Goal: Task Accomplishment & Management: Use online tool/utility

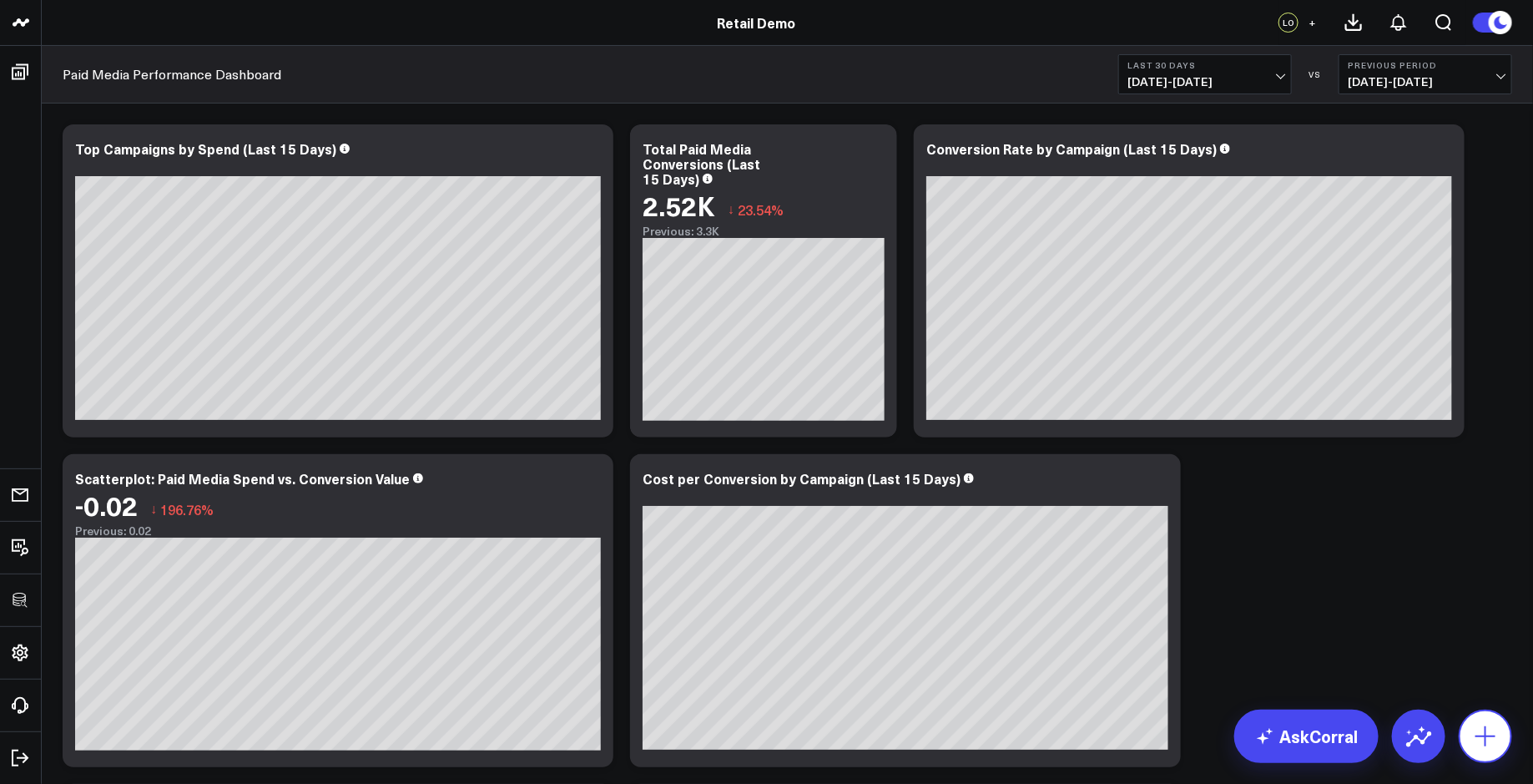
click at [1496, 745] on icon at bounding box center [1485, 736] width 27 height 27
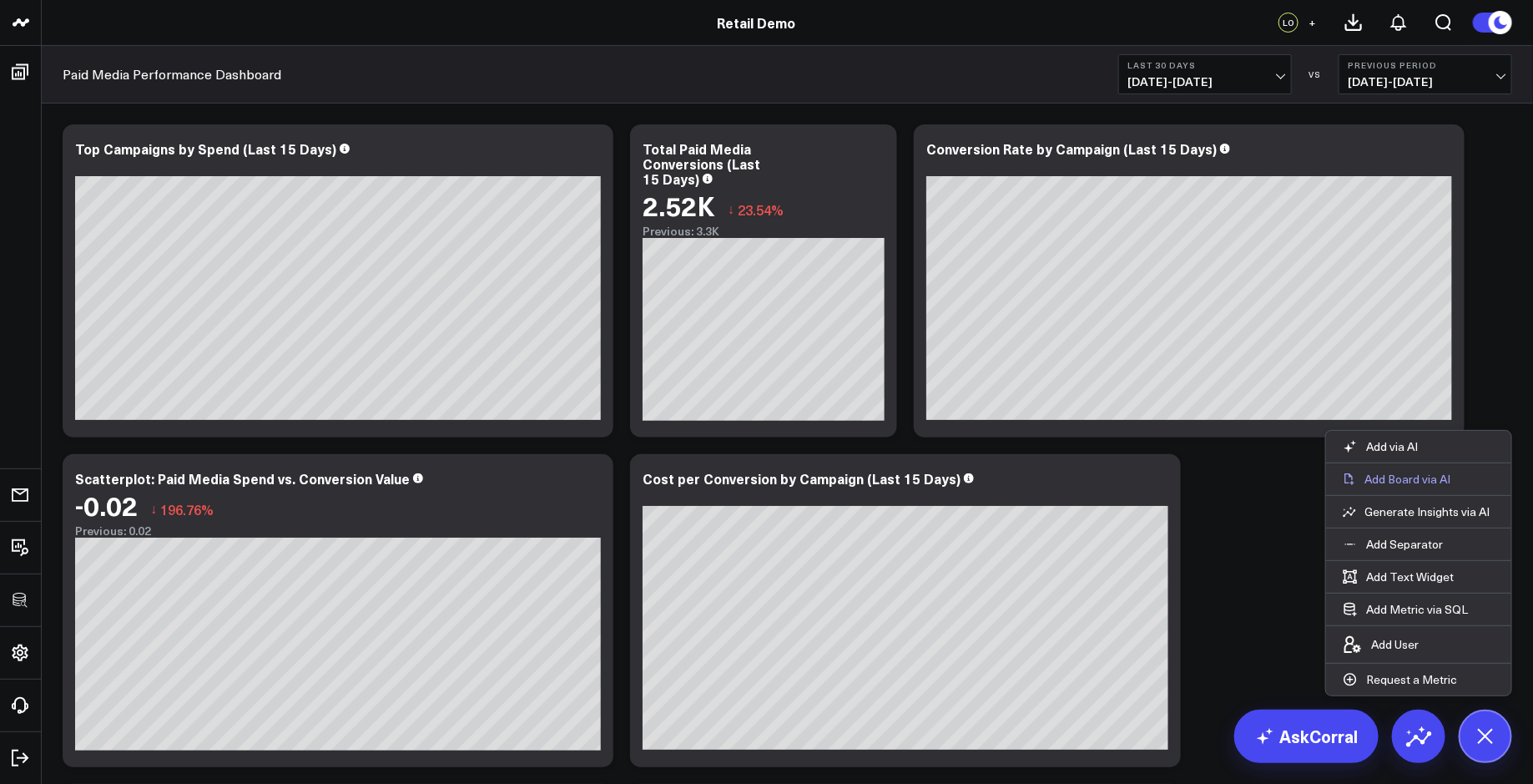
click at [1413, 475] on p "Add Board via AI" at bounding box center [1408, 479] width 86 height 15
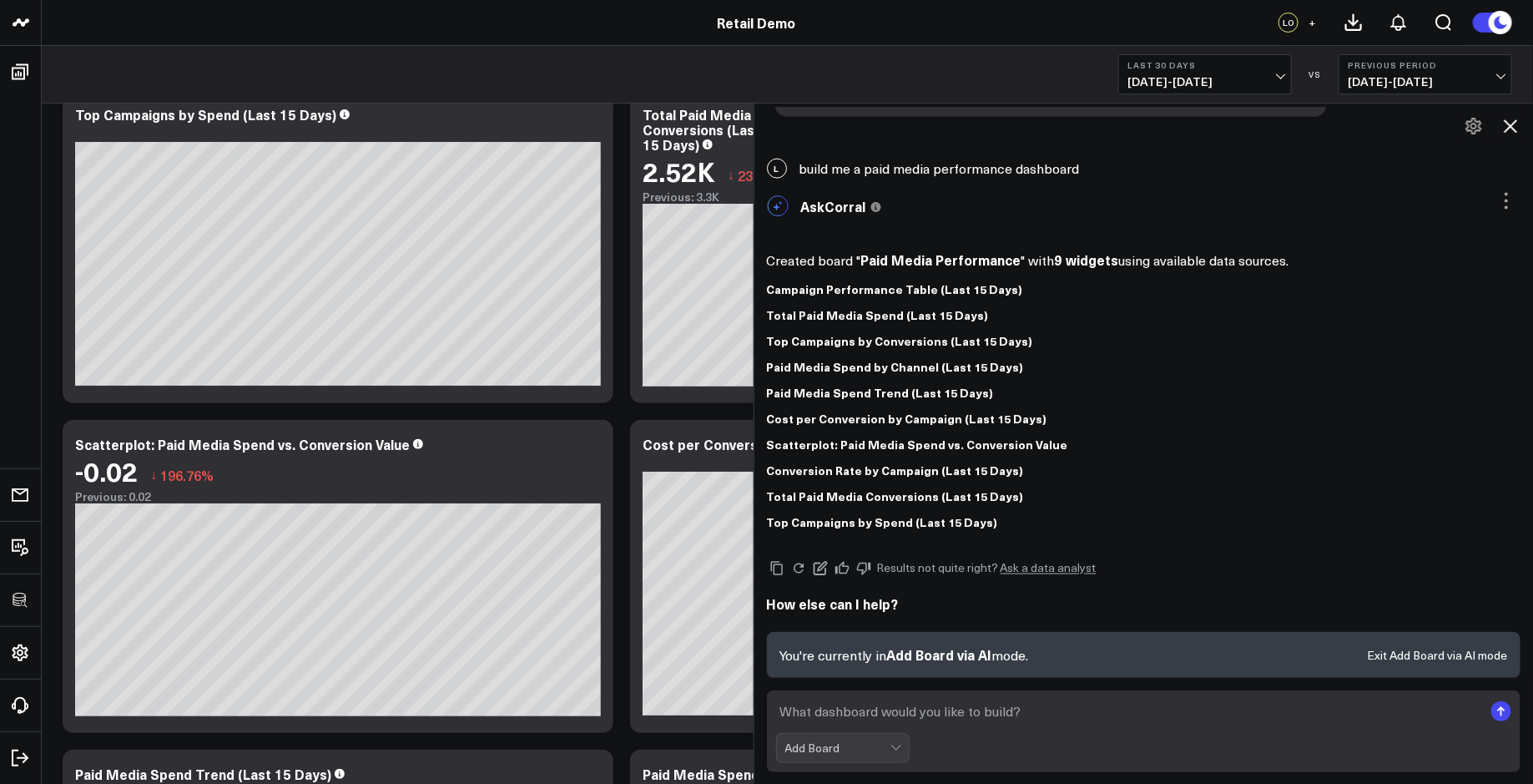
scroll to position [42, 0]
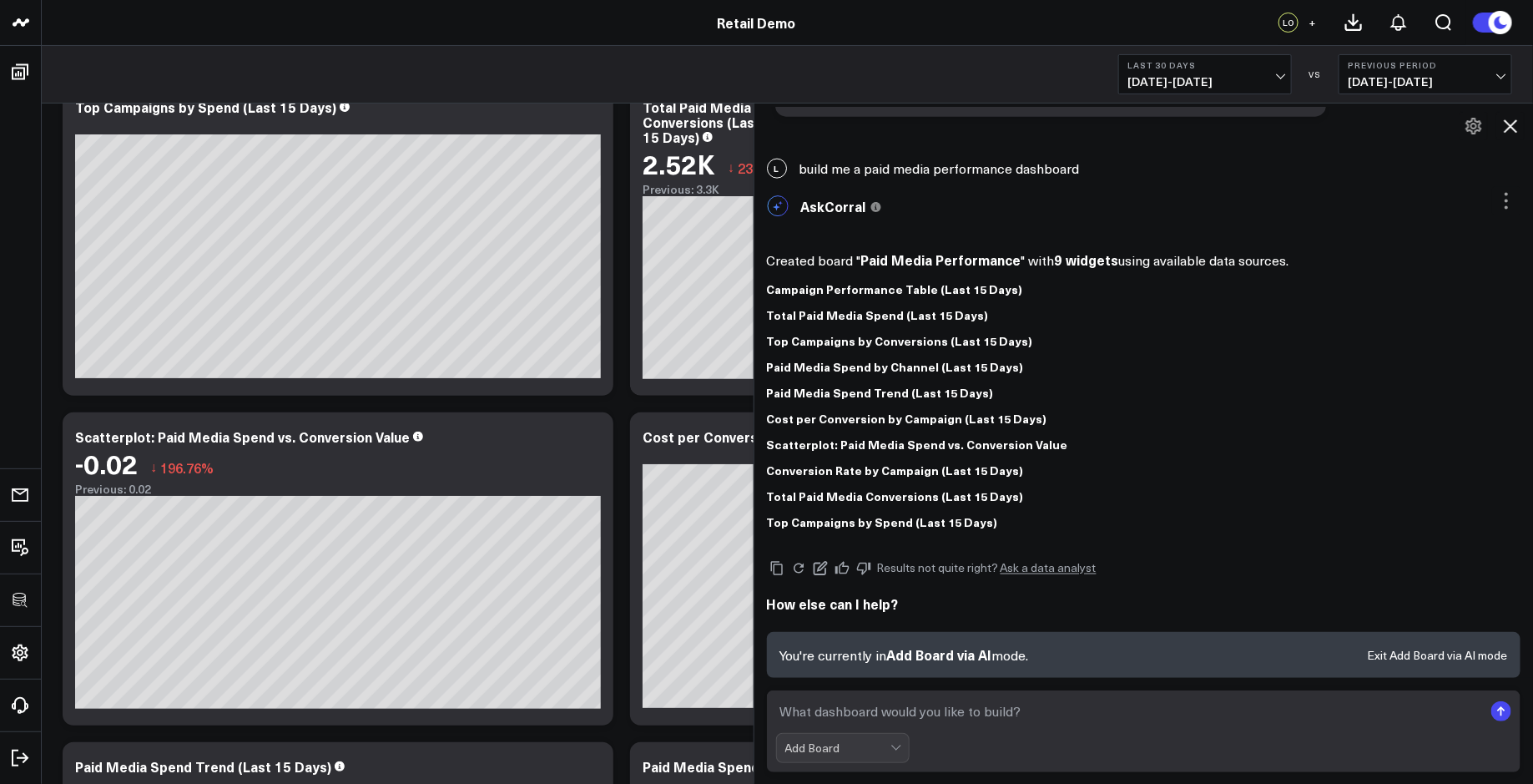
click at [1509, 126] on icon at bounding box center [1510, 125] width 20 height 20
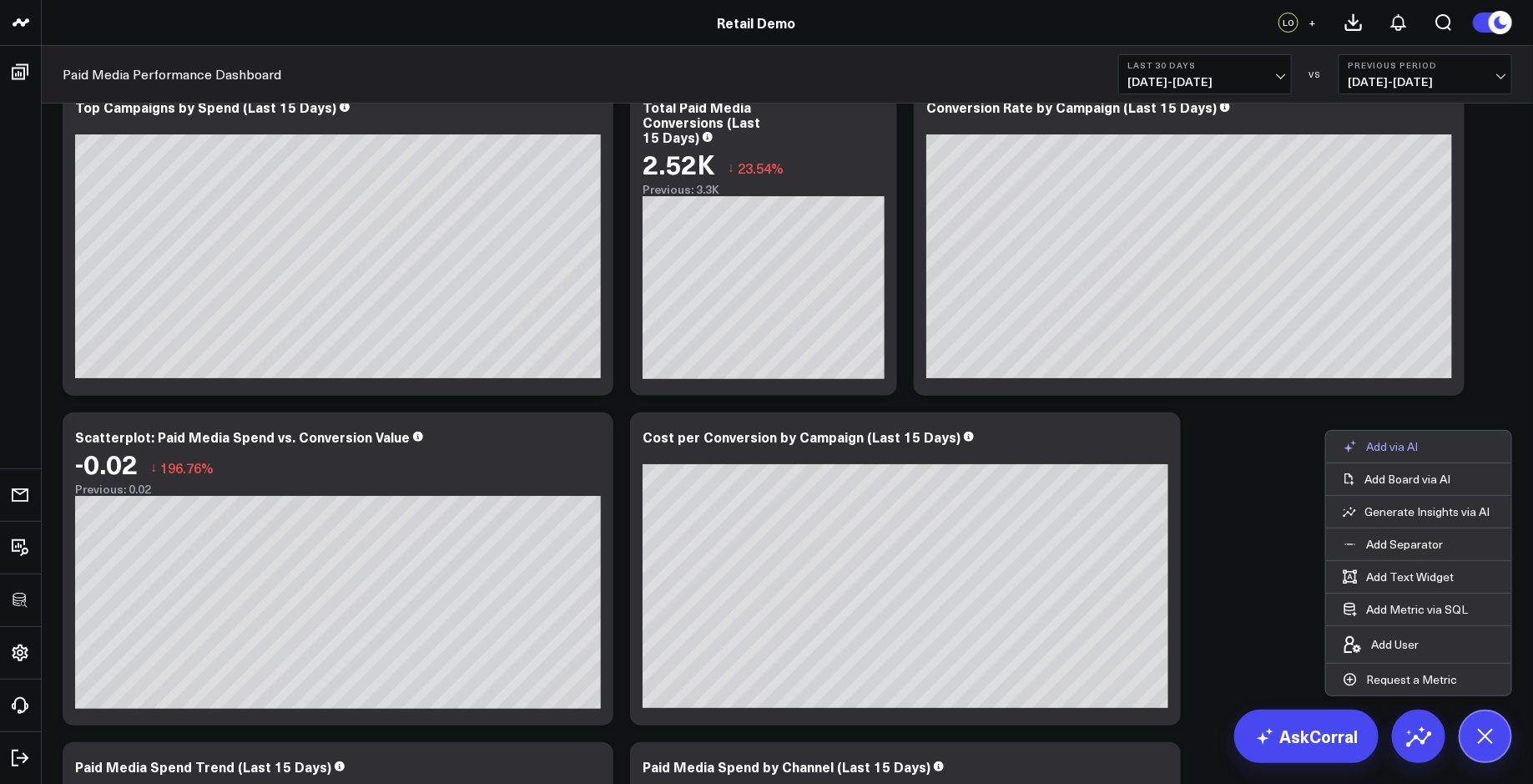
scroll to position [0, 0]
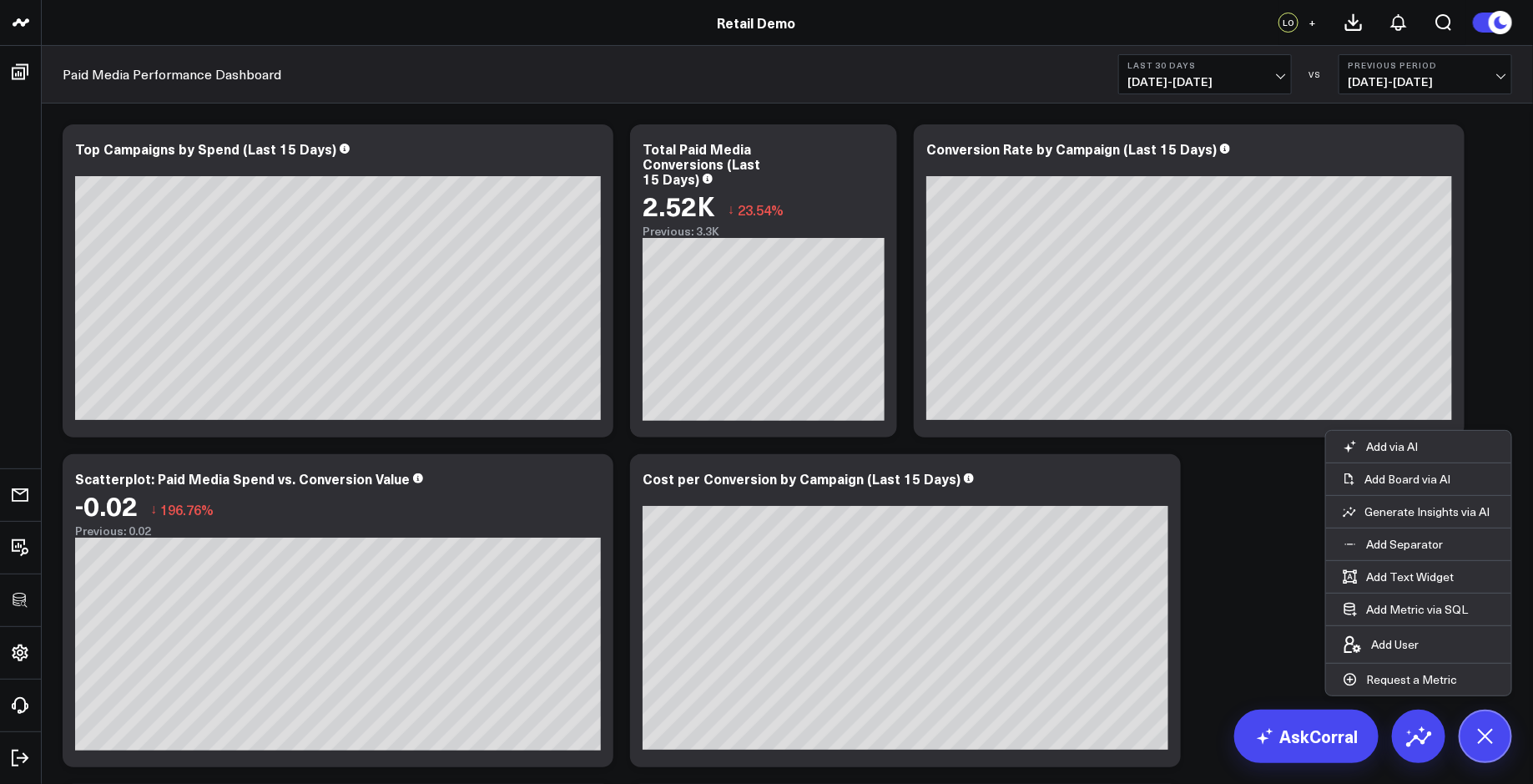
click at [1264, 550] on div "Modify via AI Copy link to widget Ask support Remove Create linked copy Executi…" at bounding box center [787, 775] width 1467 height 1318
click at [1214, 553] on div "Modify via AI Copy link to widget Ask support Remove Create linked copy Executi…" at bounding box center [787, 775] width 1467 height 1318
click at [1240, 553] on div "Modify via AI Copy link to widget Ask support Remove Create linked copy Executi…" at bounding box center [787, 775] width 1467 height 1318
click at [1500, 718] on button at bounding box center [1485, 736] width 53 height 53
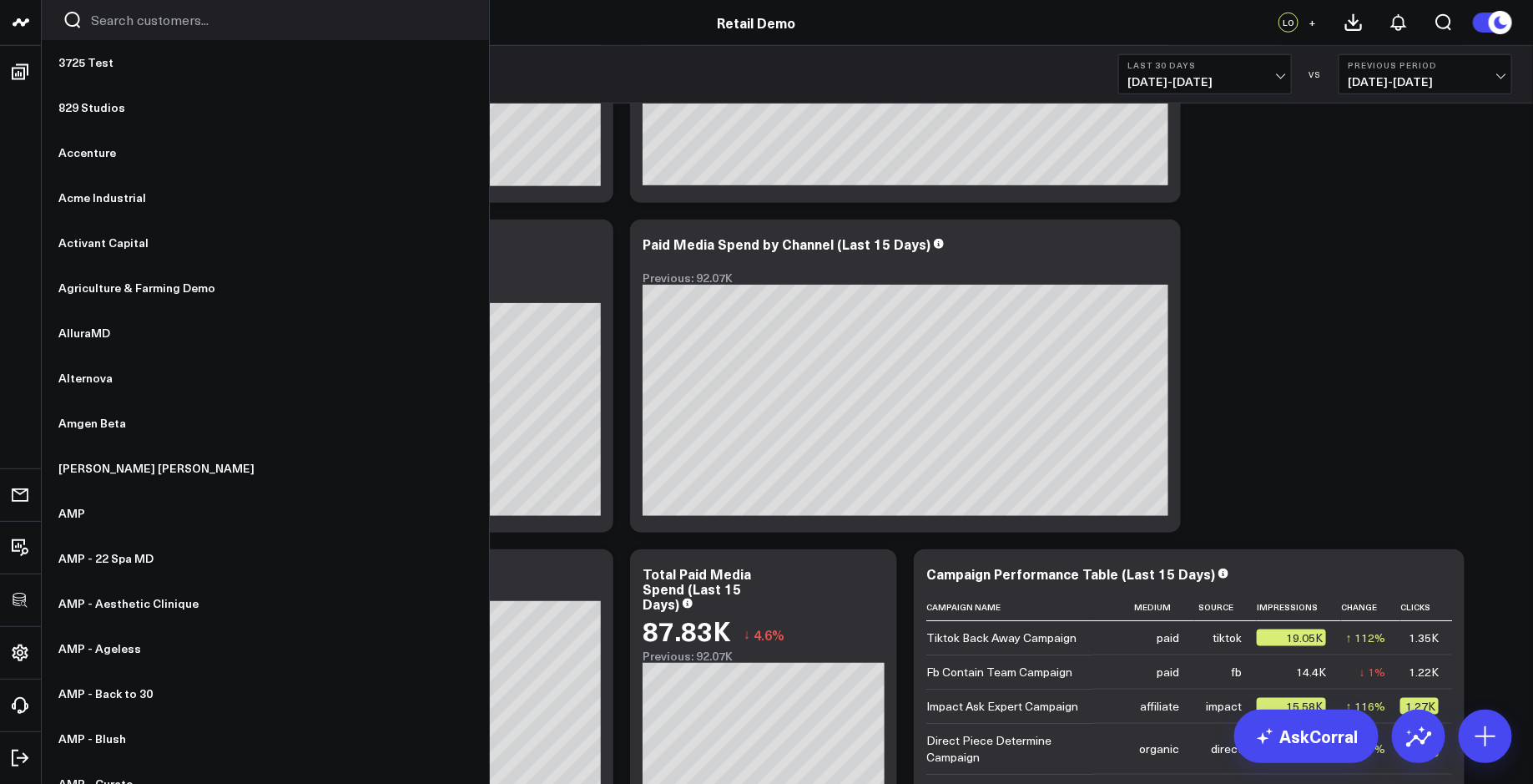
scroll to position [602, 0]
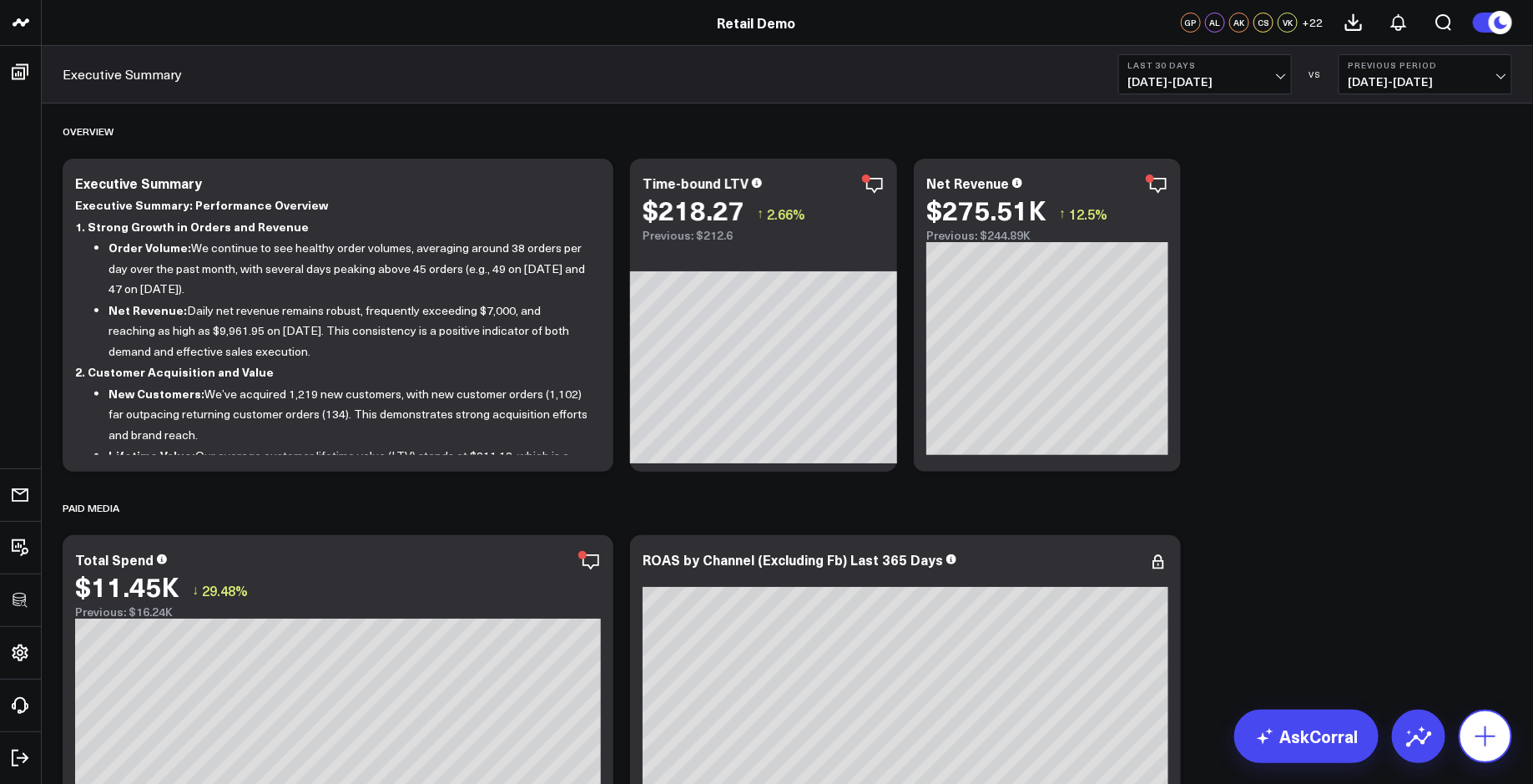
click at [1486, 732] on icon at bounding box center [1485, 736] width 27 height 27
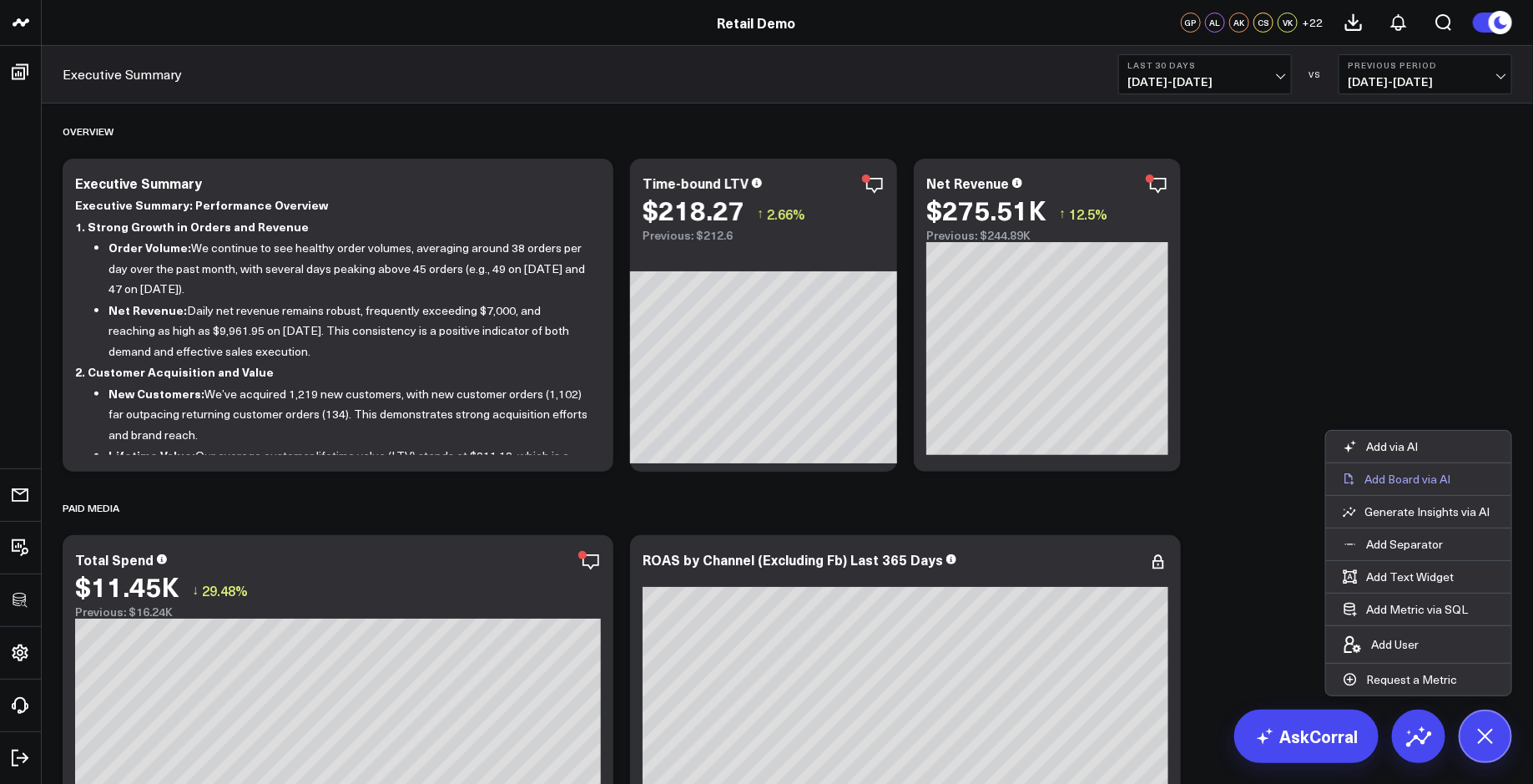
click at [1389, 484] on p "Add Board via AI" at bounding box center [1408, 479] width 86 height 15
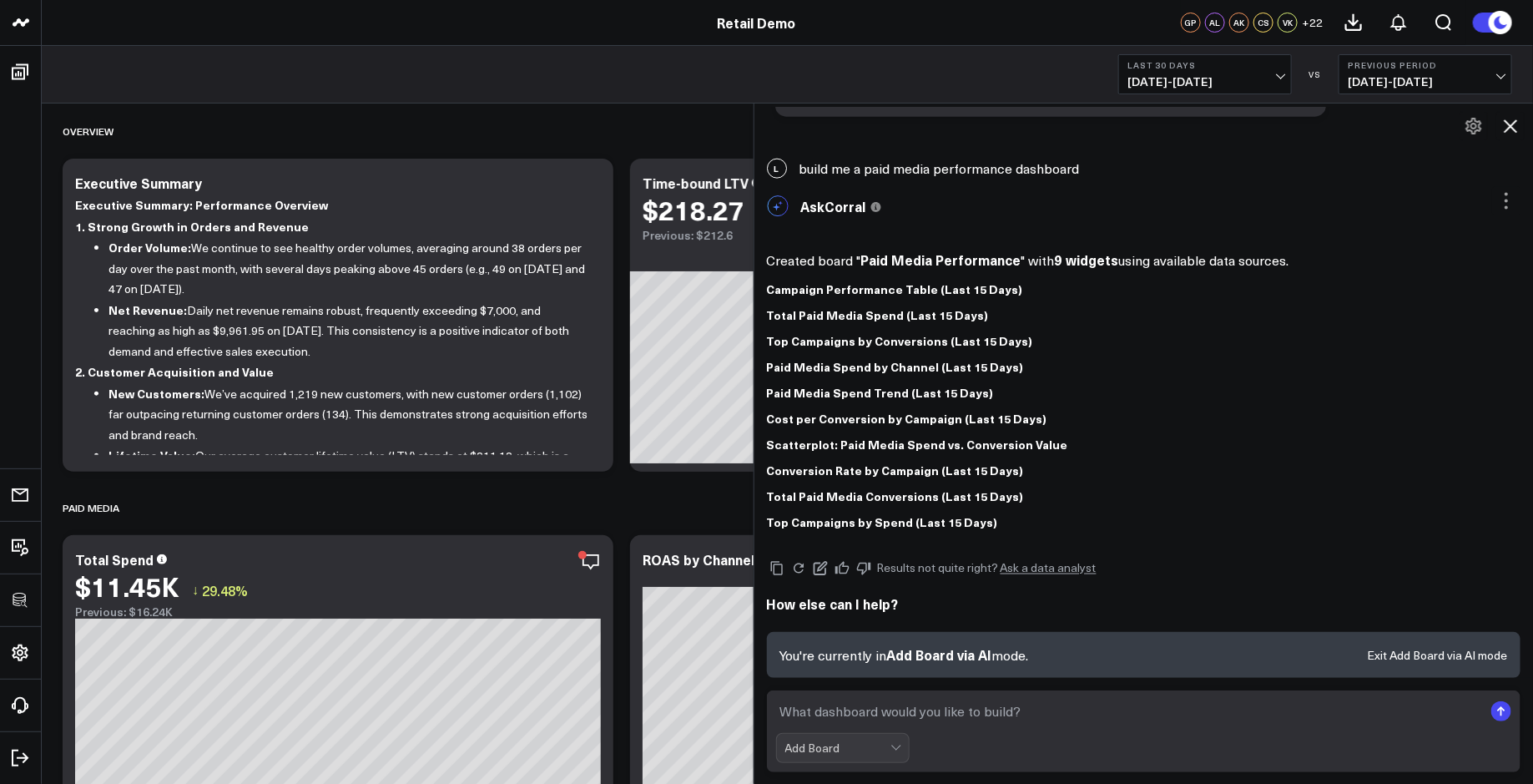
click at [1513, 126] on icon at bounding box center [1510, 125] width 20 height 20
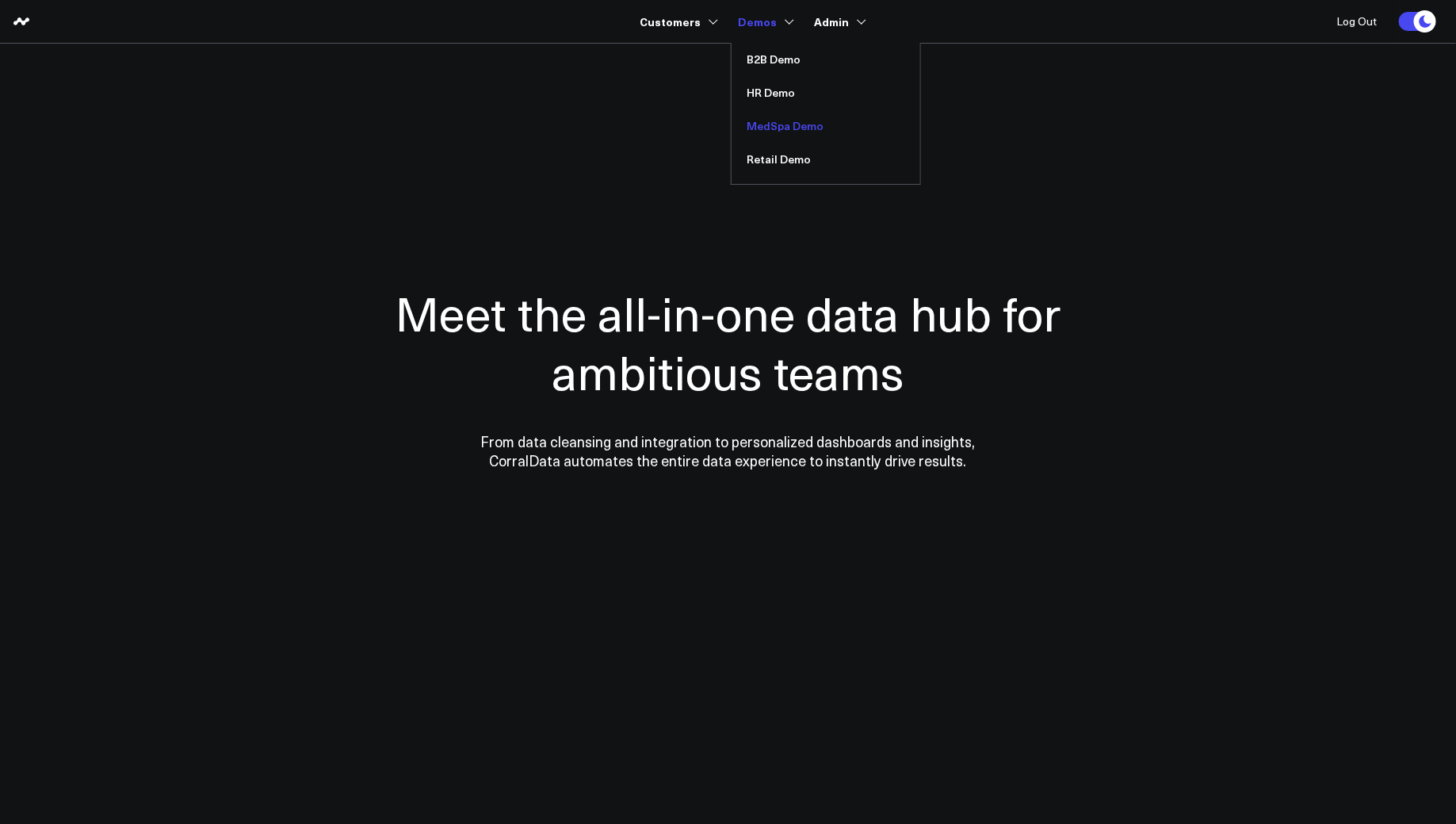
click at [769, 132] on link "MedSpa Demo" at bounding box center [825, 127] width 189 height 34
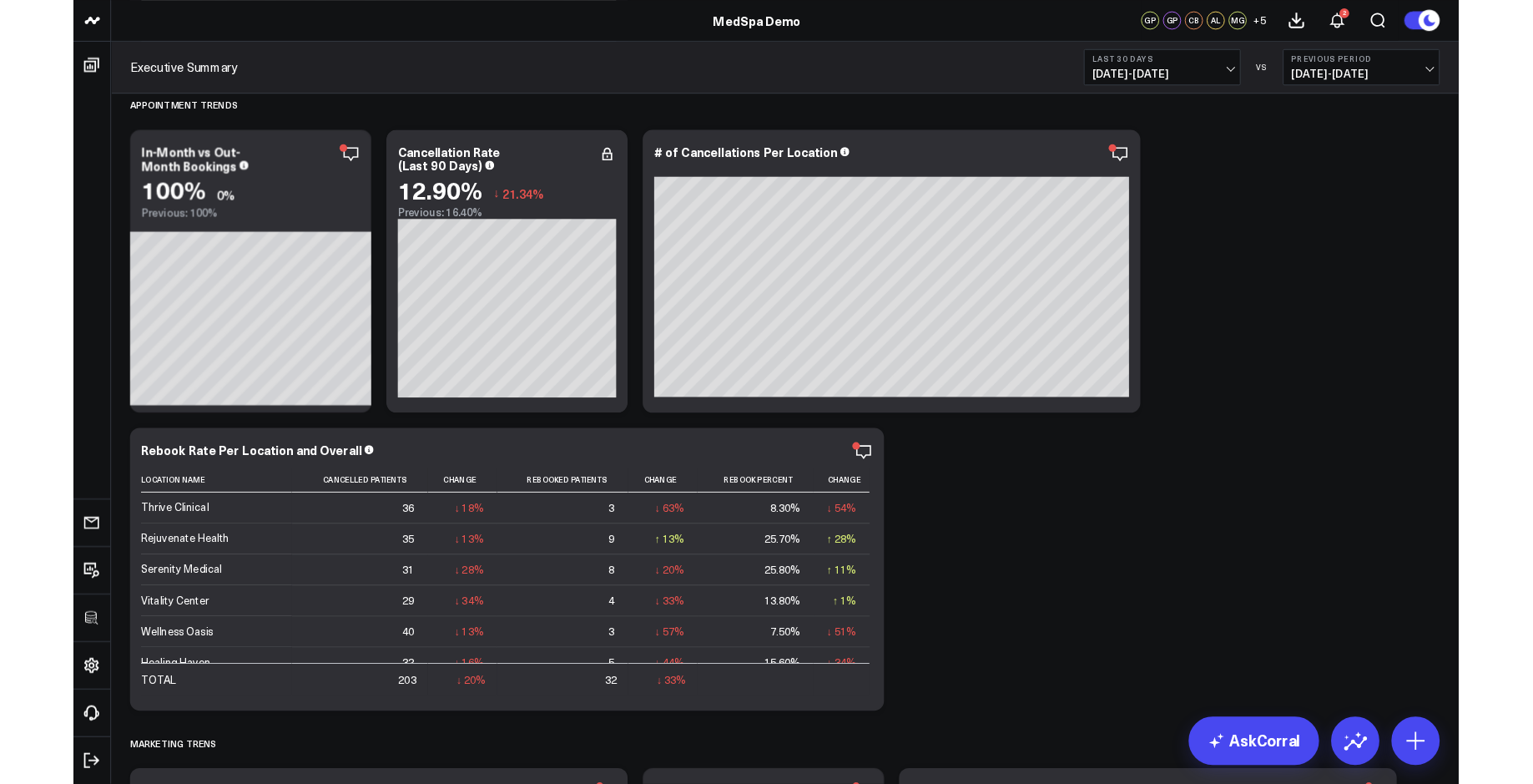
scroll to position [1777, 0]
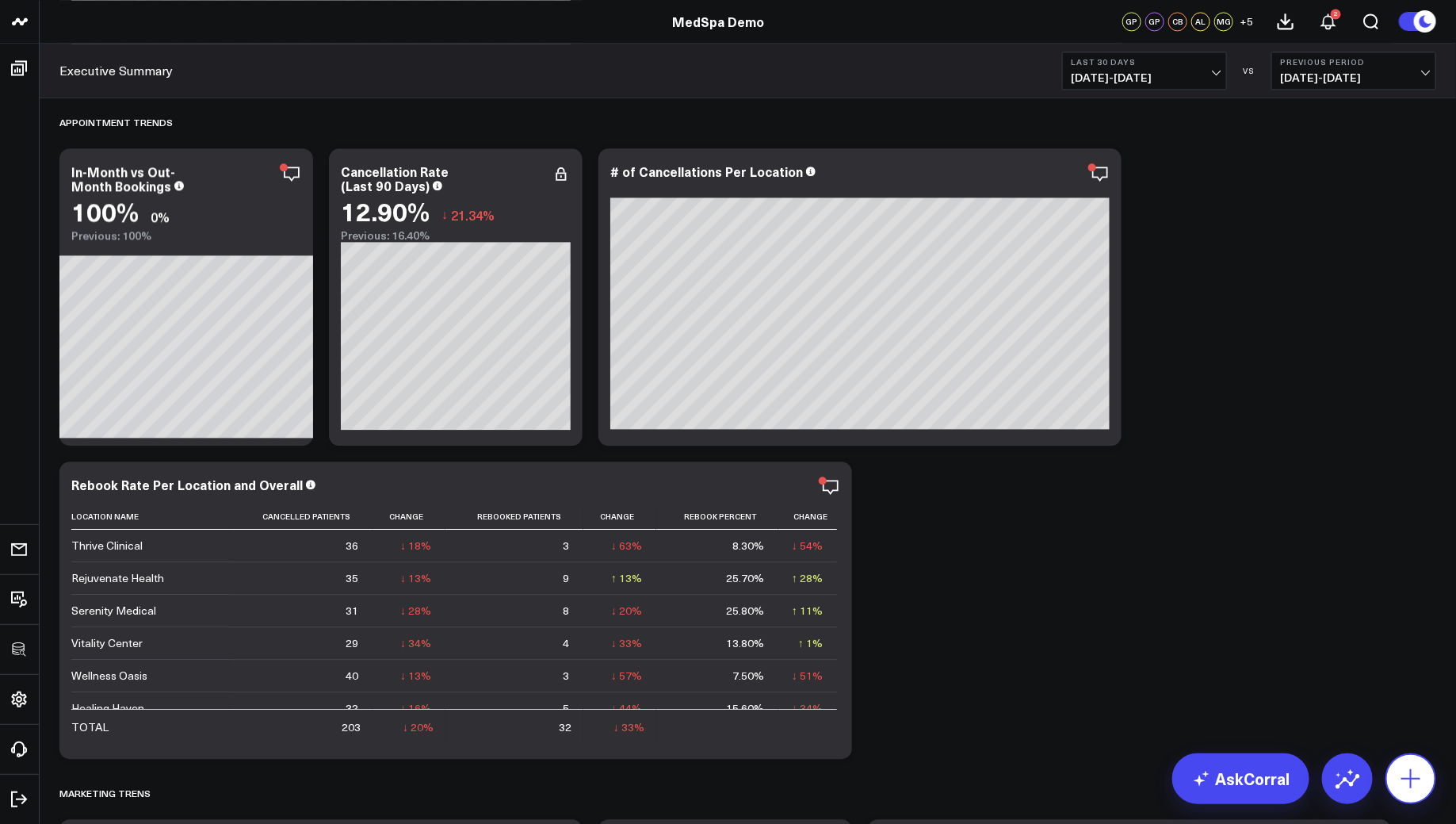
click at [1409, 775] on icon at bounding box center [1411, 779] width 26 height 26
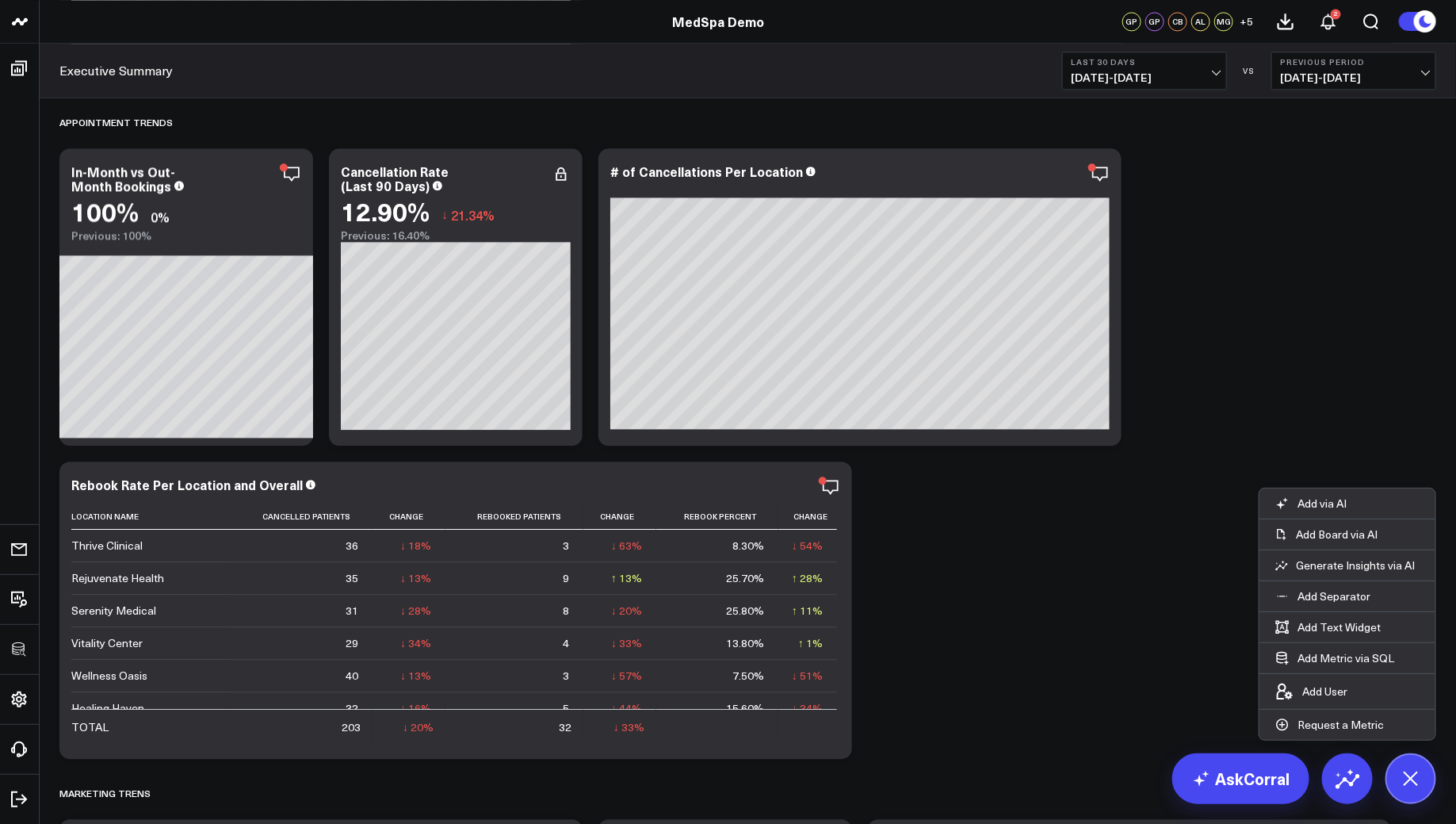
click at [1409, 774] on icon at bounding box center [1411, 778] width 35 height 35
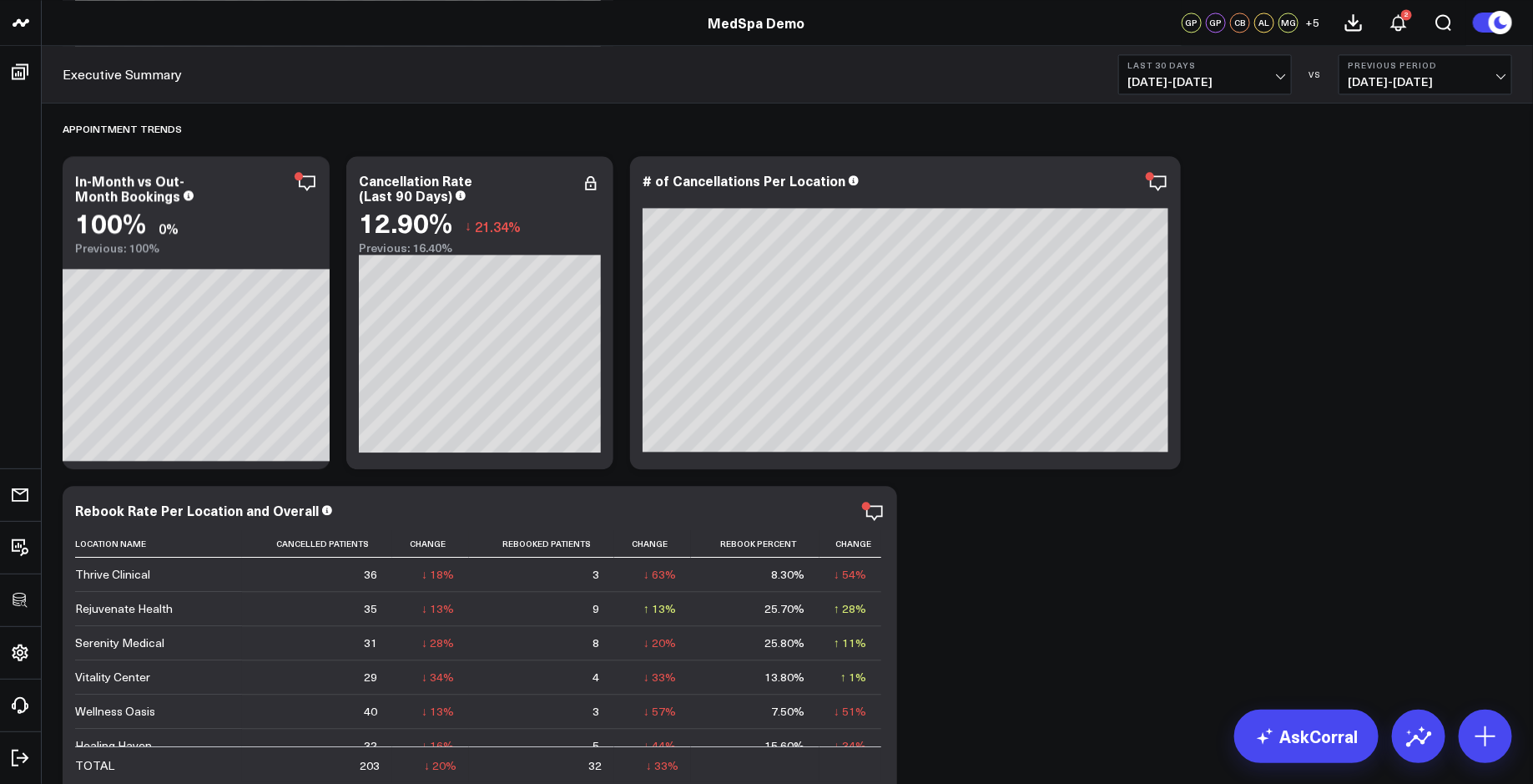
scroll to position [488, 0]
click at [1466, 728] on button at bounding box center [1485, 736] width 53 height 53
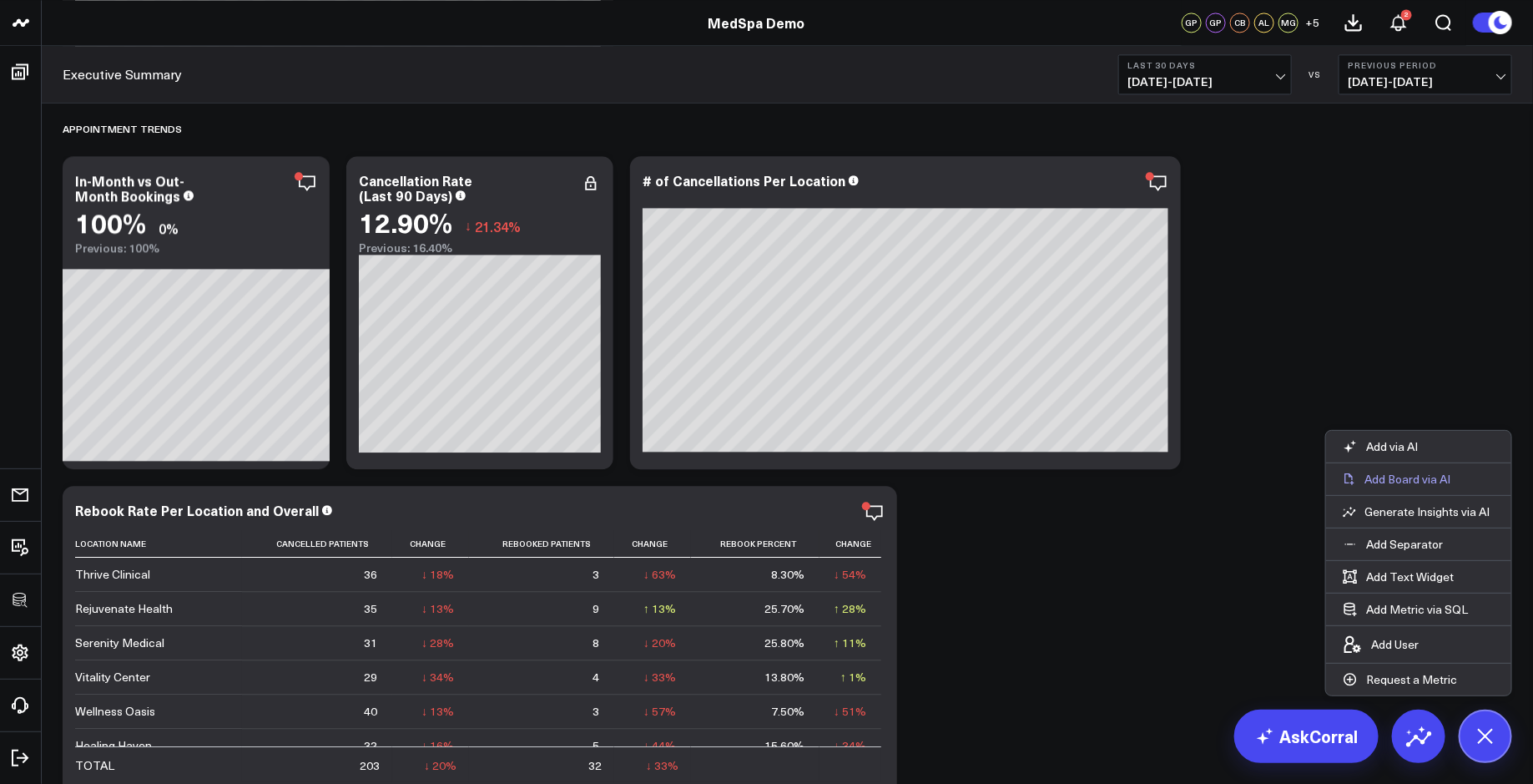
click at [1395, 487] on p "Add Board via AI" at bounding box center [1408, 479] width 86 height 15
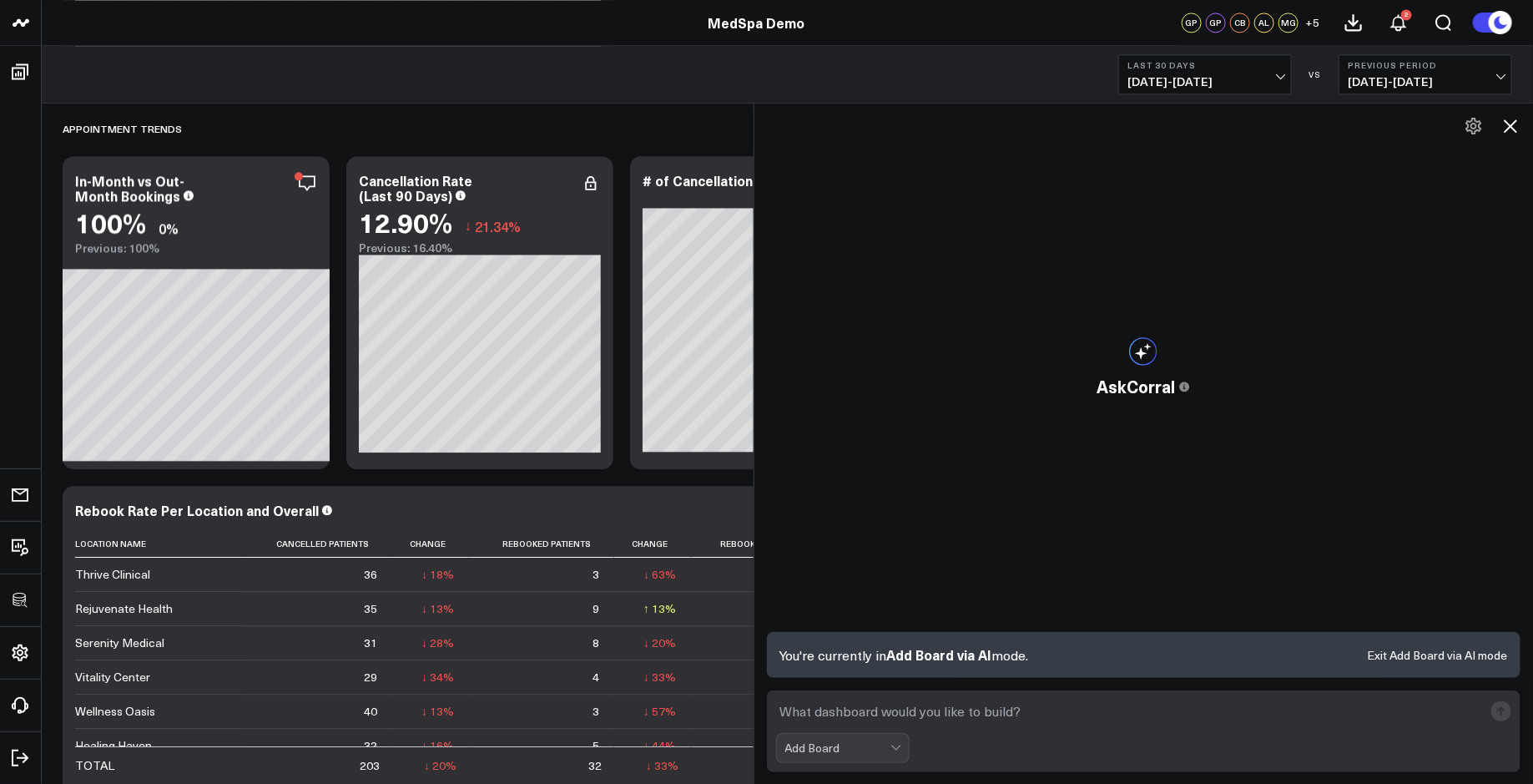
click at [924, 708] on textarea at bounding box center [1129, 711] width 708 height 30
paste textarea "build a paid social media reporting board"
type textarea "build a paid social media reporting board"
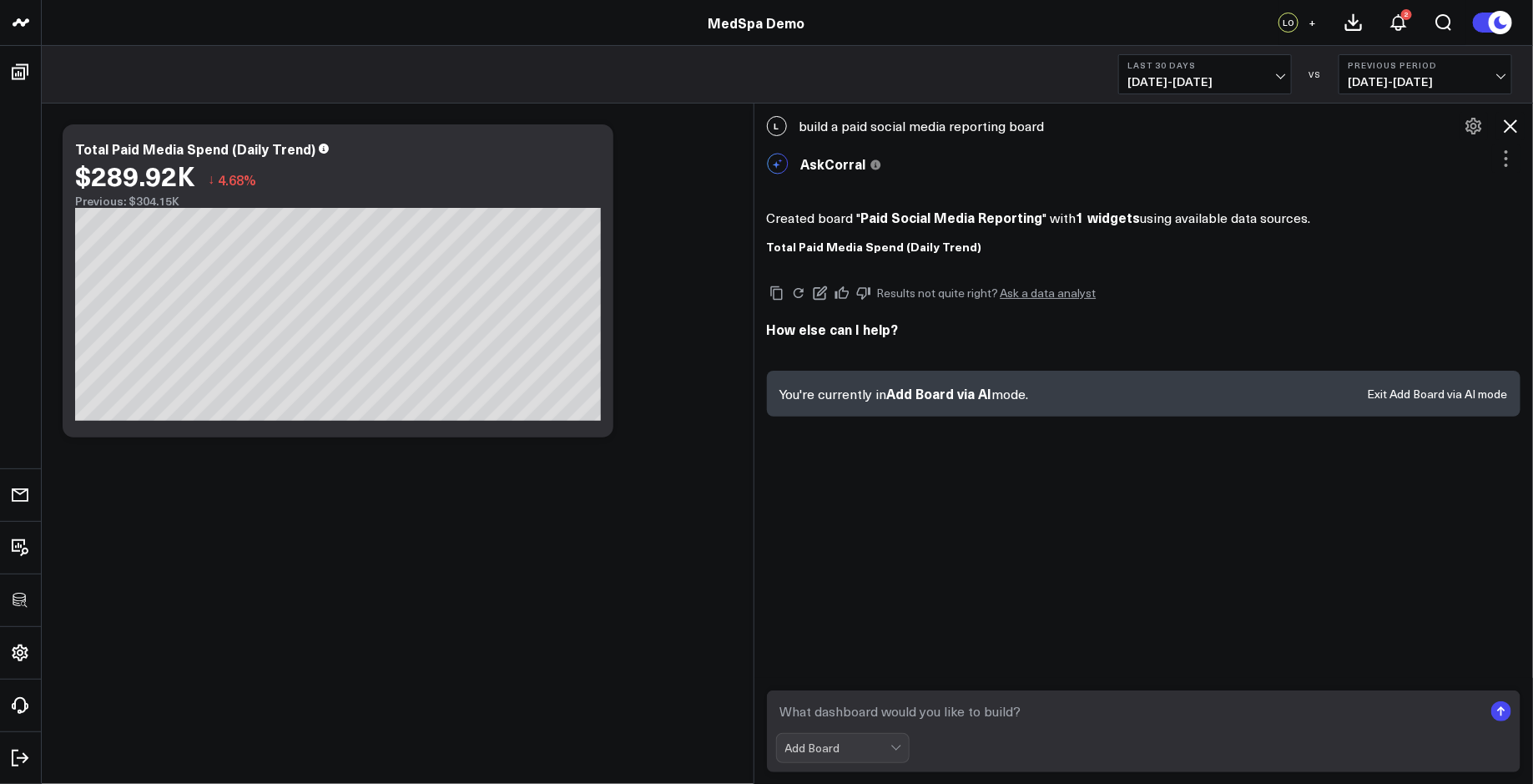
click at [1512, 131] on icon at bounding box center [1510, 125] width 20 height 20
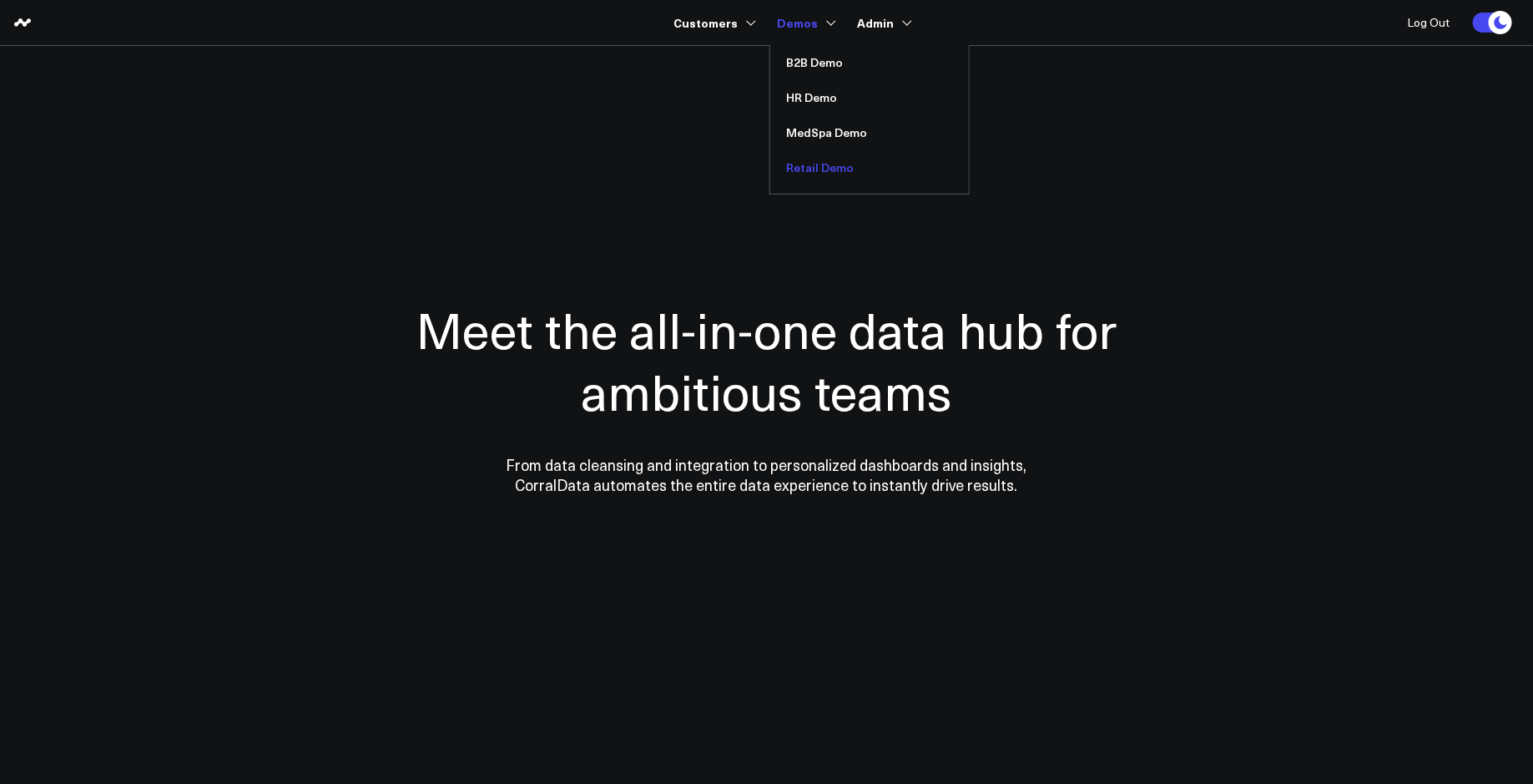
click at [818, 167] on link "Retail Demo" at bounding box center [869, 168] width 199 height 35
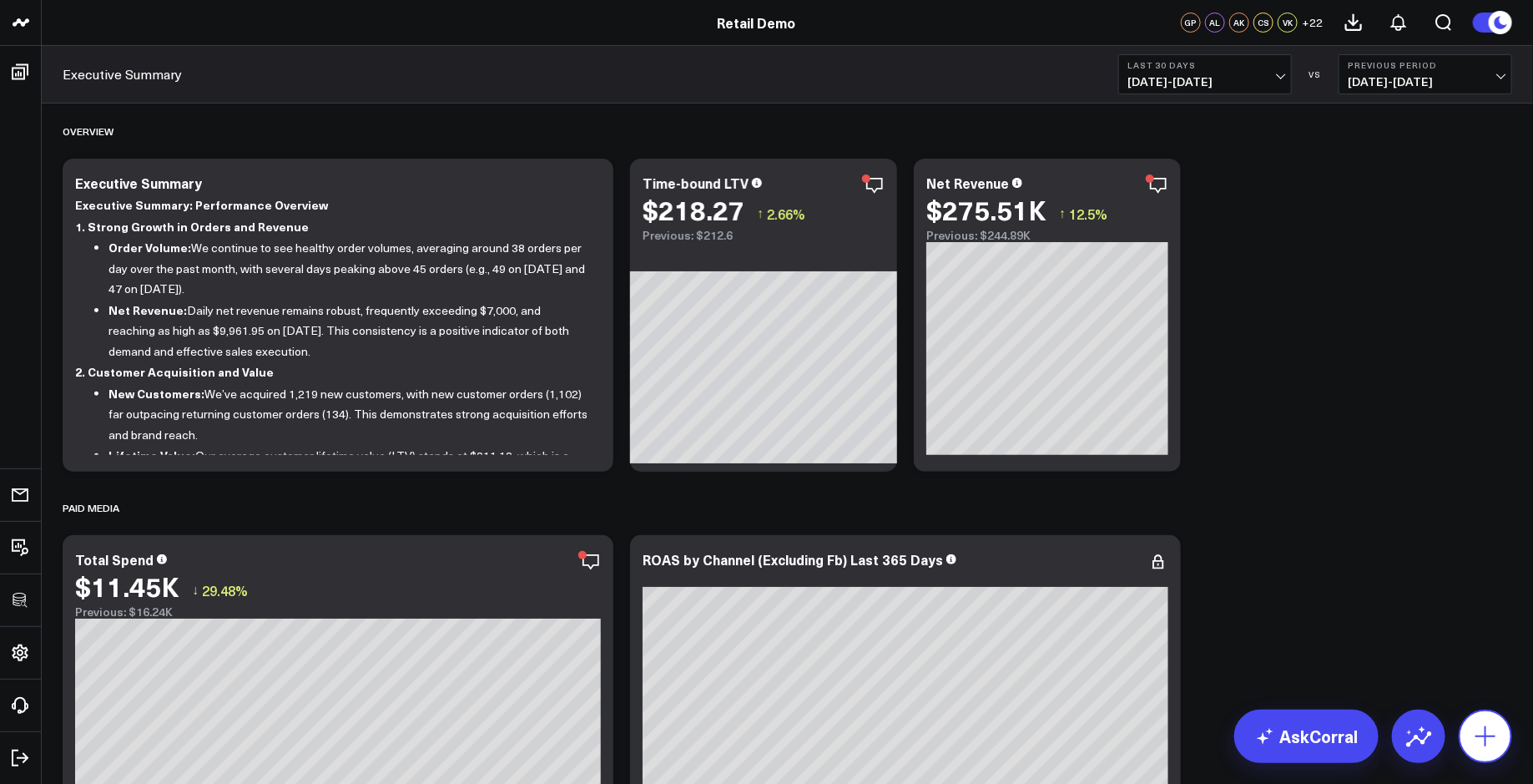
click at [1493, 740] on icon at bounding box center [1485, 736] width 27 height 27
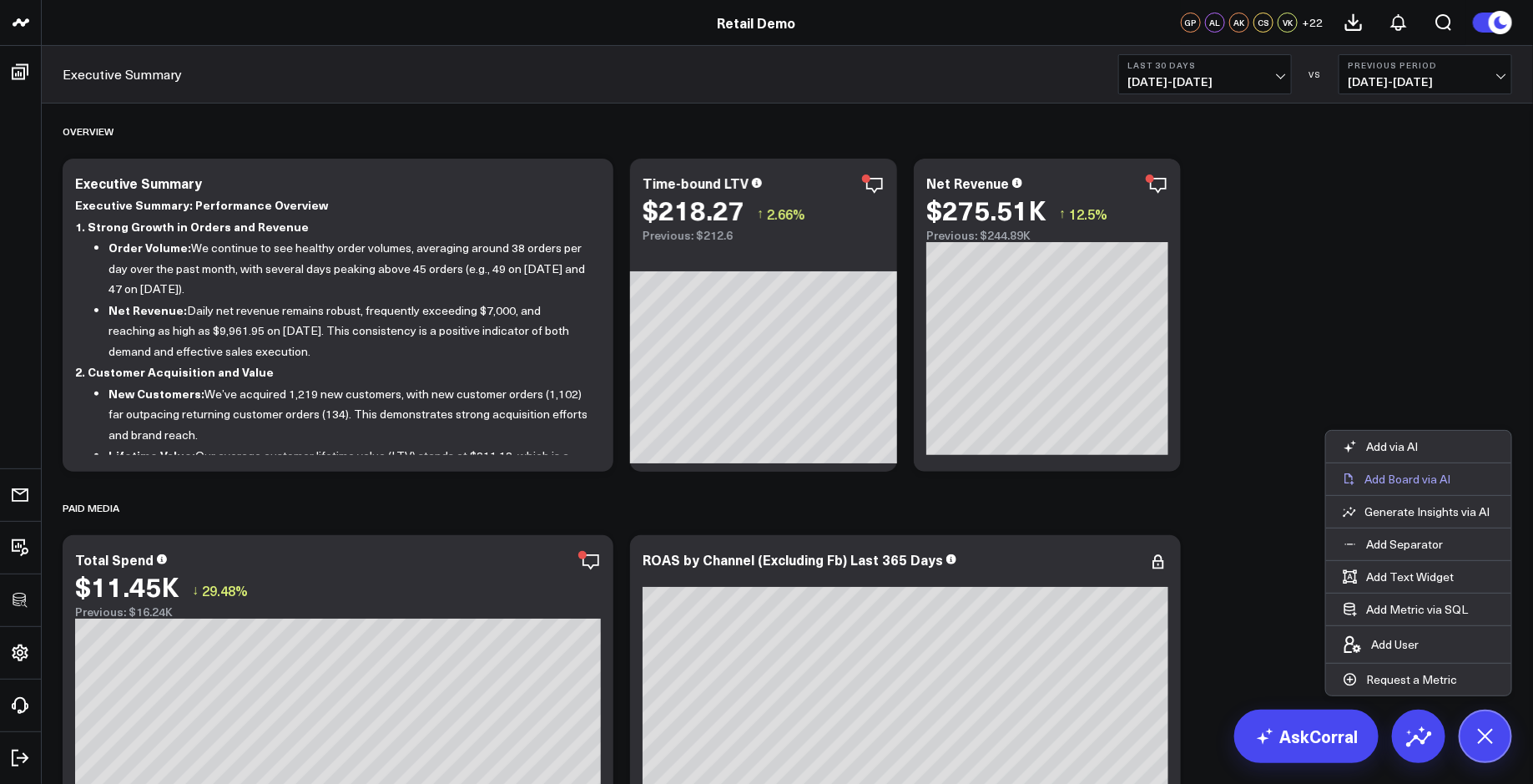
click at [1413, 481] on p "Add Board via AI" at bounding box center [1408, 479] width 86 height 15
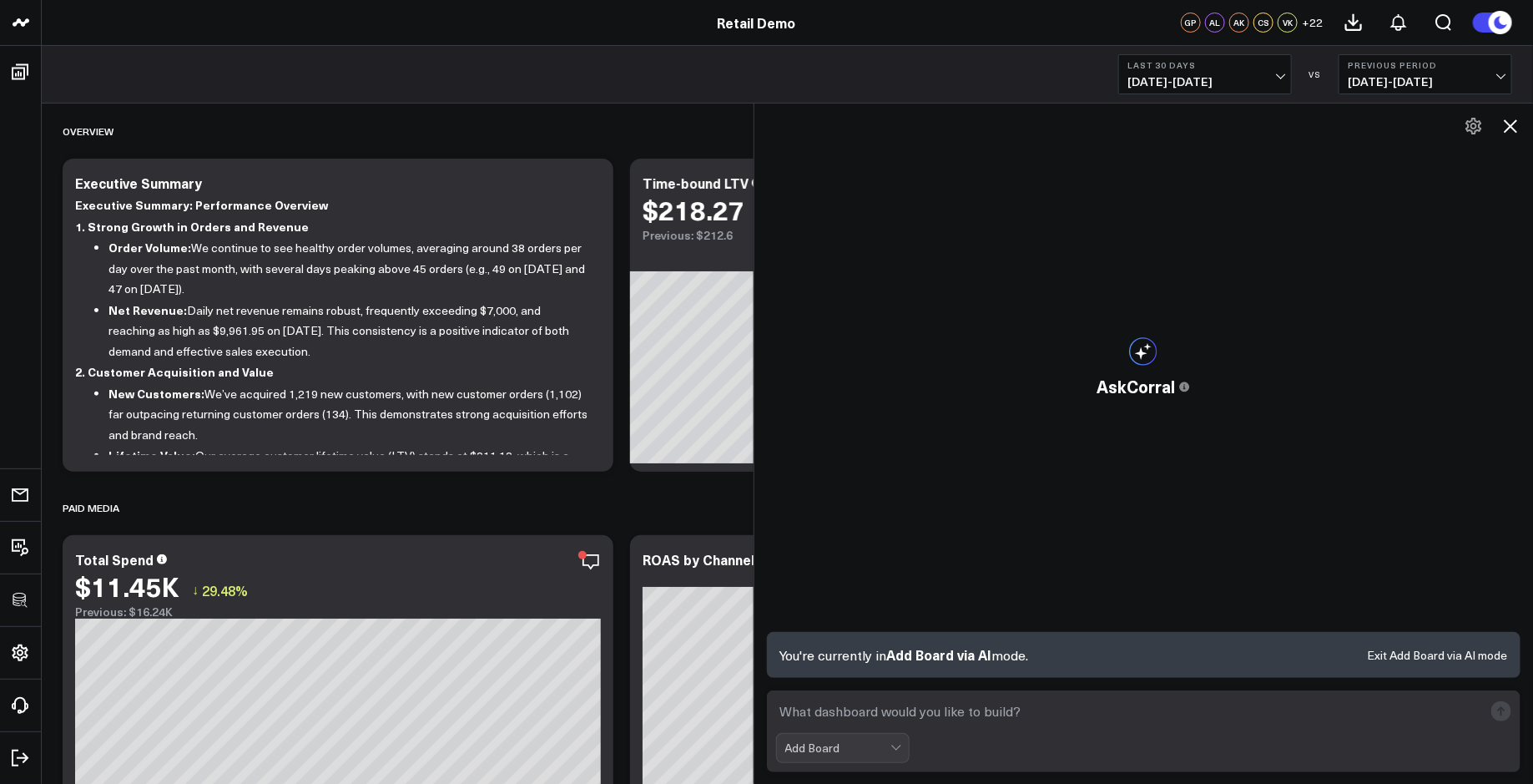
click at [851, 708] on textarea at bounding box center [1129, 711] width 708 height 30
paste textarea "build a paid social media reporting board"
type textarea "build a paid social media reporting board"
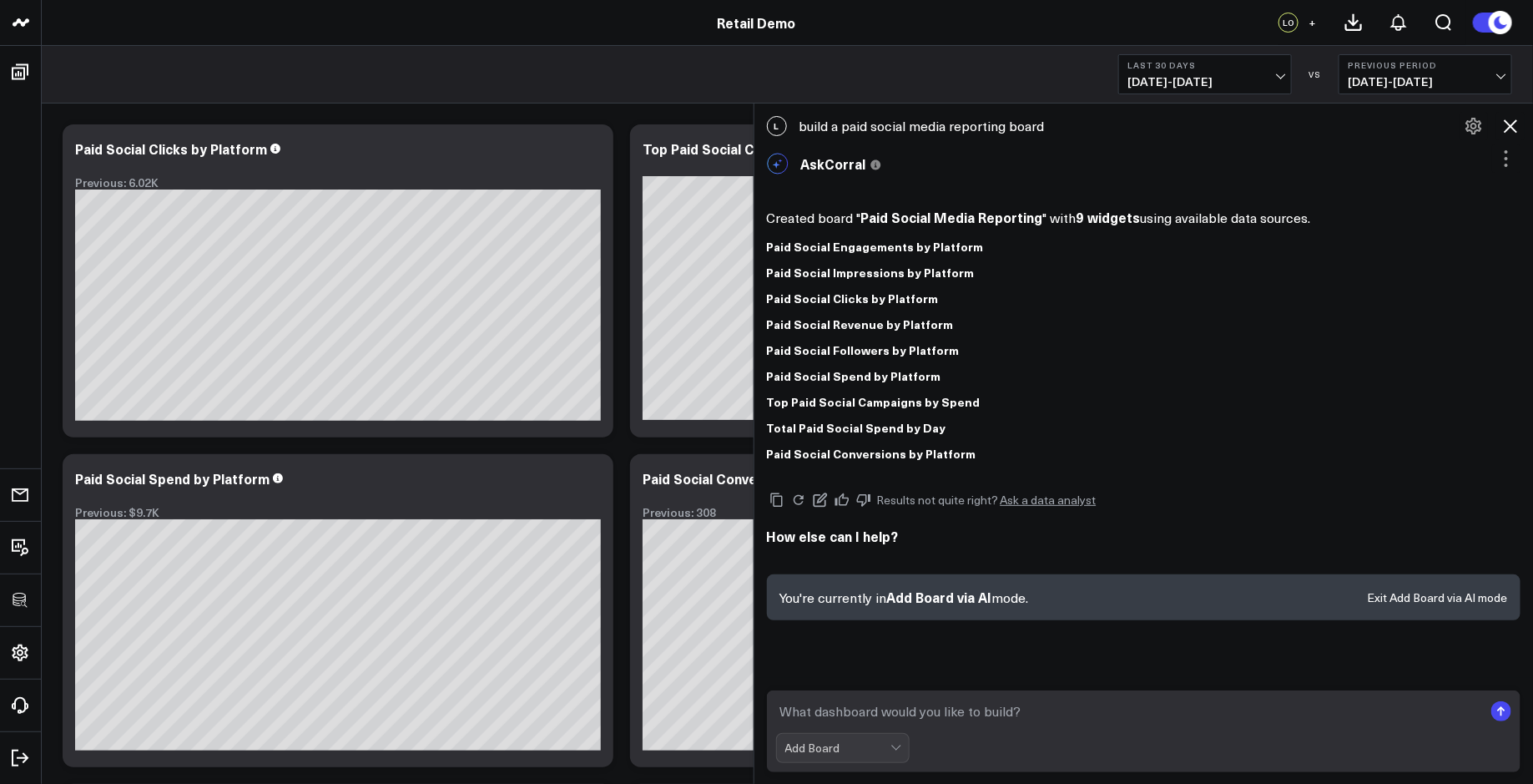
click at [1509, 128] on icon at bounding box center [1511, 126] width 13 height 13
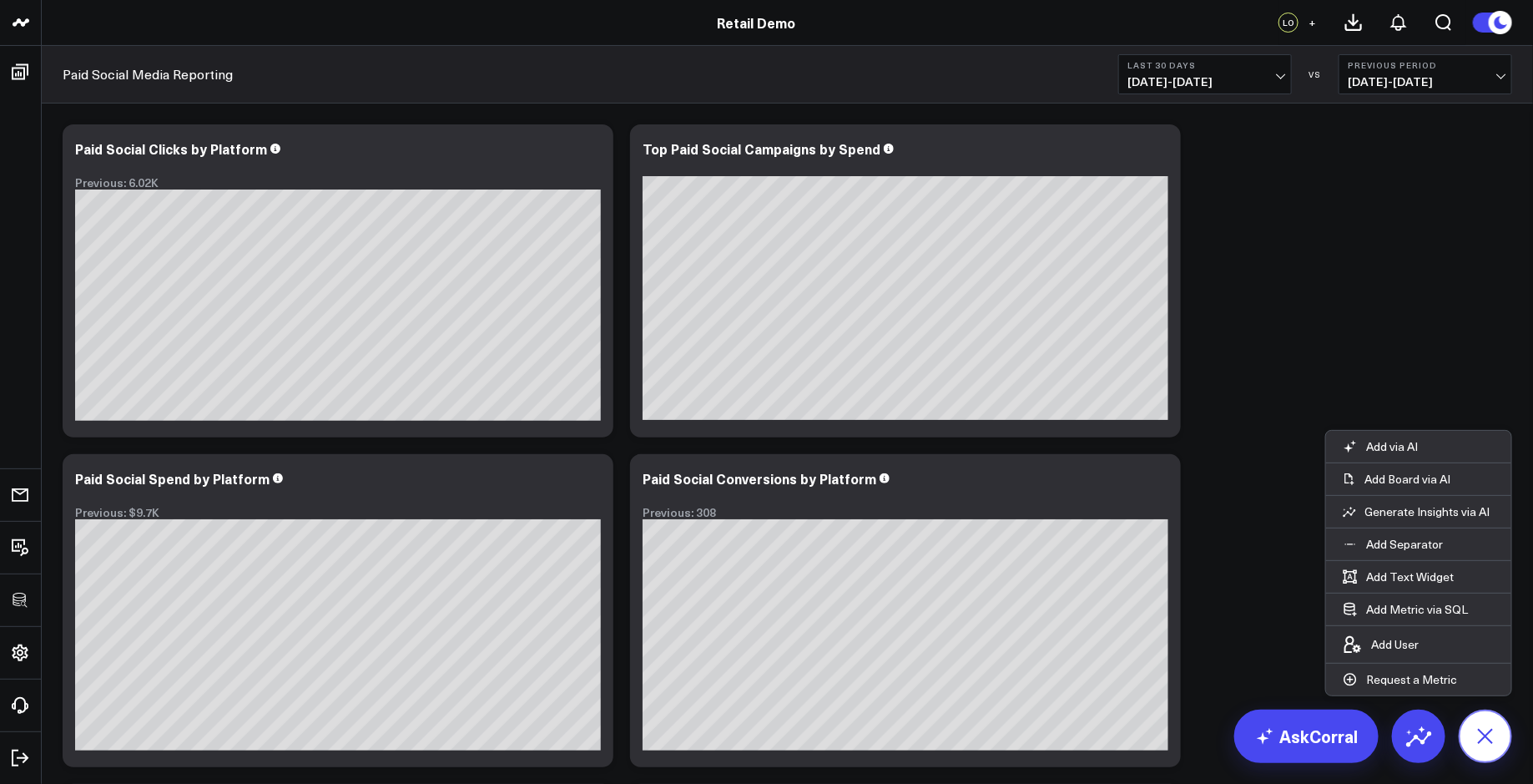
click at [1505, 744] on button at bounding box center [1485, 736] width 53 height 53
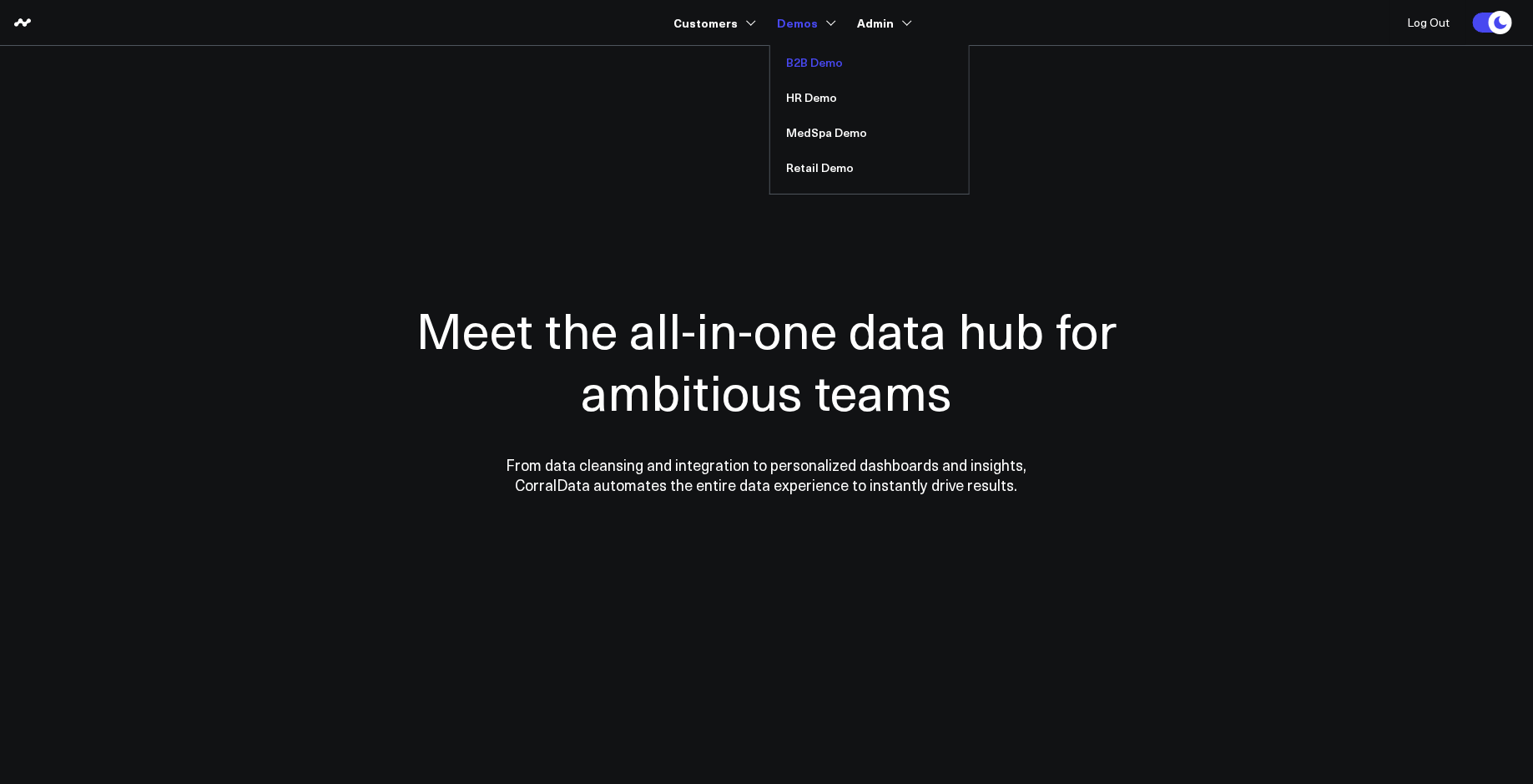
click at [808, 51] on link "B2B Demo" at bounding box center [869, 62] width 199 height 35
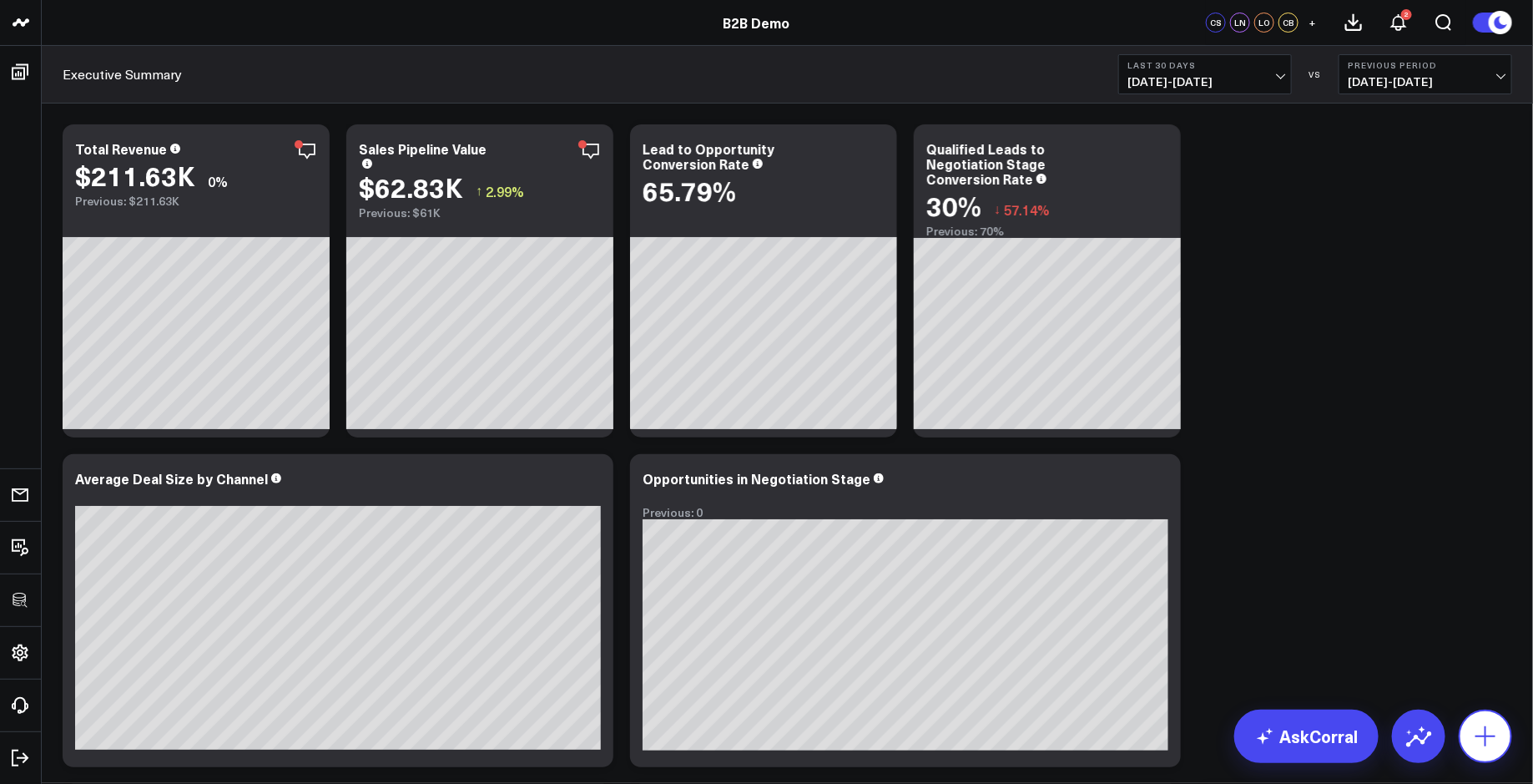
click at [1482, 737] on icon at bounding box center [1485, 736] width 27 height 27
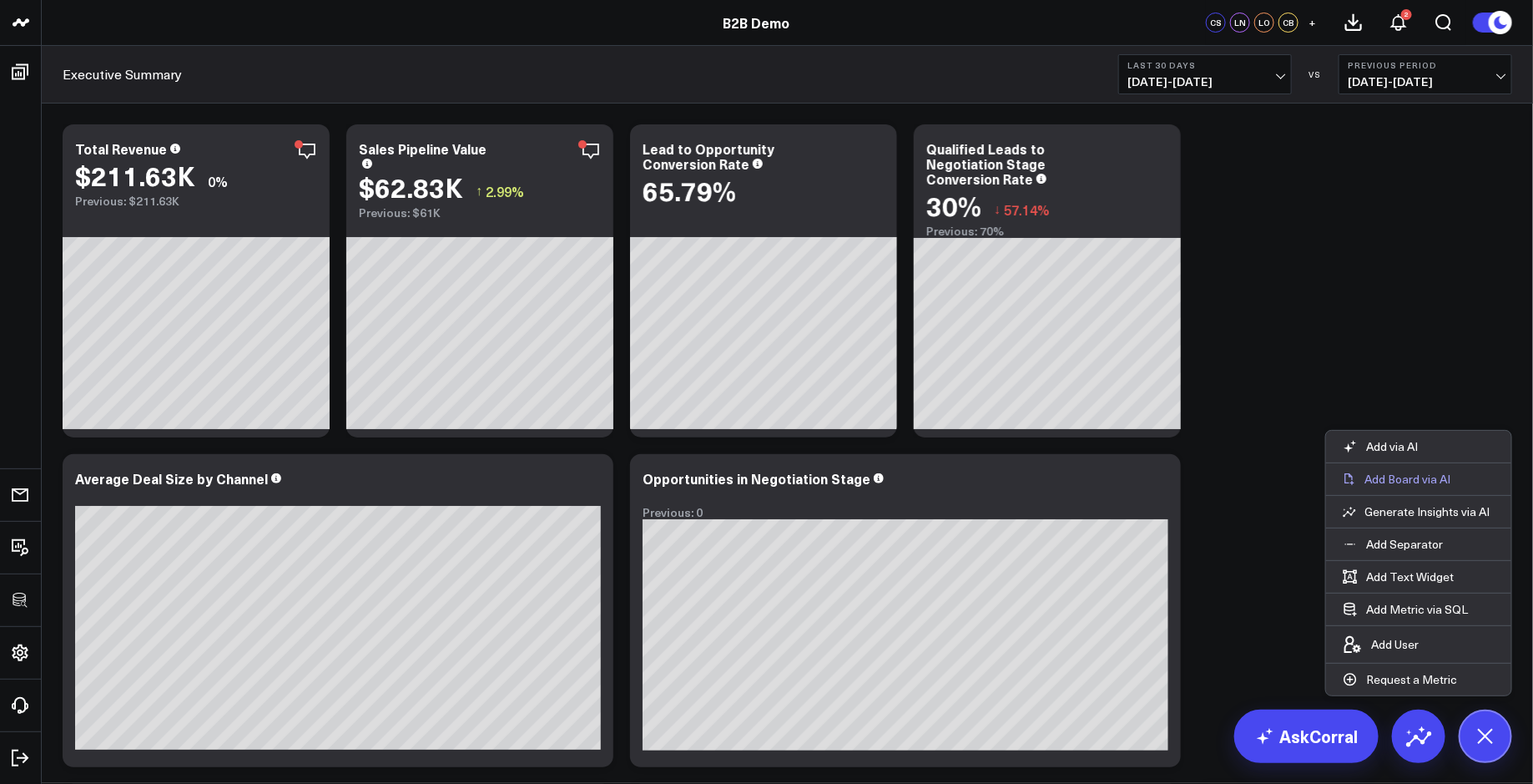
click at [1421, 483] on p "Add Board via AI" at bounding box center [1408, 479] width 86 height 15
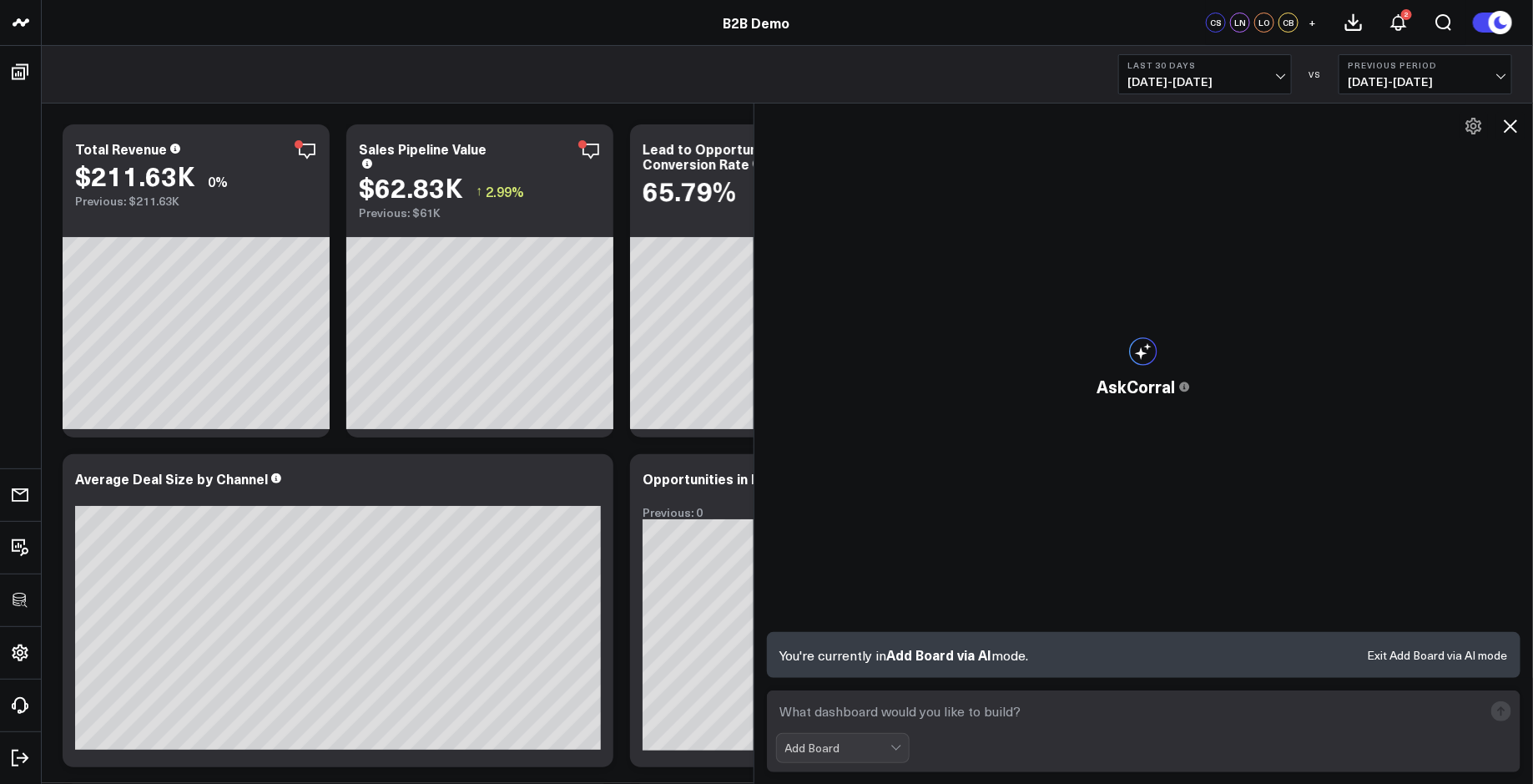
click at [809, 704] on textarea at bounding box center [1129, 711] width 708 height 30
paste textarea "build a paid social media reporting board"
type textarea "build a paid social media reporting board"
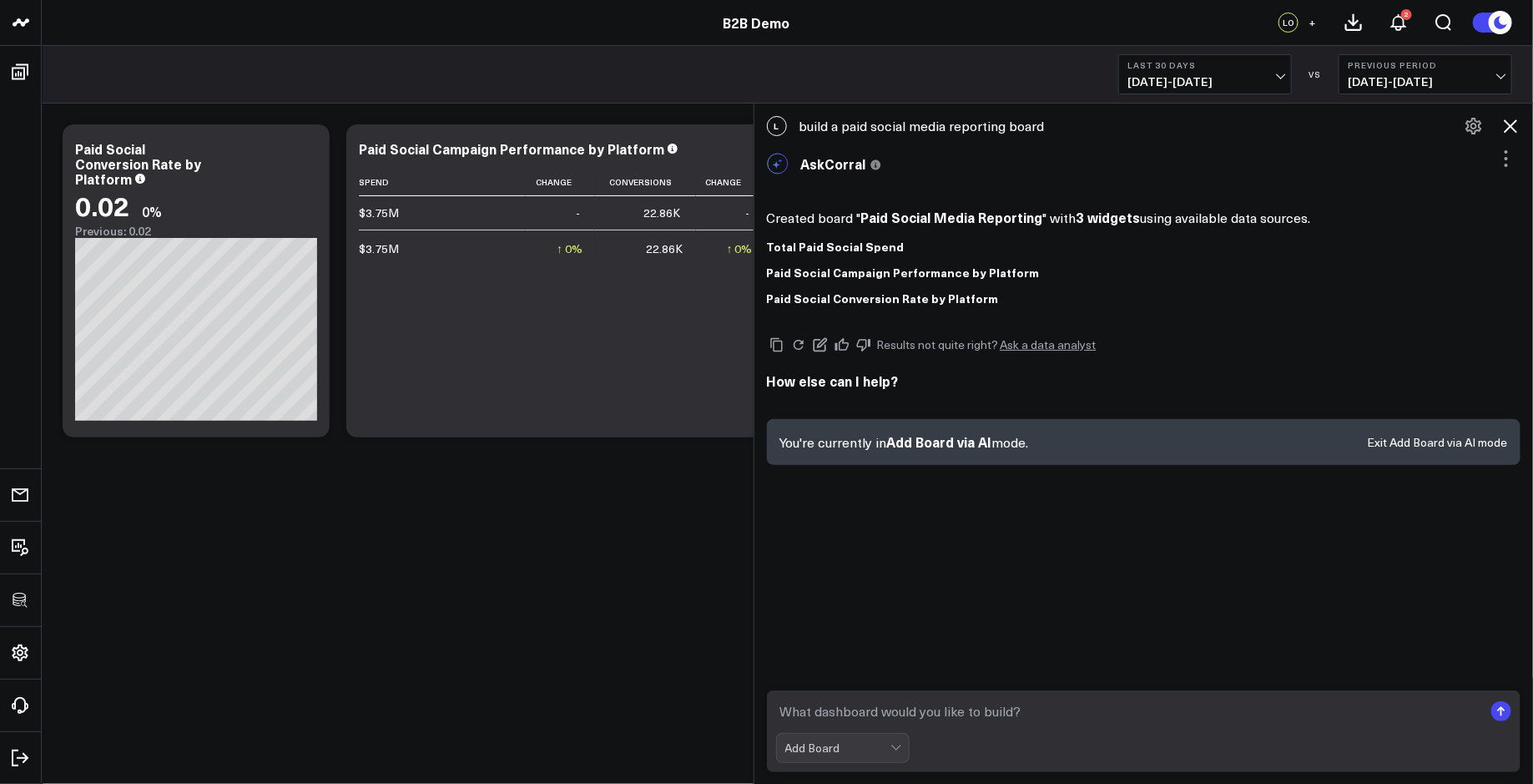
click at [1514, 118] on icon at bounding box center [1510, 125] width 20 height 20
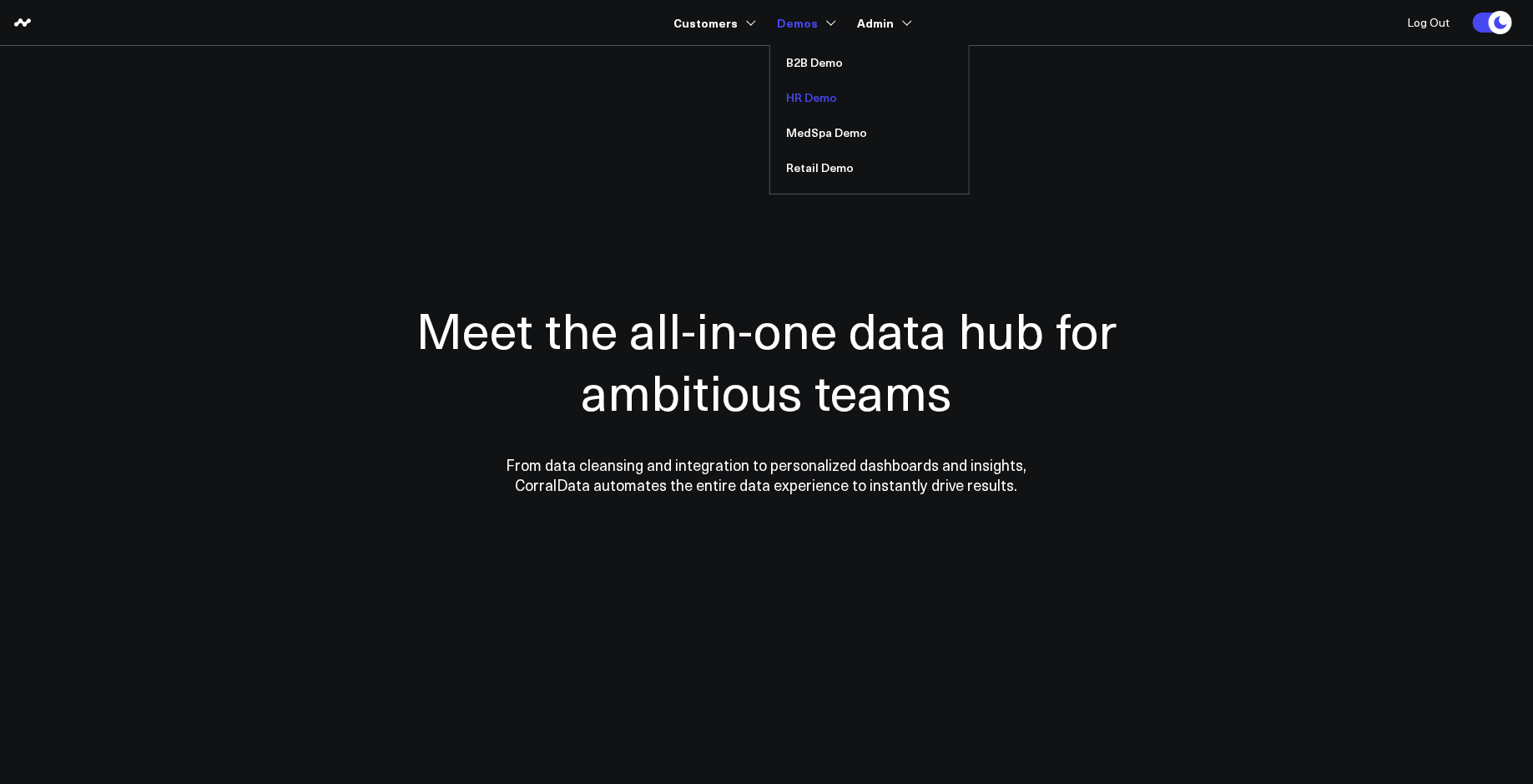
click at [814, 105] on link "HR Demo" at bounding box center [869, 98] width 199 height 35
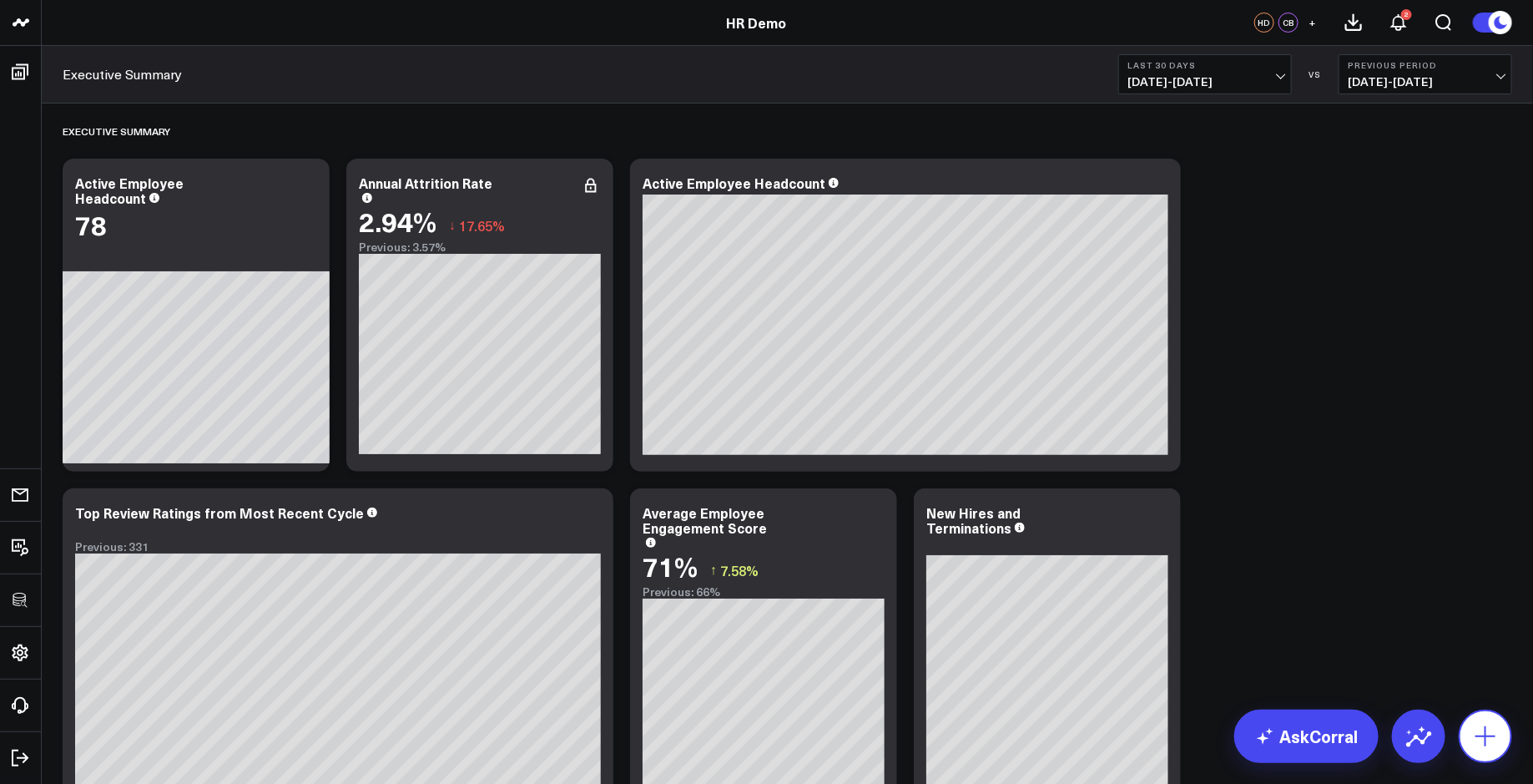
click at [1485, 736] on icon at bounding box center [1485, 736] width 20 height 20
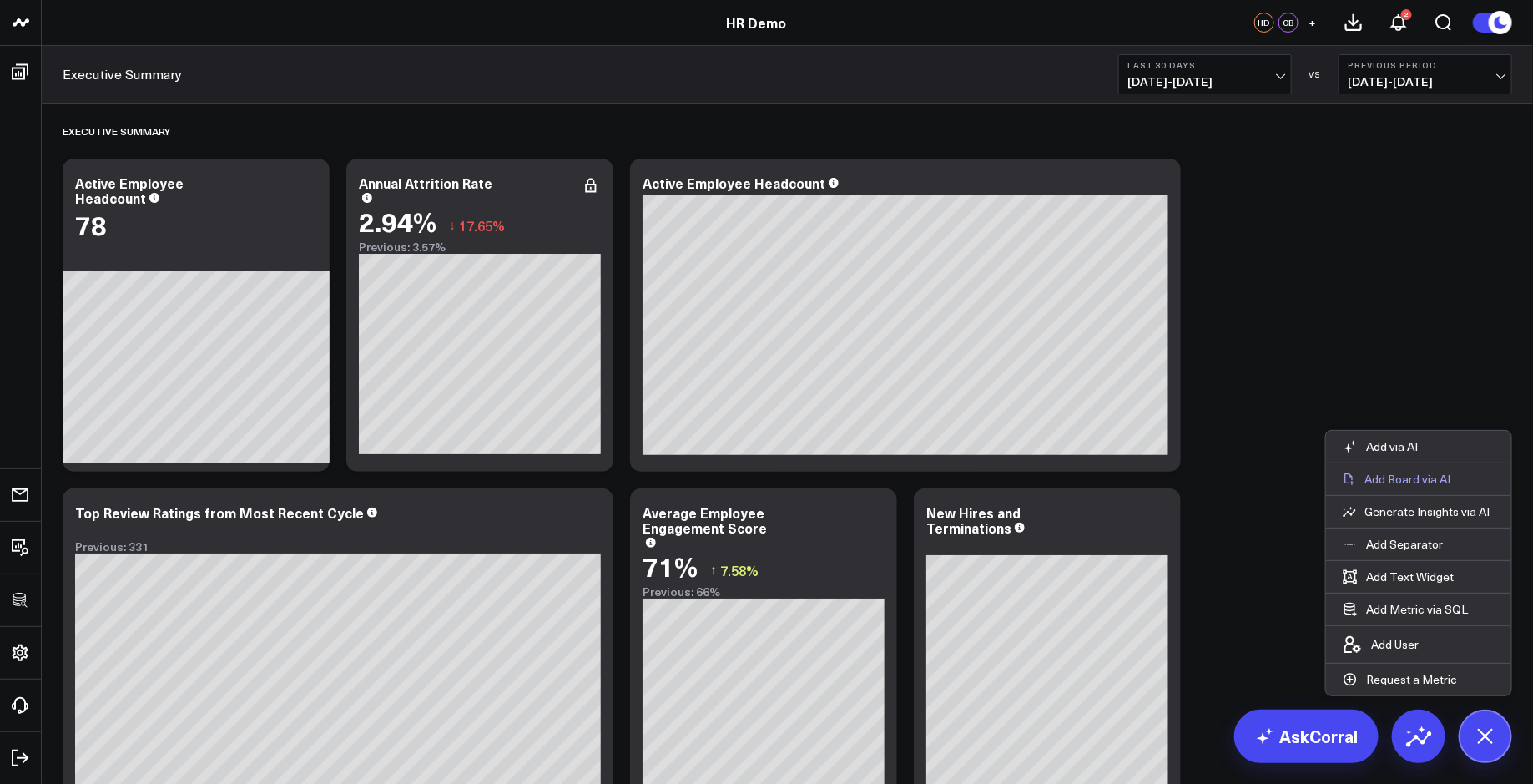
click at [1397, 483] on p "Add Board via AI" at bounding box center [1408, 479] width 86 height 15
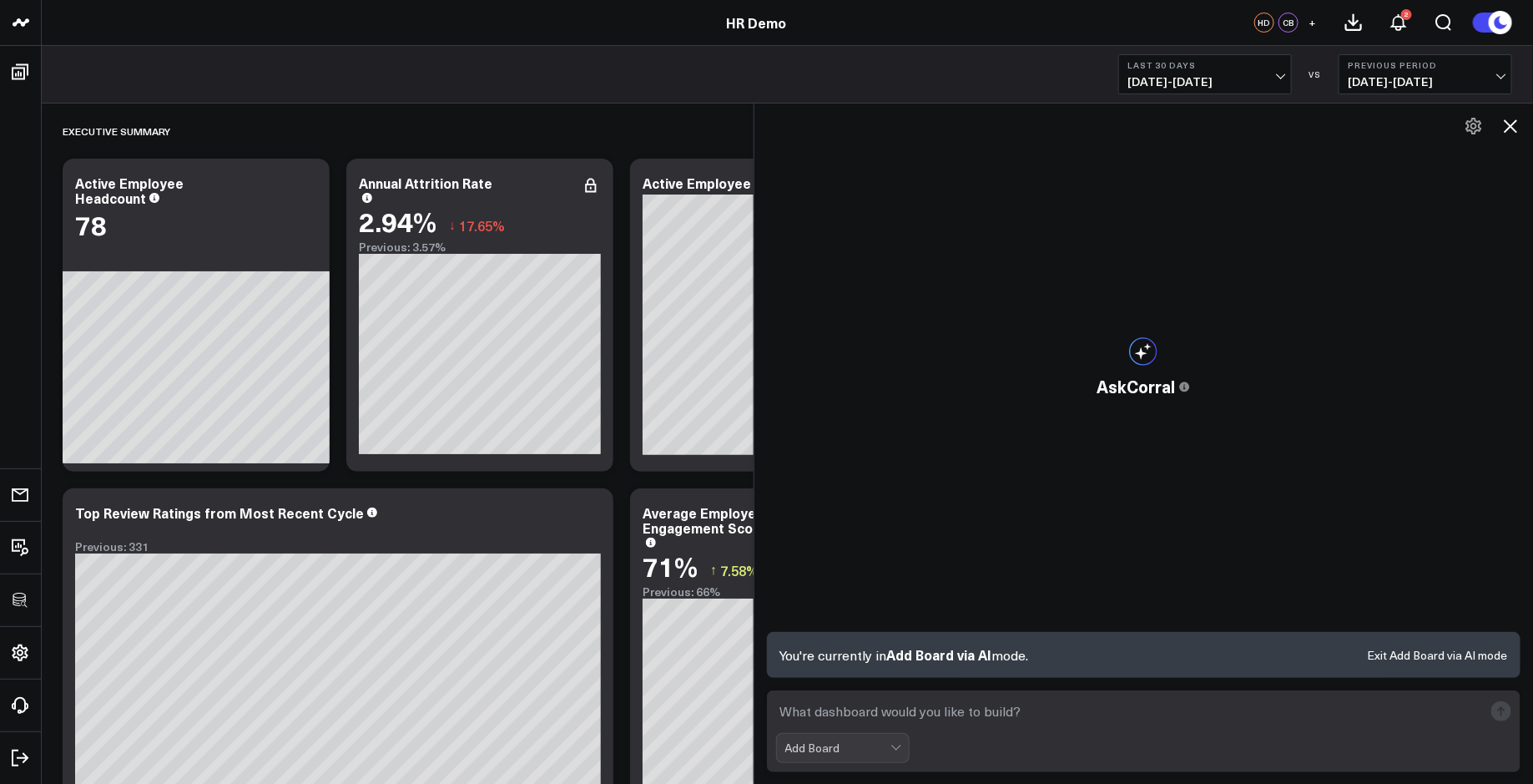
click at [838, 712] on textarea at bounding box center [1129, 711] width 708 height 30
paste textarea "build a paid social media reporting board"
type textarea "build a paid social media reporting board"
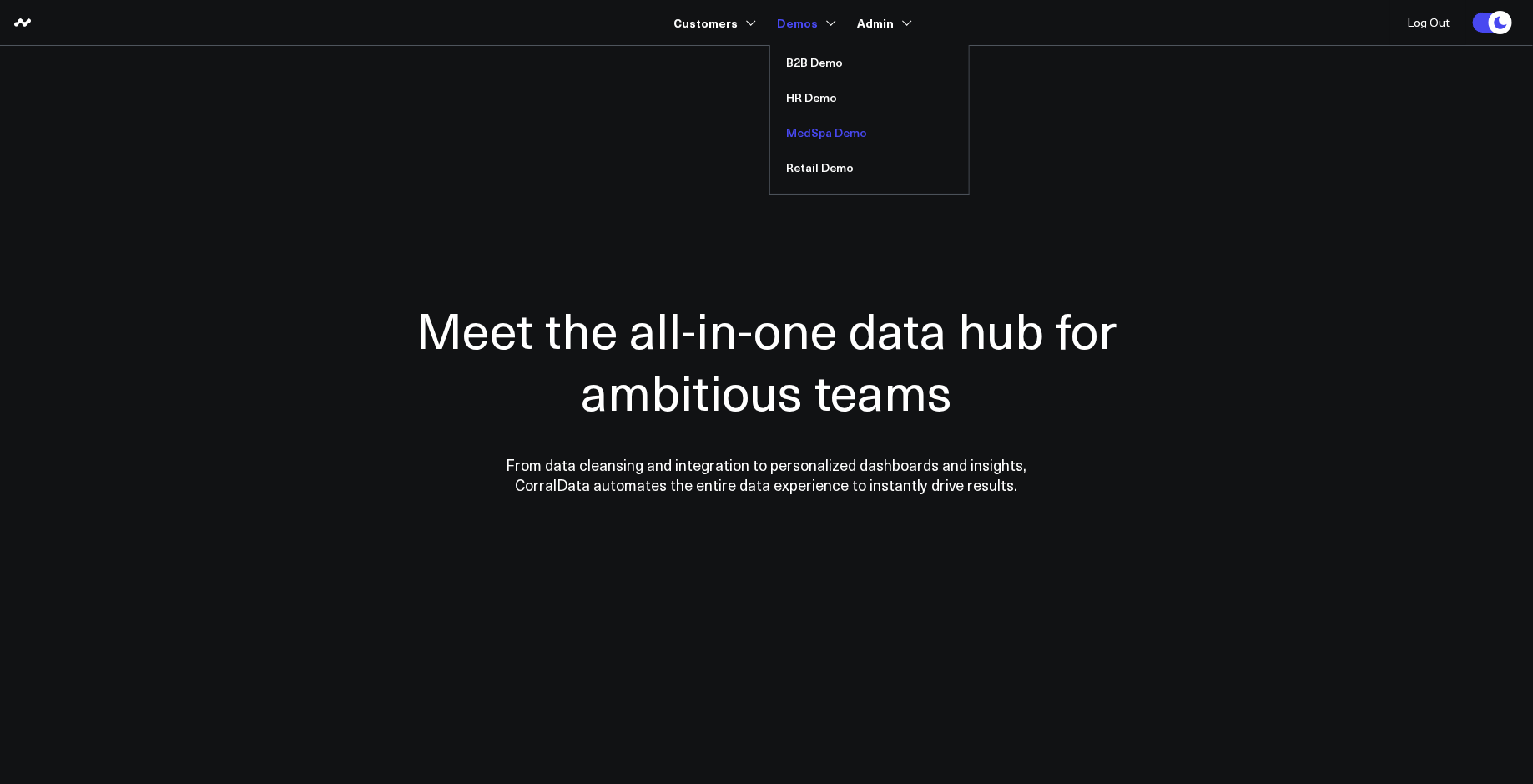
click at [832, 136] on link "MedSpa Demo" at bounding box center [869, 133] width 199 height 35
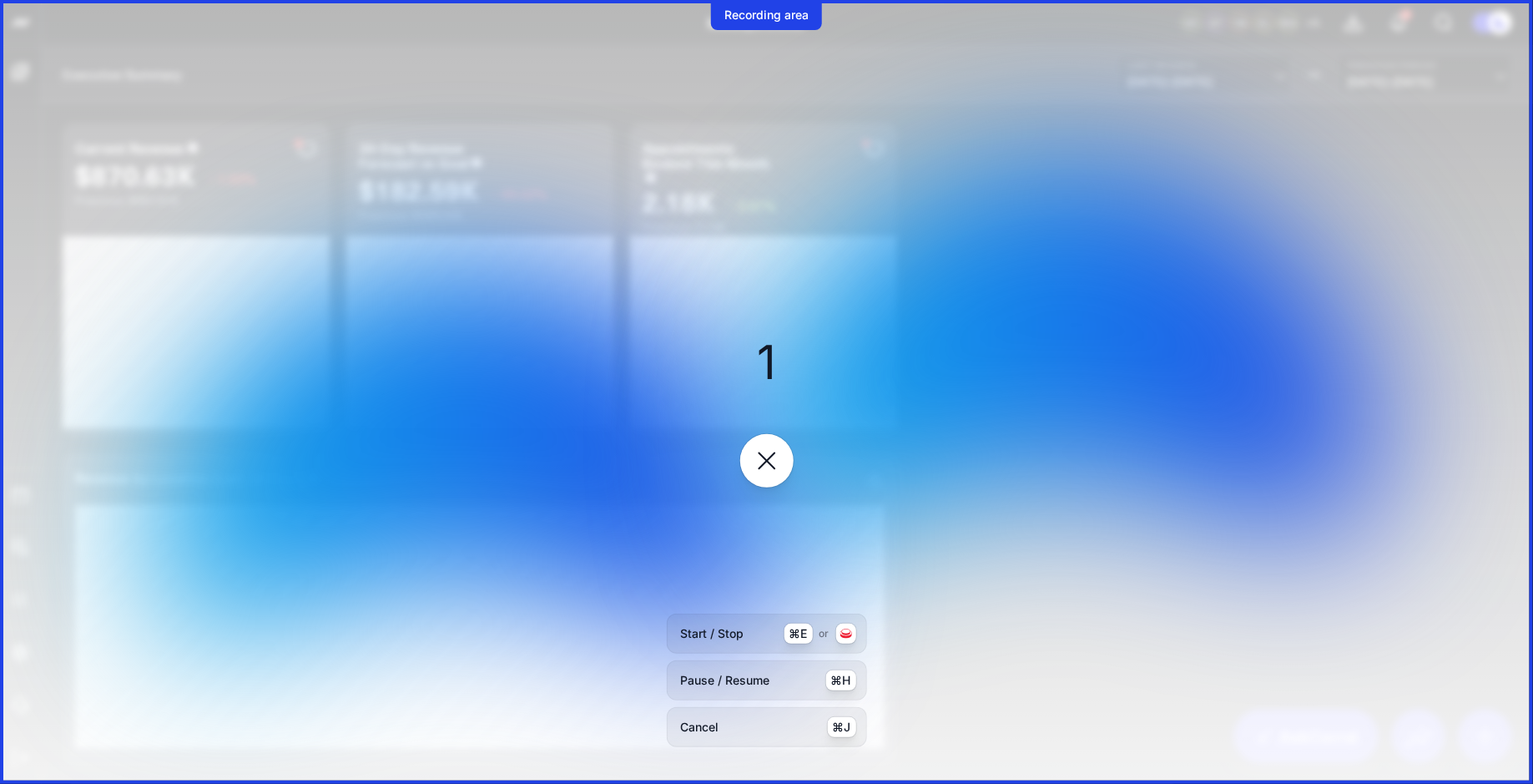
scroll to position [69, 0]
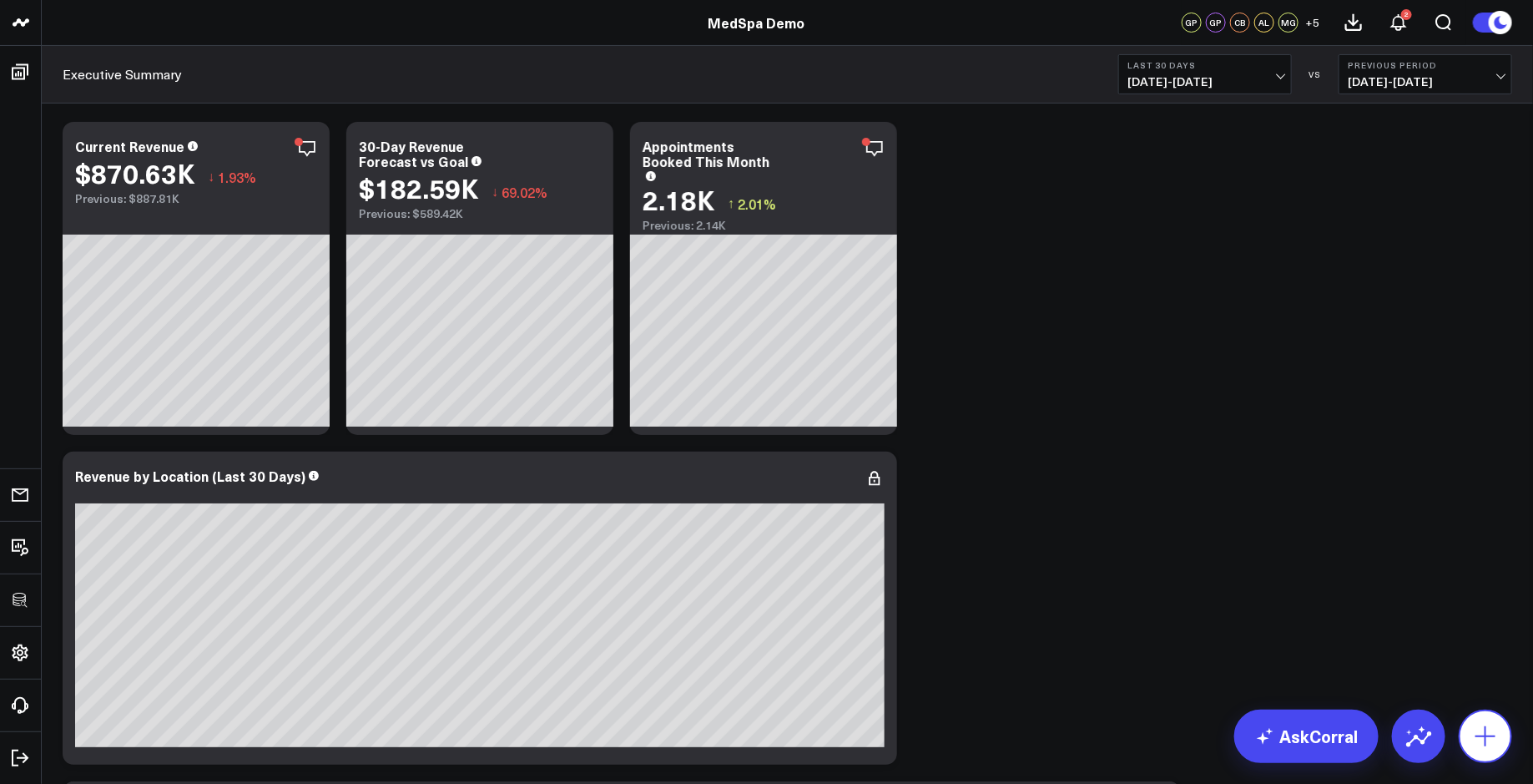
click at [1490, 744] on icon at bounding box center [1485, 736] width 27 height 27
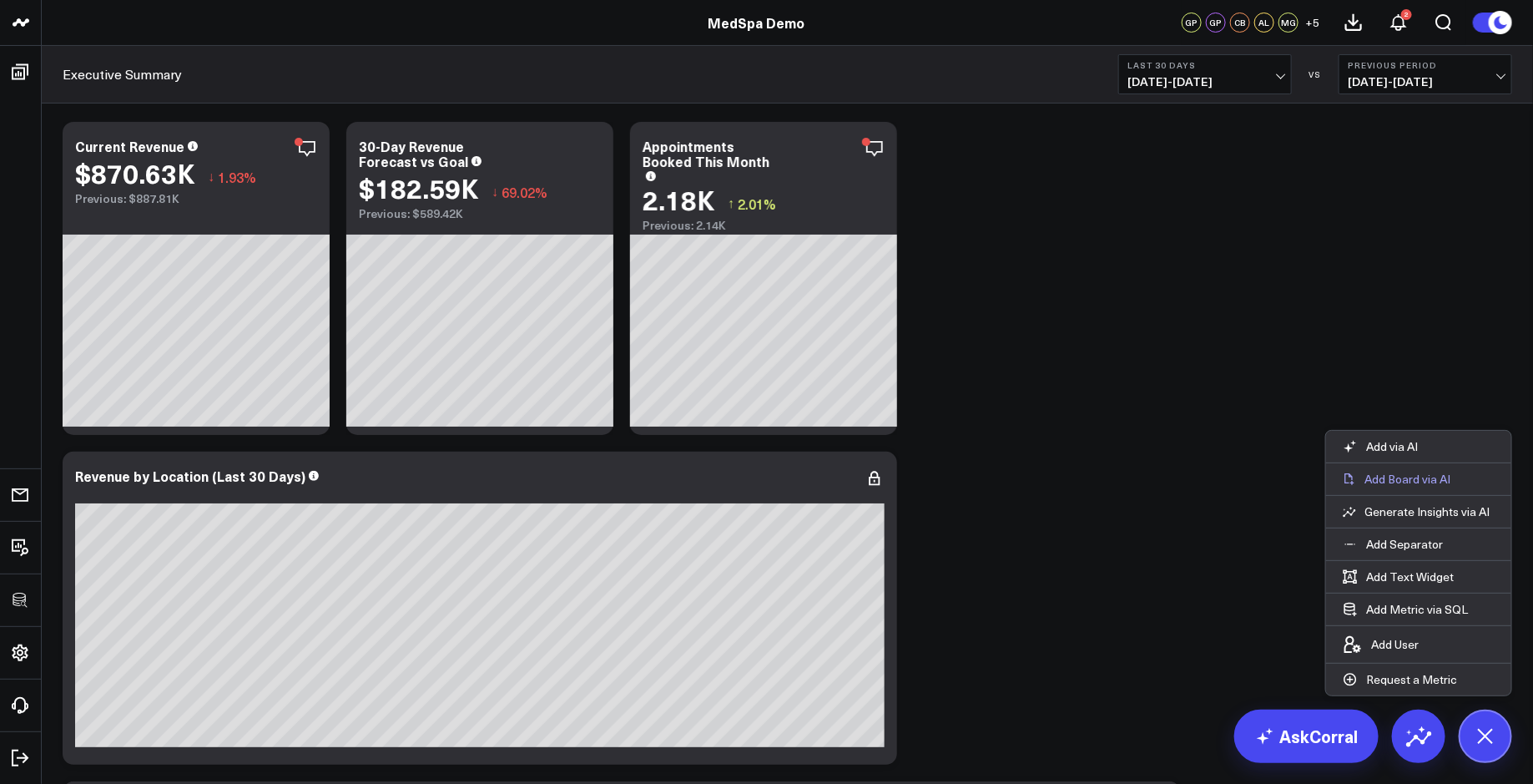
click at [1380, 481] on p "Add Board via AI" at bounding box center [1408, 479] width 86 height 15
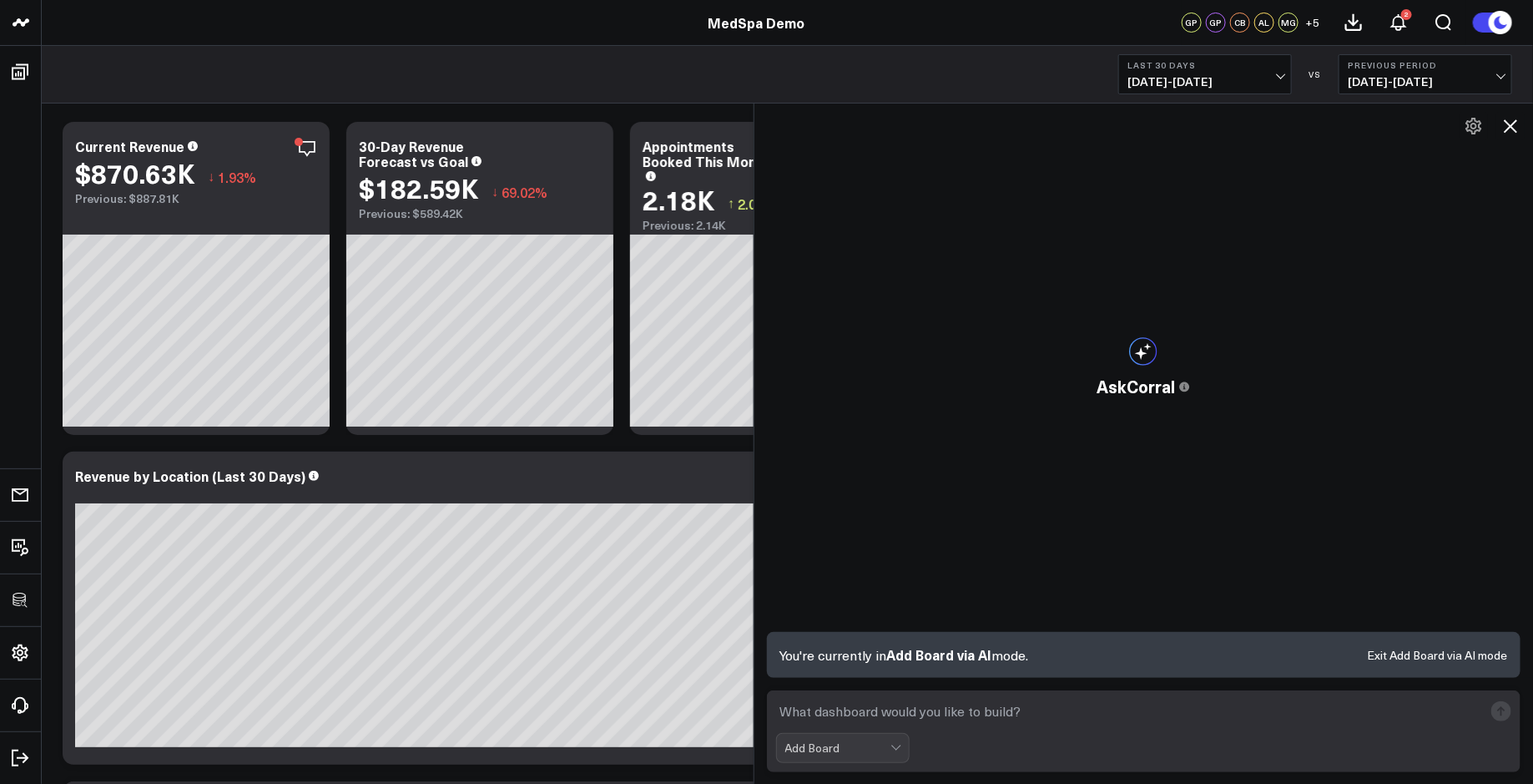
click at [859, 711] on textarea at bounding box center [1129, 711] width 708 height 30
paste textarea "build a paid social media reporting board"
type textarea "build a paid social media reporting board"
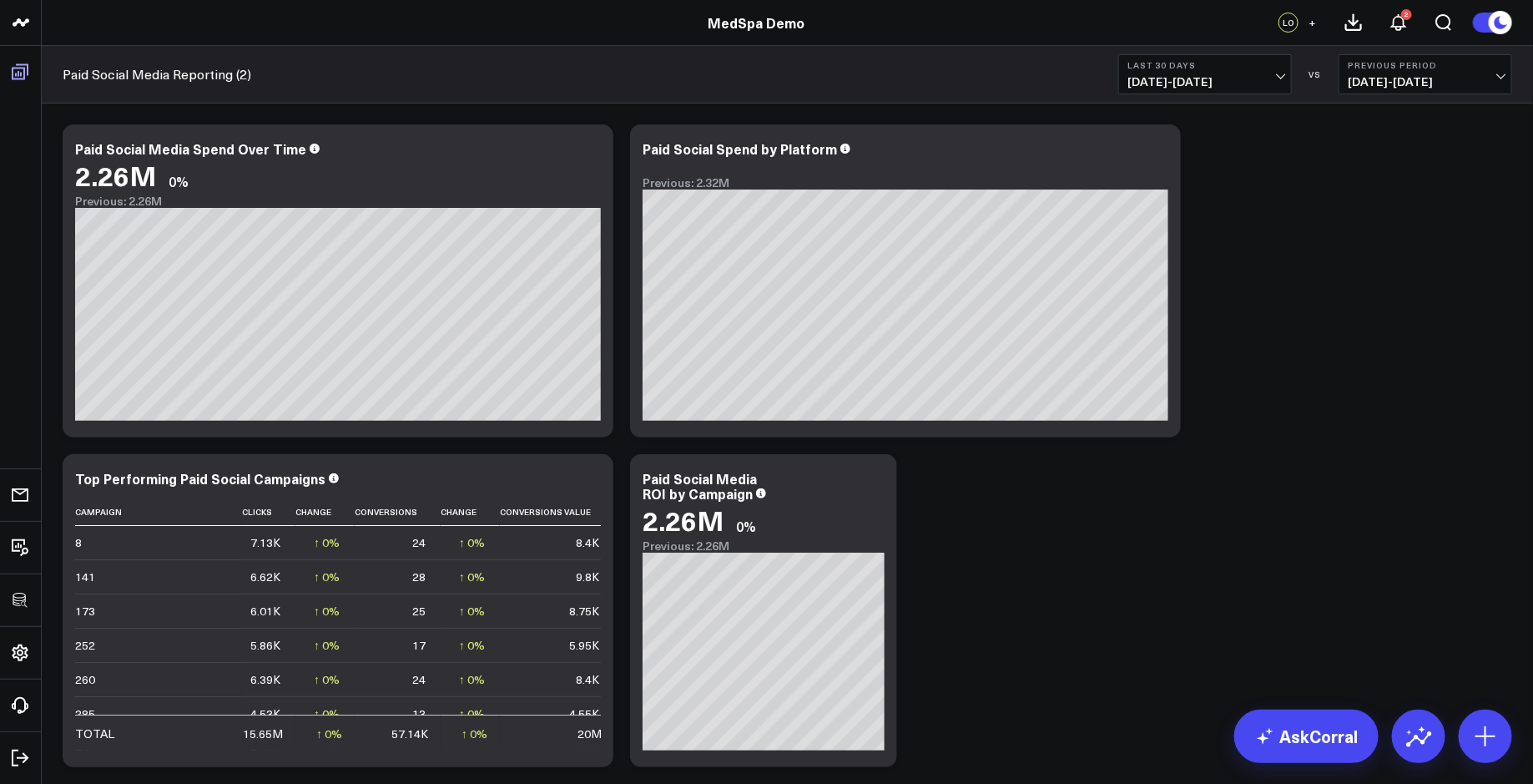
click at [21, 62] on icon at bounding box center [20, 71] width 20 height 20
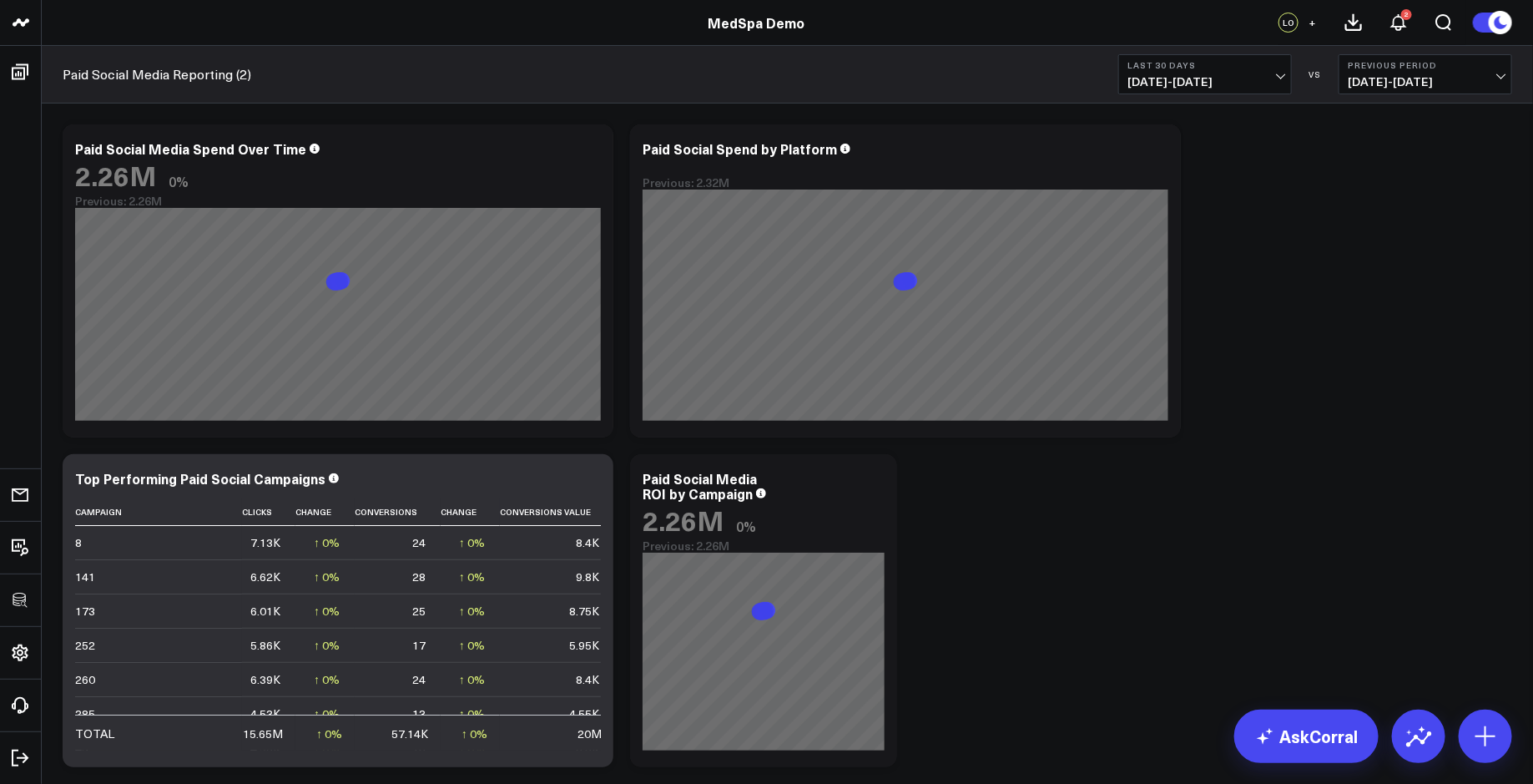
click at [51, 76] on div "Paid Social Media Reporting (2) Last 30 Days 08/26/25 - 09/24/25 VS Previous Pe…" at bounding box center [788, 75] width 1492 height 58
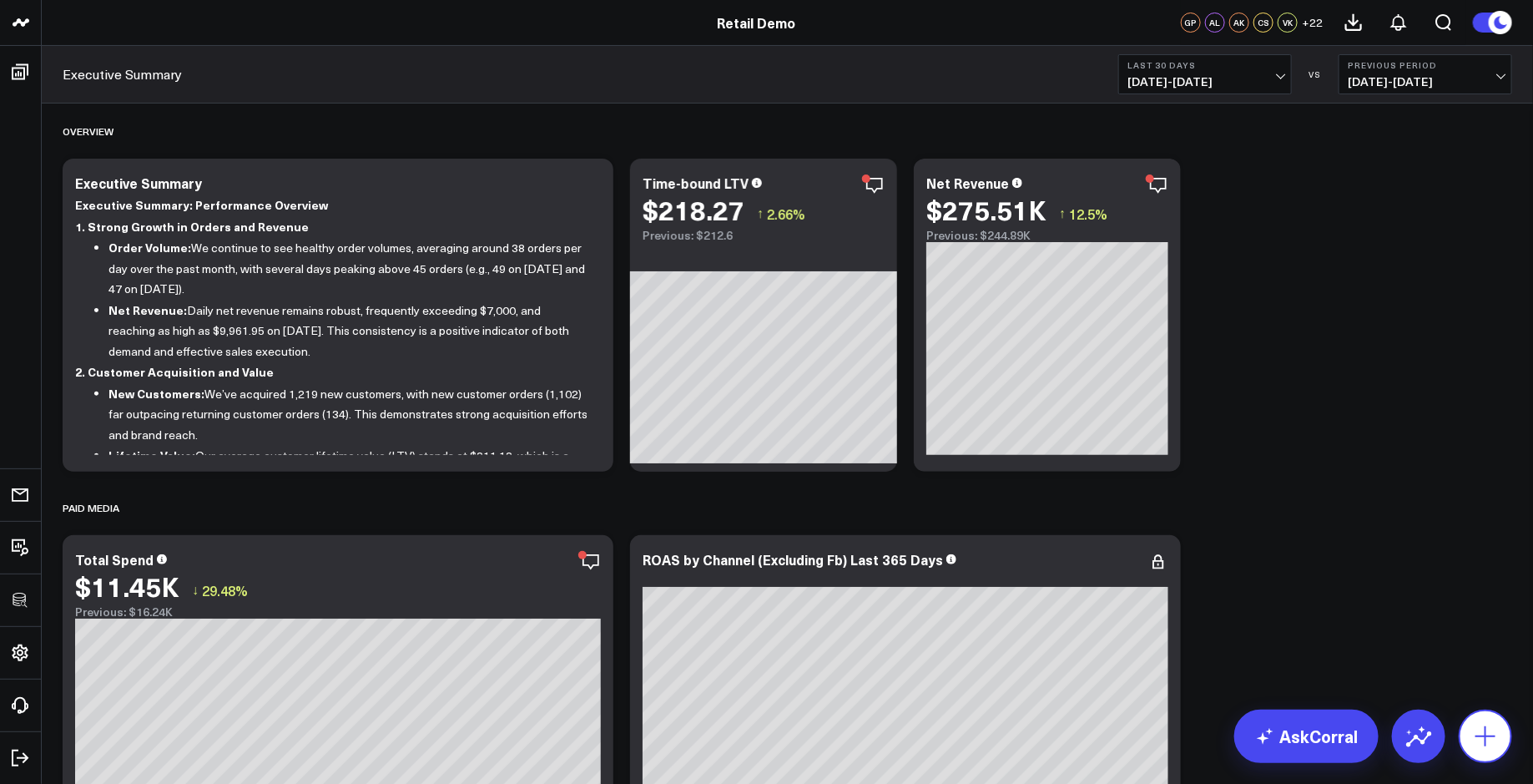
click at [1487, 736] on icon at bounding box center [1485, 736] width 27 height 27
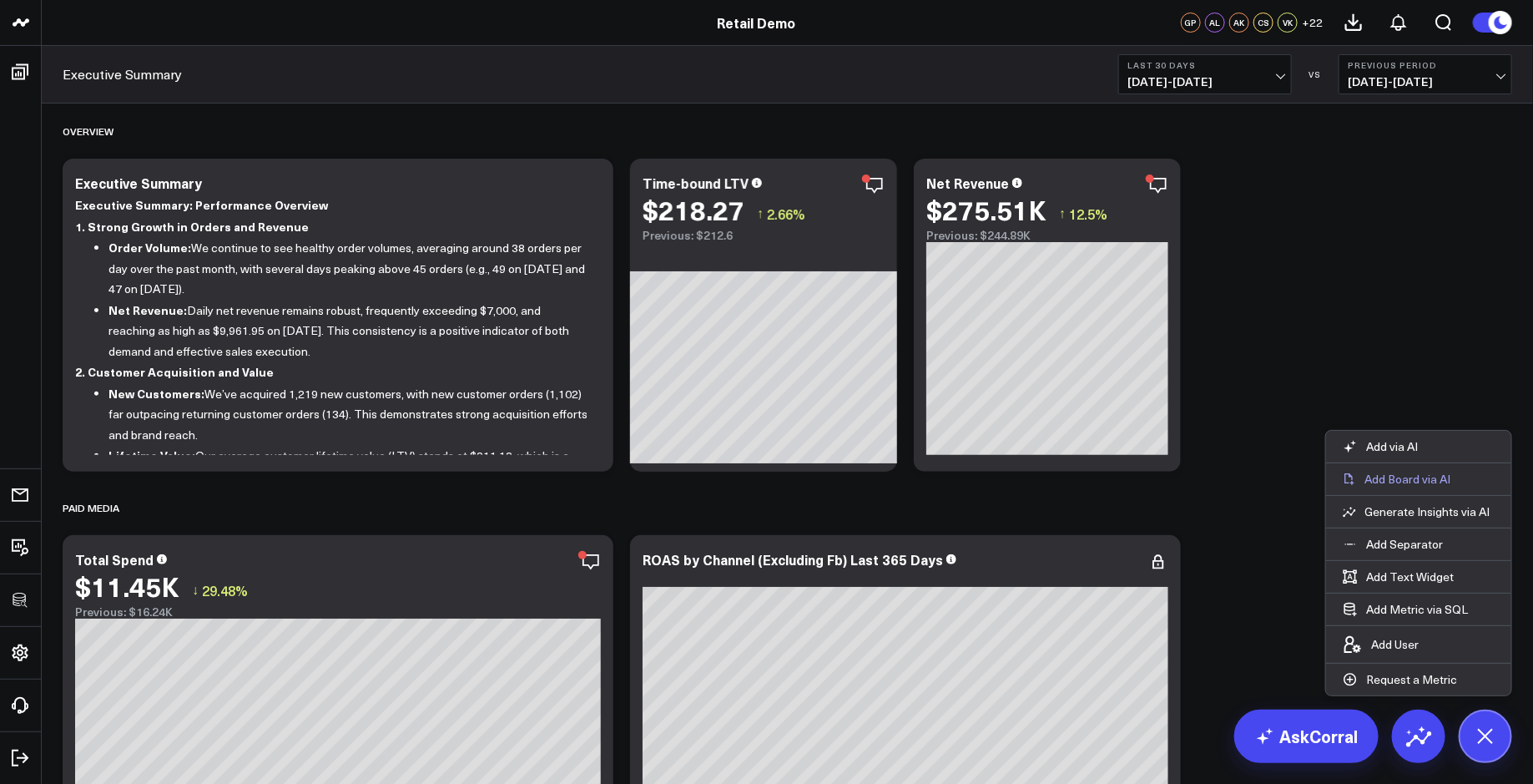
click at [1429, 486] on p "Add Board via AI" at bounding box center [1408, 479] width 86 height 15
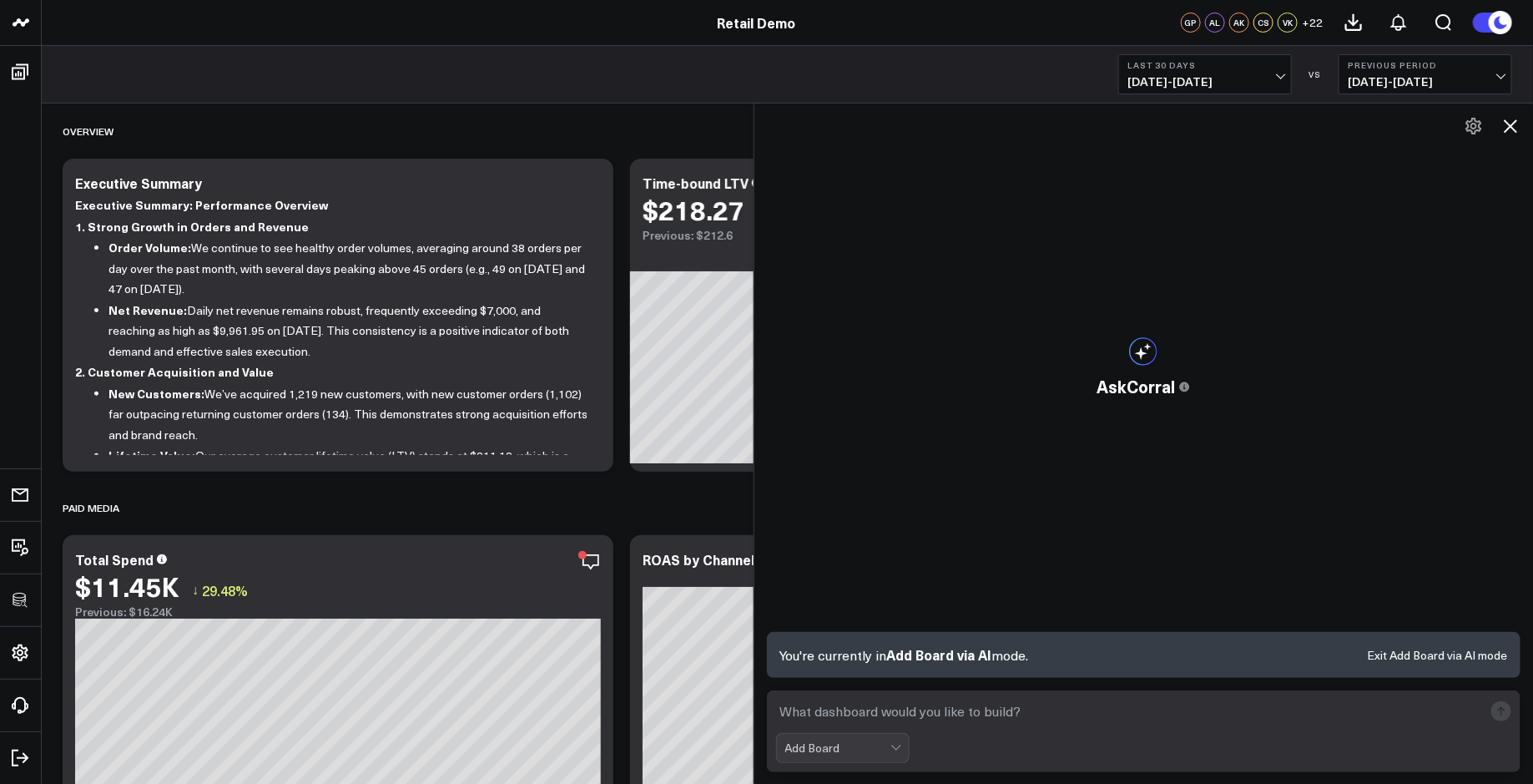
click at [788, 714] on textarea at bounding box center [1129, 711] width 708 height 30
paste textarea "build a paid social media reporting board"
type textarea "build a paid social media reporting board"
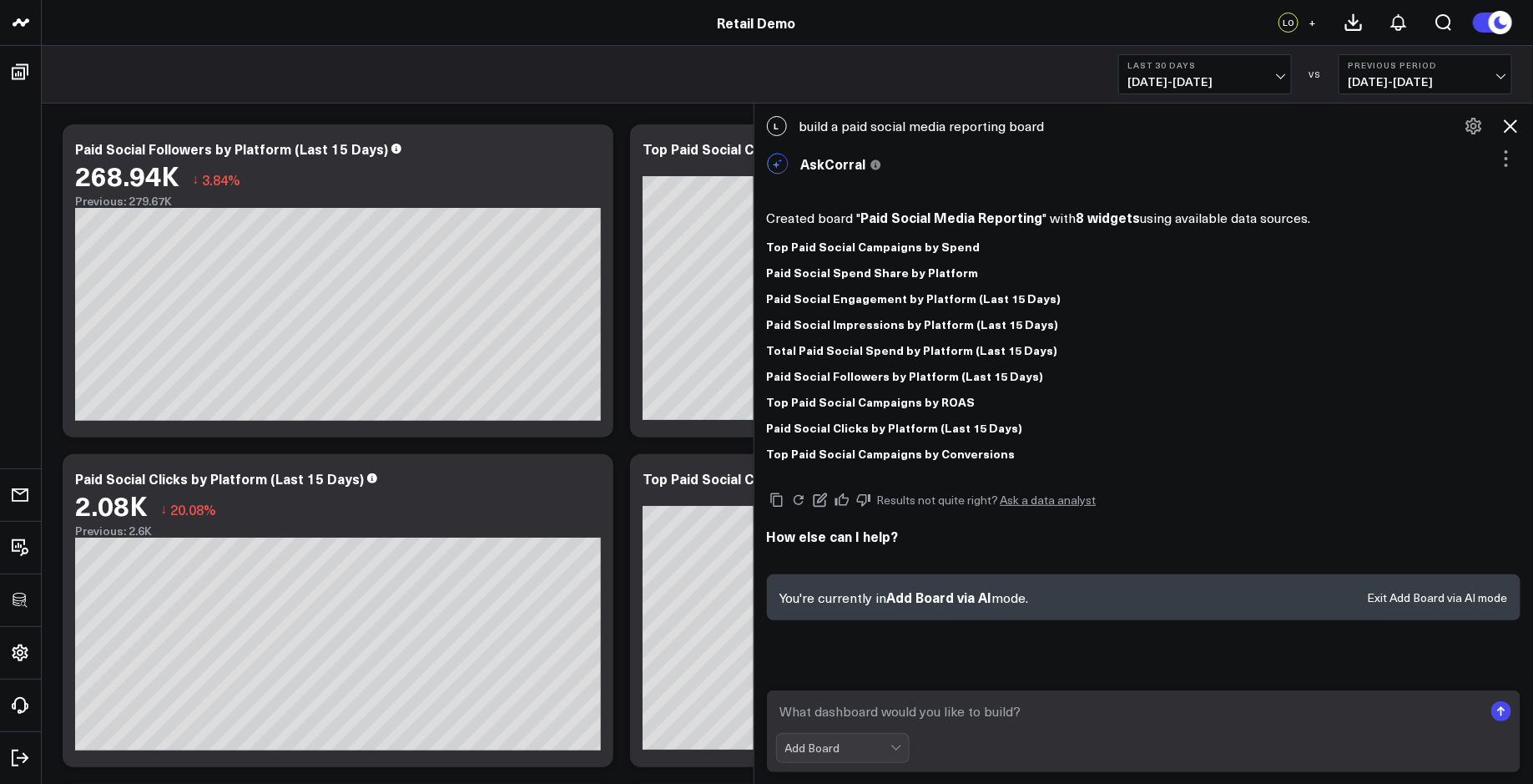
click at [1513, 121] on icon at bounding box center [1510, 125] width 20 height 20
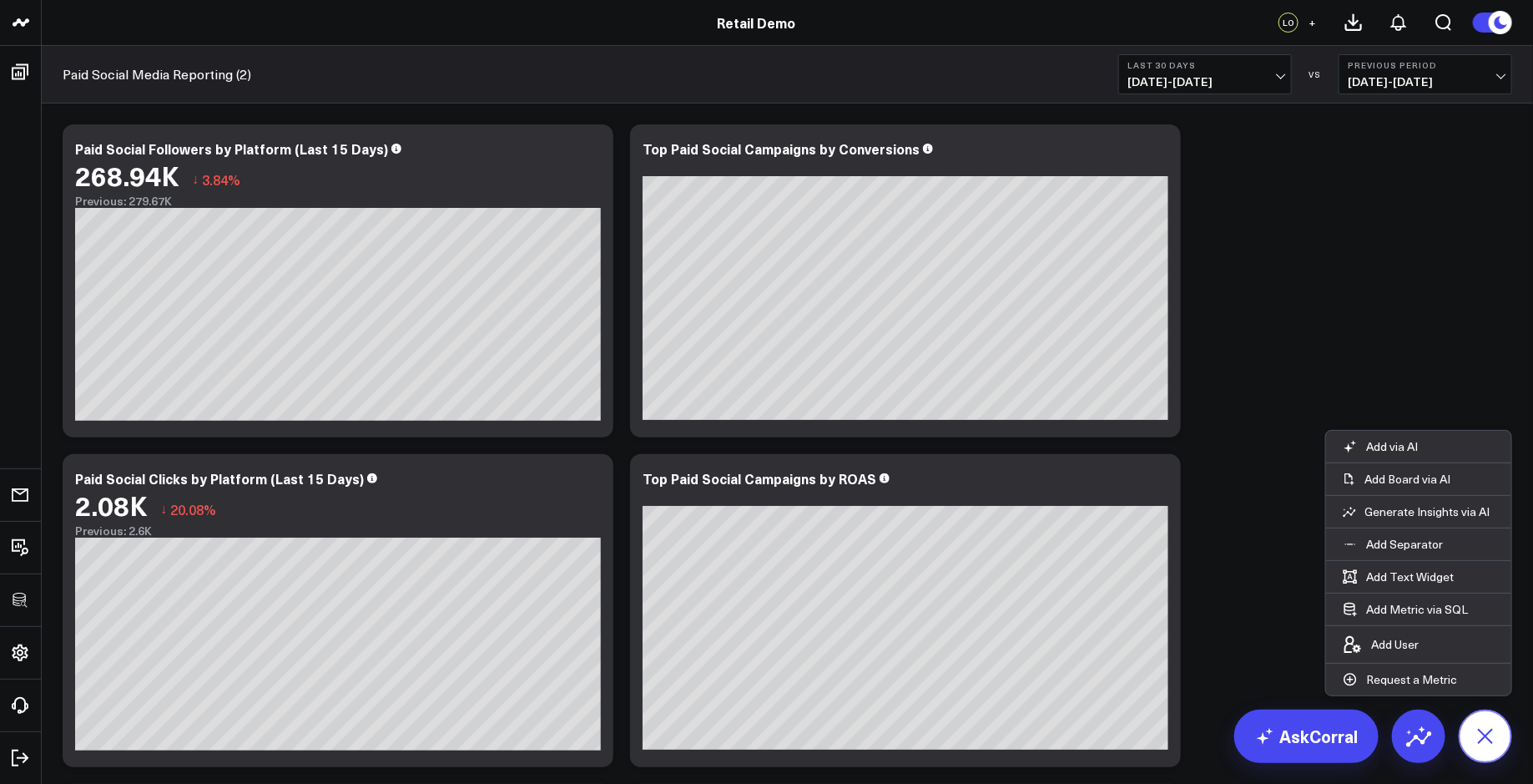
click at [1491, 715] on button at bounding box center [1485, 736] width 53 height 53
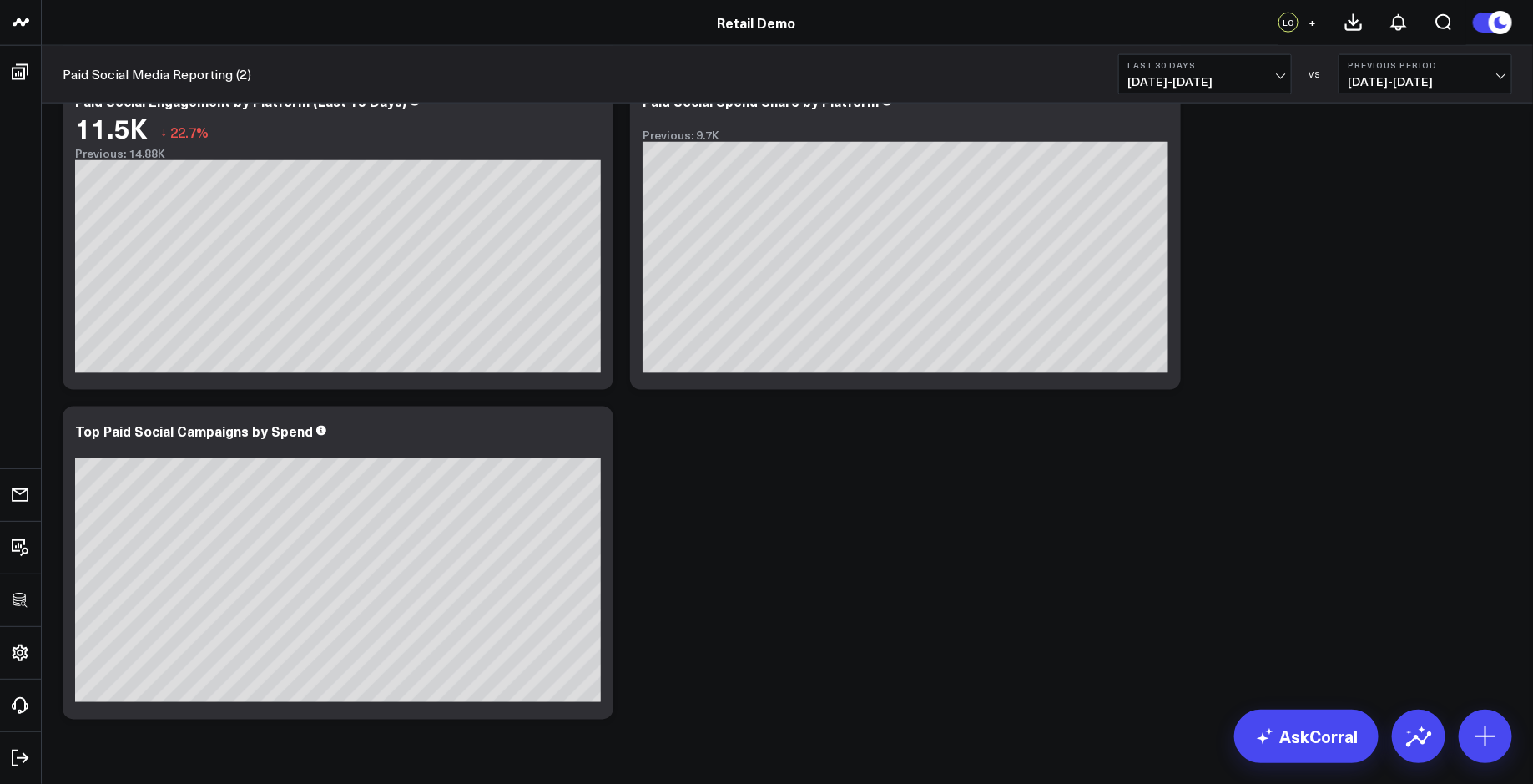
scroll to position [1080, 0]
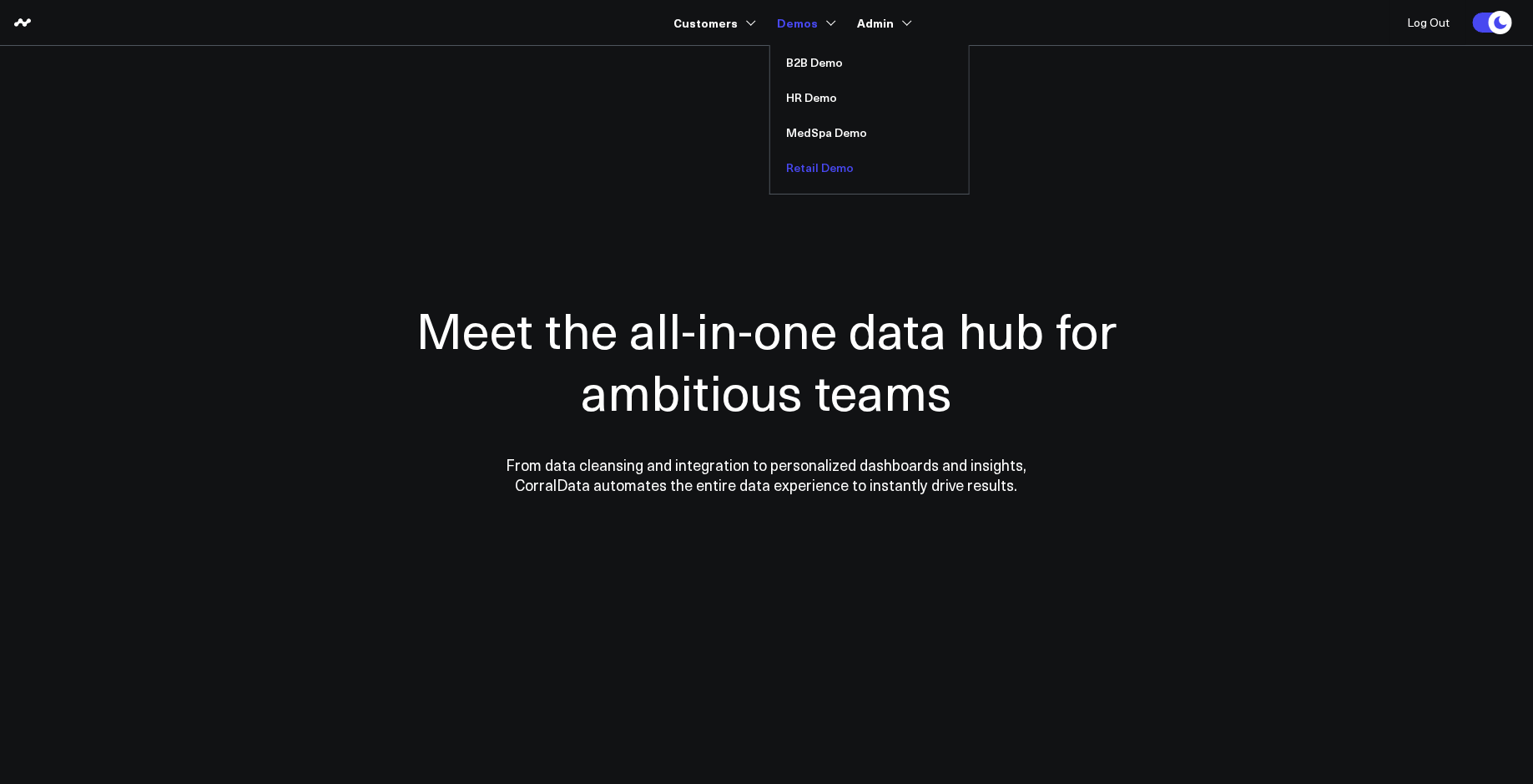
click at [813, 166] on link "Retail Demo" at bounding box center [869, 168] width 199 height 35
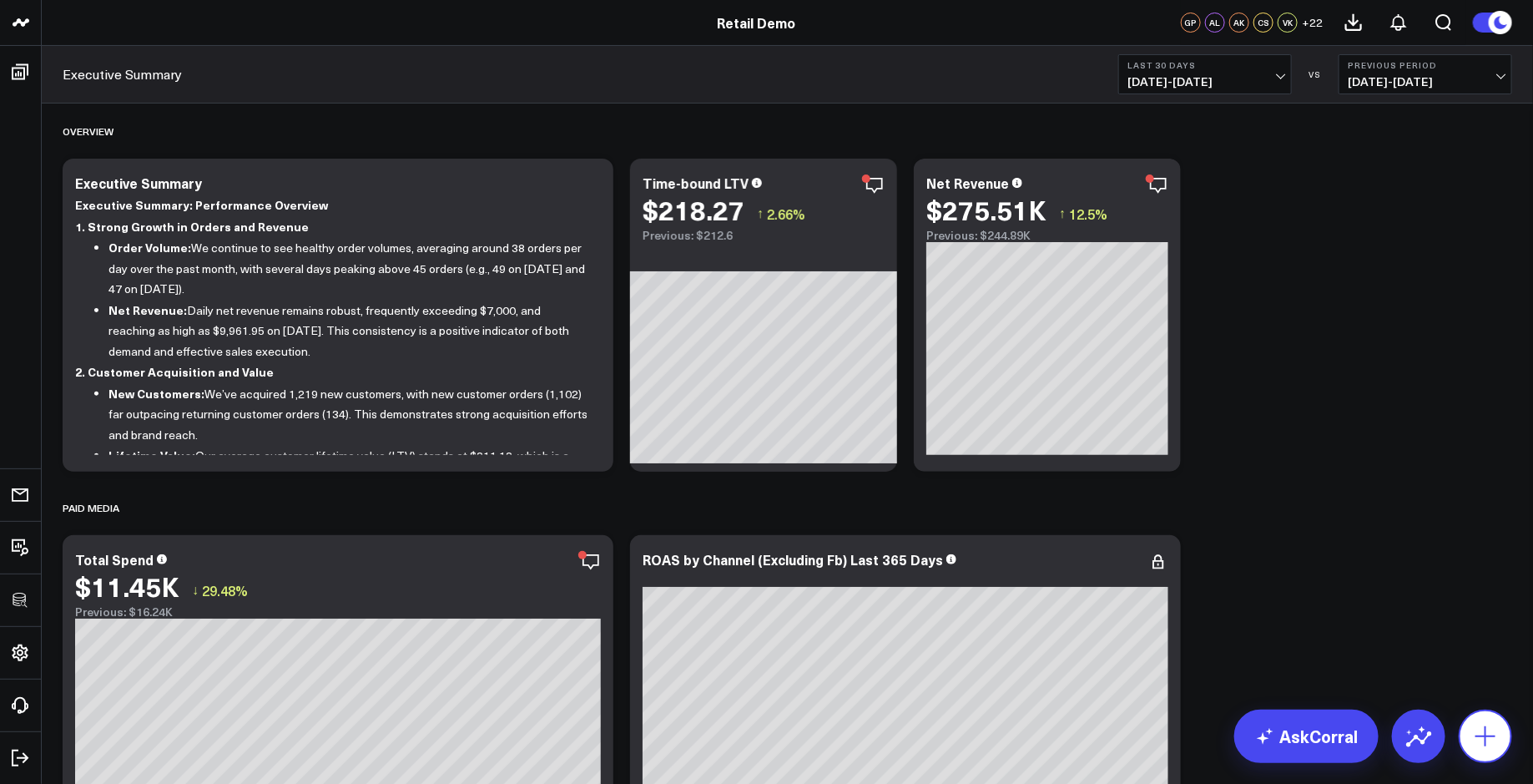
click at [1474, 729] on icon at bounding box center [1485, 736] width 27 height 27
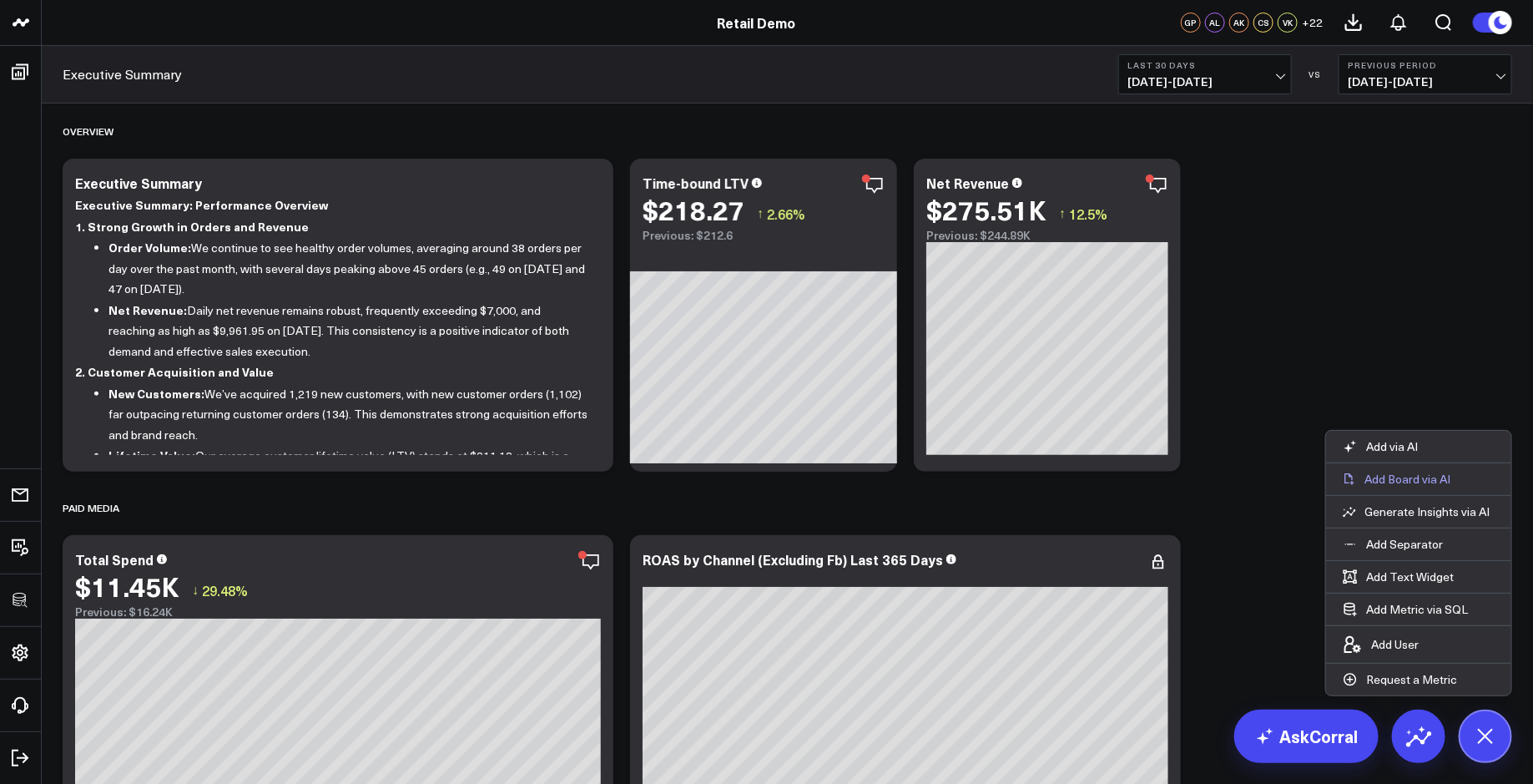
click at [1418, 485] on p "Add Board via AI" at bounding box center [1408, 479] width 86 height 15
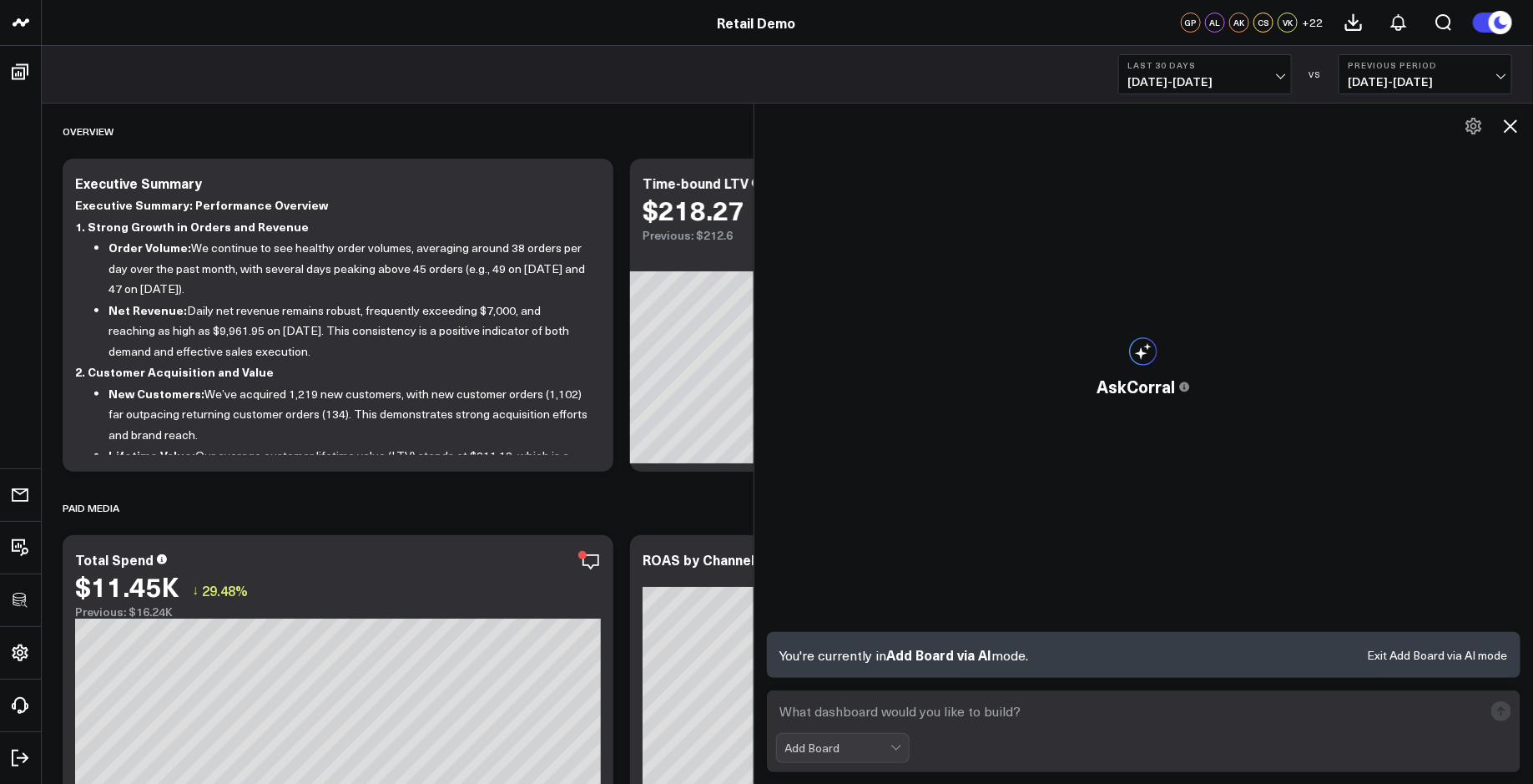
click at [870, 700] on textarea at bounding box center [1129, 711] width 708 height 30
paste textarea "build a paid social media reporting board"
type textarea "build a paid social media reporting board"
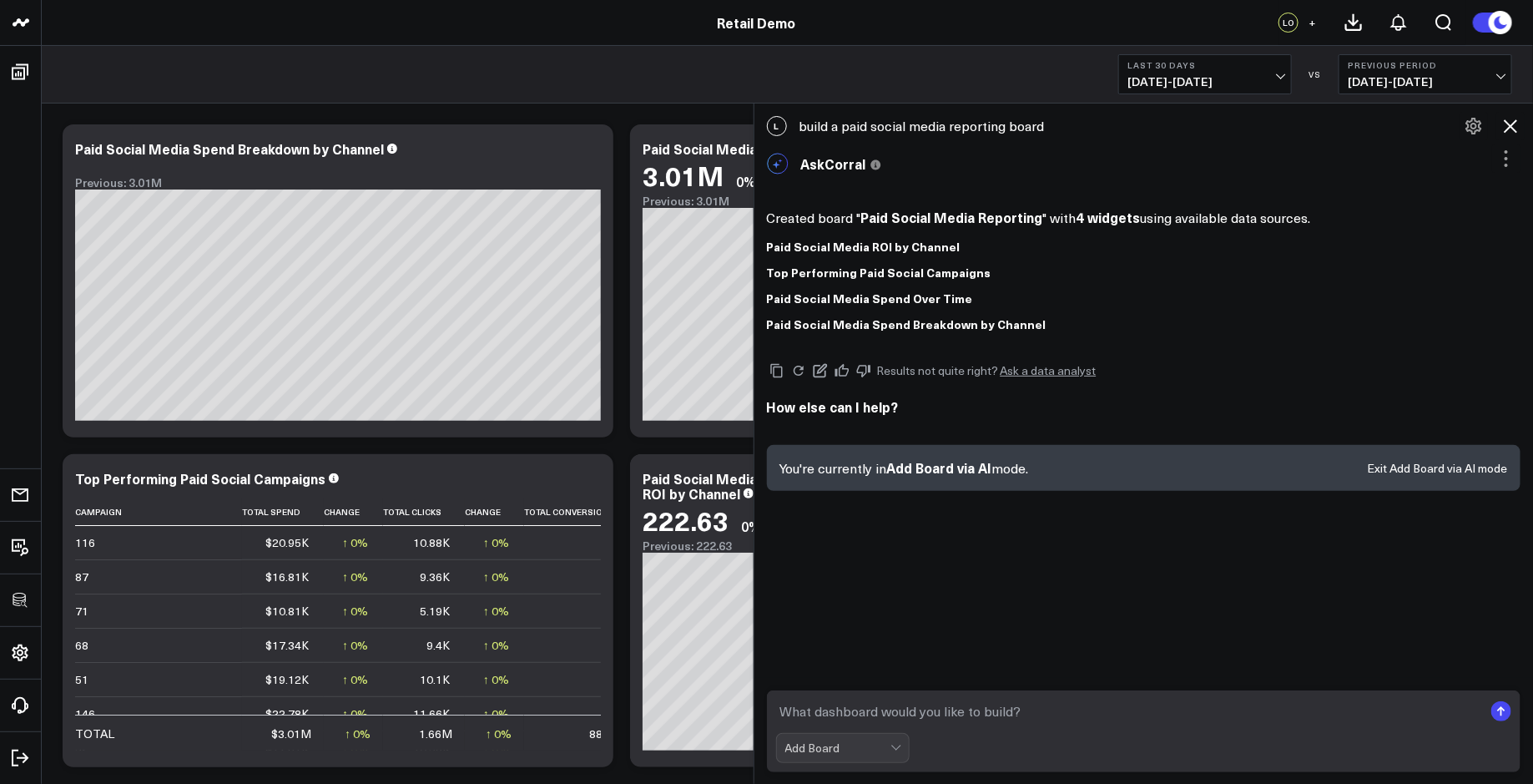
click at [1510, 129] on icon at bounding box center [1510, 125] width 20 height 20
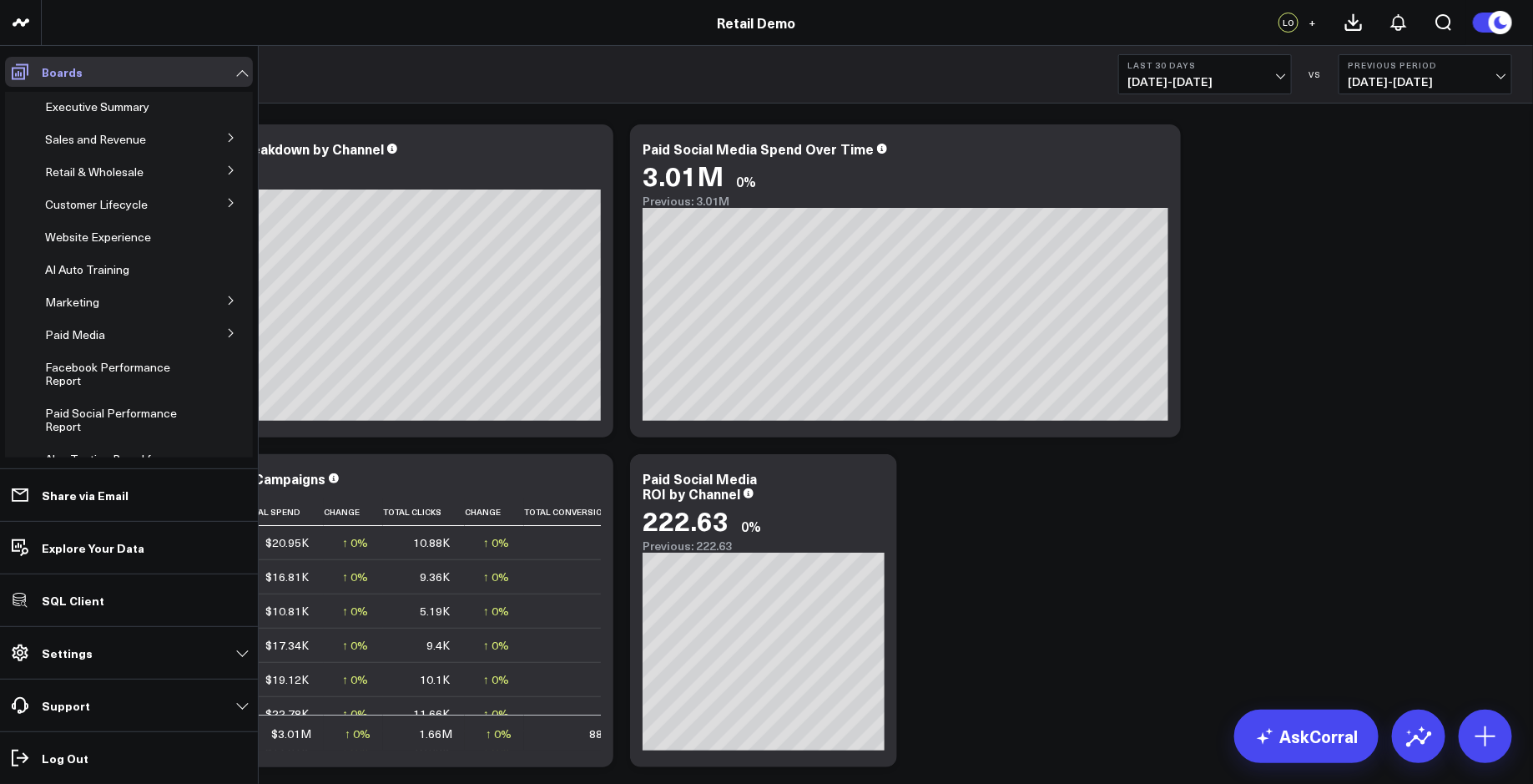
click at [16, 72] on icon at bounding box center [20, 71] width 20 height 20
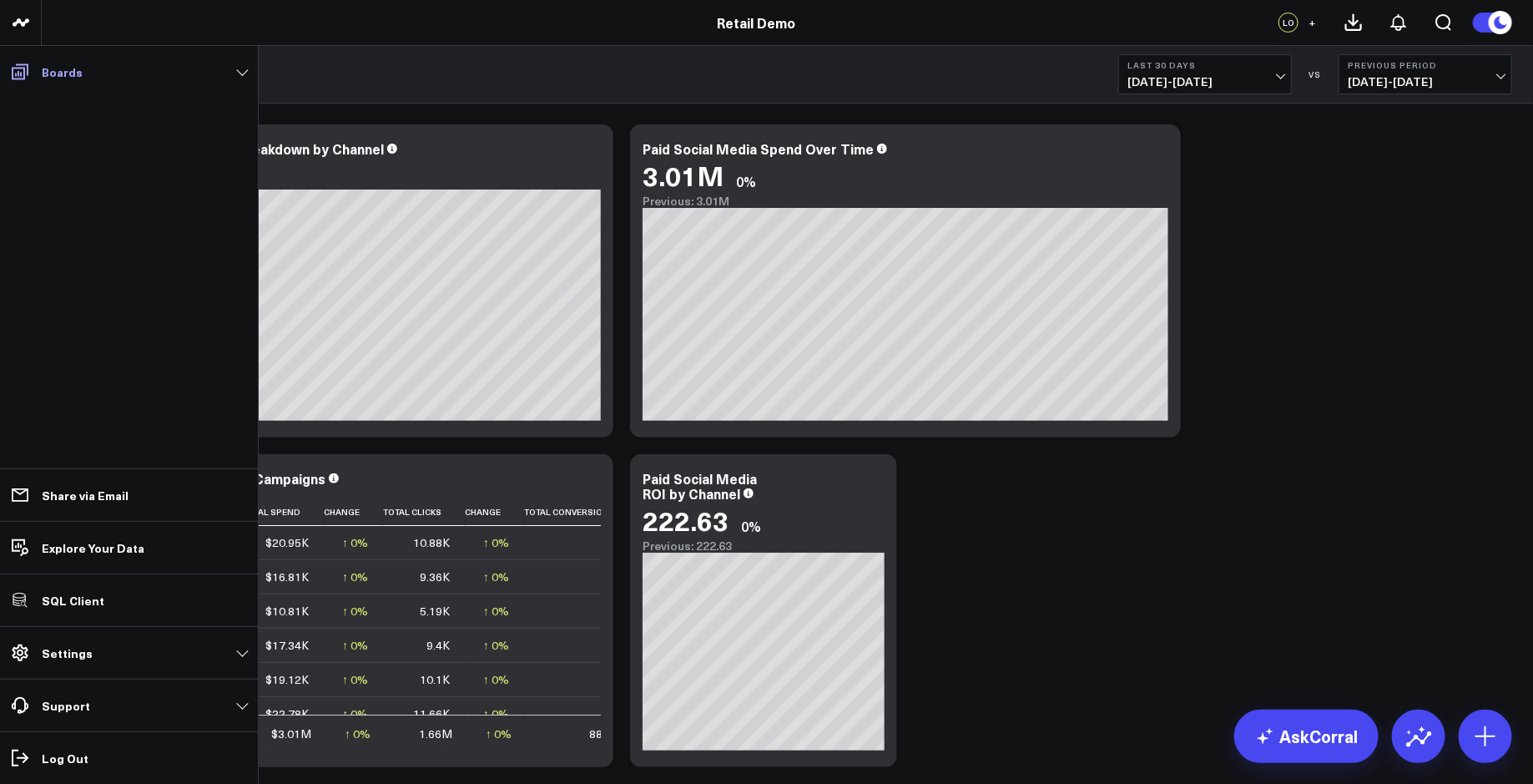
click at [31, 76] on span at bounding box center [20, 72] width 30 height 30
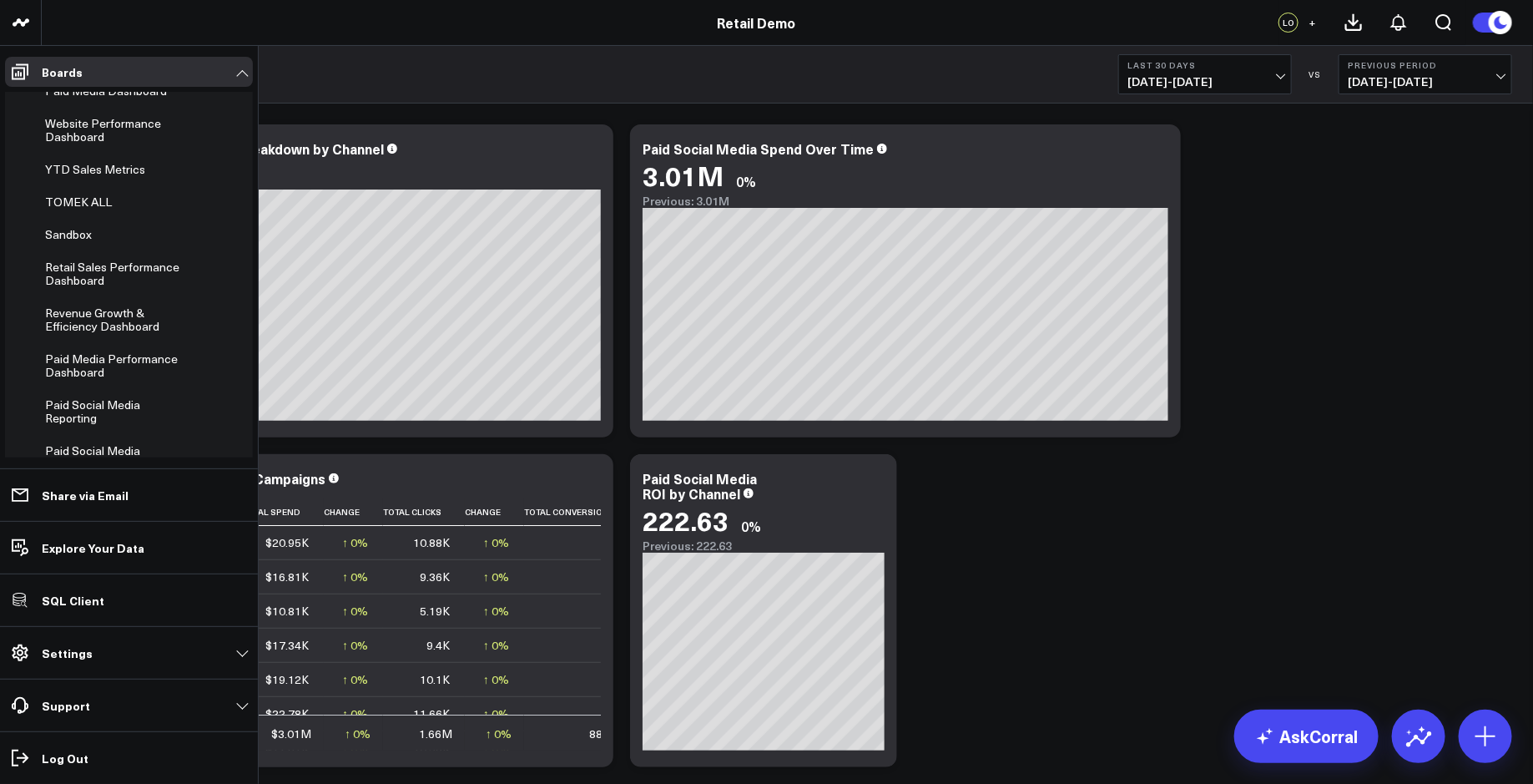
scroll to position [822, 0]
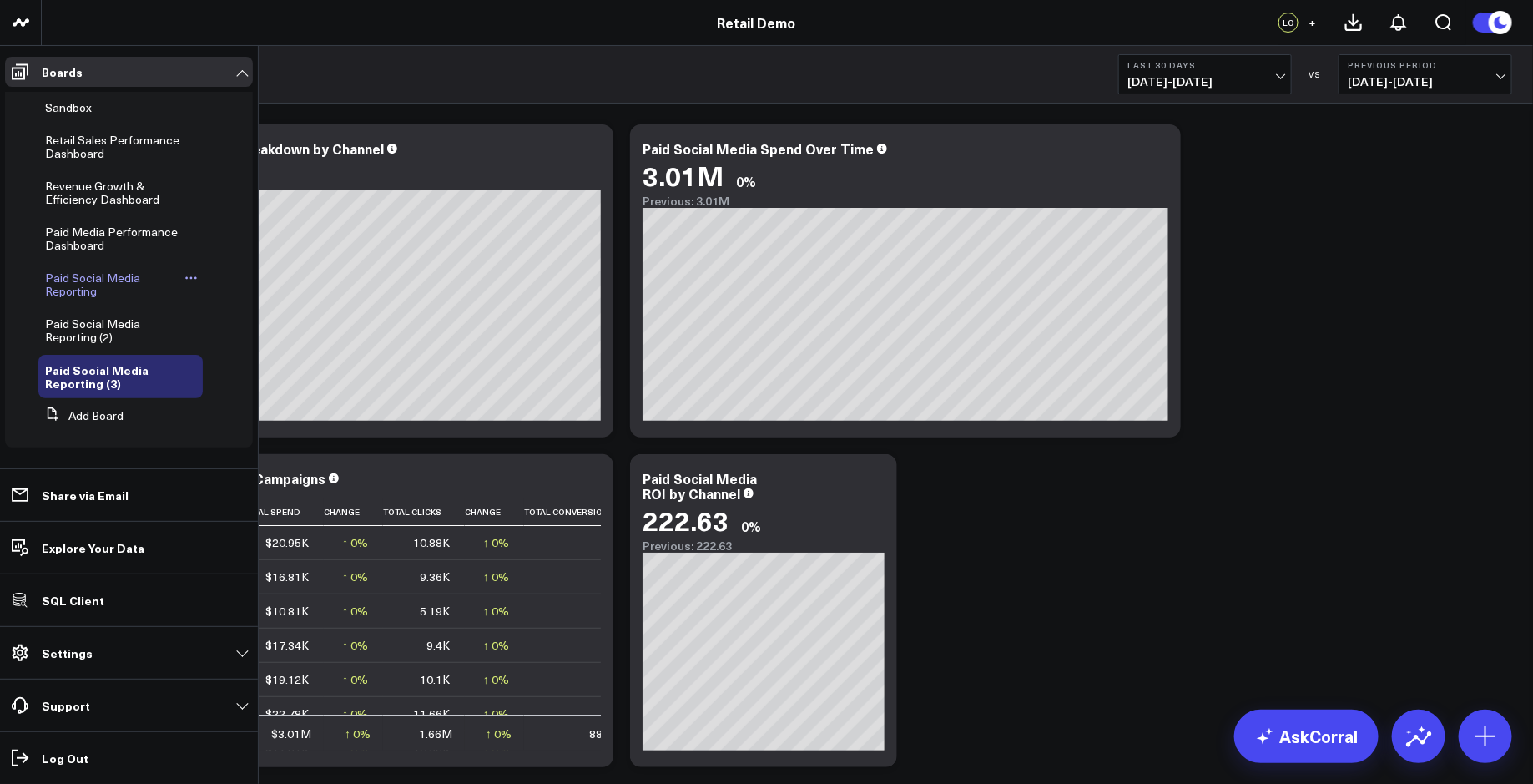
click at [117, 274] on span "Paid Social Media Reporting" at bounding box center [92, 283] width 95 height 29
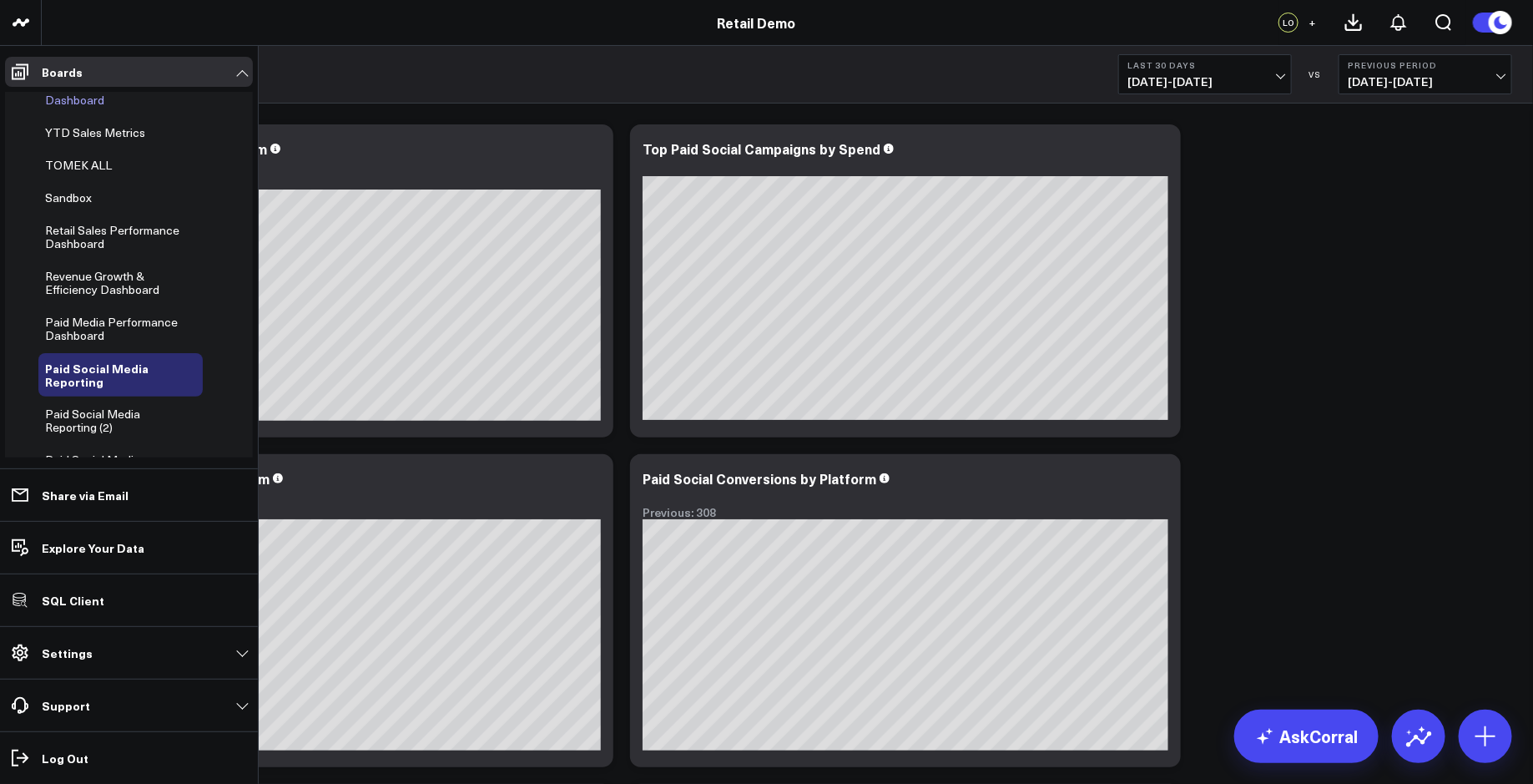
scroll to position [822, 0]
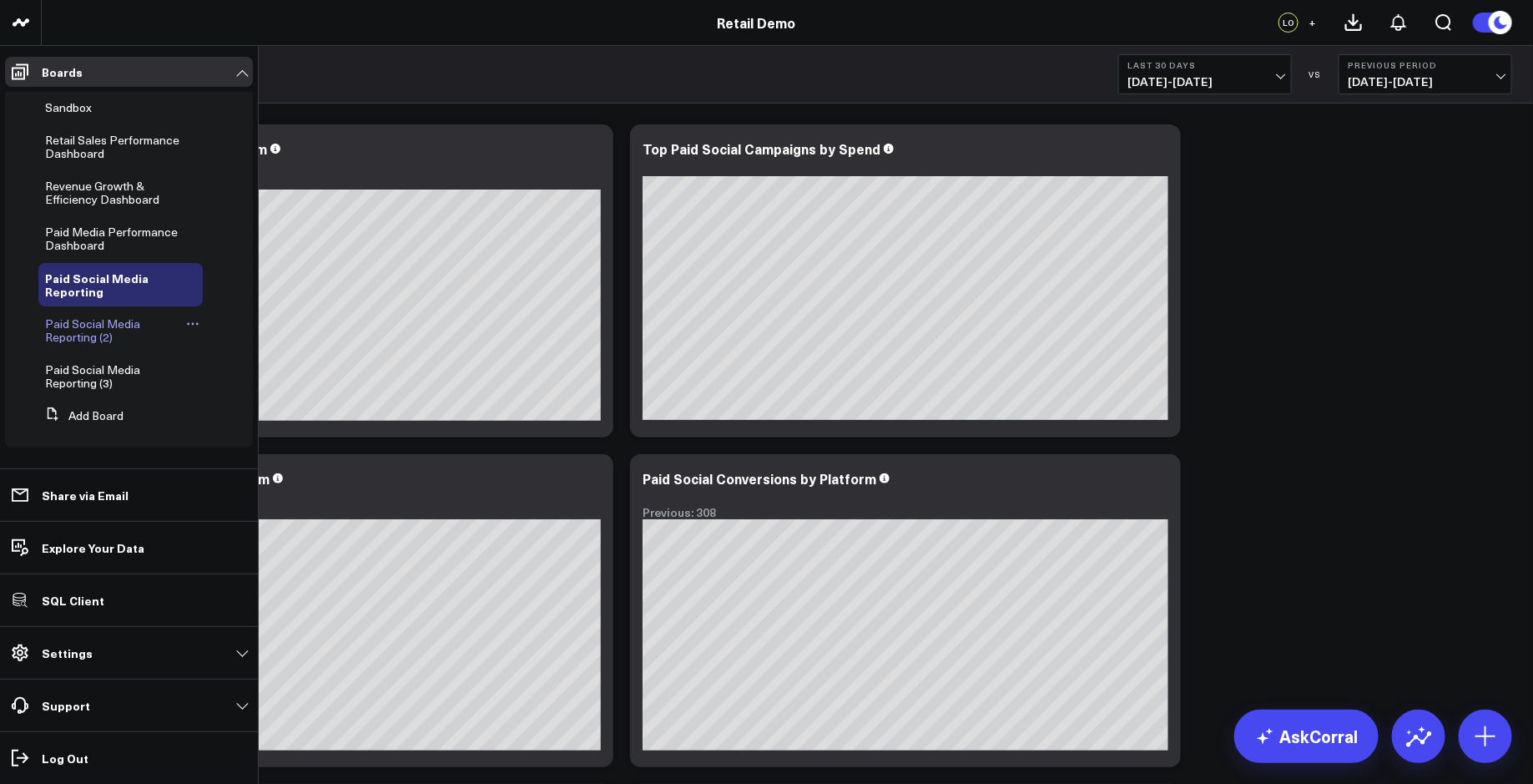
click at [97, 327] on span "Paid Social Media Reporting (2)" at bounding box center [92, 329] width 95 height 29
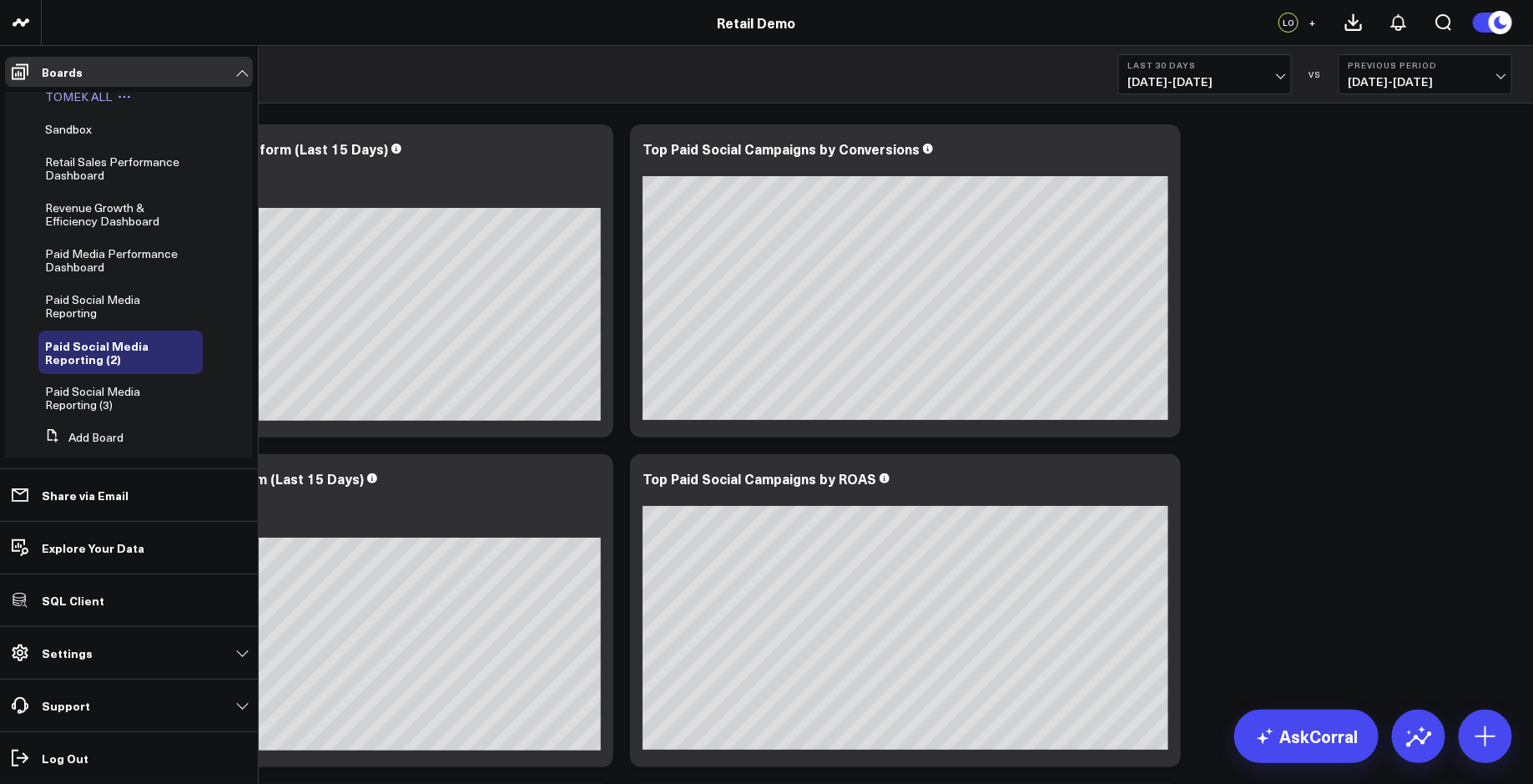
scroll to position [822, 0]
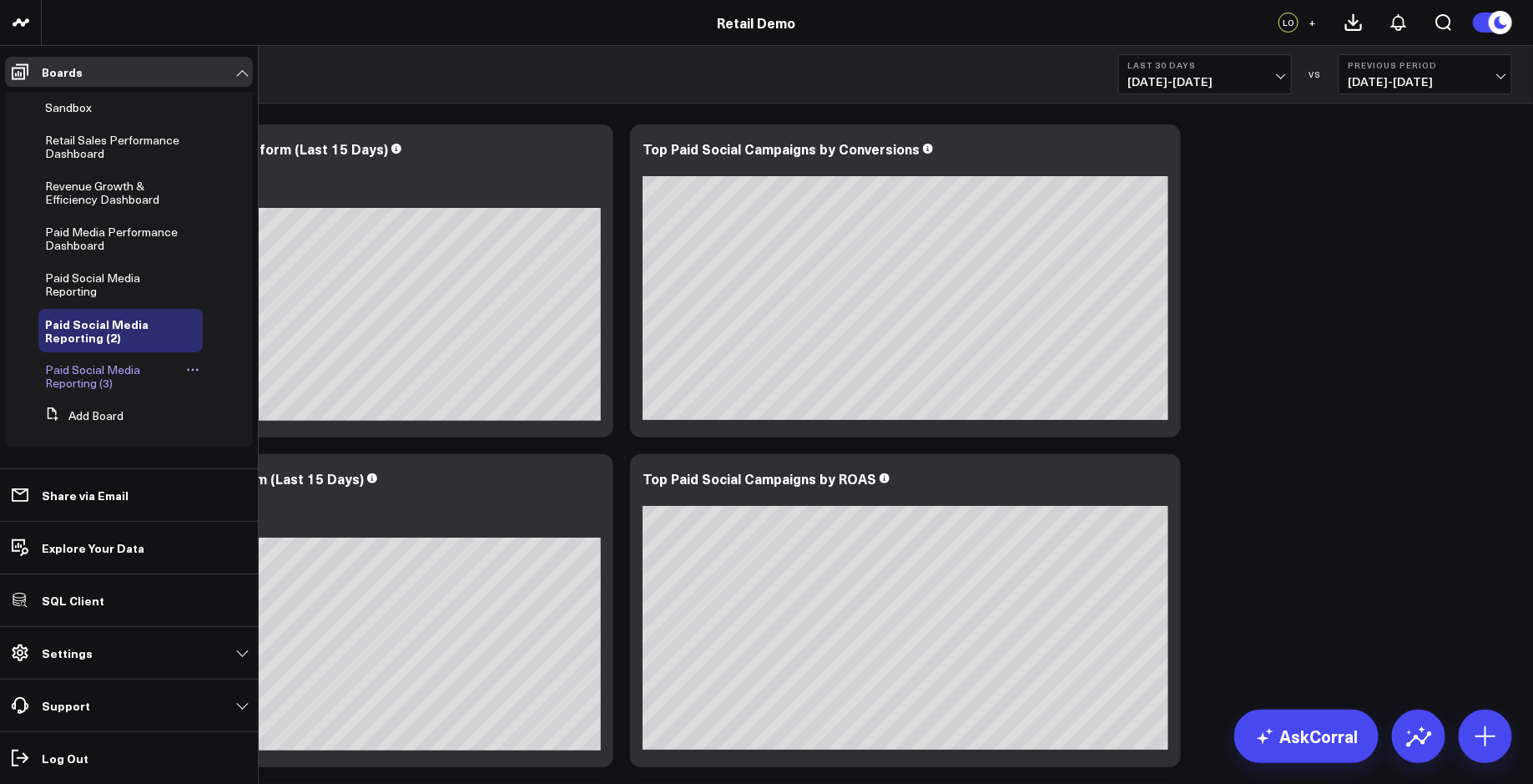
click at [100, 388] on span "Paid Social Media Reporting (3)" at bounding box center [92, 376] width 95 height 29
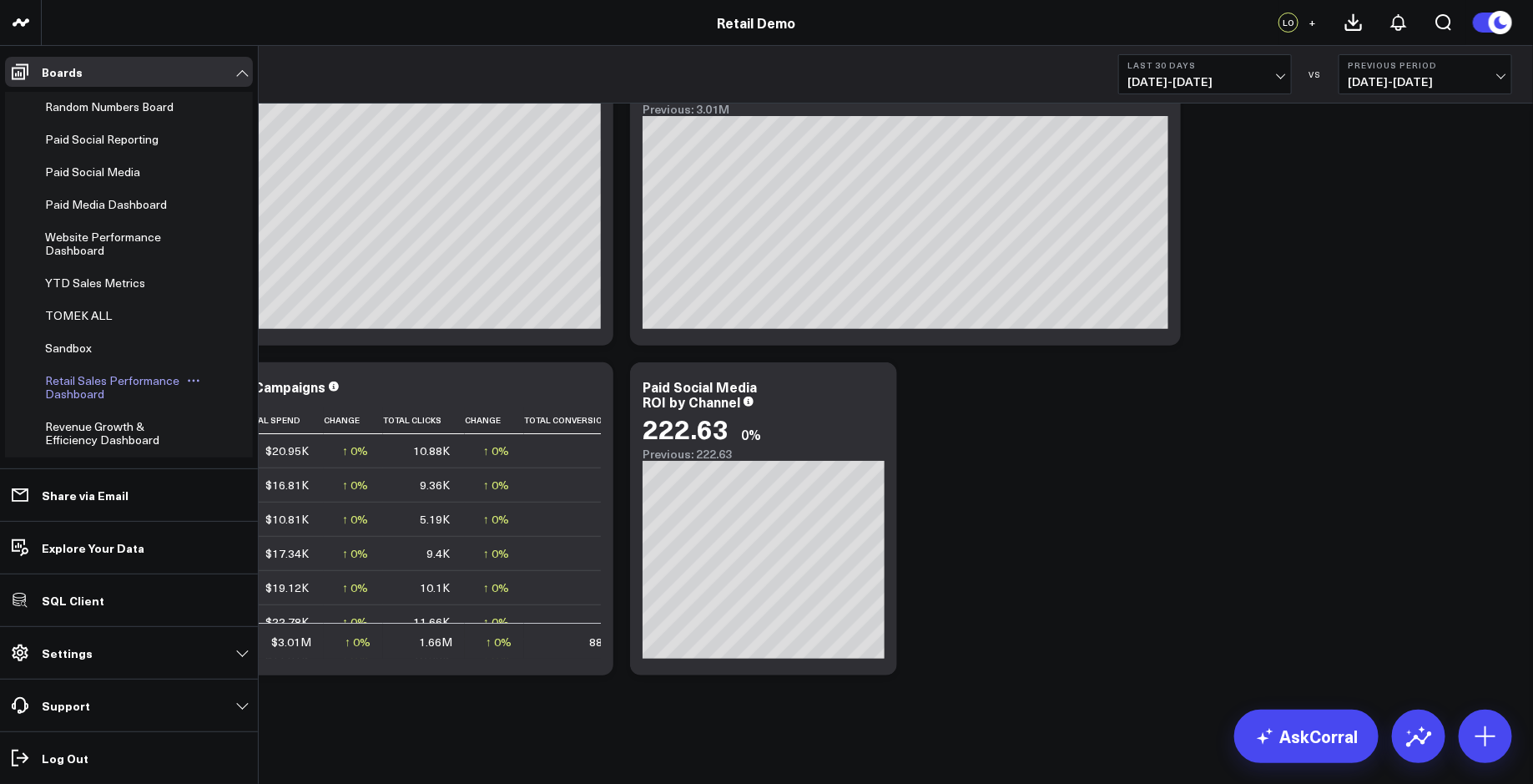
scroll to position [822, 0]
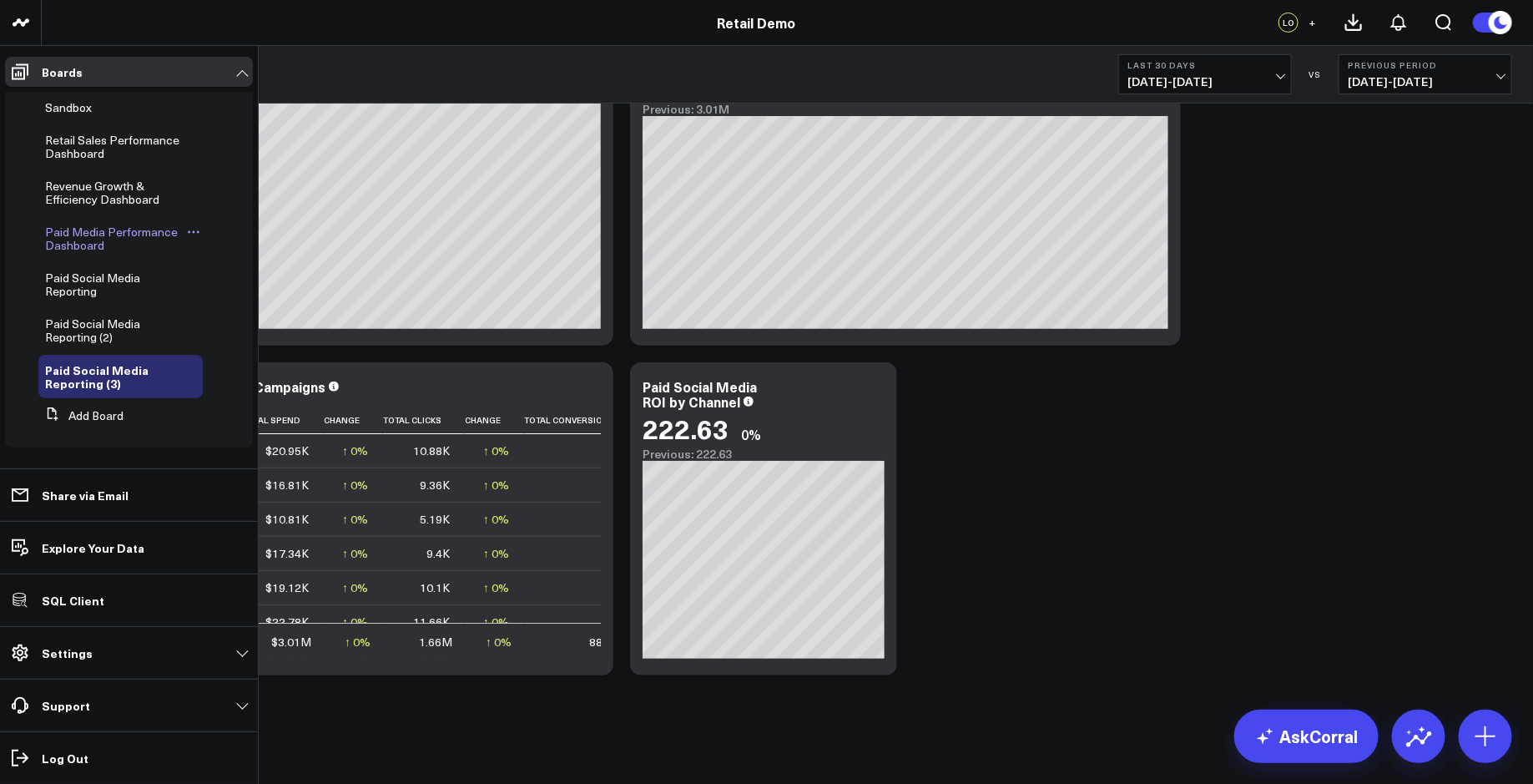
click at [140, 229] on span "Paid Media Performance Dashboard" at bounding box center [111, 238] width 132 height 29
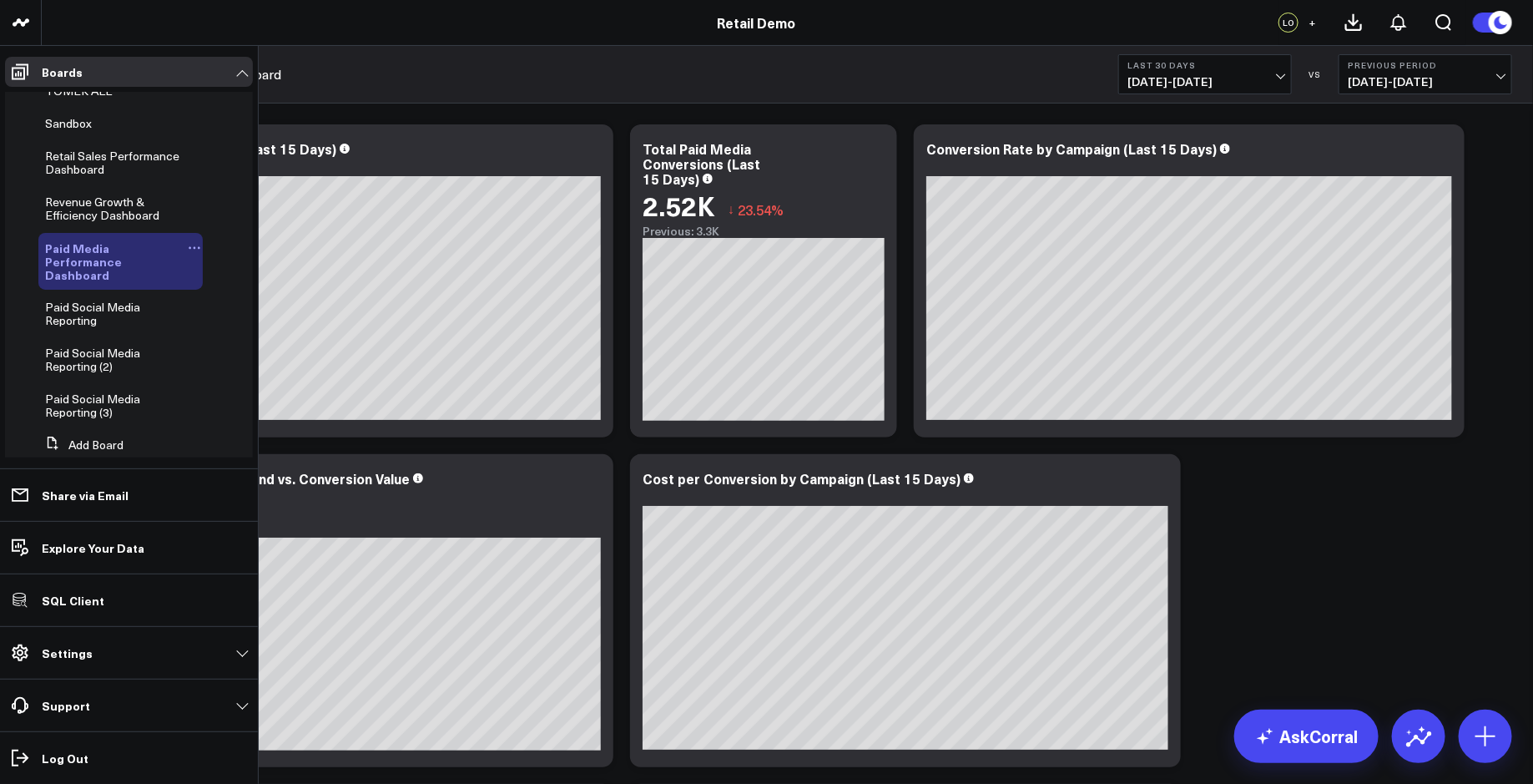
scroll to position [835, 0]
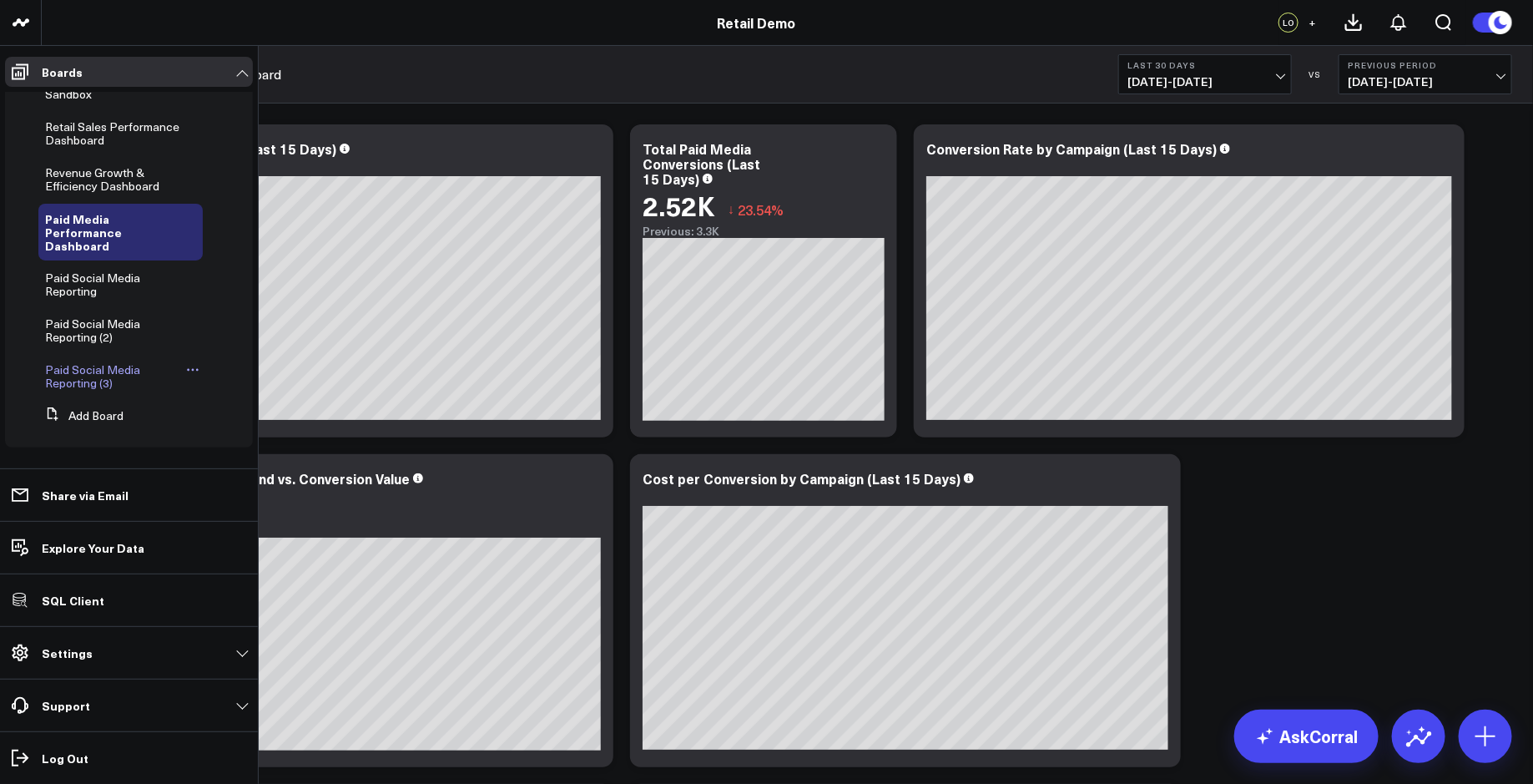
click at [189, 364] on icon at bounding box center [193, 369] width 13 height 13
click at [258, 483] on button "Delete Board" at bounding box center [264, 489] width 135 height 33
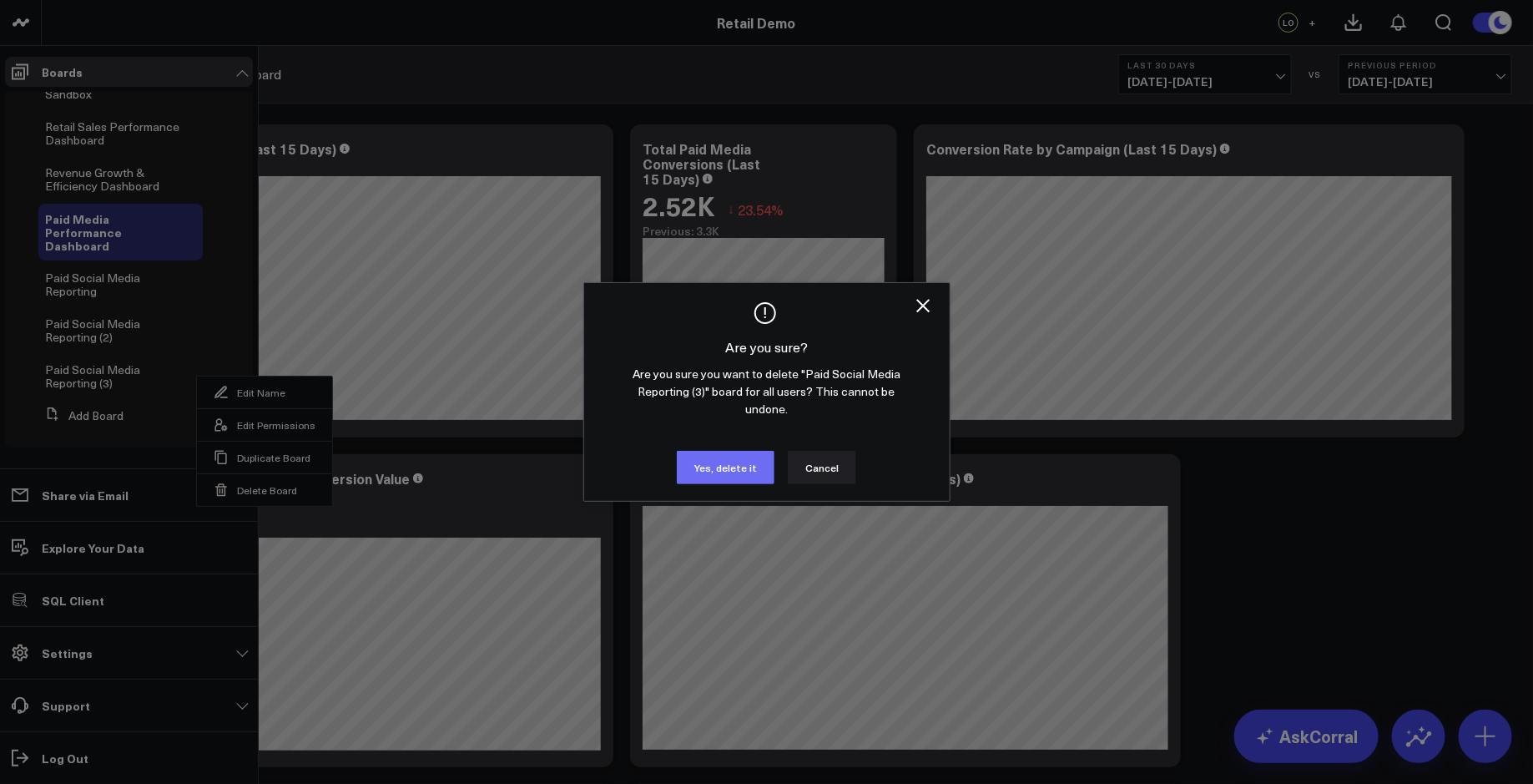
click at [735, 455] on button "Yes, delete it" at bounding box center [725, 467] width 98 height 34
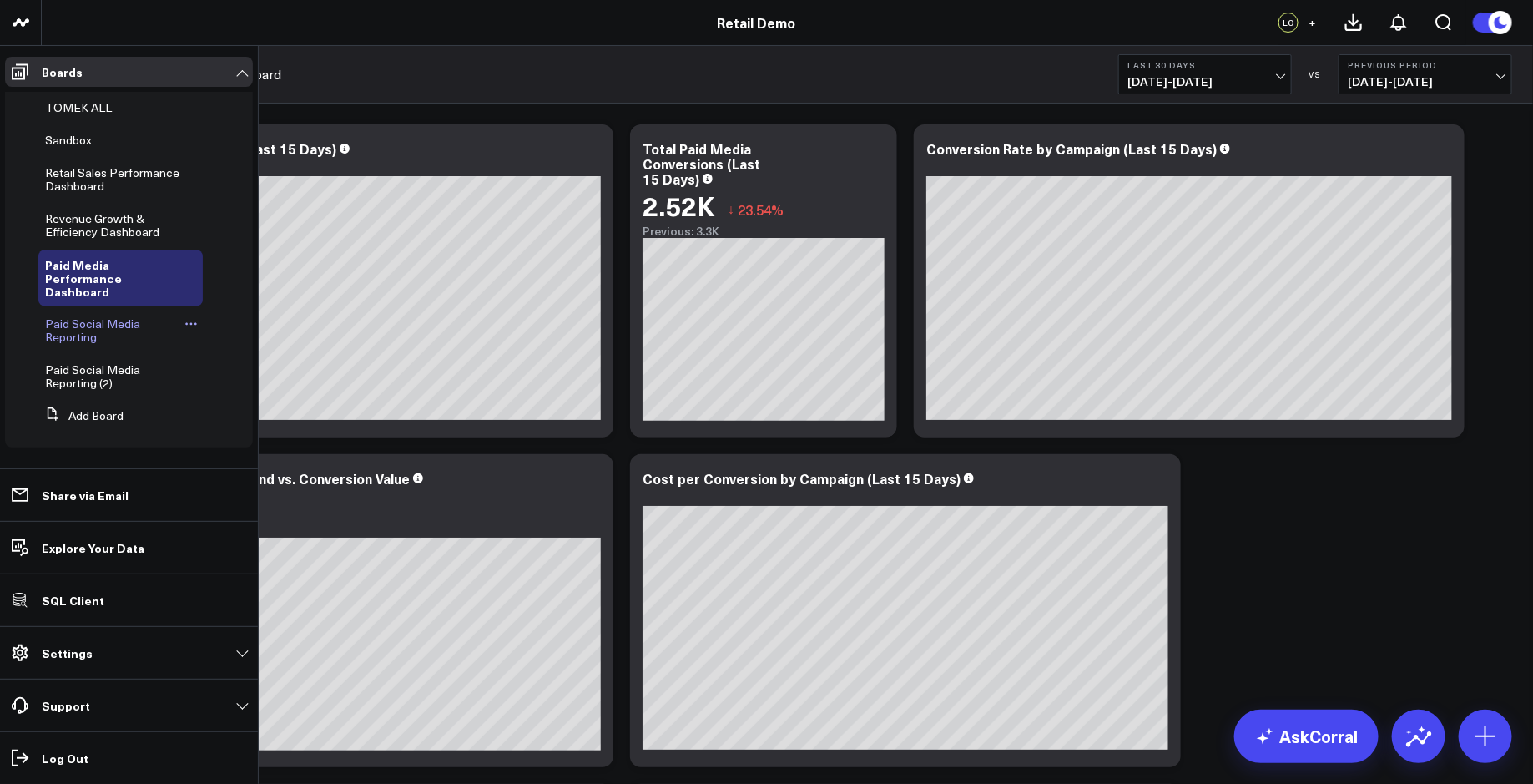
scroll to position [790, 0]
click at [186, 370] on icon at bounding box center [193, 369] width 13 height 13
click at [242, 484] on button "Delete Board" at bounding box center [264, 489] width 135 height 33
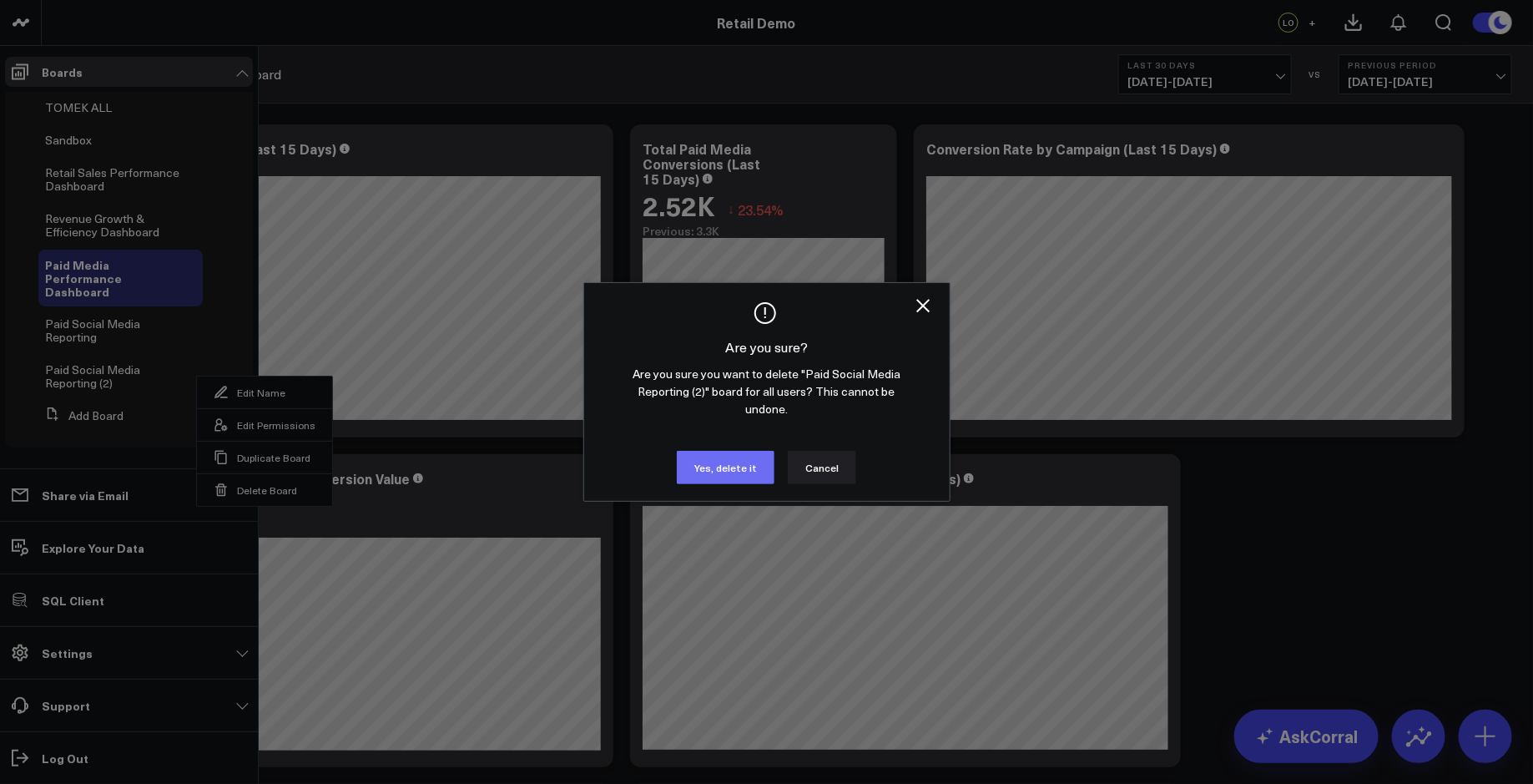
click at [734, 457] on button "Yes, delete it" at bounding box center [725, 467] width 98 height 34
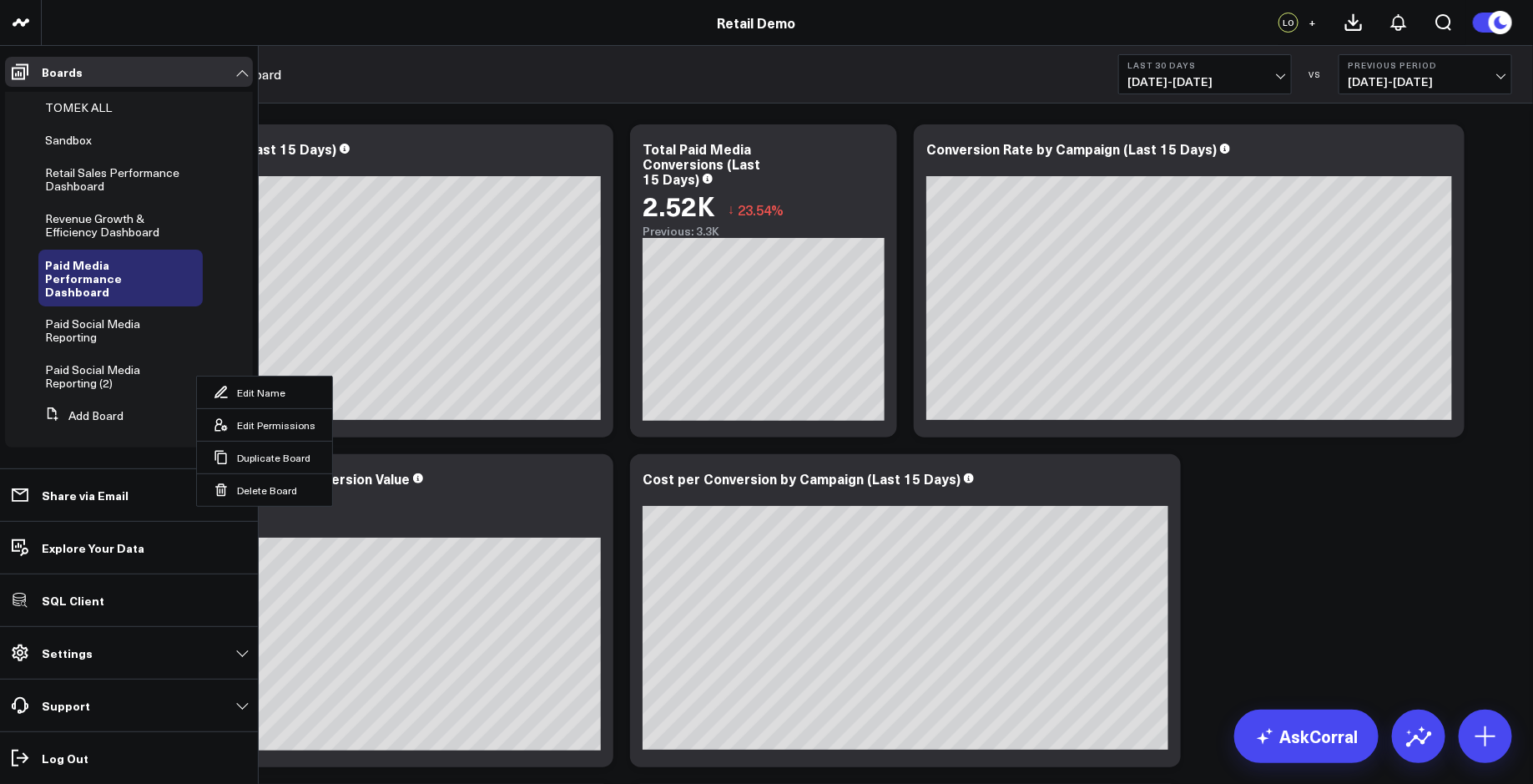
scroll to position [744, 0]
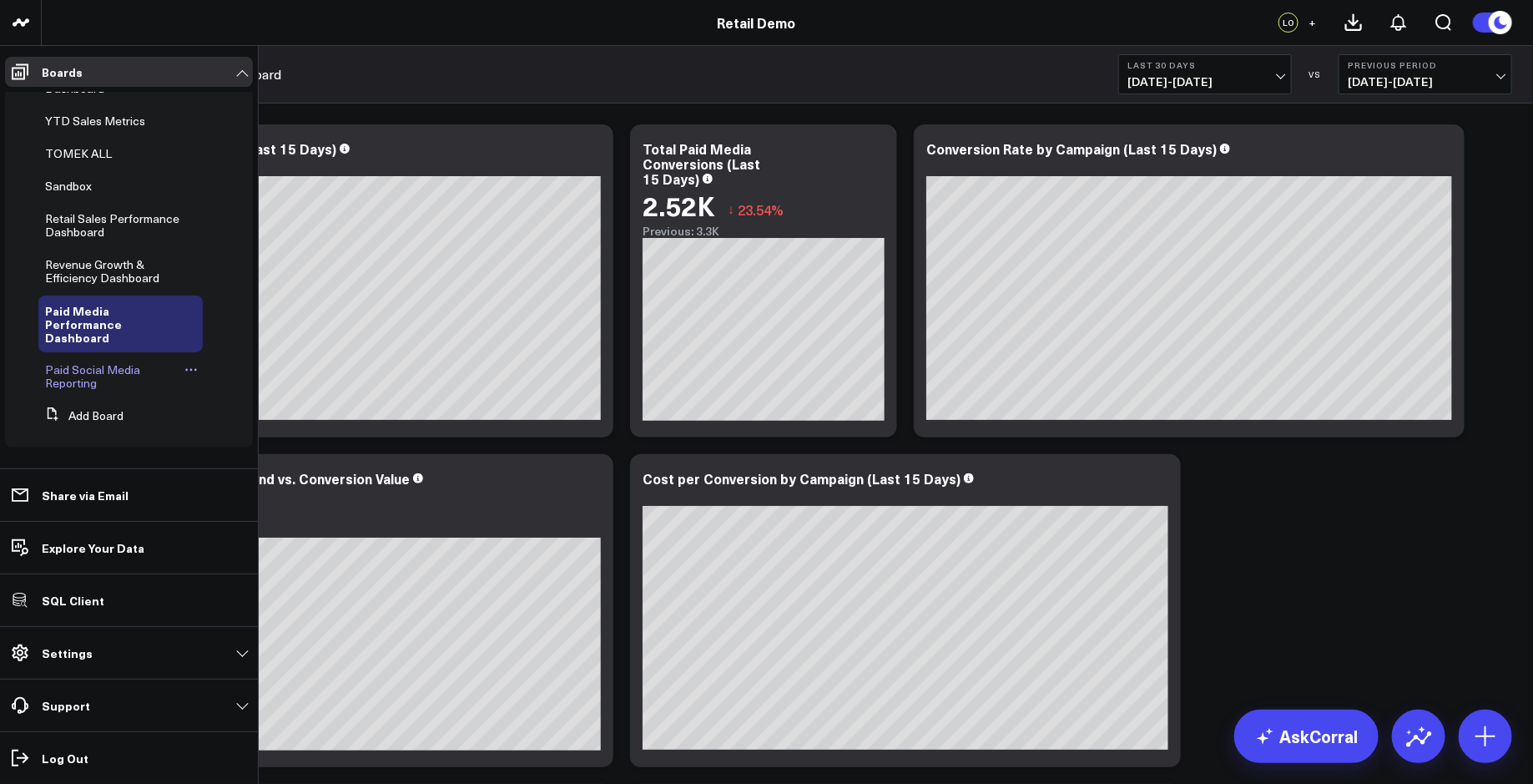
click at [185, 370] on icon at bounding box center [191, 369] width 13 height 13
click at [241, 487] on button "Delete Board" at bounding box center [262, 489] width 135 height 33
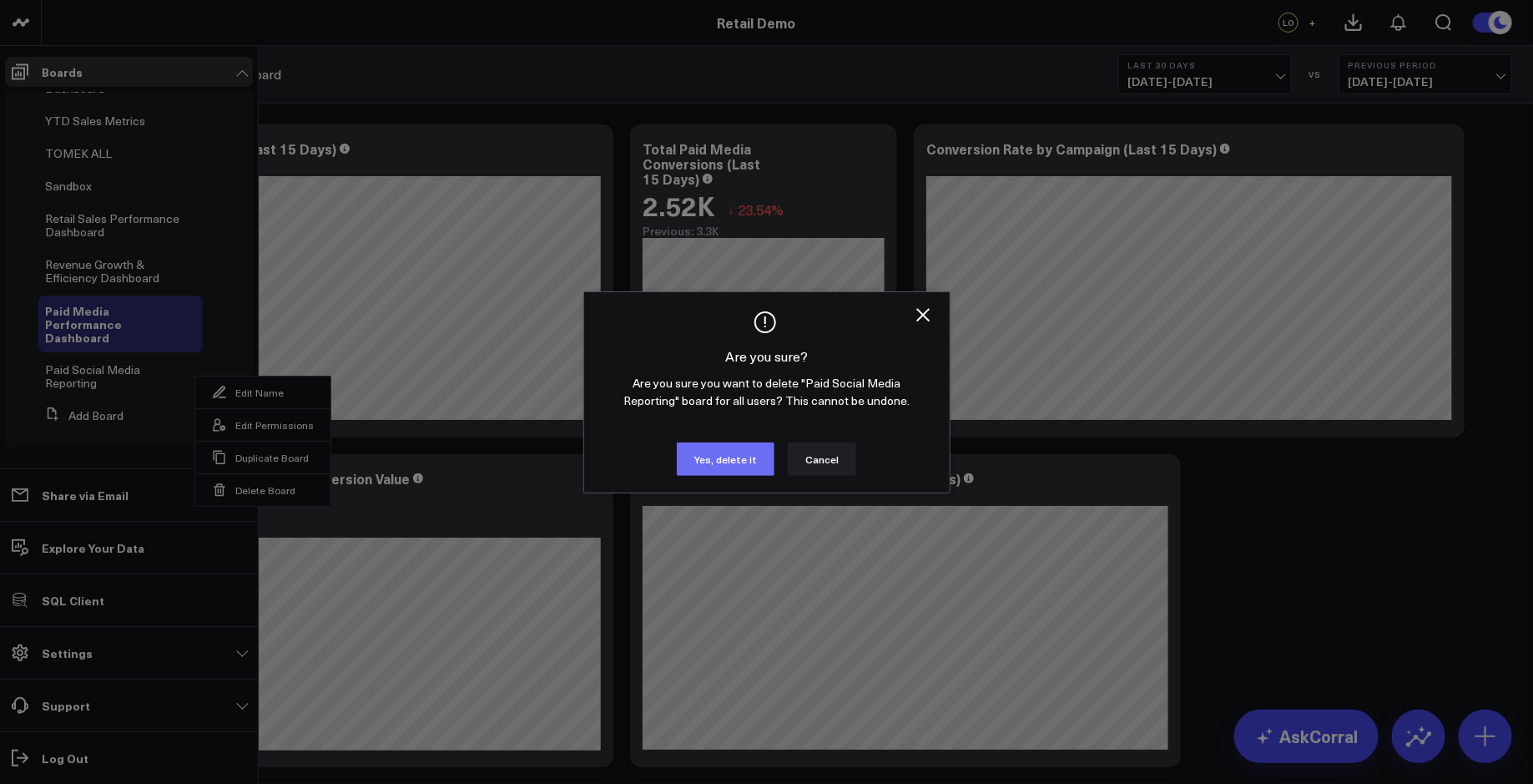
click at [721, 458] on button "Yes, delete it" at bounding box center [725, 459] width 98 height 34
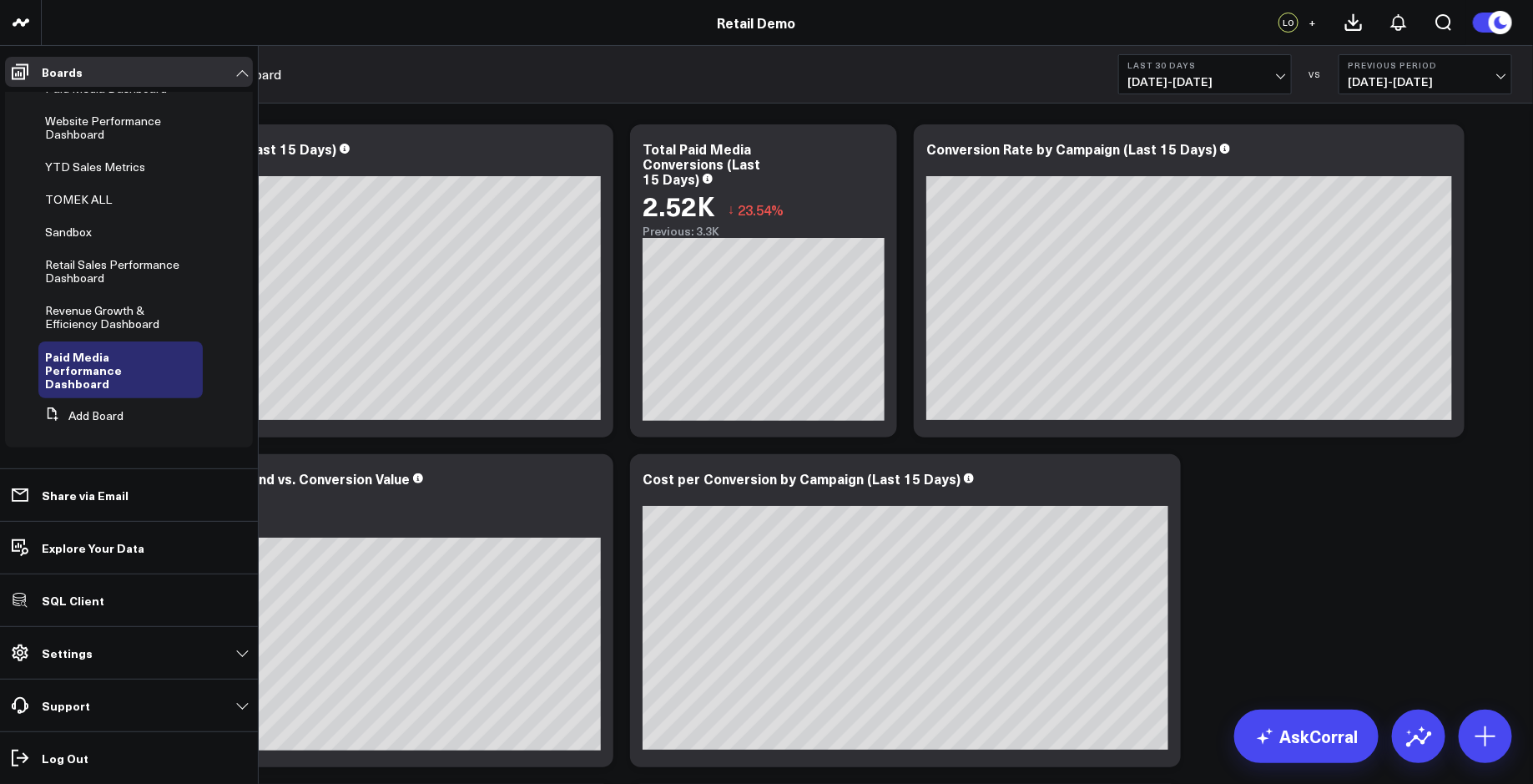
scroll to position [697, 0]
click at [1361, 529] on div "Modify via AI Copy link to widget Ask support Remove Create linked copy Executi…" at bounding box center [787, 775] width 1467 height 1318
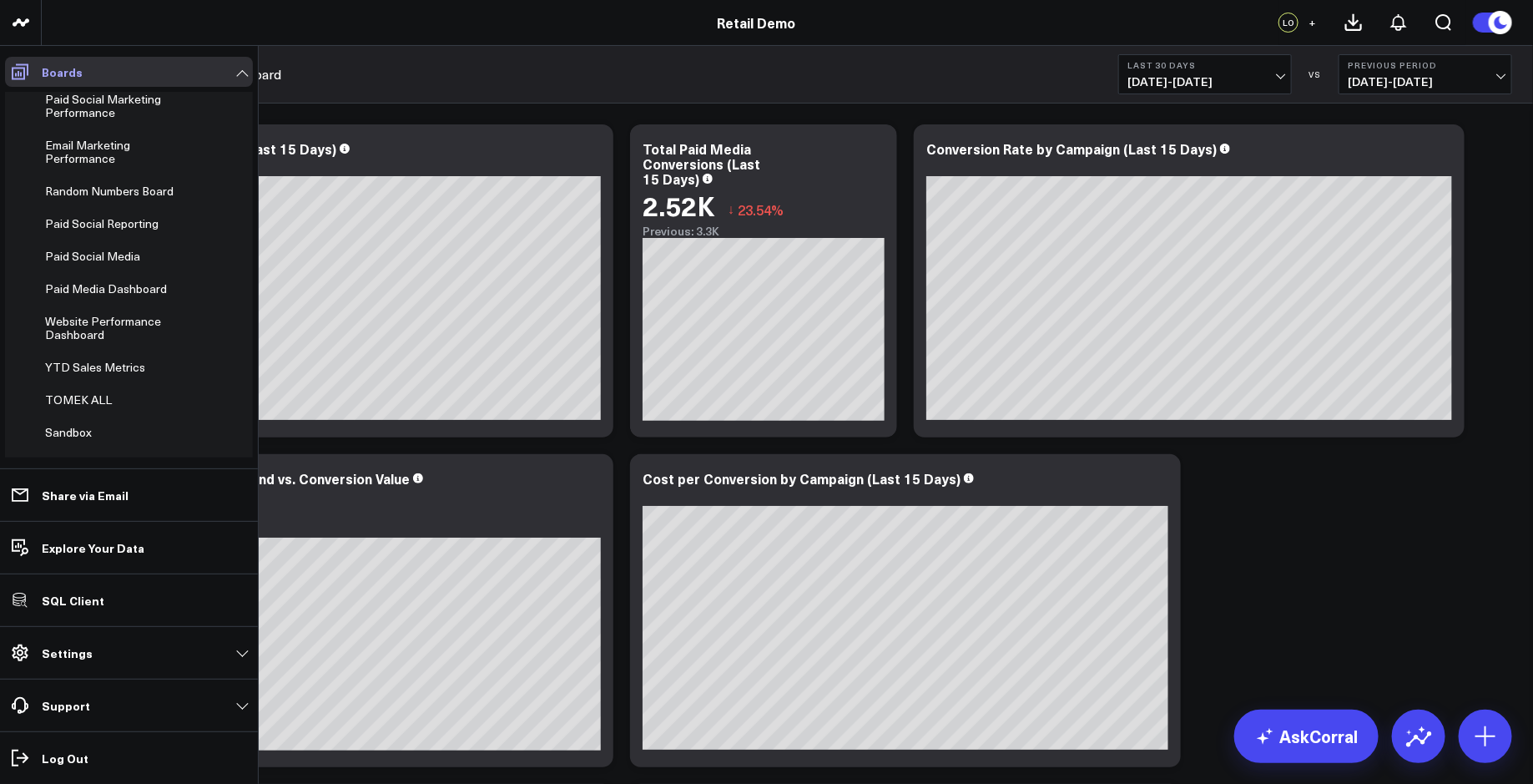
click at [20, 57] on span at bounding box center [20, 72] width 30 height 30
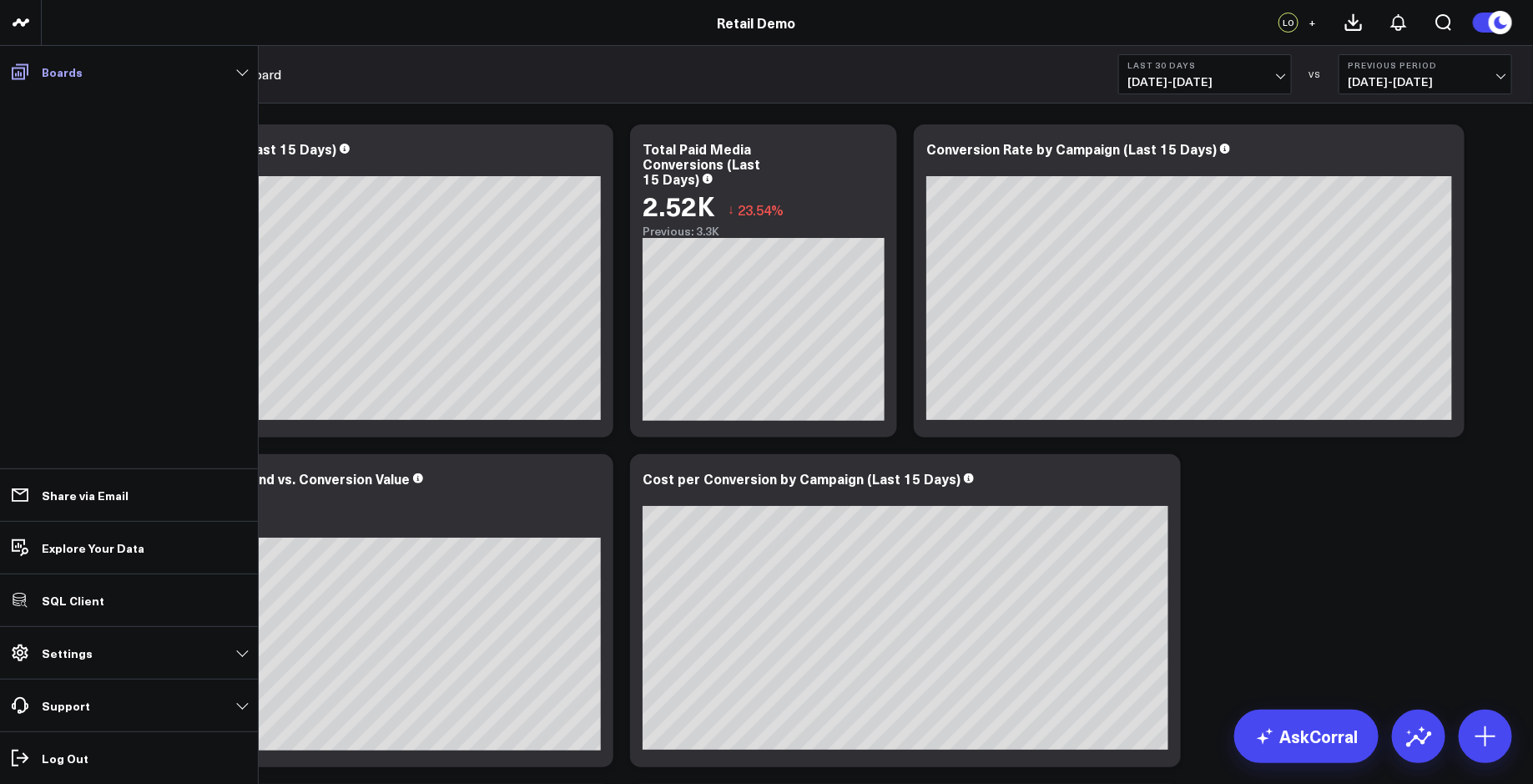
click at [54, 79] on link "Boards" at bounding box center [129, 72] width 248 height 30
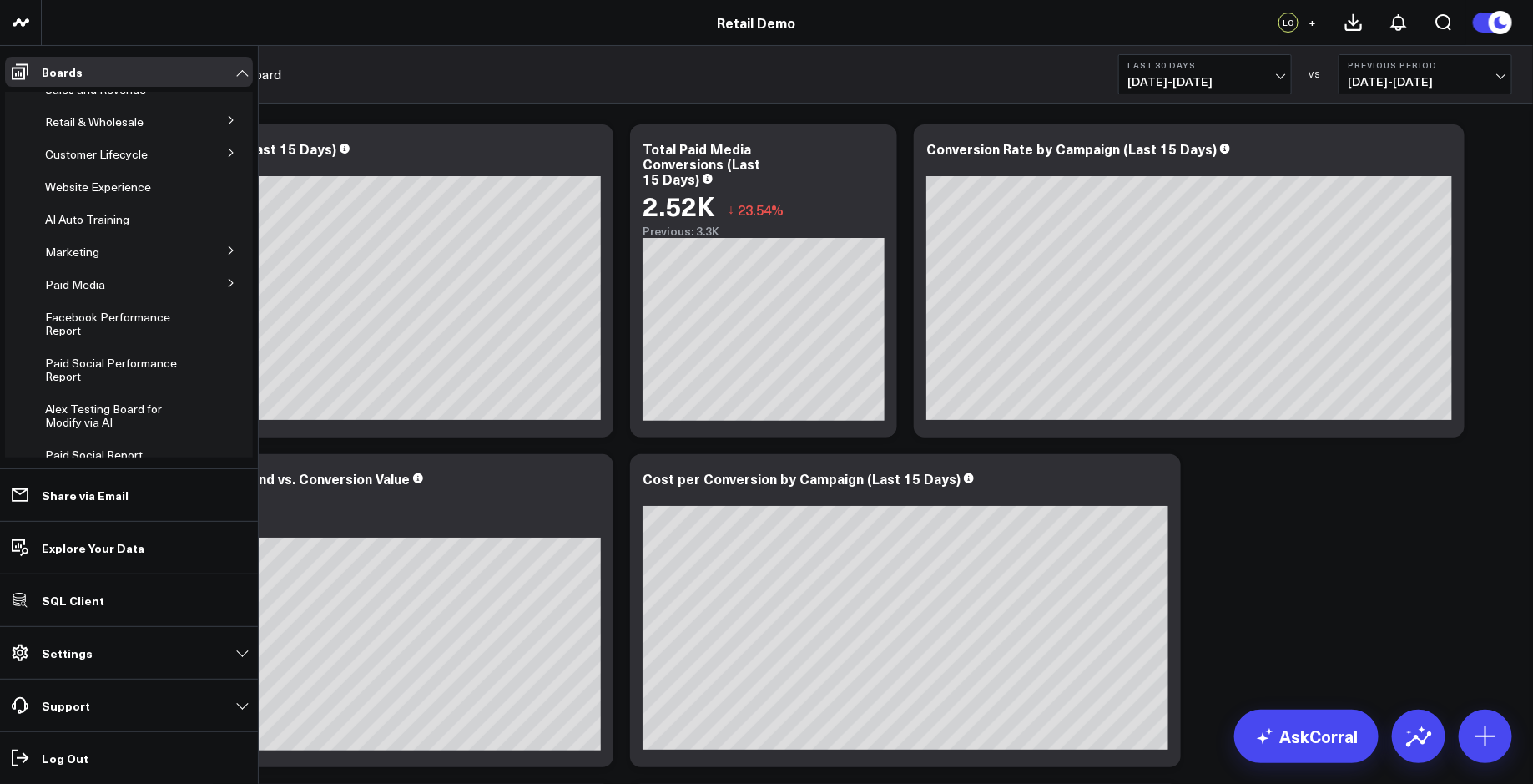
scroll to position [0, 0]
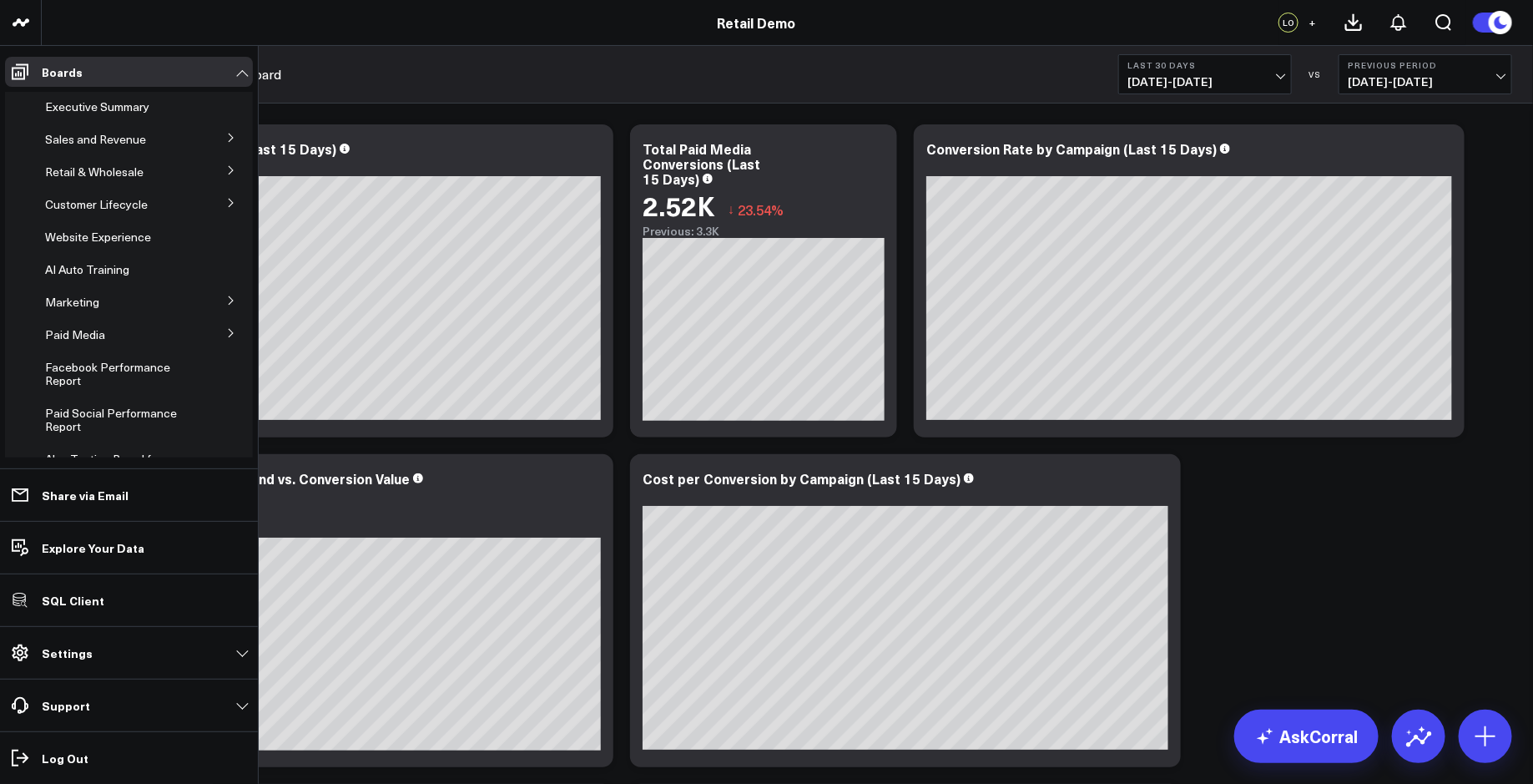
click at [72, 105] on span "Executive Summary" at bounding box center [97, 106] width 104 height 16
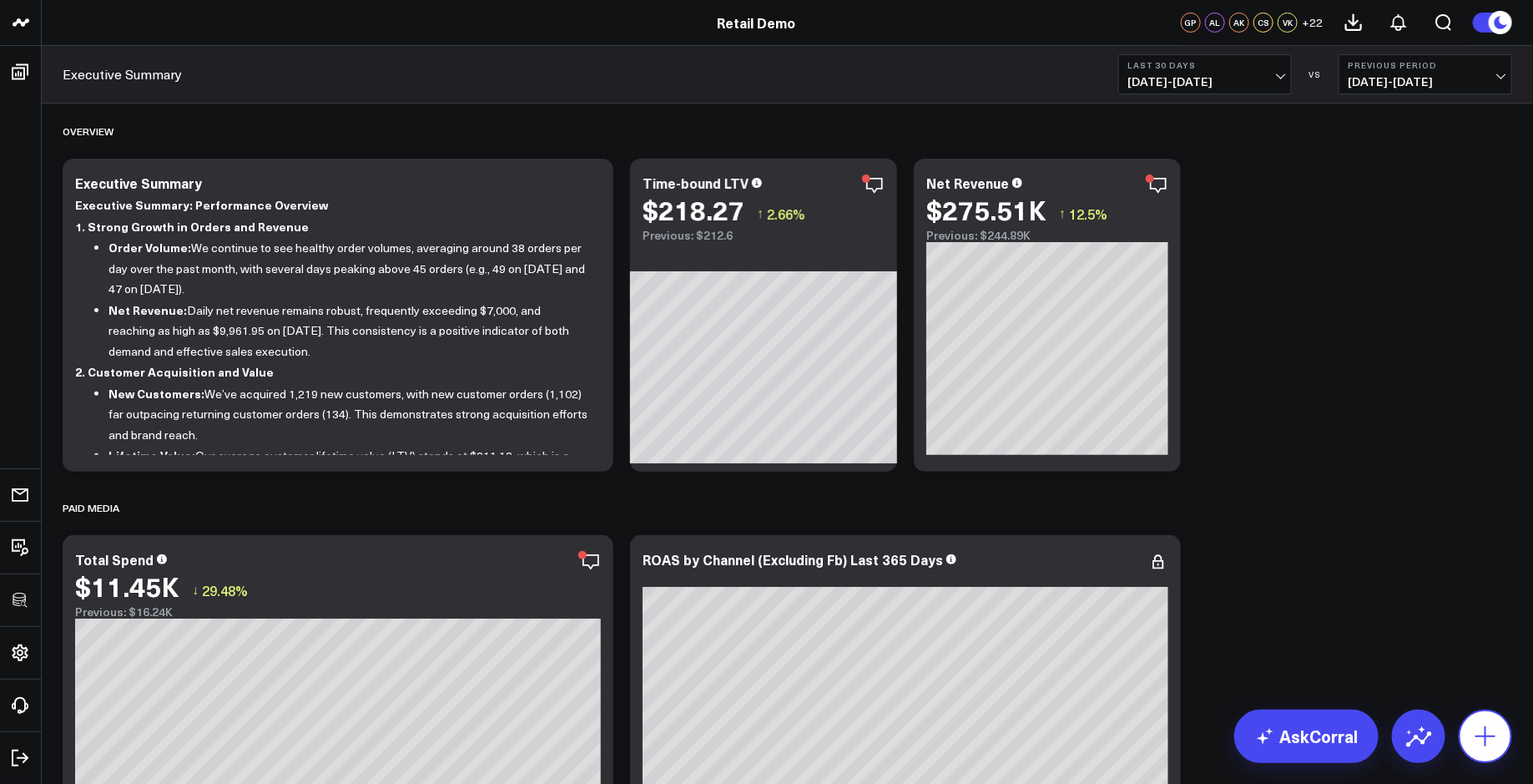
click at [1485, 750] on button at bounding box center [1485, 736] width 53 height 53
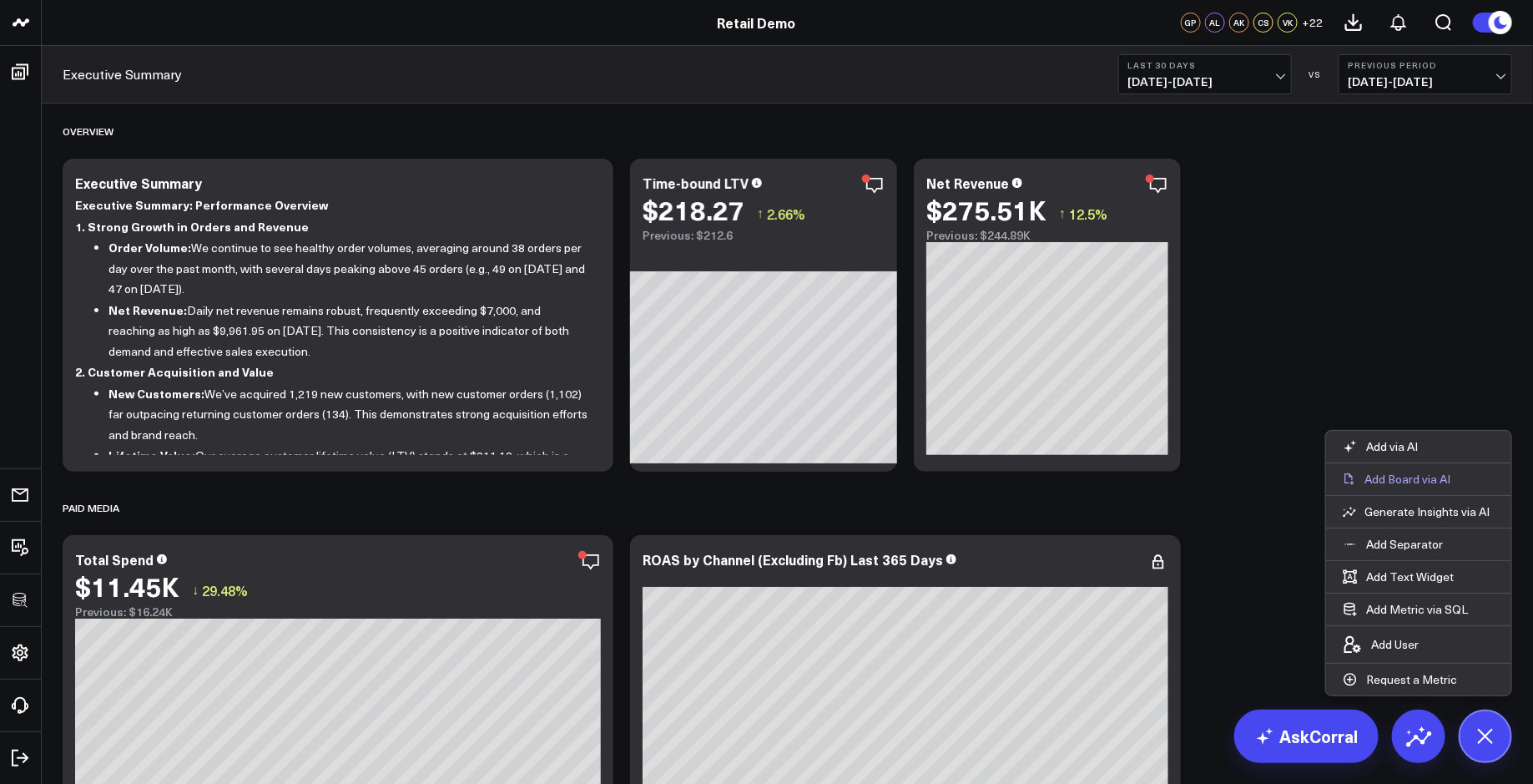
click at [1448, 484] on p "Add Board via AI" at bounding box center [1408, 479] width 86 height 15
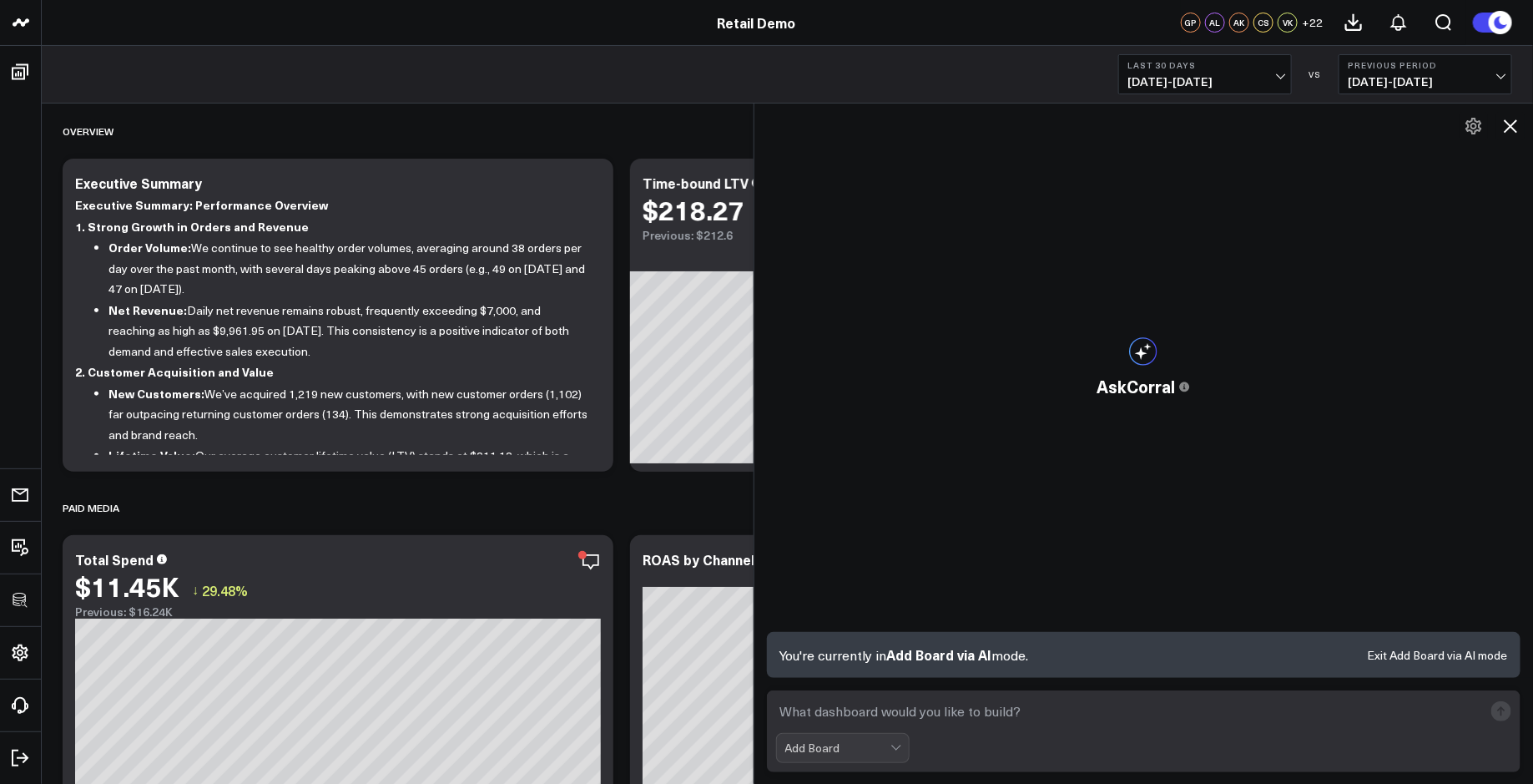
click at [858, 712] on textarea at bounding box center [1129, 711] width 708 height 30
type textarea "build a paid media performance dashboard"
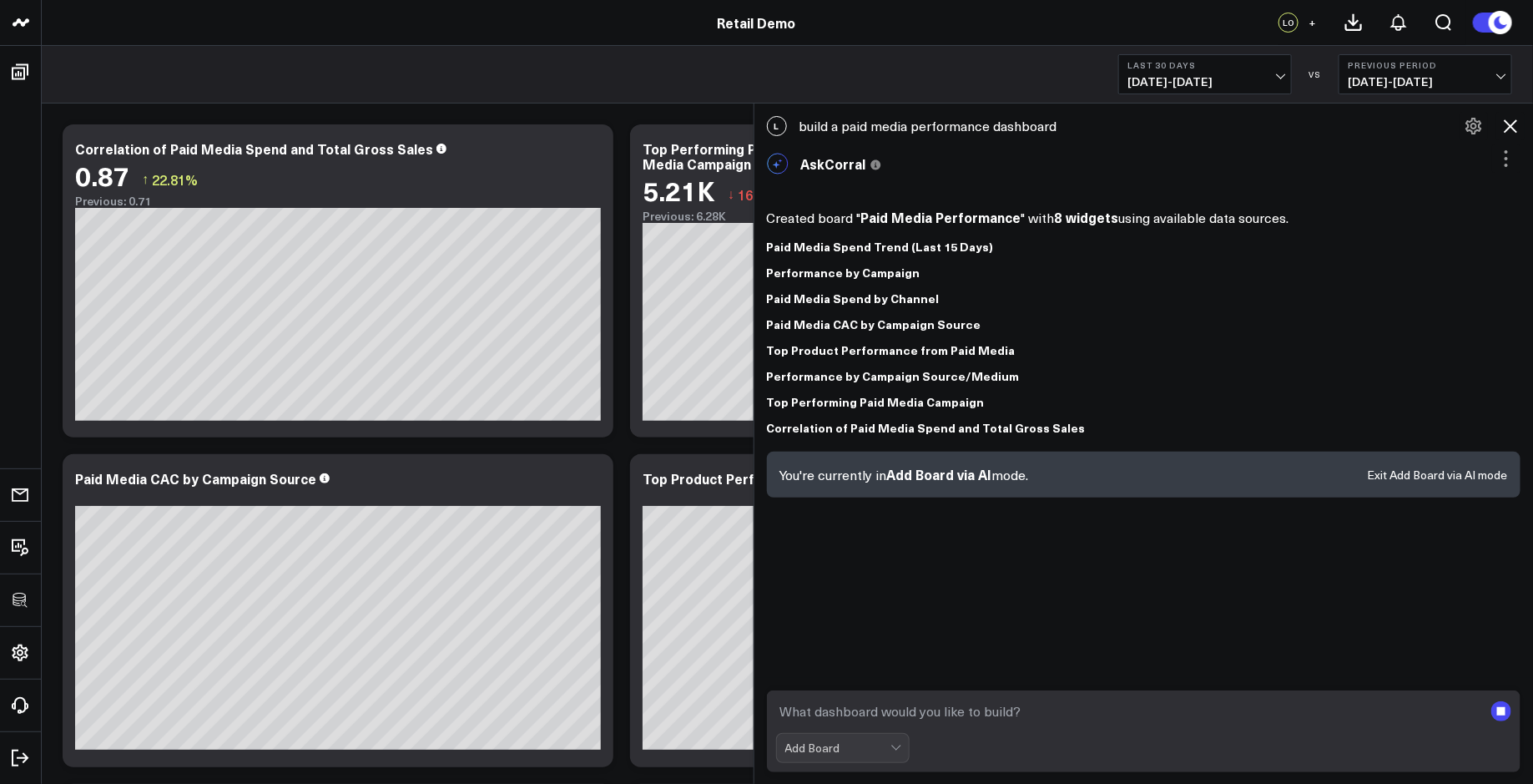
click at [1516, 117] on icon at bounding box center [1510, 125] width 20 height 20
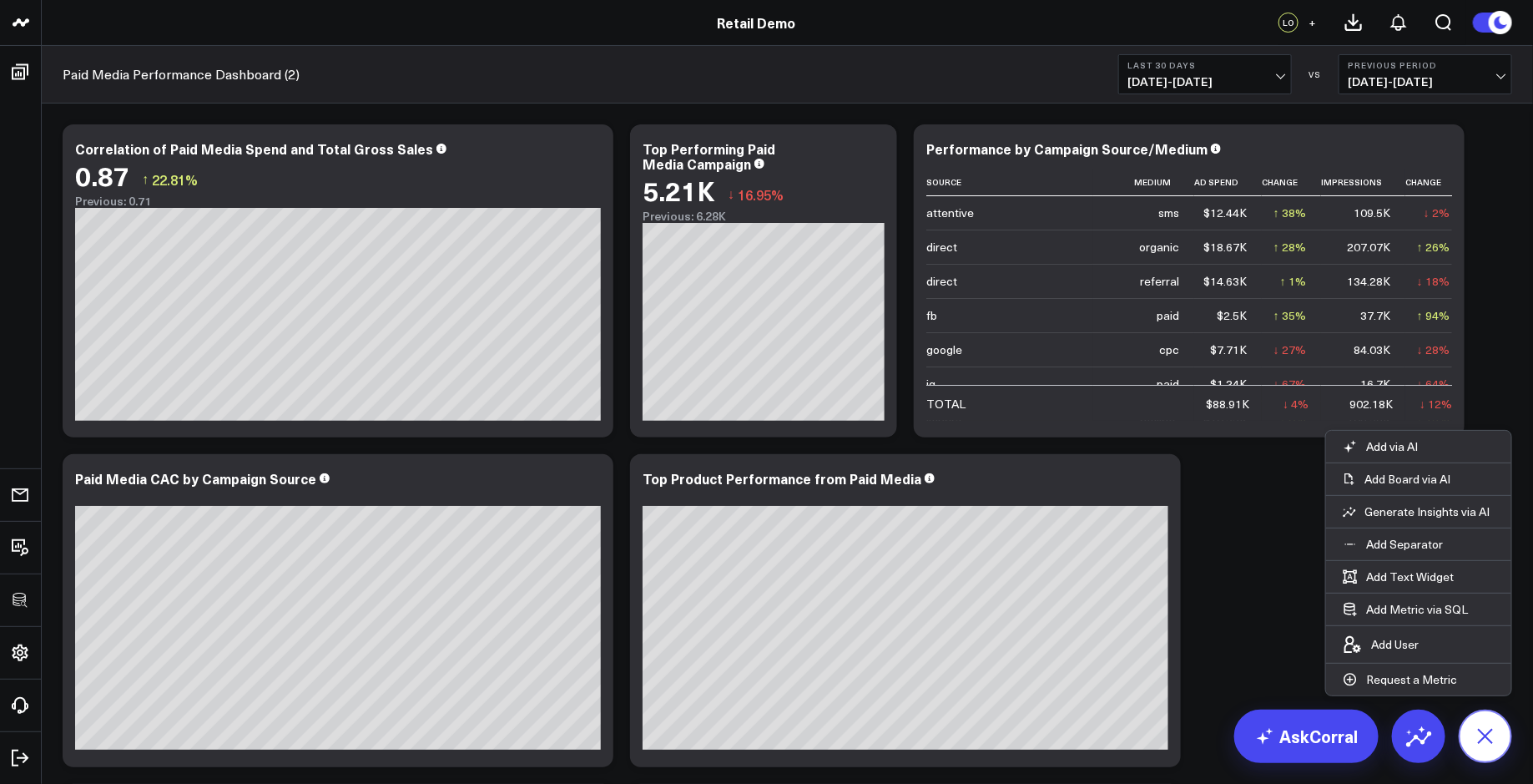
click at [1499, 731] on icon at bounding box center [1485, 736] width 37 height 37
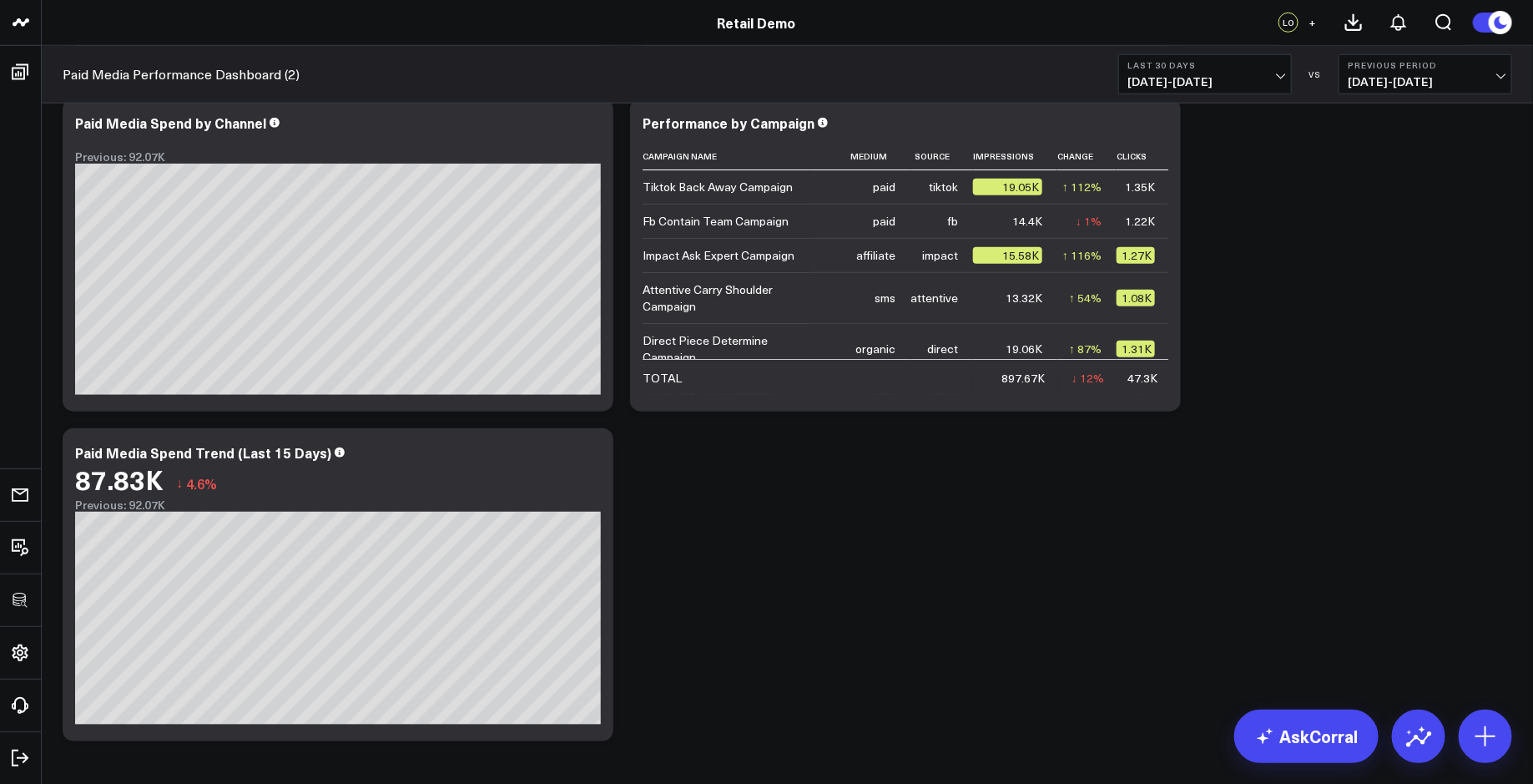
scroll to position [684, 0]
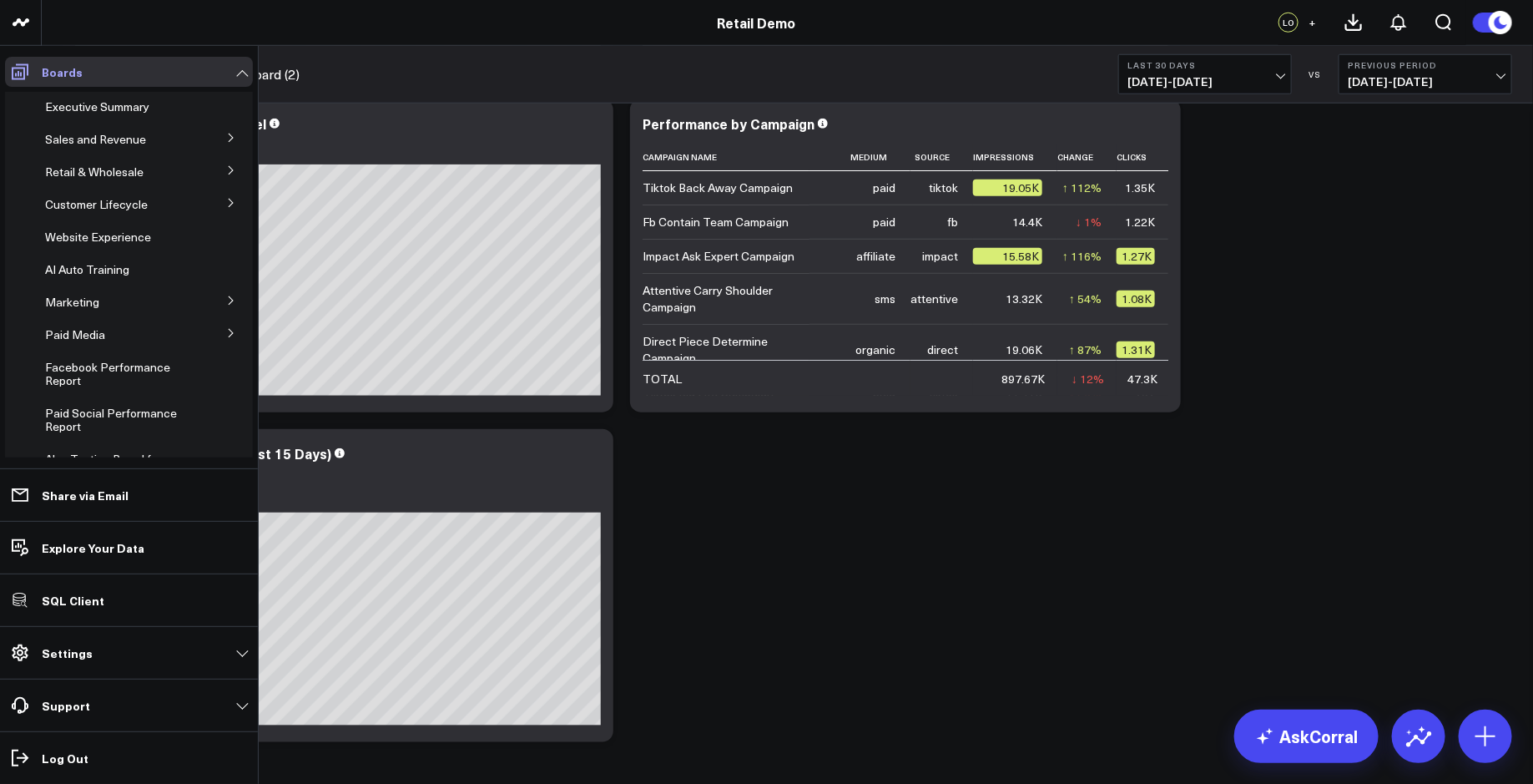
click at [20, 76] on icon at bounding box center [20, 71] width 20 height 20
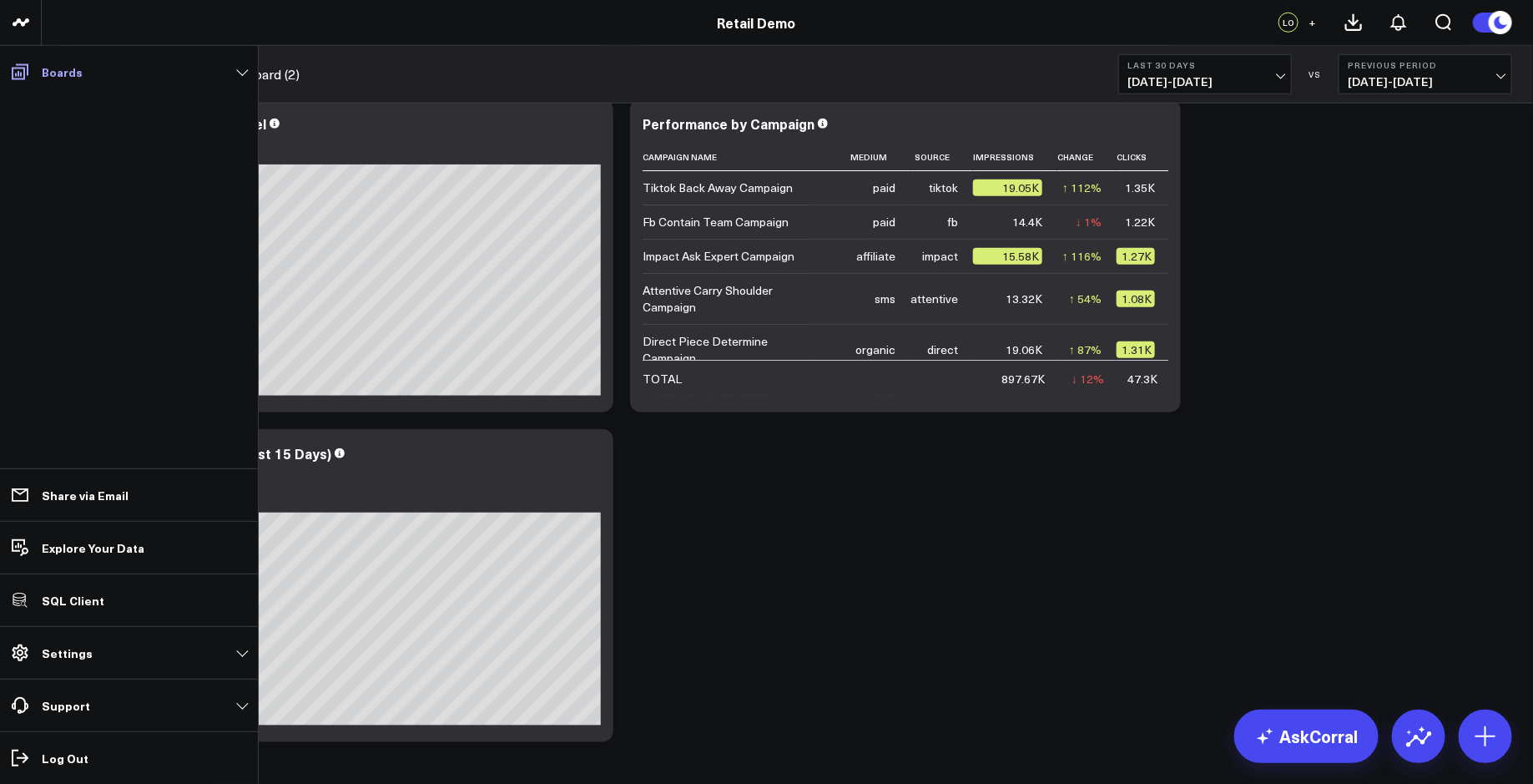
click at [27, 70] on icon at bounding box center [21, 72] width 17 height 16
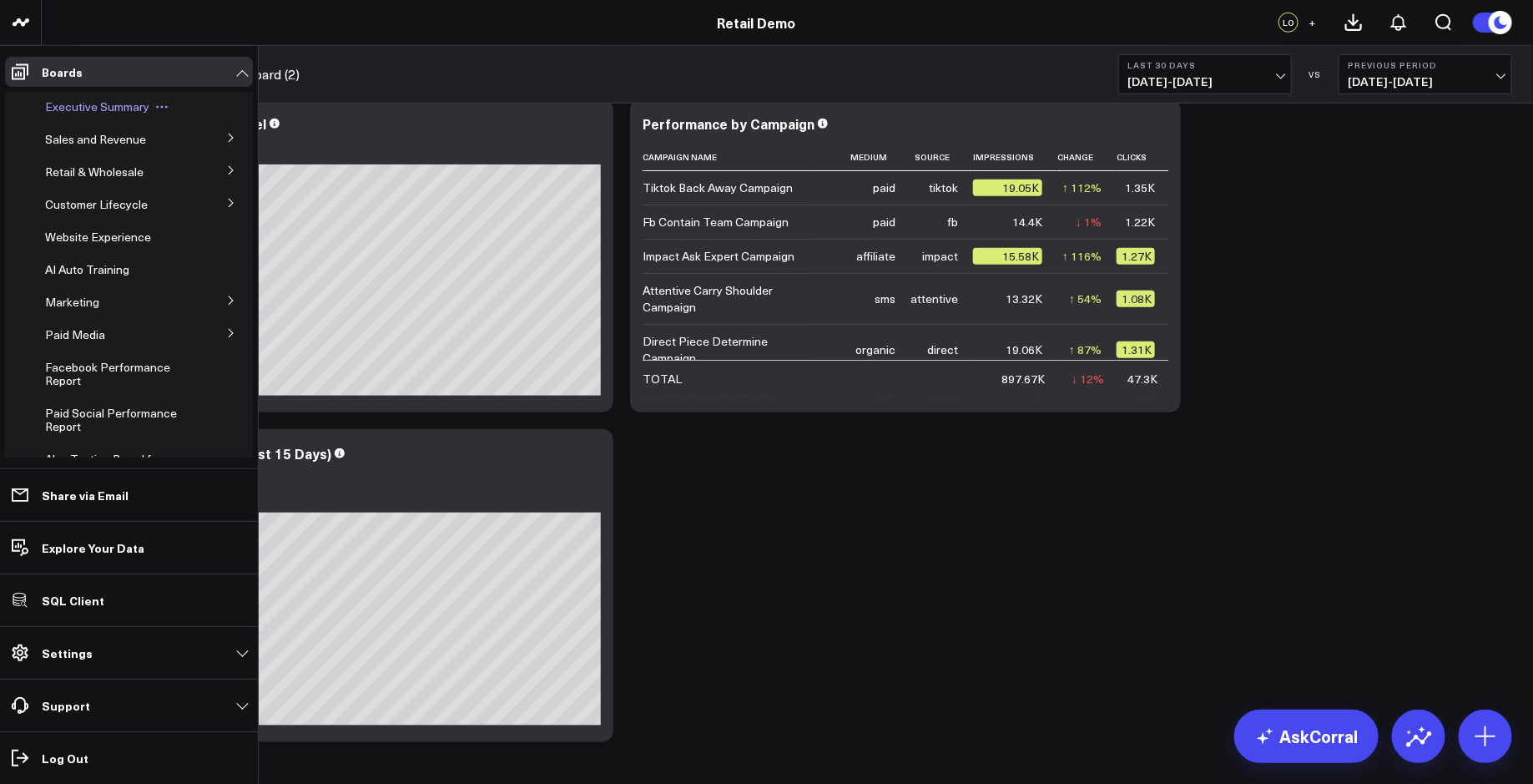
click at [62, 99] on span "Executive Summary" at bounding box center [97, 106] width 104 height 16
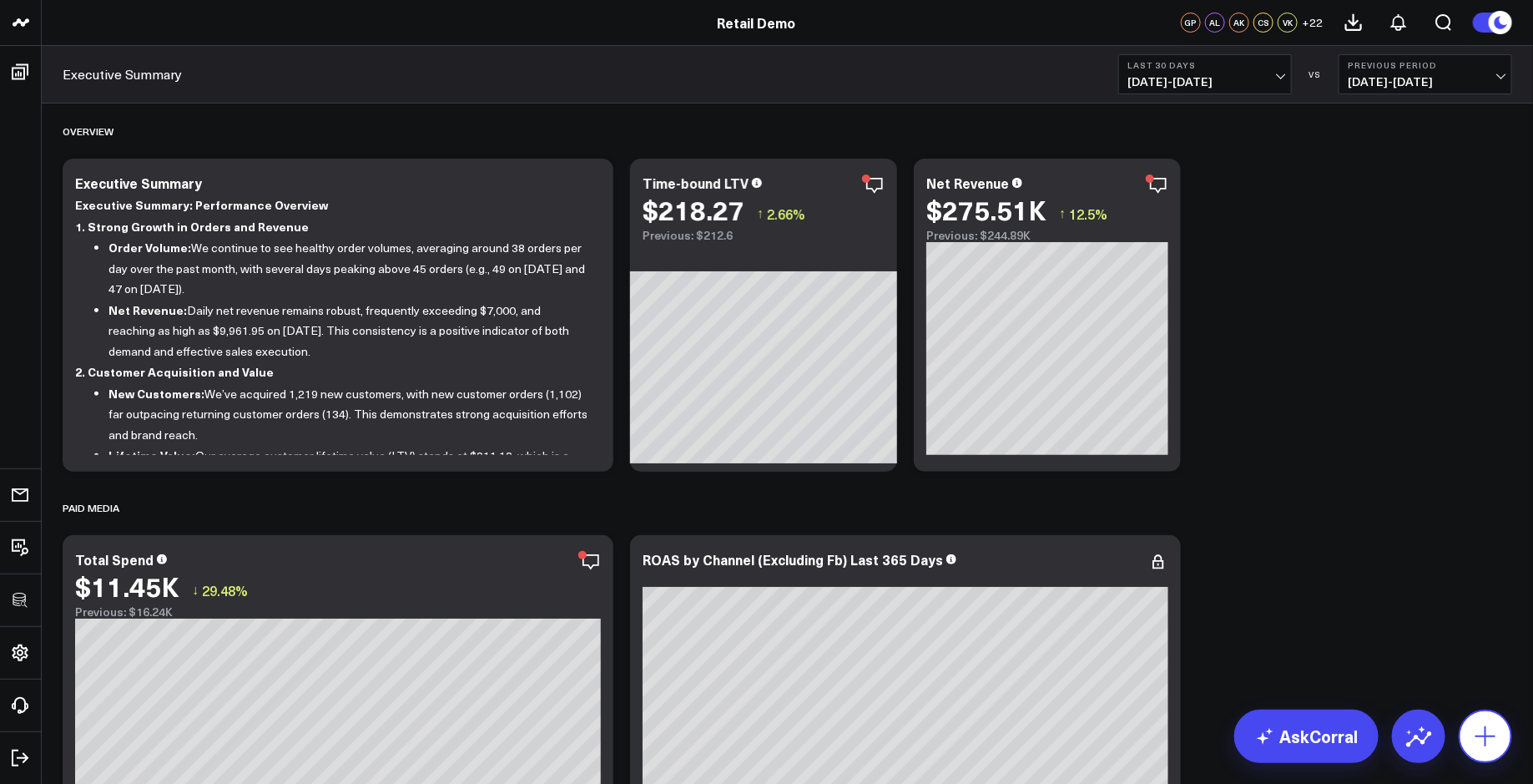
click at [1496, 736] on icon at bounding box center [1485, 736] width 20 height 20
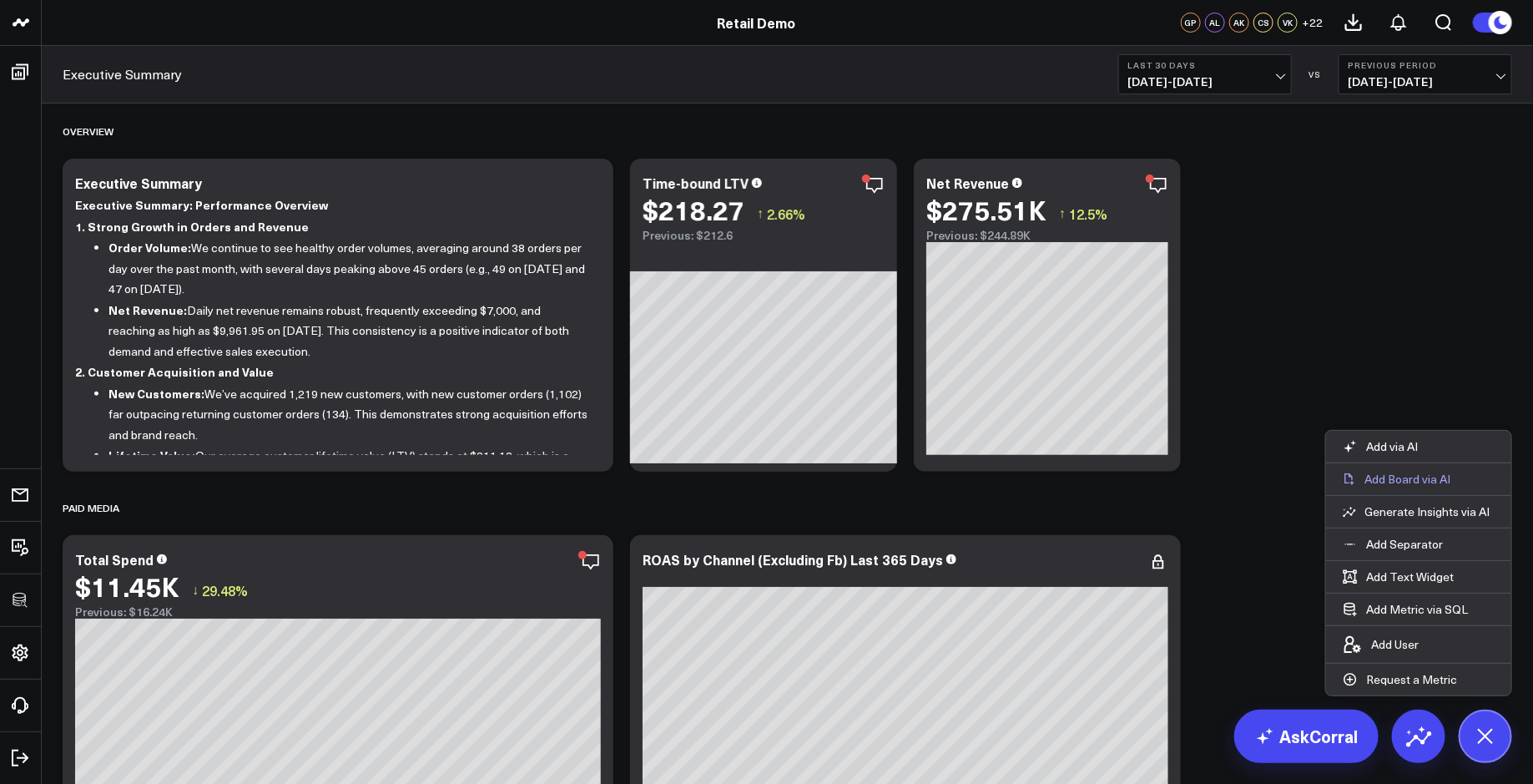
click at [1418, 487] on p "Add Board via AI" at bounding box center [1408, 479] width 86 height 15
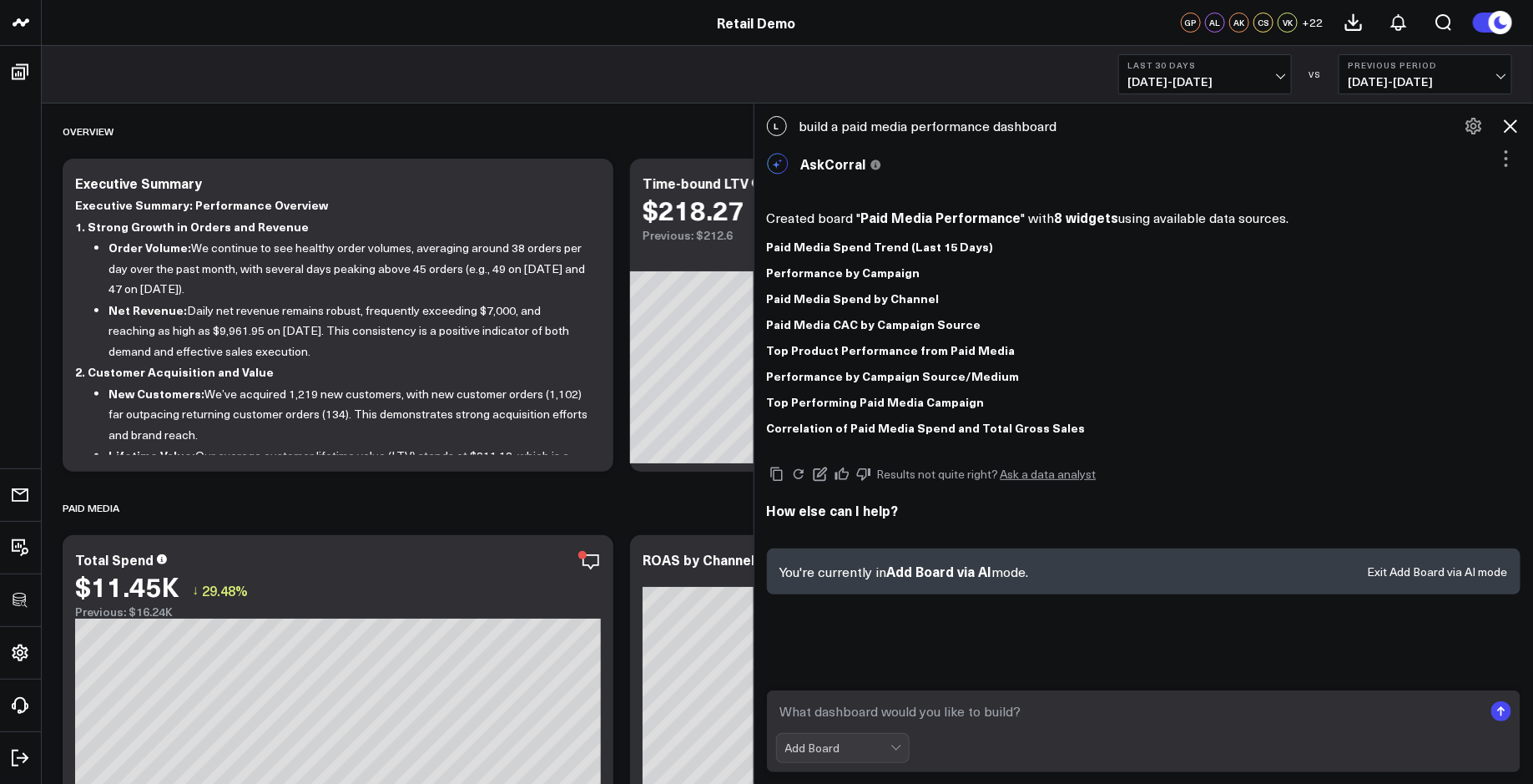
click at [848, 713] on textarea at bounding box center [1129, 711] width 708 height 30
paste textarea "build a paid social media reporting board"
type textarea "build a paid social media reporting board"
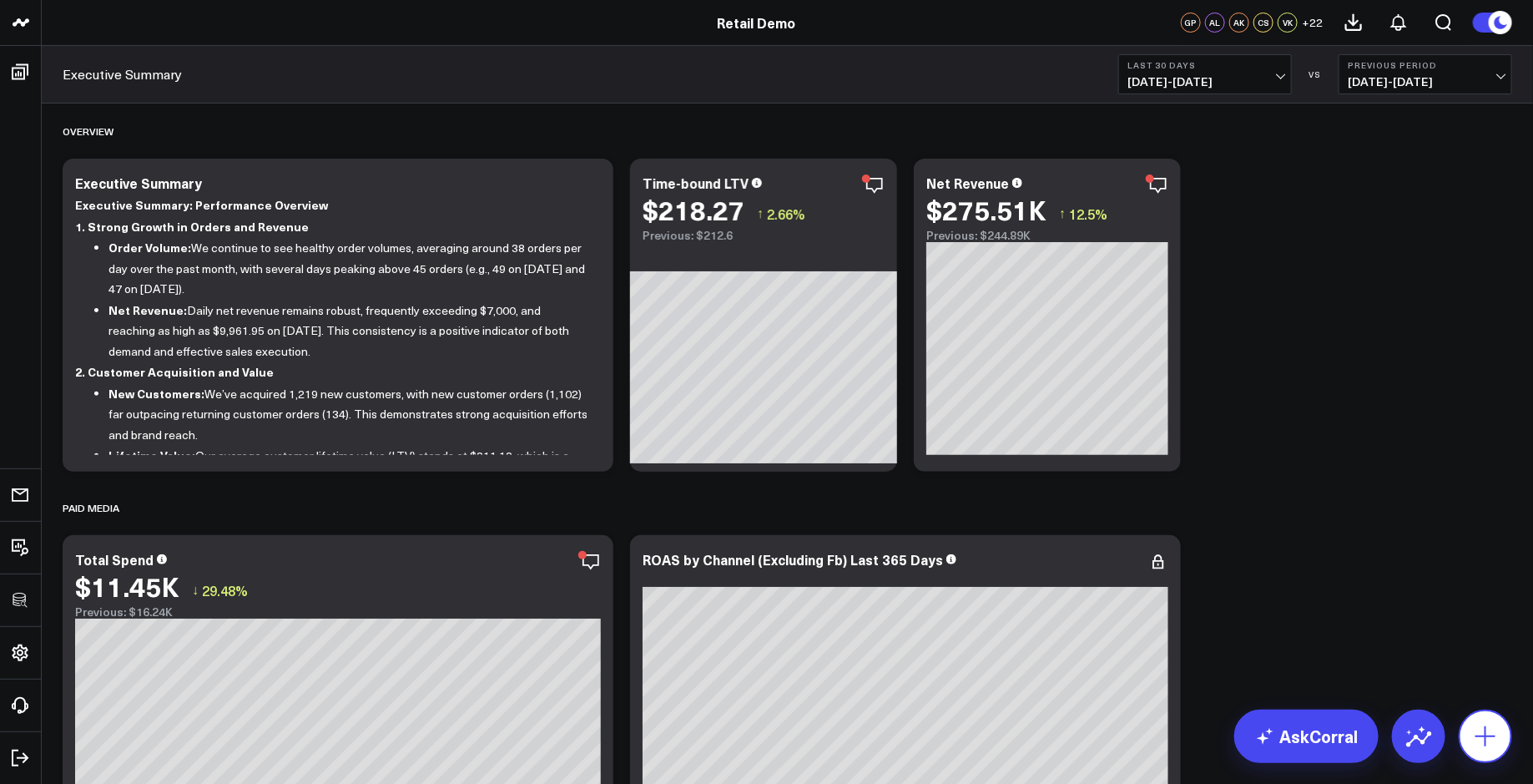
click at [1485, 731] on icon at bounding box center [1485, 736] width 27 height 27
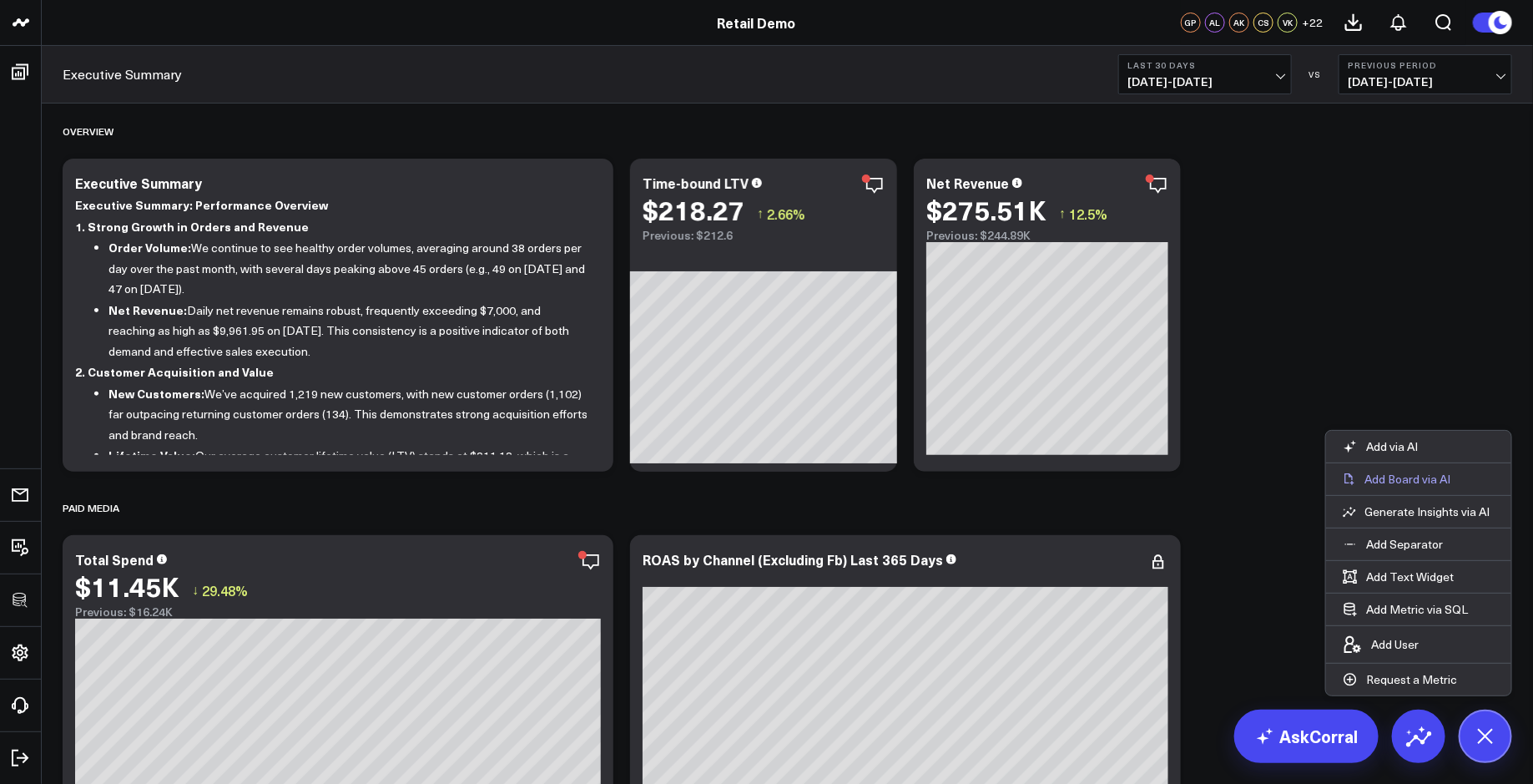
click at [1443, 473] on p "Add Board via AI" at bounding box center [1408, 479] width 86 height 15
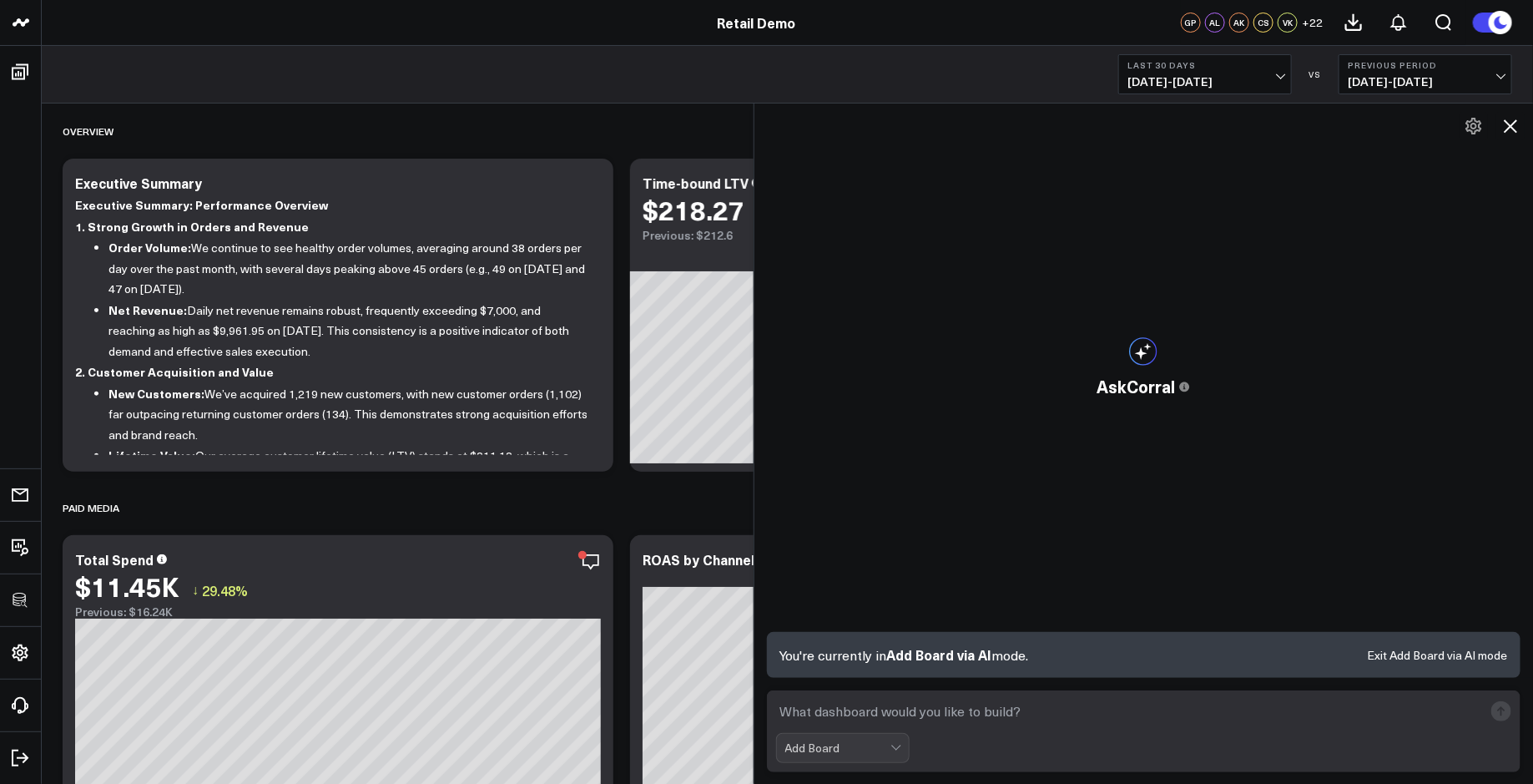
click at [820, 717] on textarea at bounding box center [1129, 711] width 708 height 30
paste textarea "build a paid social media reporting board"
type textarea "build a paid social media reporting board"
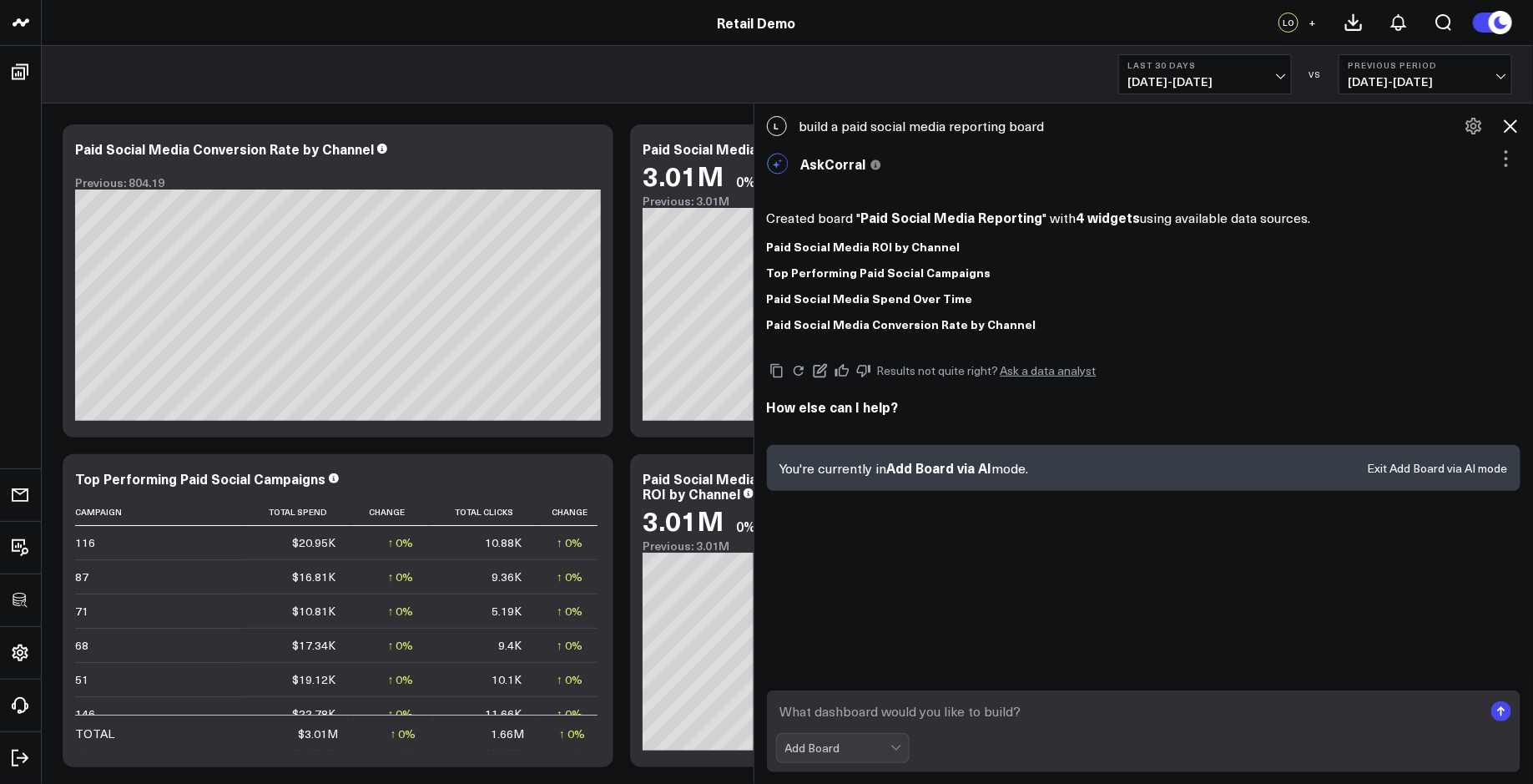
click at [1518, 128] on icon at bounding box center [1510, 125] width 20 height 20
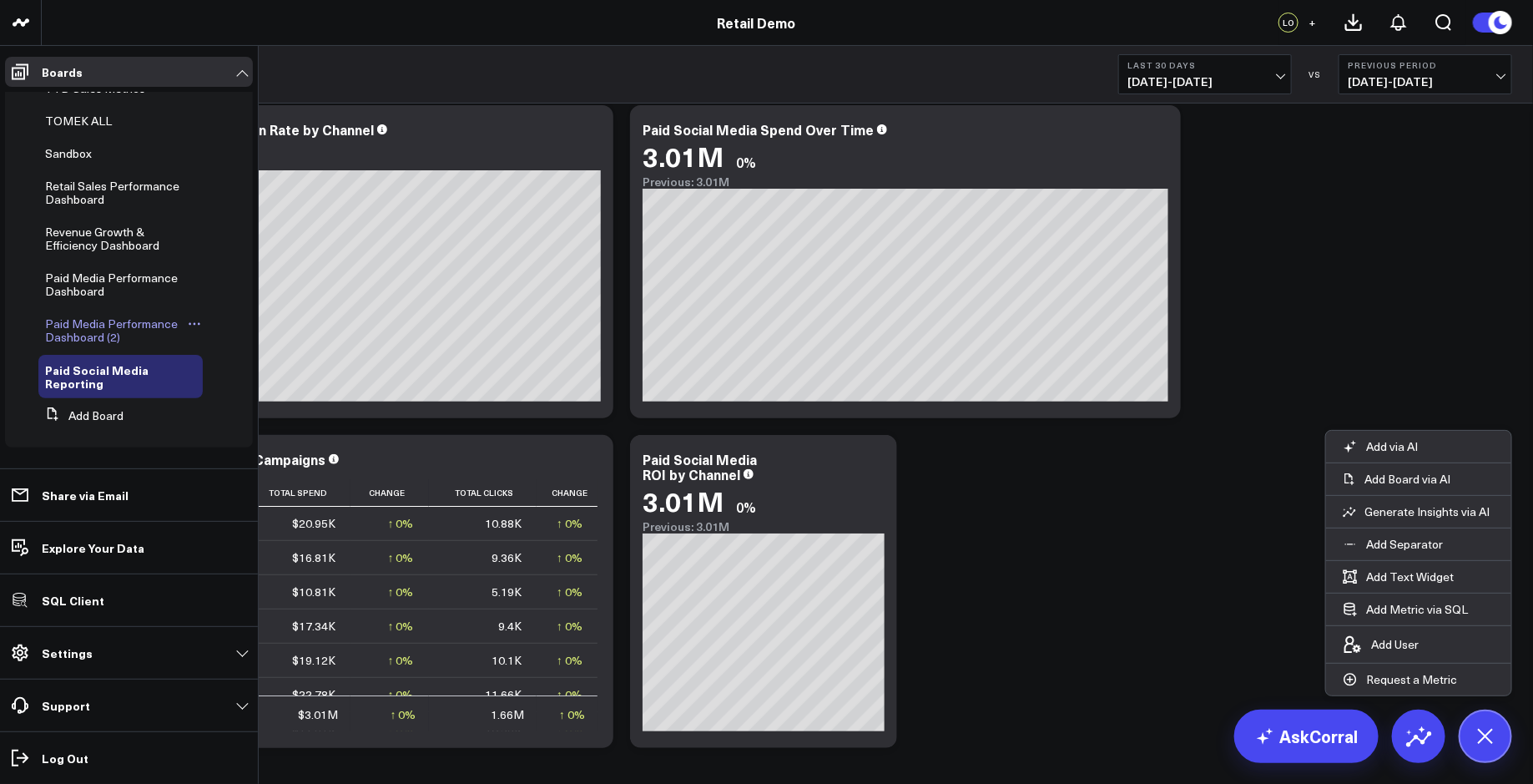
scroll to position [21, 0]
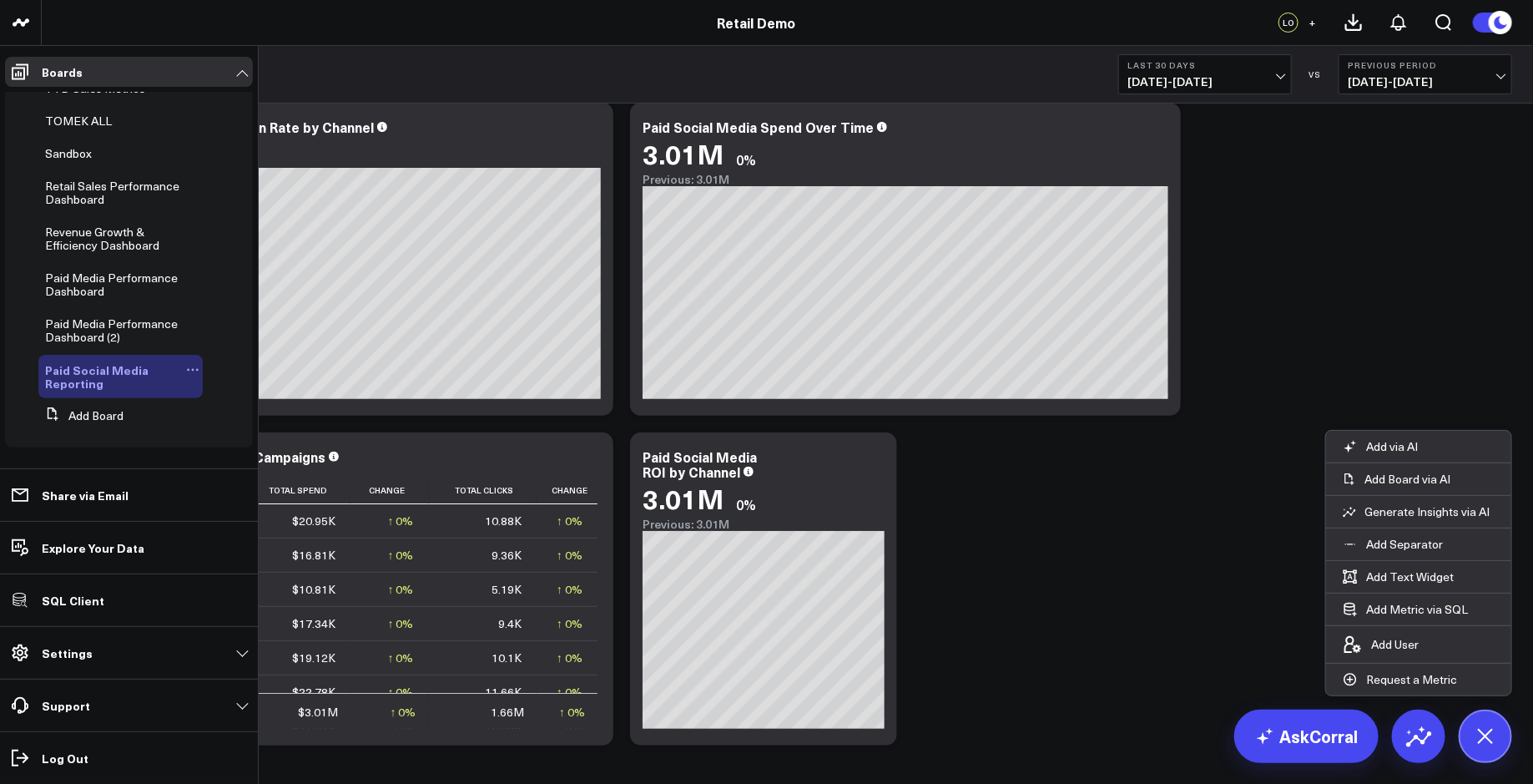
click at [196, 369] on icon at bounding box center [197, 370] width 3 height 3
click at [225, 489] on icon at bounding box center [220, 489] width 15 height 15
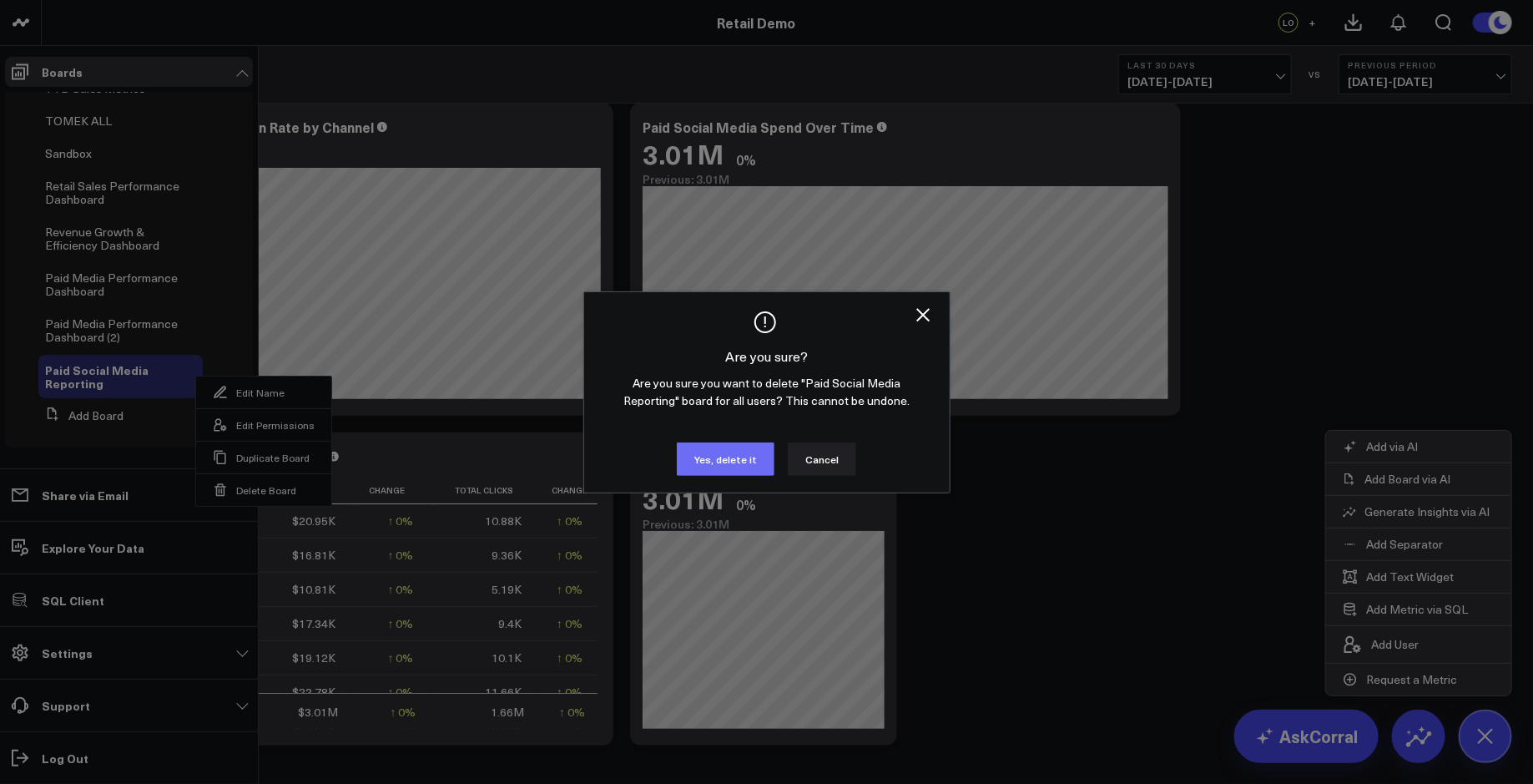
click at [707, 453] on button "Yes, delete it" at bounding box center [725, 459] width 98 height 34
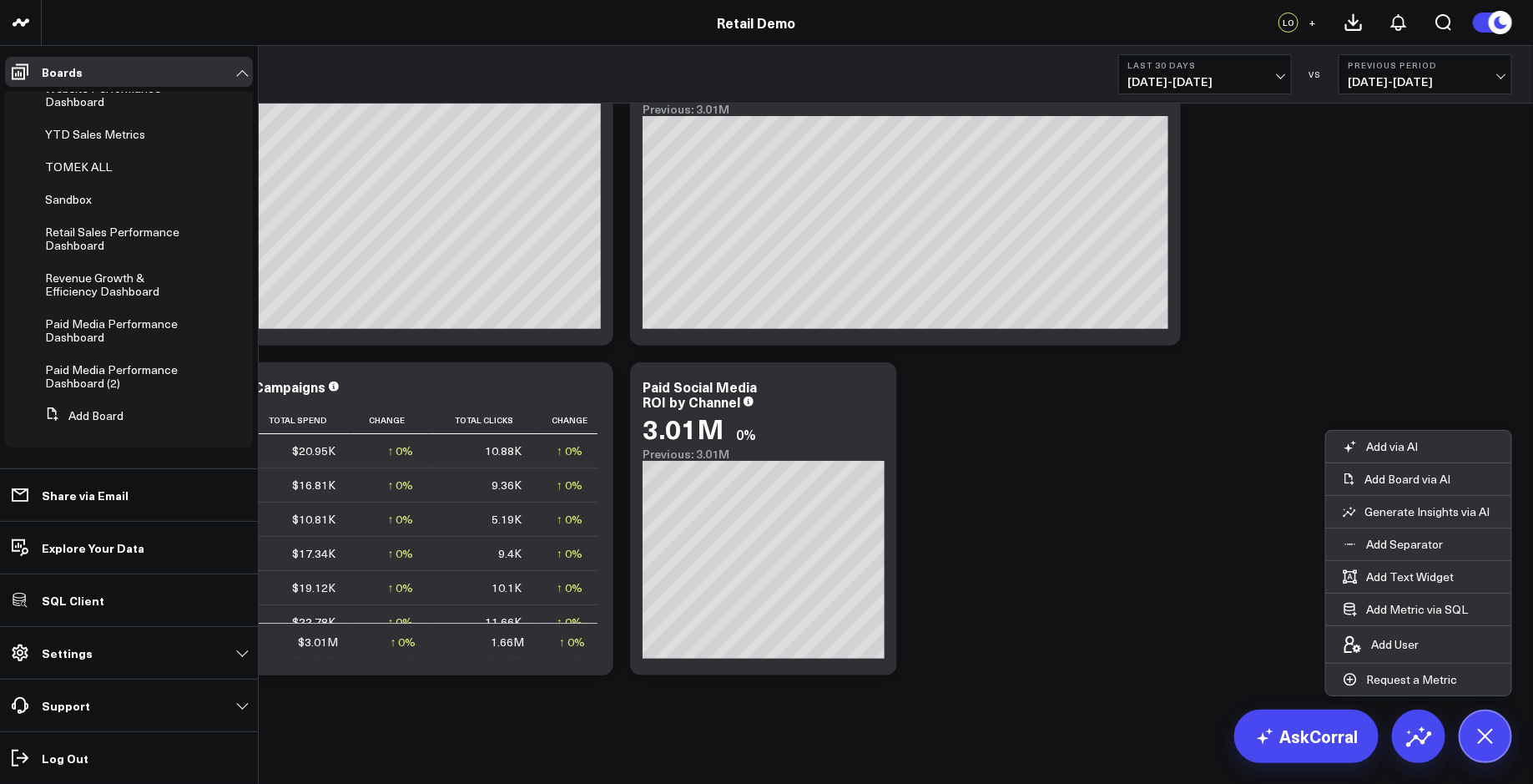
scroll to position [0, 0]
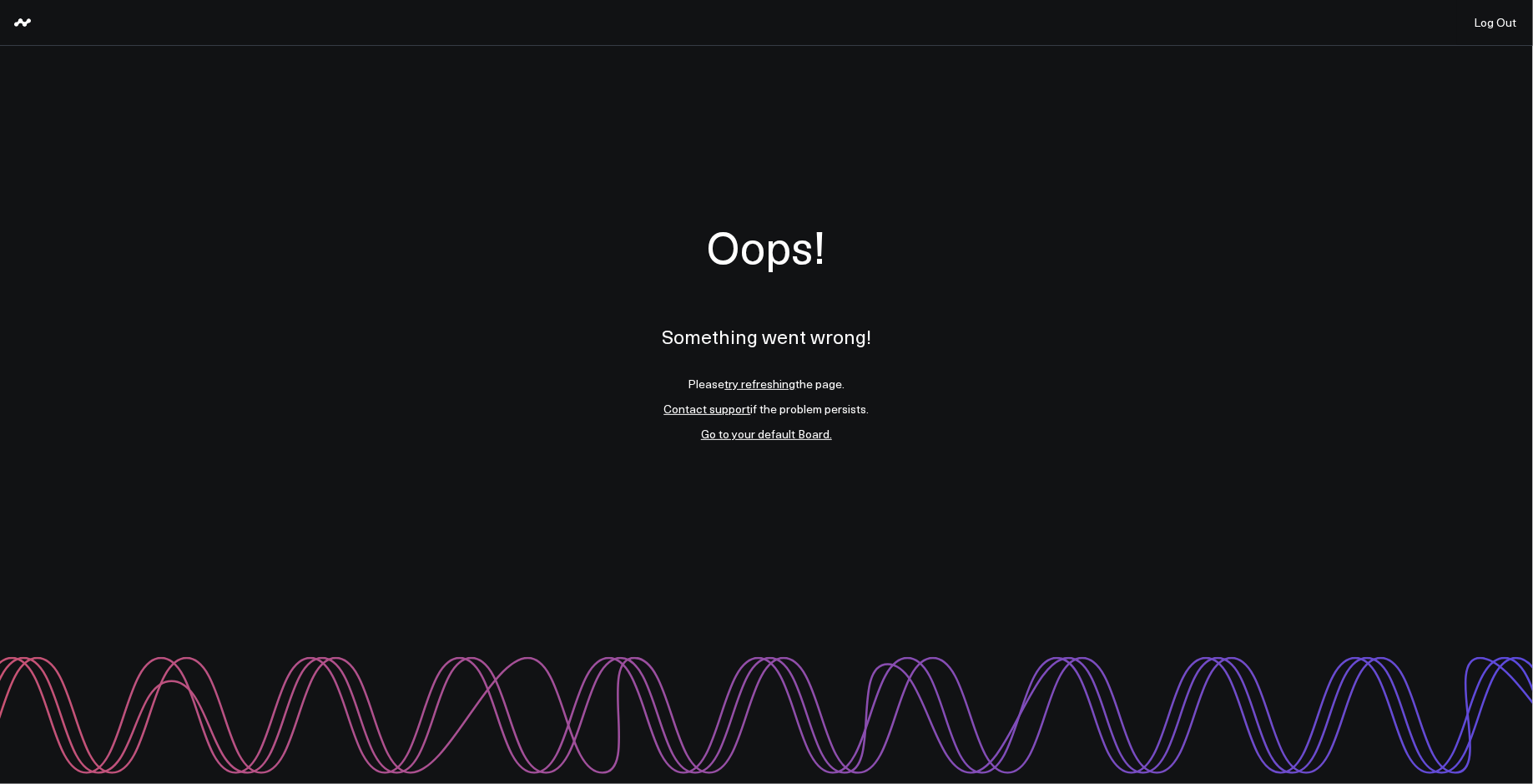
click at [768, 382] on link "try refreshing" at bounding box center [761, 383] width 71 height 16
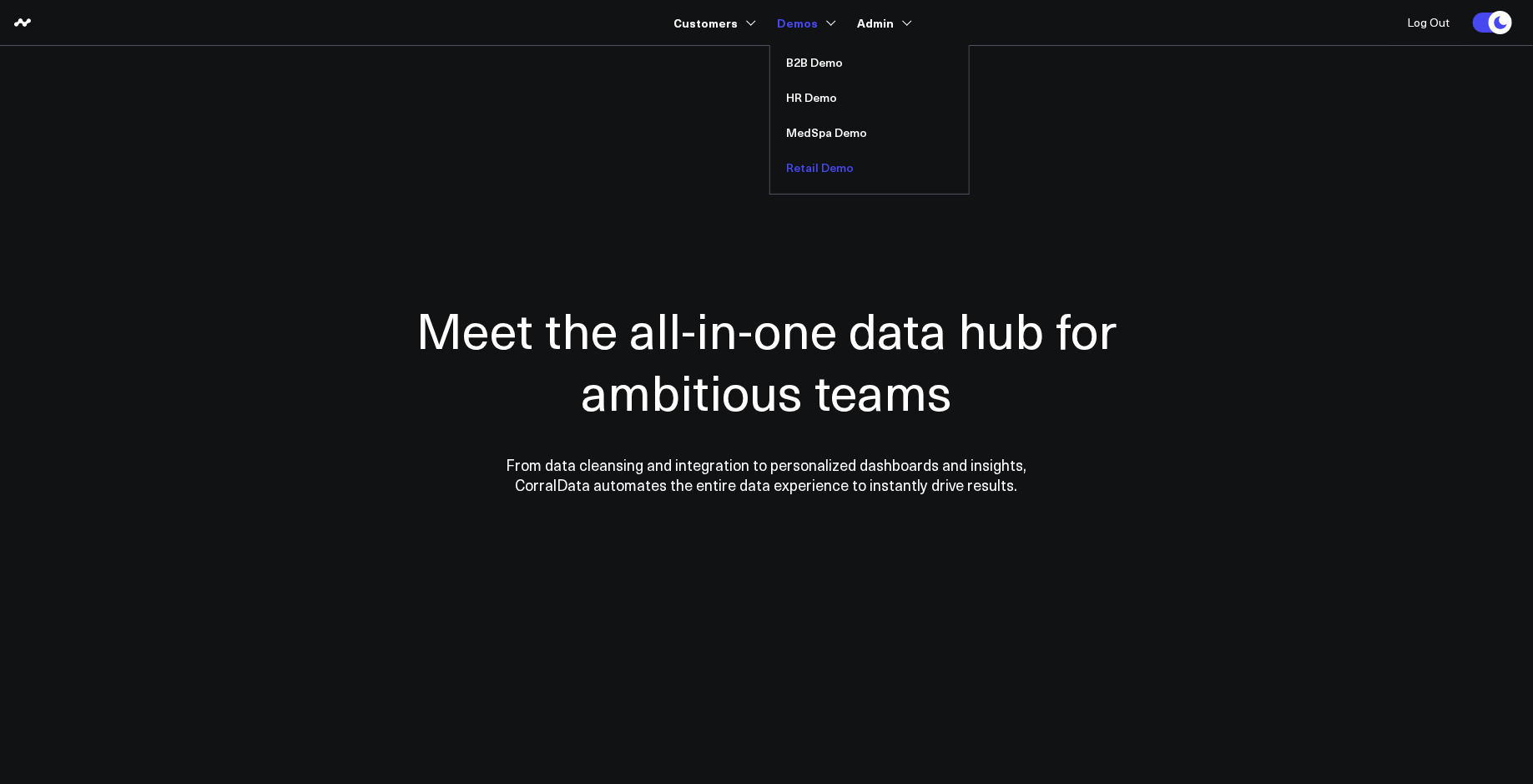
click at [807, 163] on link "Retail Demo" at bounding box center [869, 168] width 199 height 35
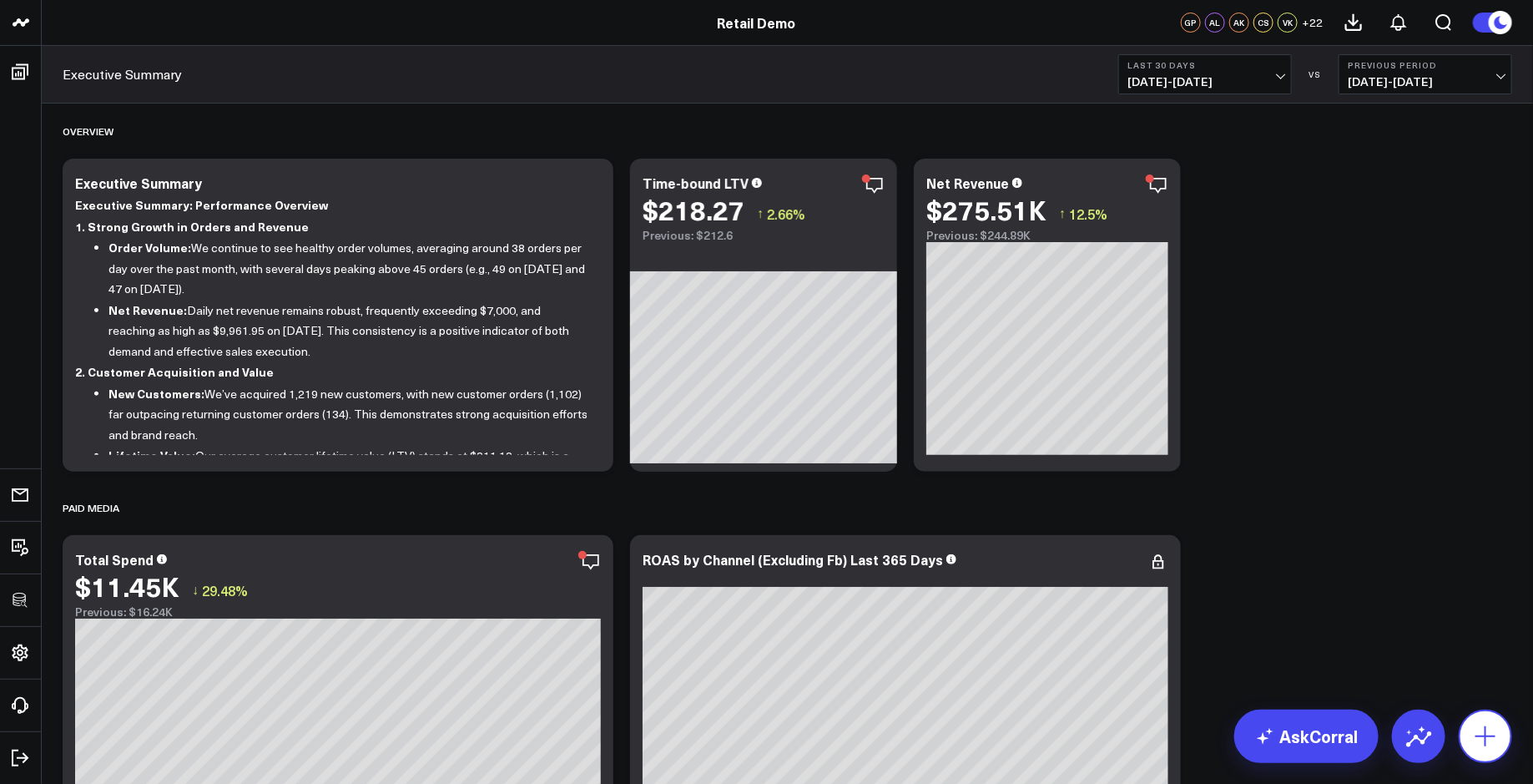
click at [1483, 740] on icon at bounding box center [1485, 736] width 27 height 27
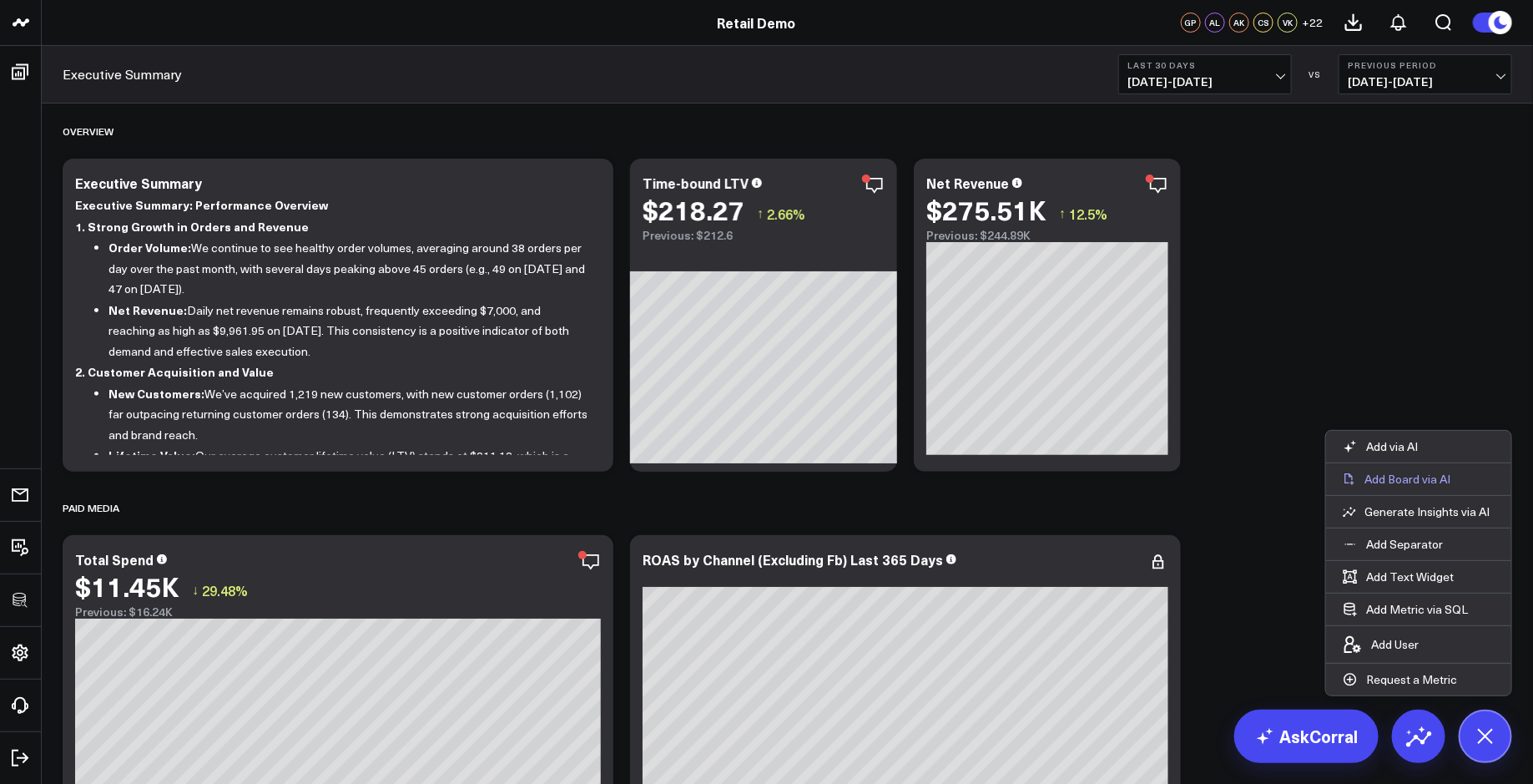
click at [1428, 477] on p "Add Board via AI" at bounding box center [1408, 479] width 86 height 15
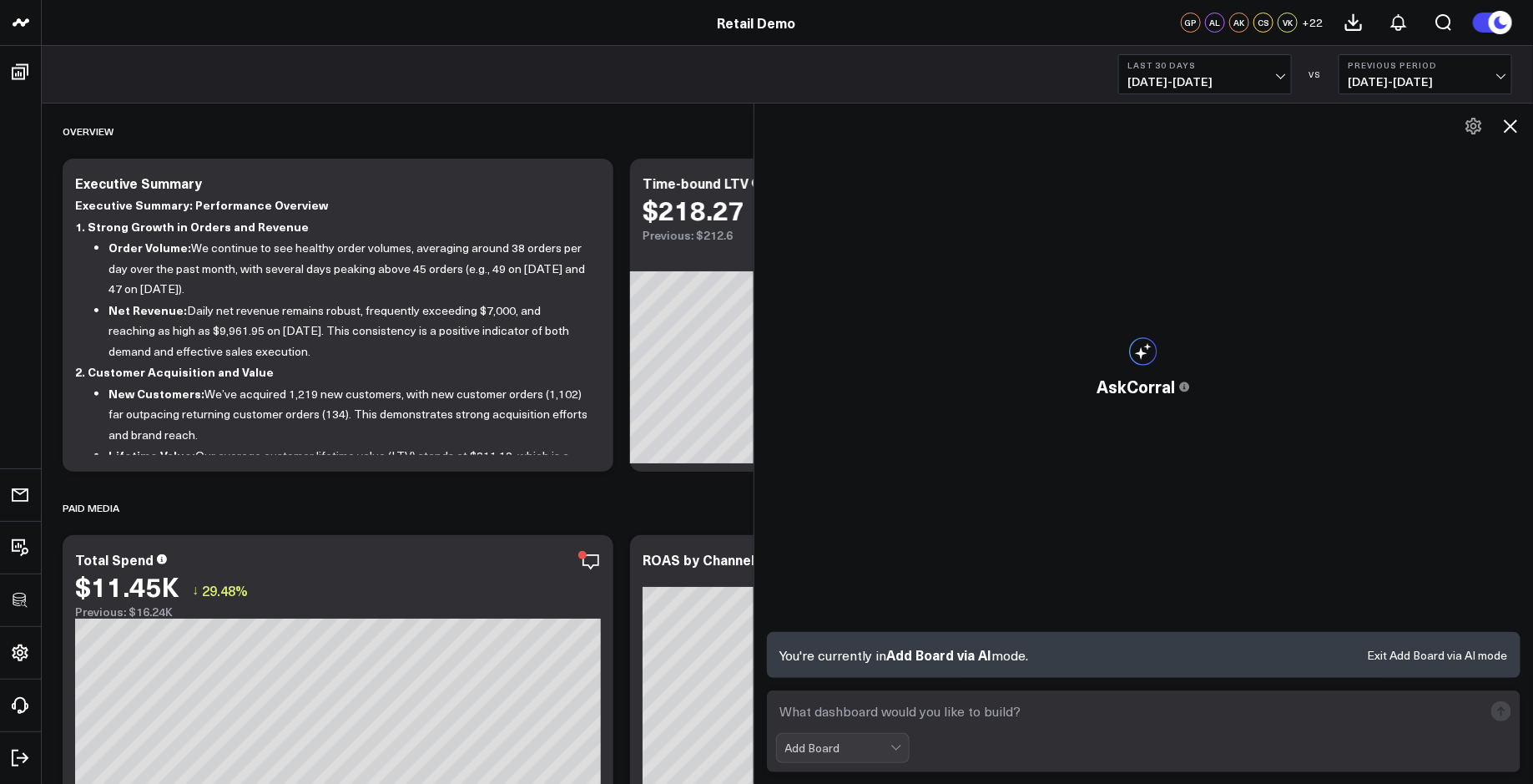
click at [805, 724] on textarea at bounding box center [1129, 711] width 708 height 30
paste textarea "build a paid media performance board"
type textarea "build a paid media performance board"
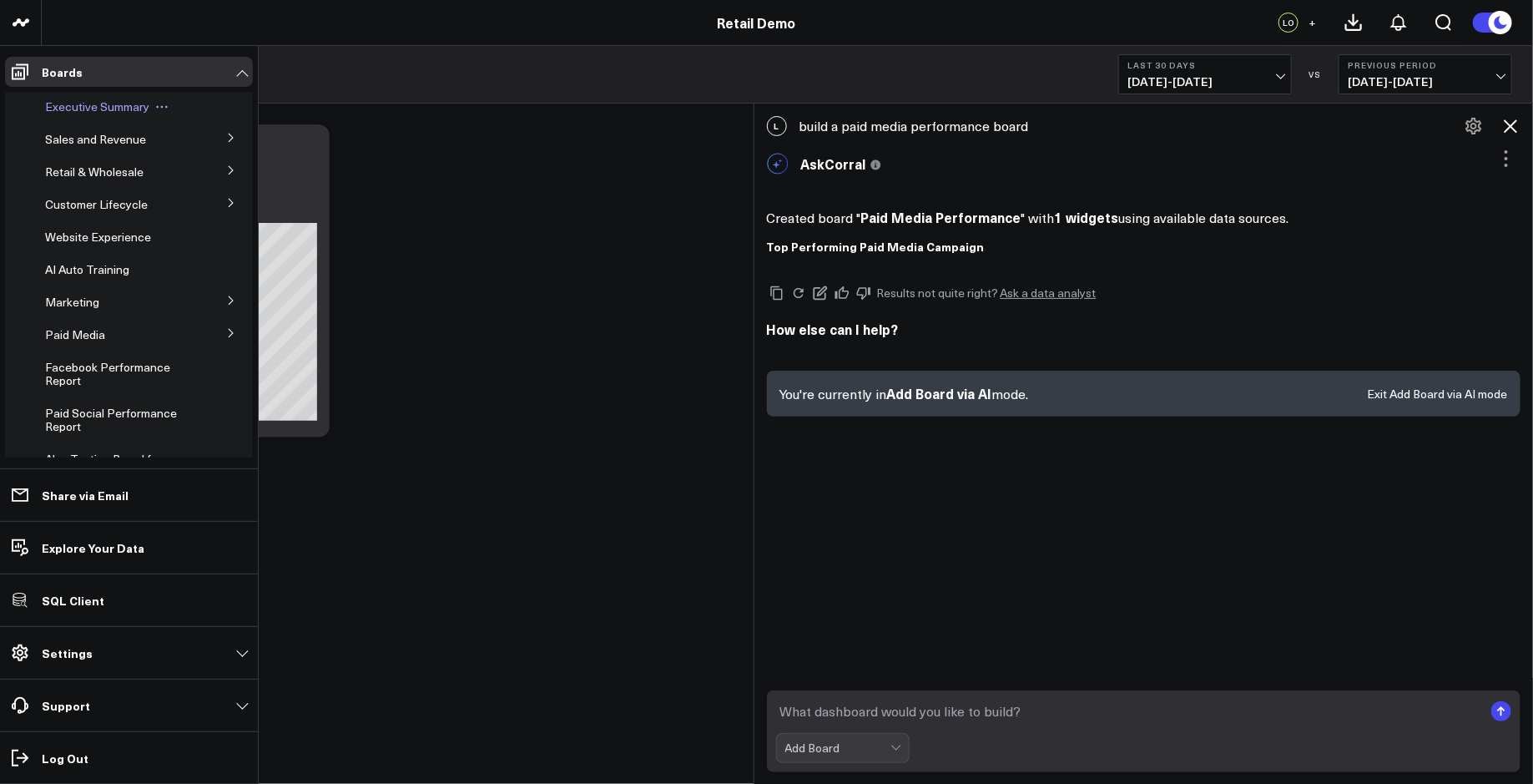
click at [69, 102] on span "Executive Summary" at bounding box center [97, 106] width 104 height 16
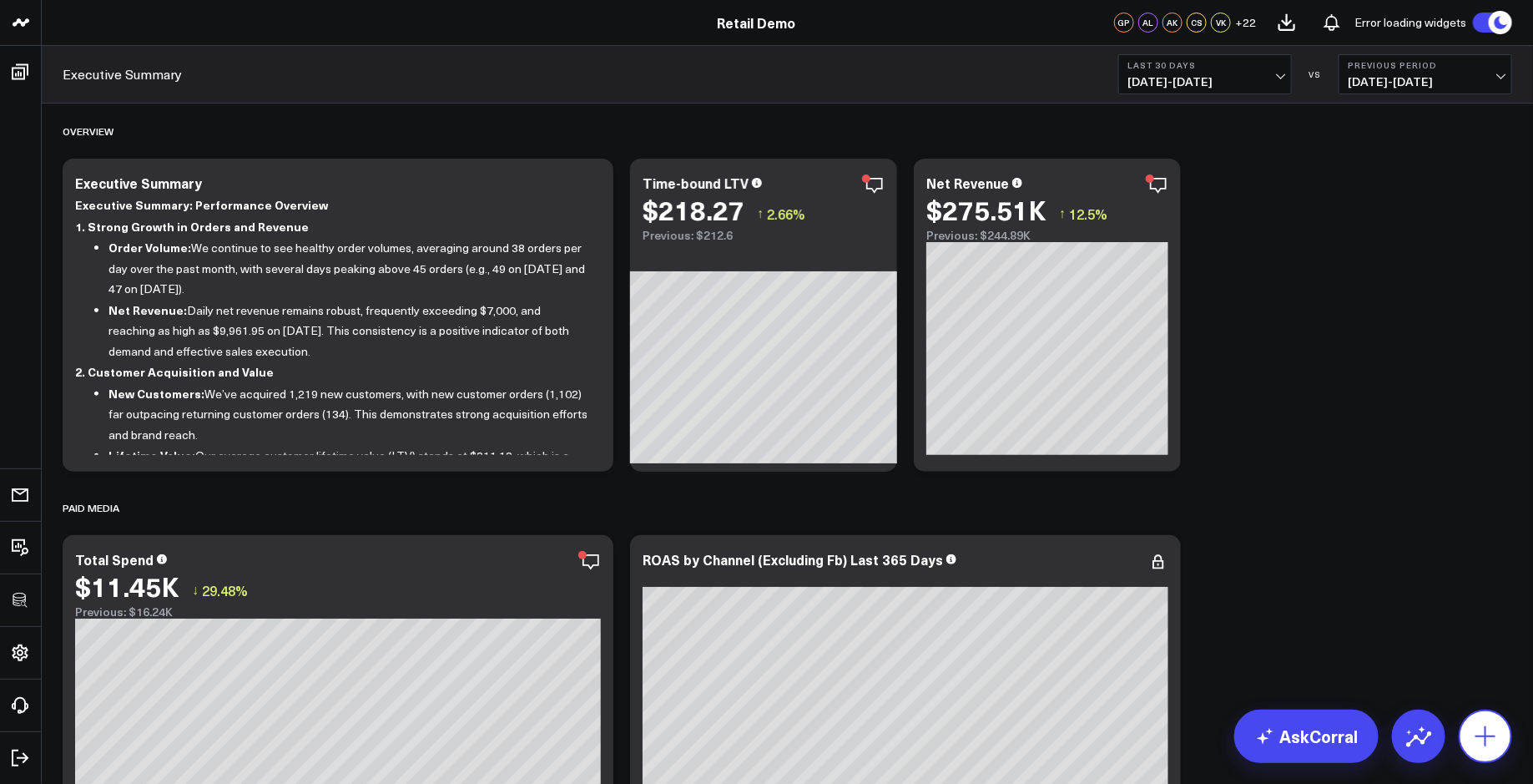
click at [1510, 738] on button at bounding box center [1485, 736] width 53 height 53
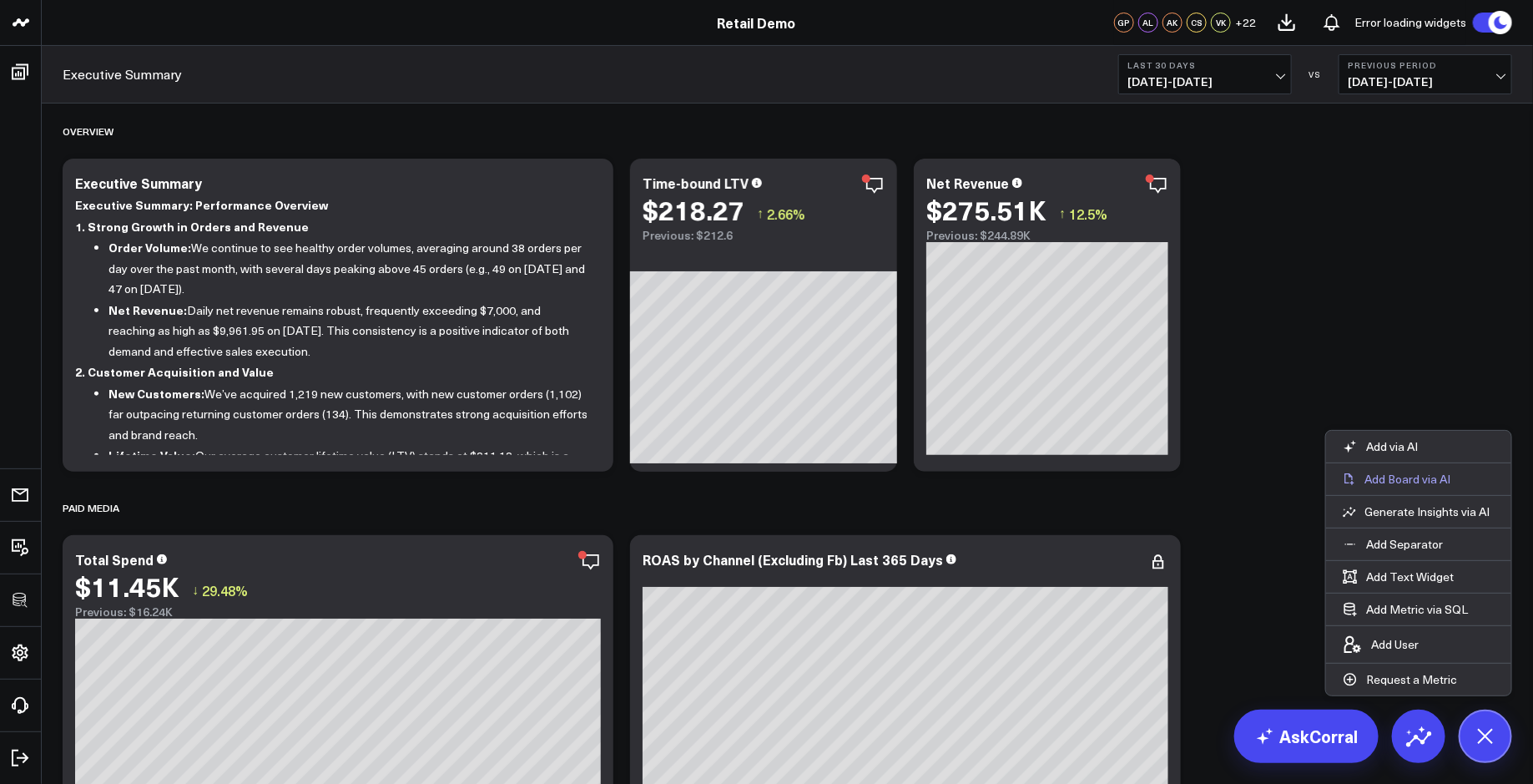
click at [1432, 484] on p "Add Board via AI" at bounding box center [1408, 479] width 86 height 15
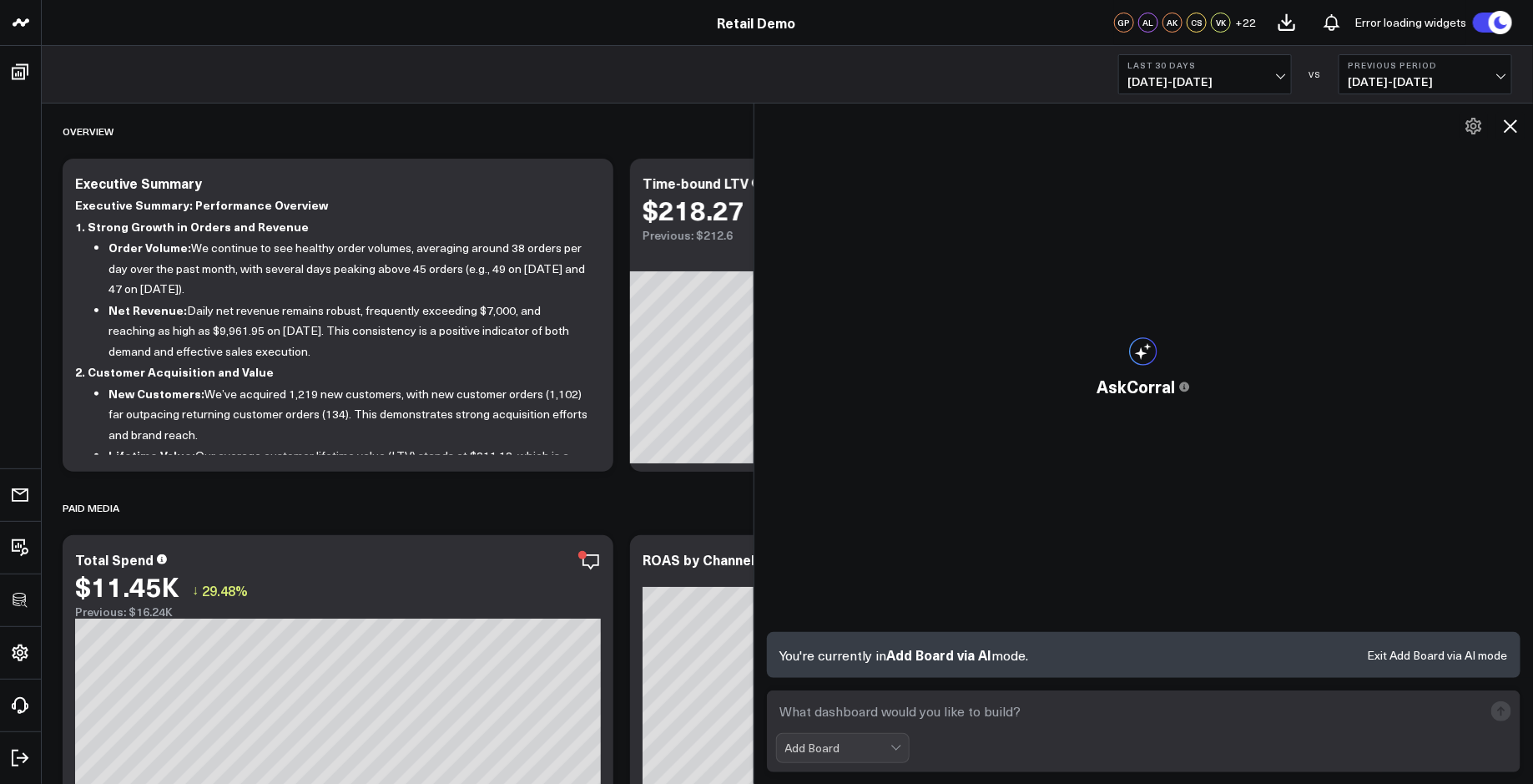
click at [1505, 121] on icon at bounding box center [1510, 125] width 20 height 20
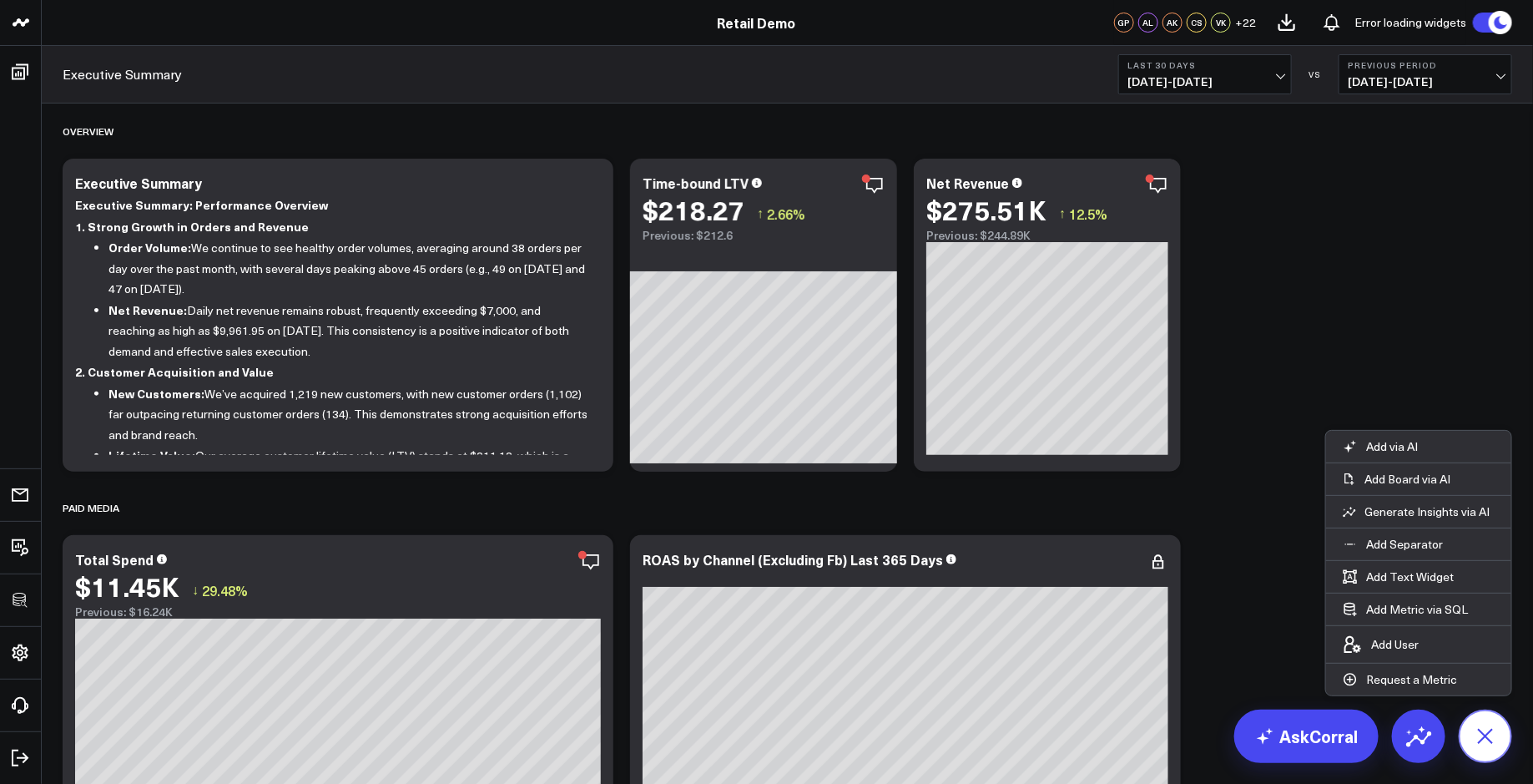
click at [1485, 734] on icon at bounding box center [1485, 736] width 37 height 37
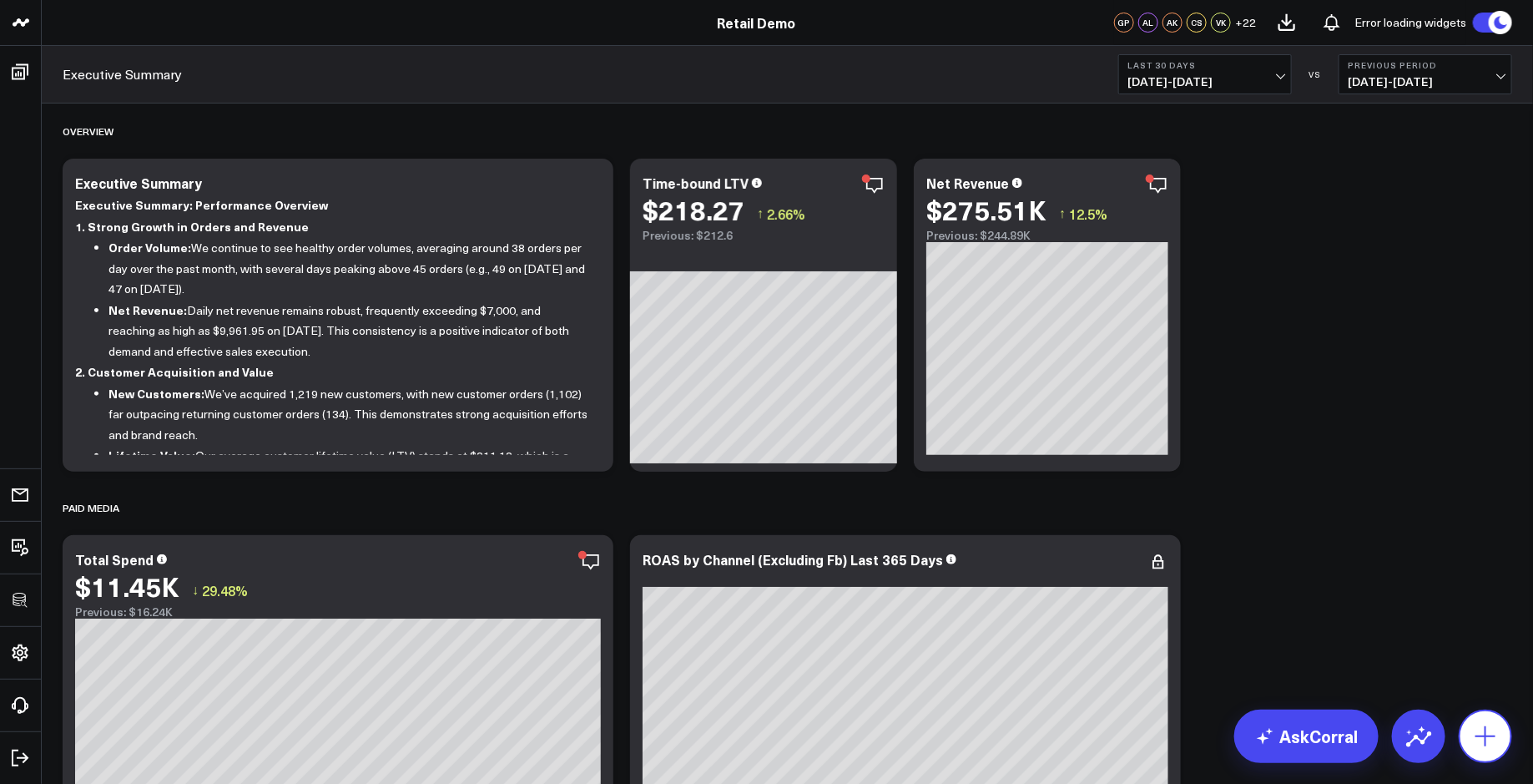
click at [1484, 723] on icon at bounding box center [1485, 736] width 27 height 27
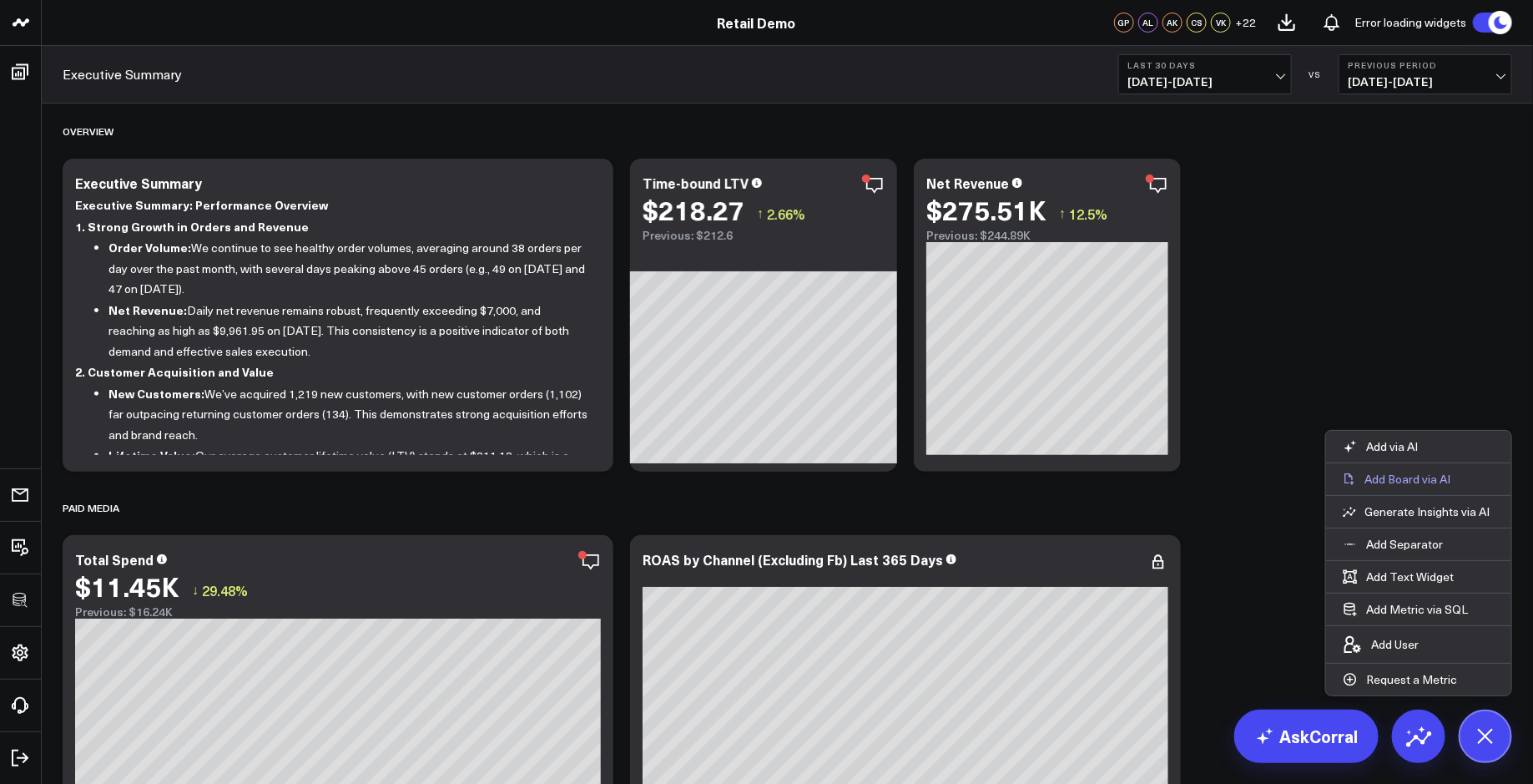
click at [1422, 475] on p "Add Board via AI" at bounding box center [1408, 479] width 86 height 15
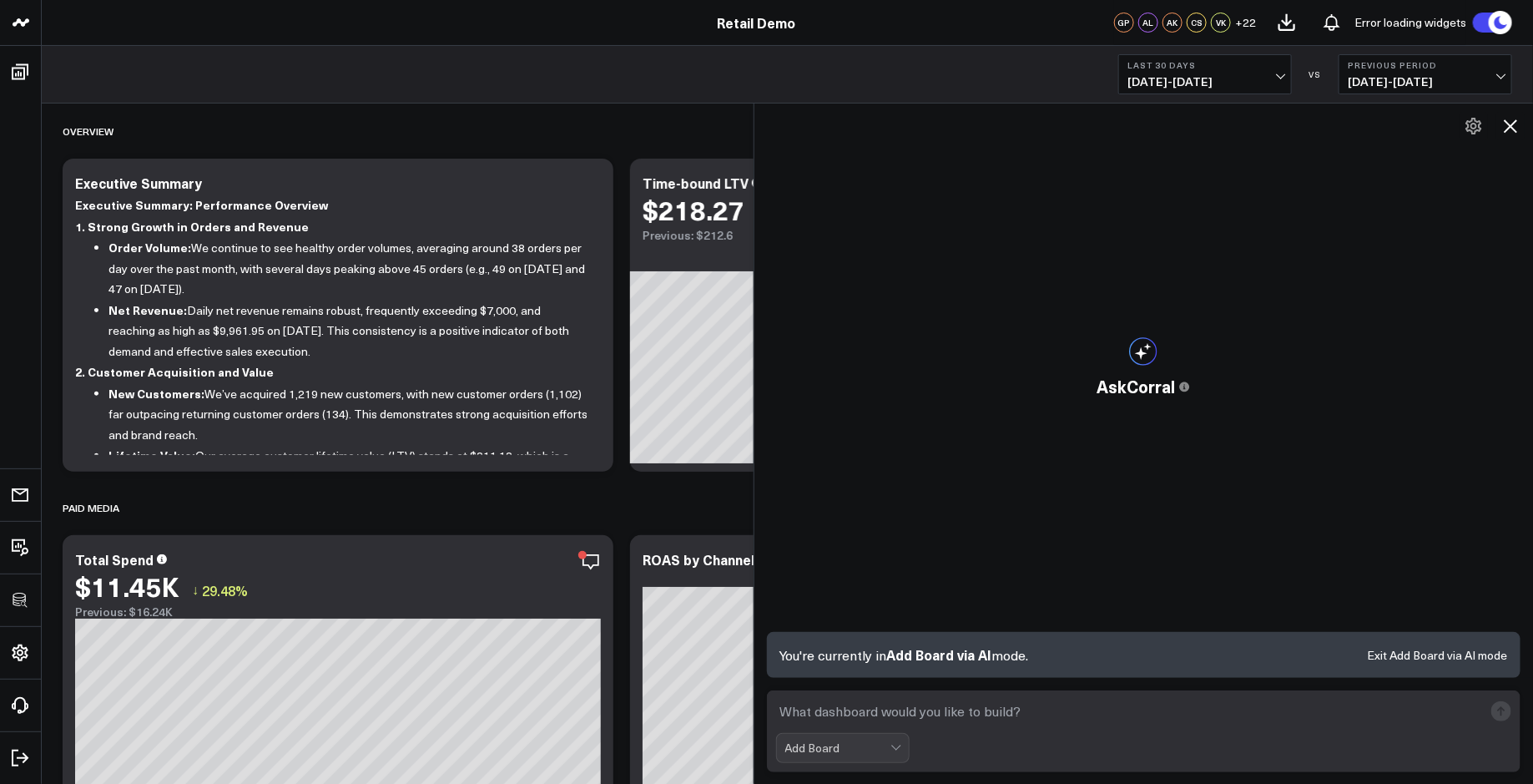
click at [810, 721] on textarea at bounding box center [1129, 711] width 708 height 30
paste textarea "build a paid media performance board"
type textarea "build a paid media performance board"
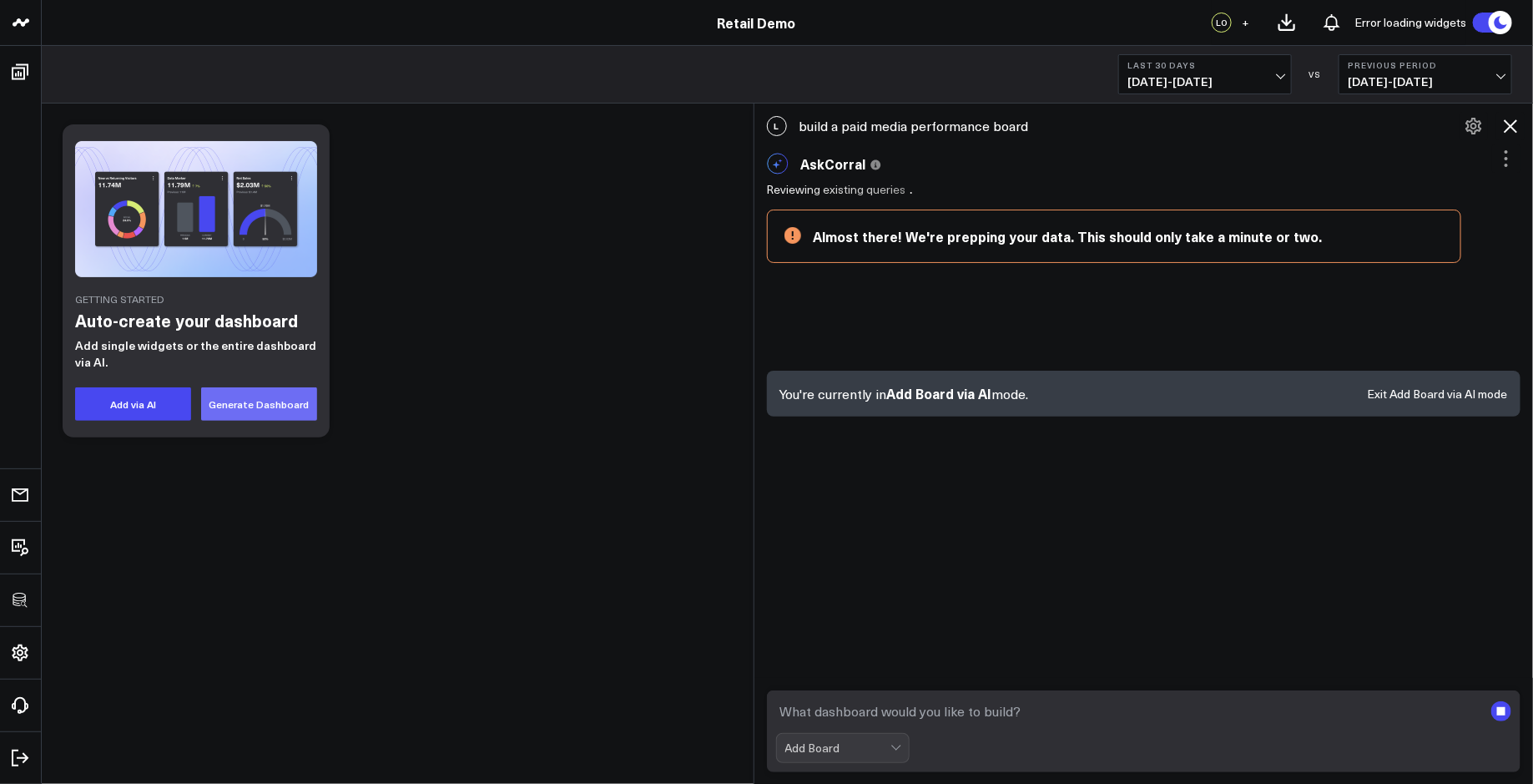
click at [269, 403] on button "Generate Dashboard" at bounding box center [259, 404] width 116 height 34
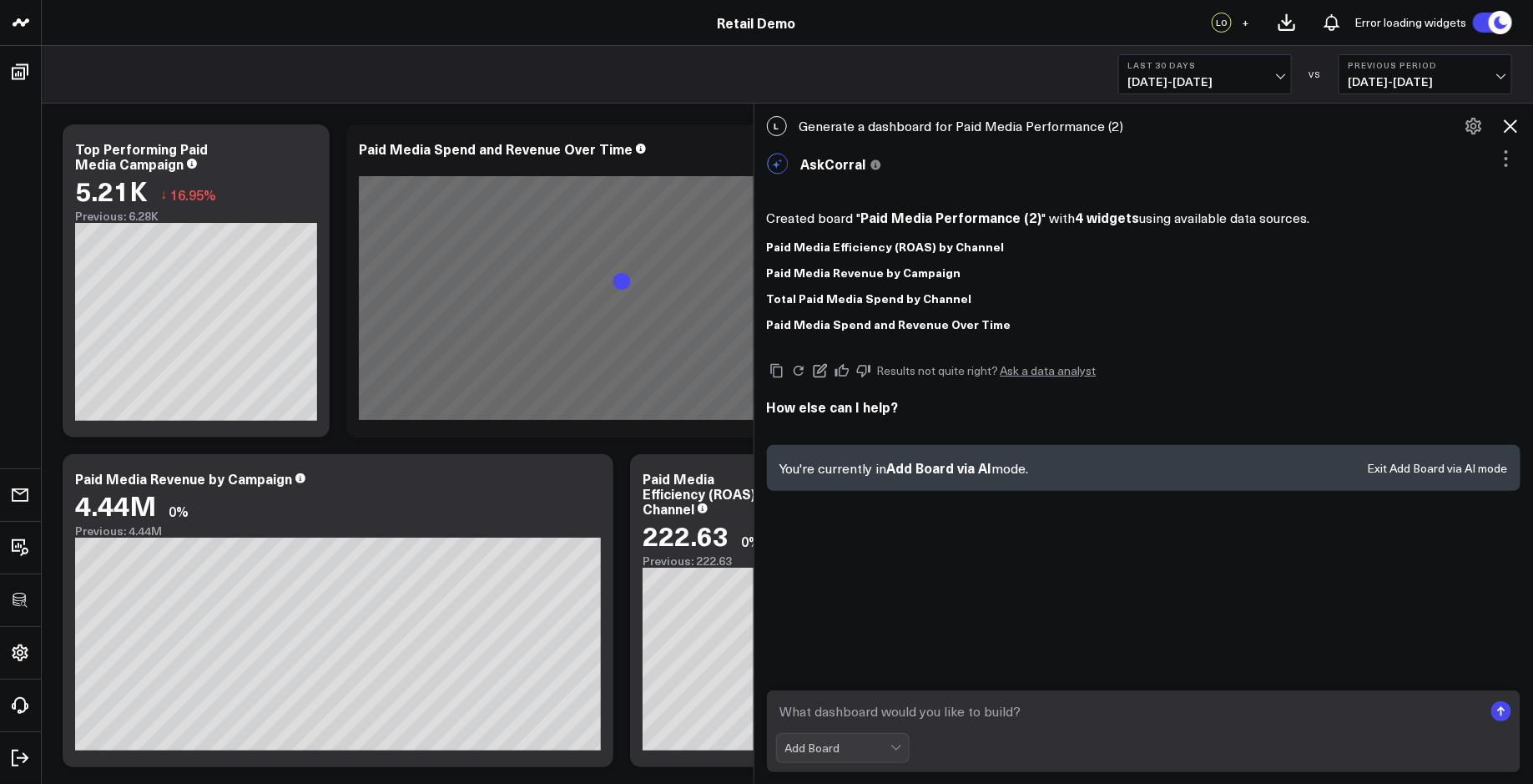
click at [1512, 122] on icon at bounding box center [1510, 125] width 20 height 20
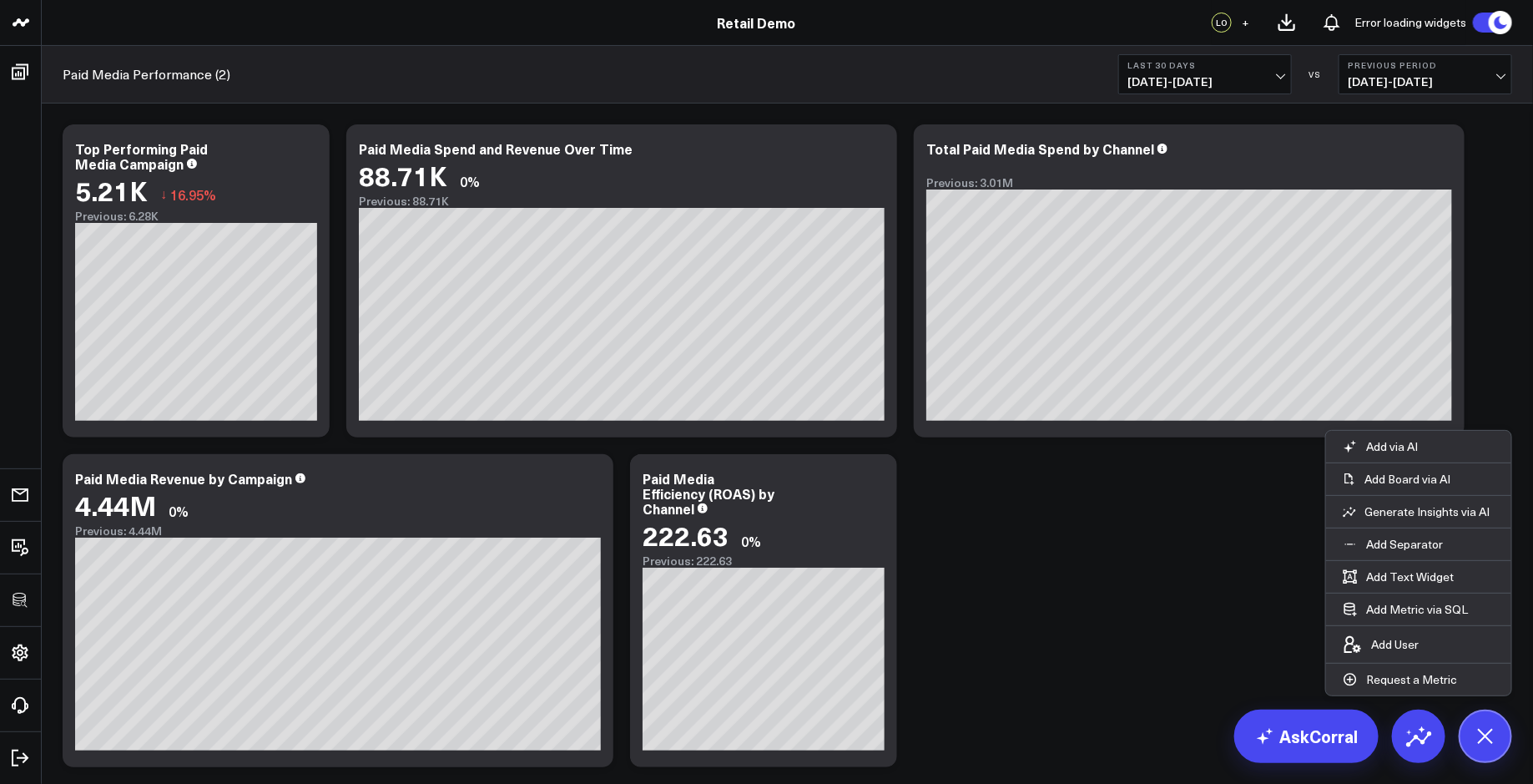
click at [706, 96] on div "Paid Media Performance (2) Last 30 Days [DATE] - [DATE] VS Previous Period [DAT…" at bounding box center [788, 75] width 1492 height 58
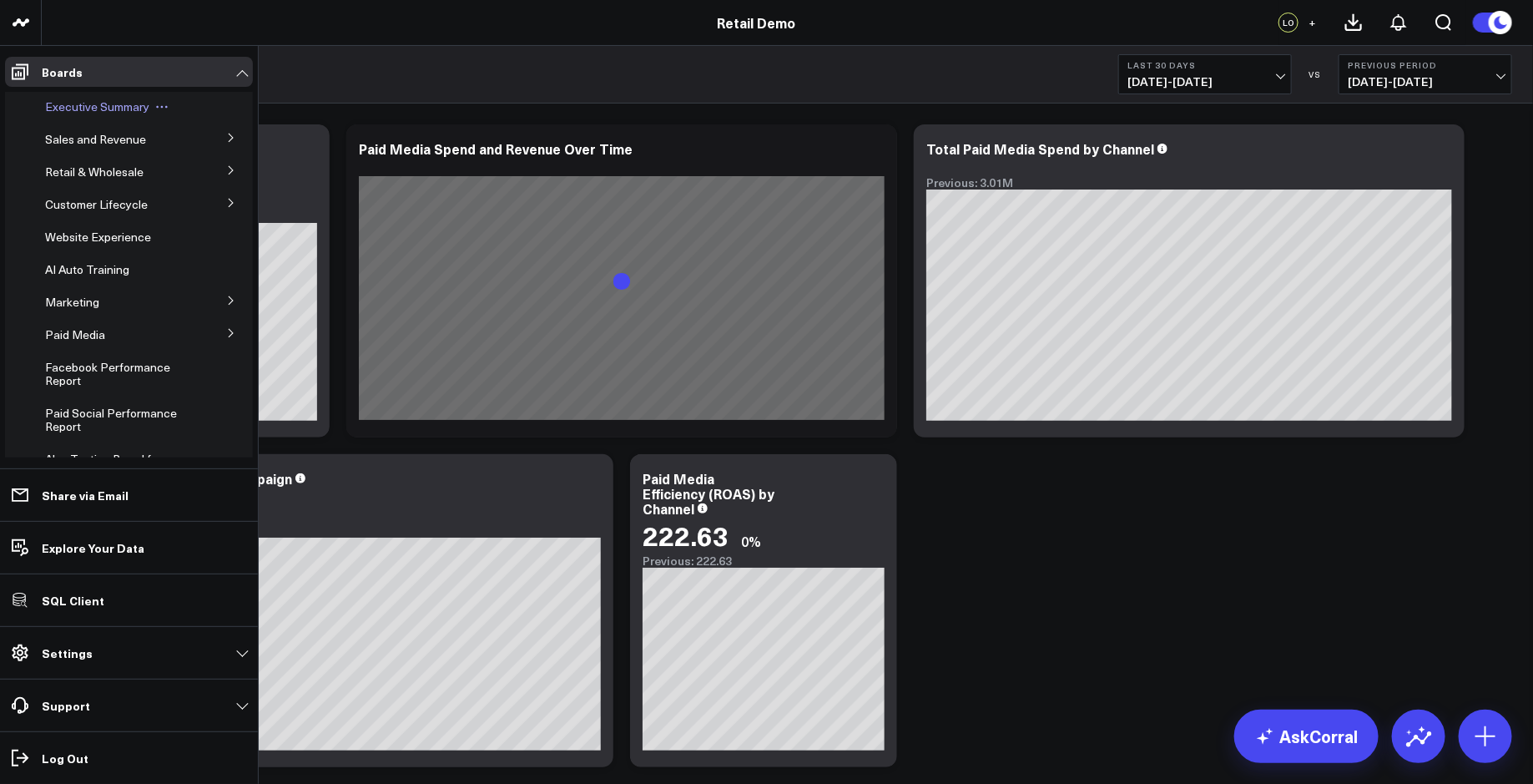
click at [53, 103] on span "Executive Summary" at bounding box center [97, 106] width 104 height 16
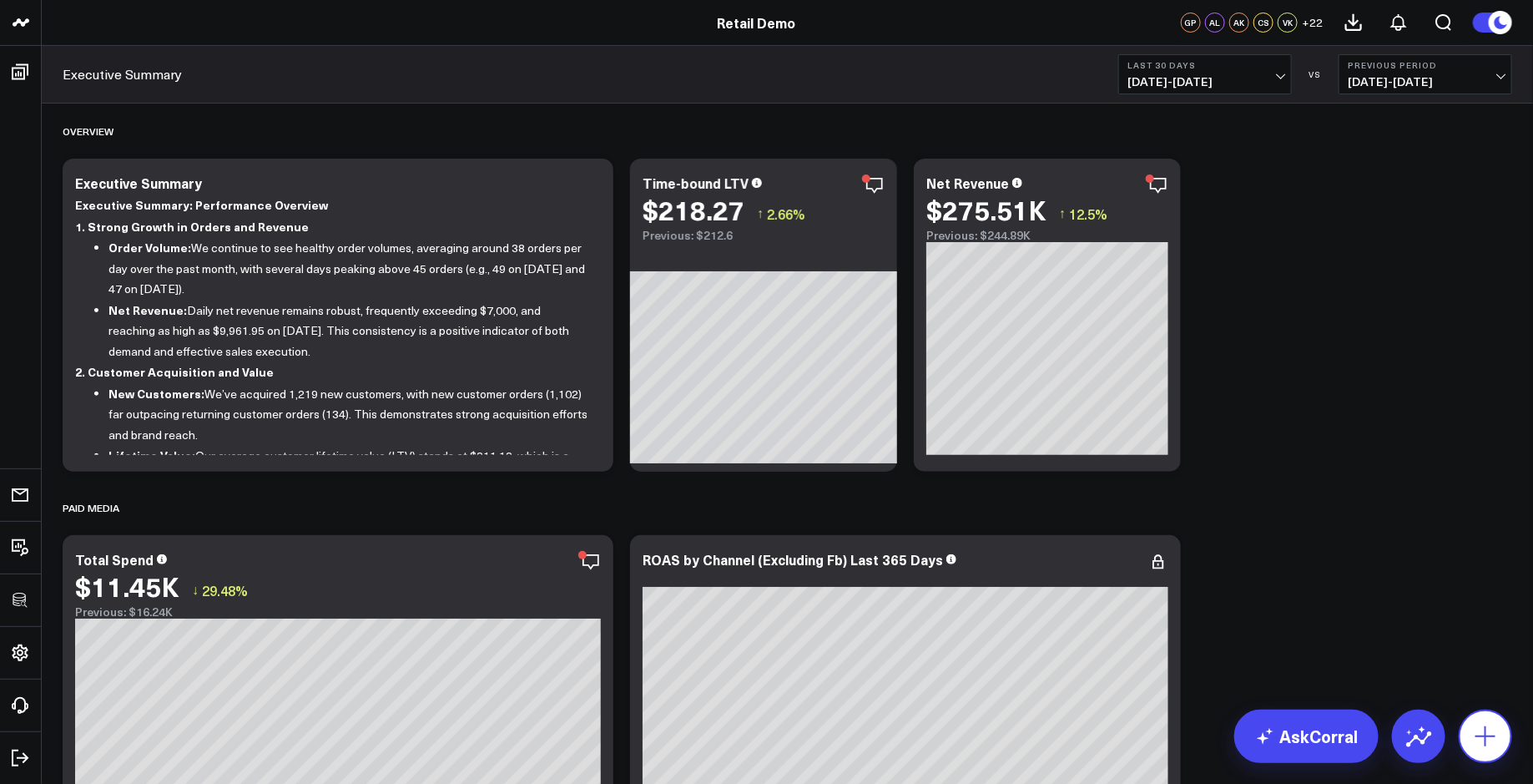
click at [1482, 740] on icon at bounding box center [1485, 736] width 27 height 27
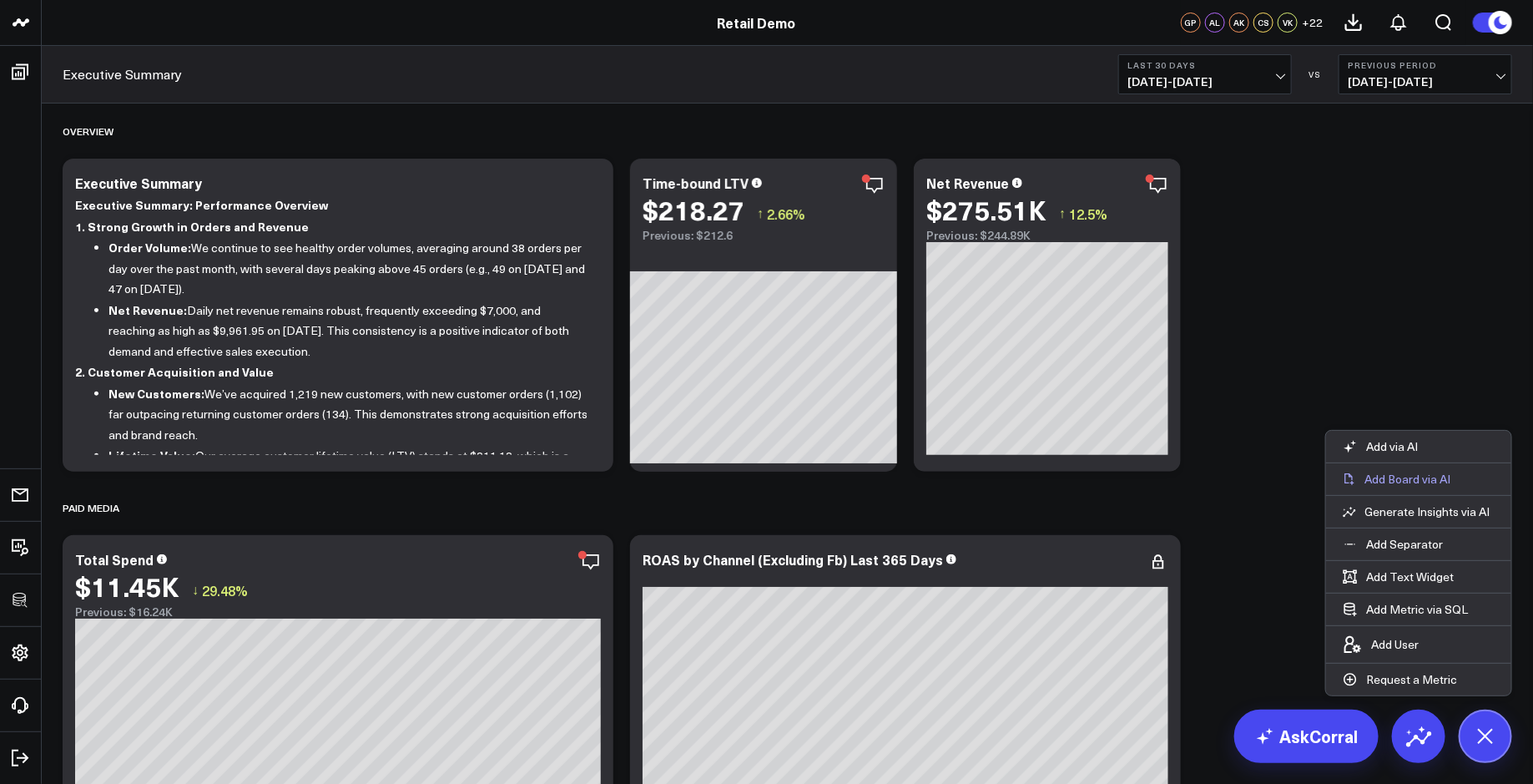
click at [1429, 476] on p "Add Board via AI" at bounding box center [1408, 479] width 86 height 15
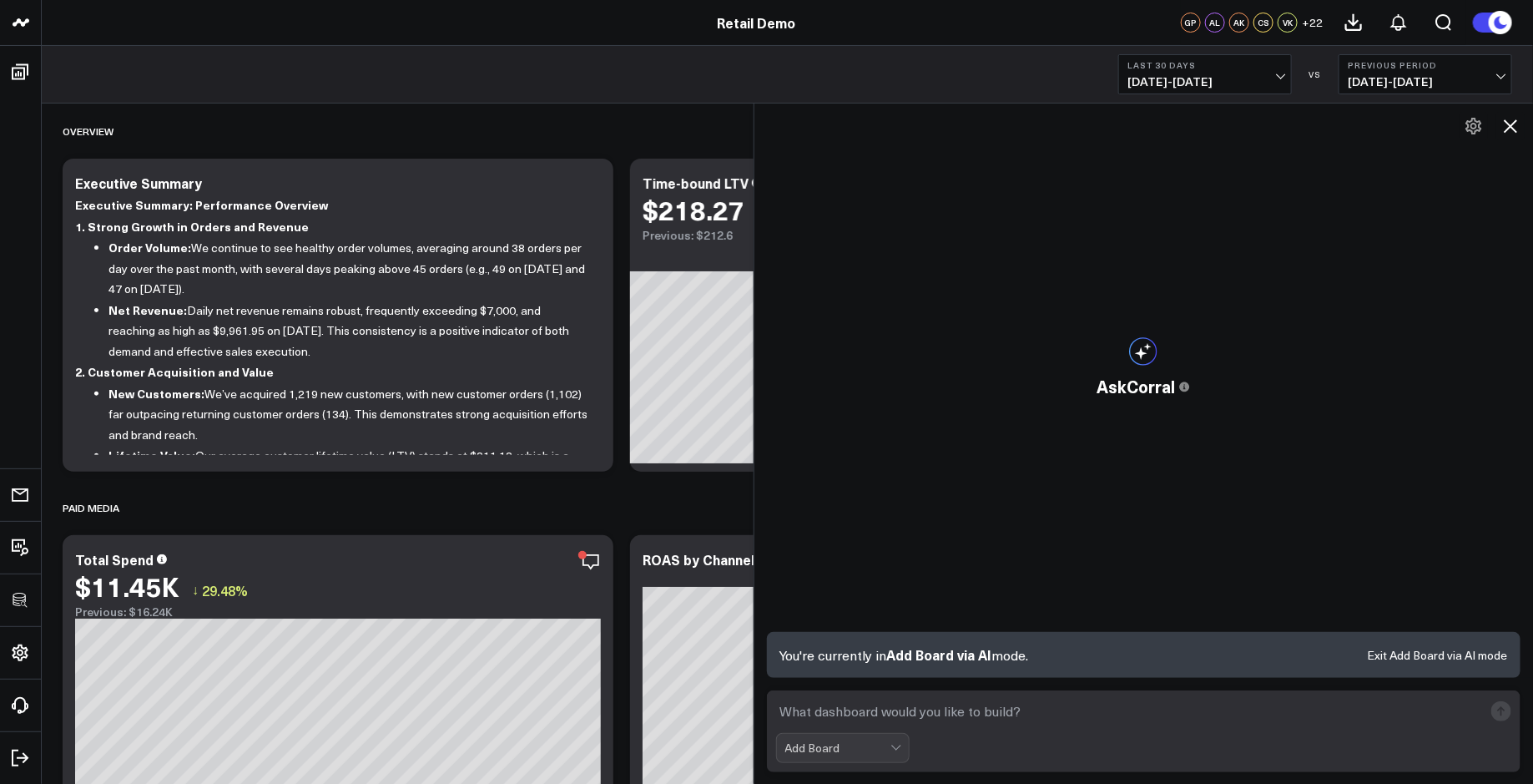
click at [920, 704] on textarea at bounding box center [1129, 711] width 708 height 30
paste textarea "build a paid media performance board"
type textarea "build a paid media performance board"
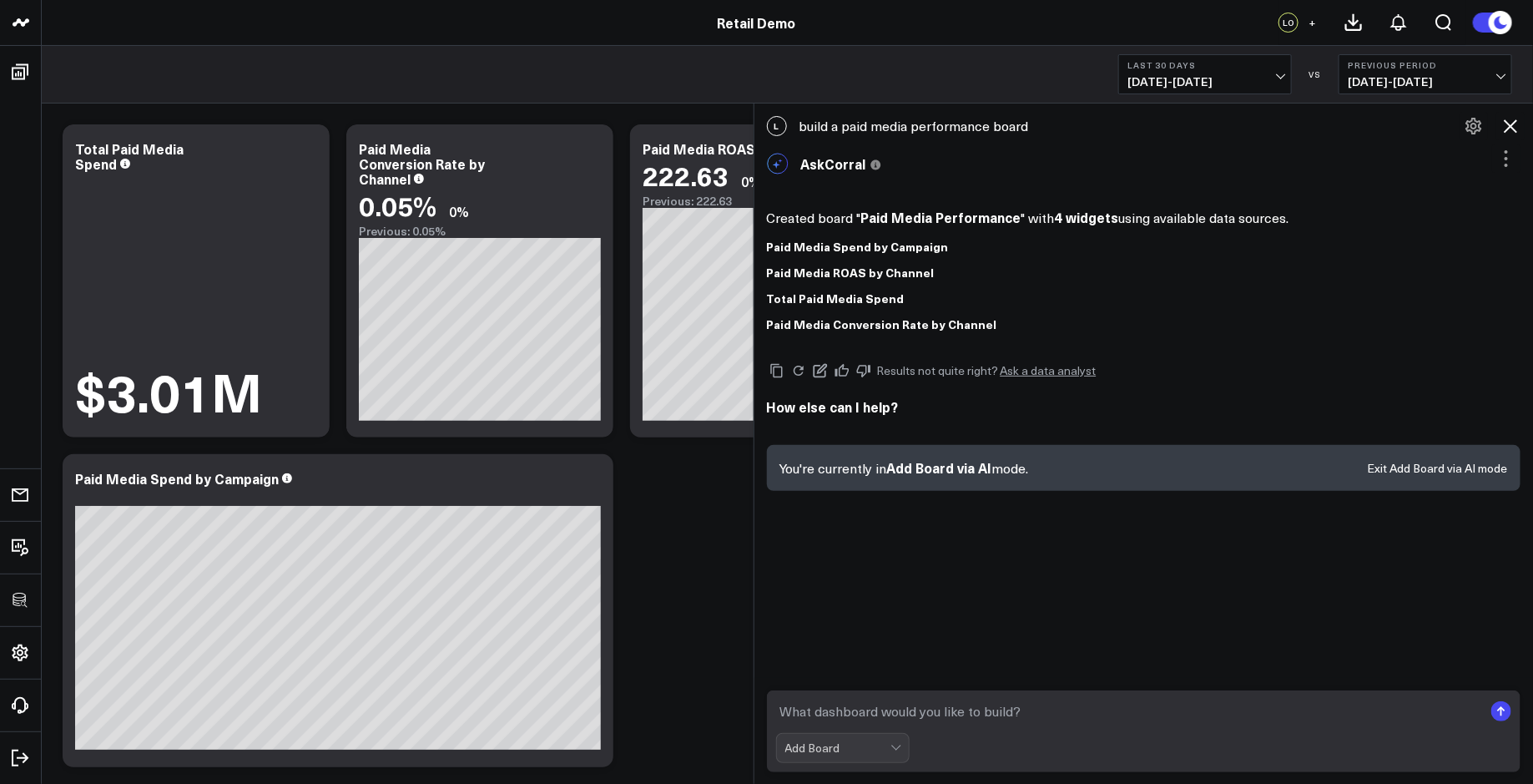
click at [1512, 128] on icon at bounding box center [1511, 126] width 13 height 13
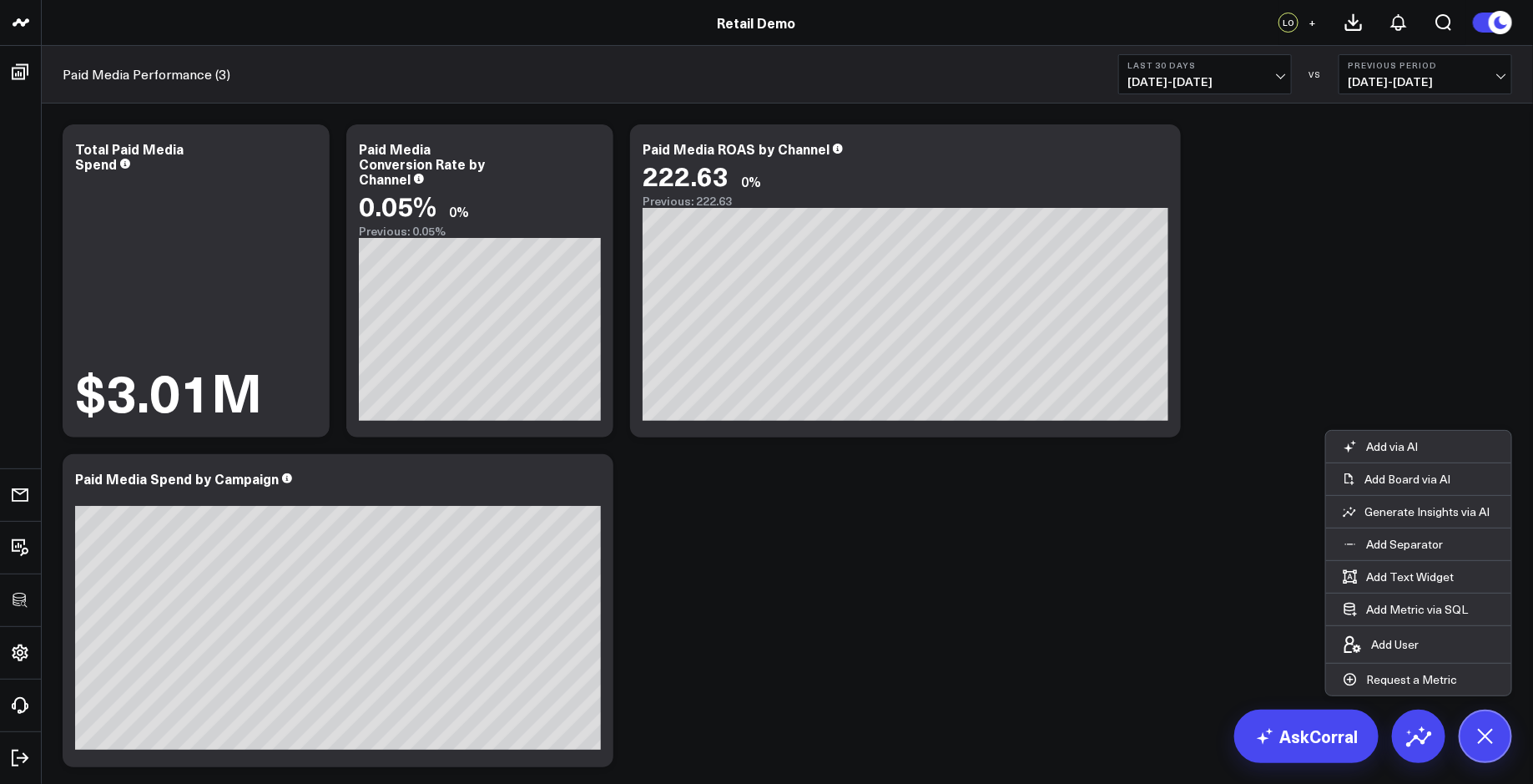
click at [1393, 244] on div "Modify via AI Copy link to widget Ask support Remove Create linked copy Executi…" at bounding box center [787, 445] width 1467 height 659
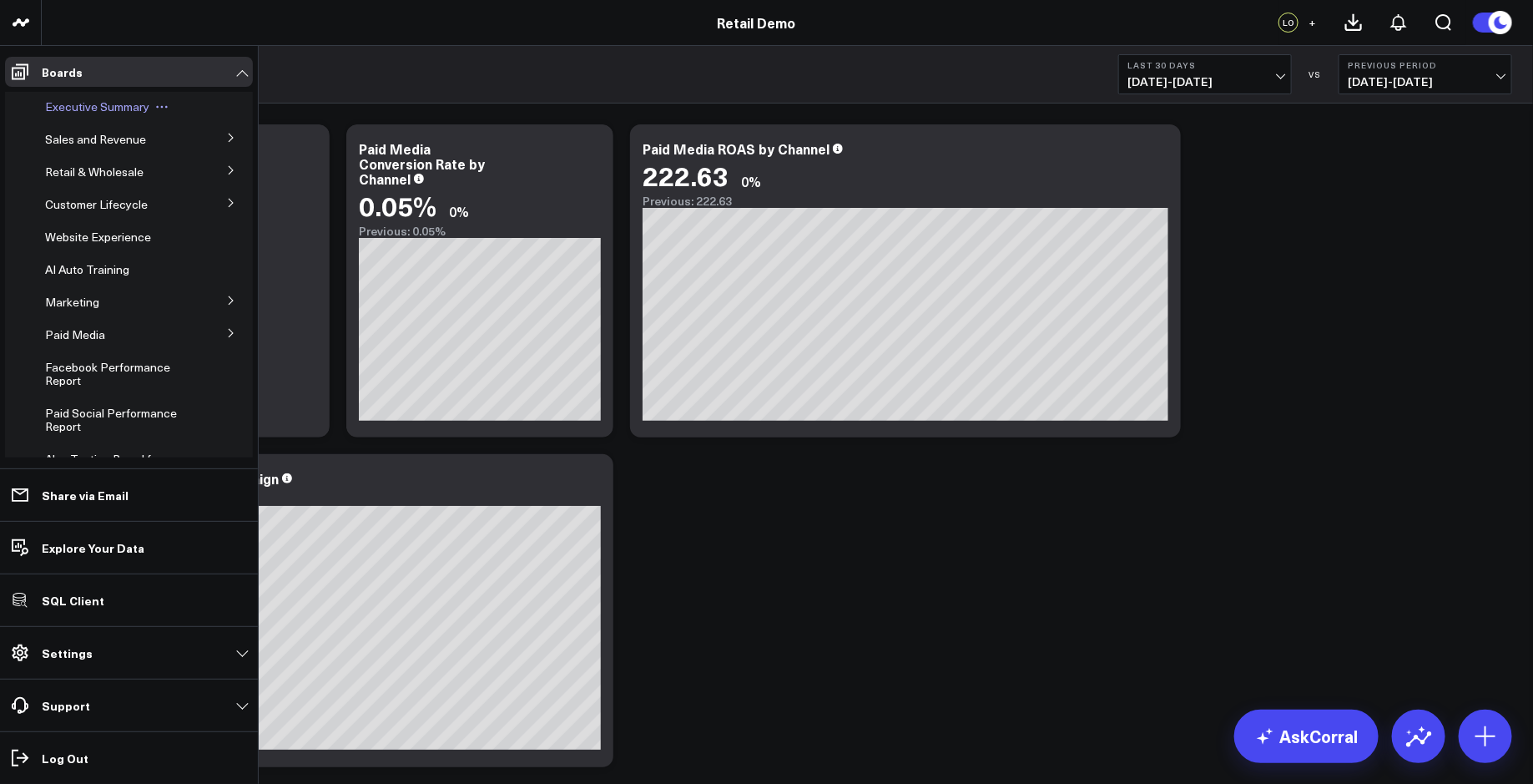
click at [76, 105] on span "Executive Summary" at bounding box center [97, 106] width 104 height 16
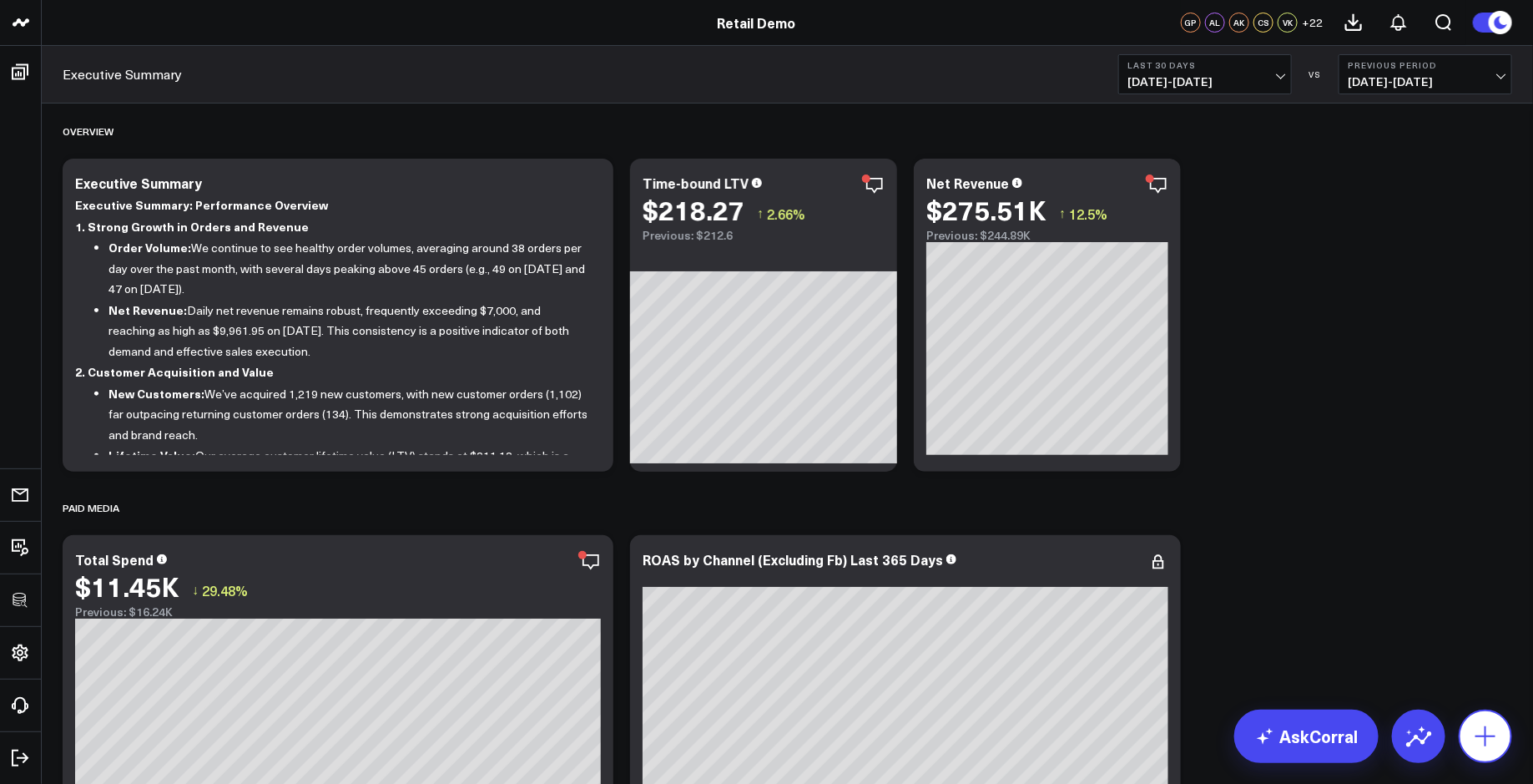
click at [1499, 736] on button at bounding box center [1485, 736] width 53 height 53
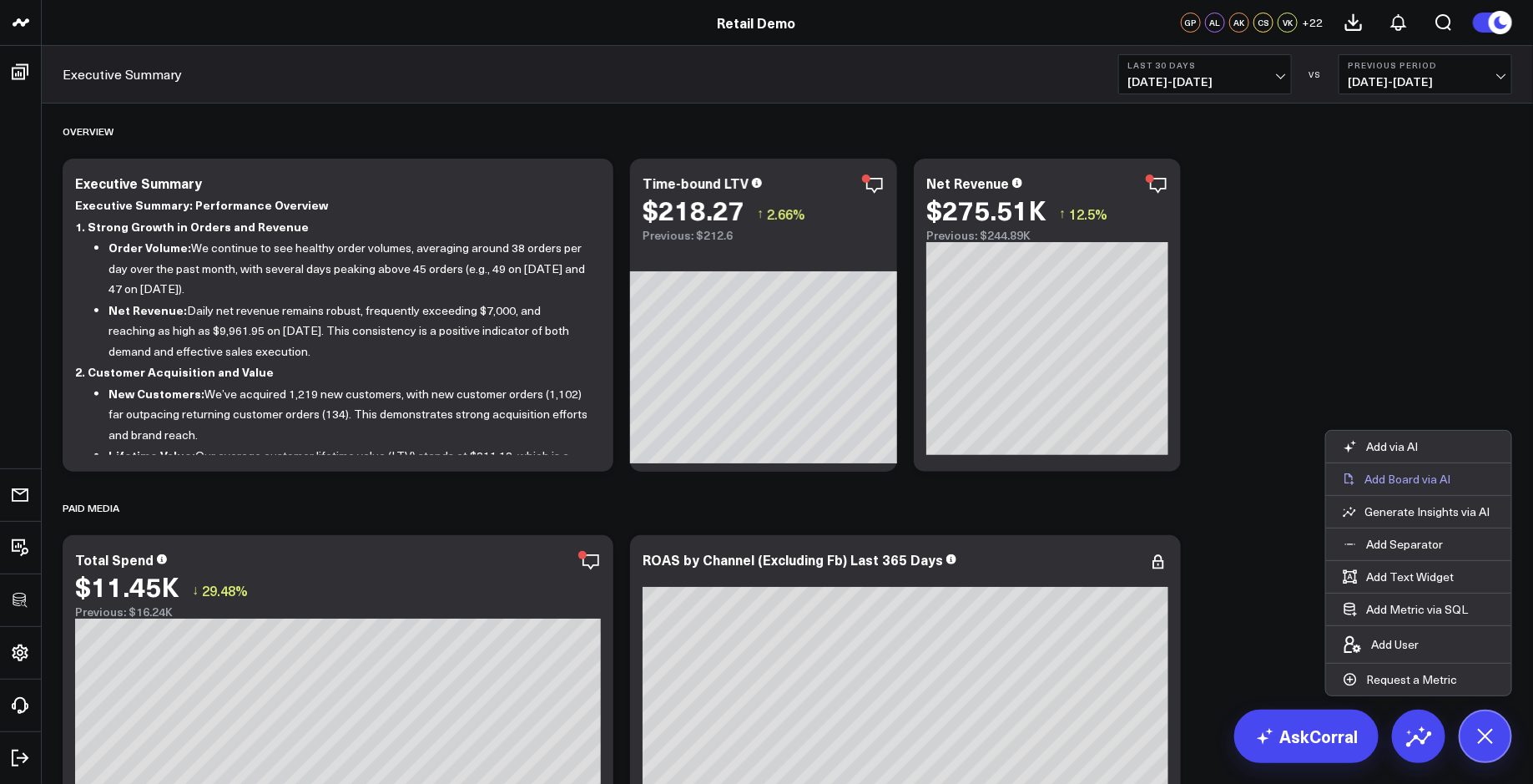
click at [1432, 485] on p "Add Board via AI" at bounding box center [1408, 479] width 86 height 15
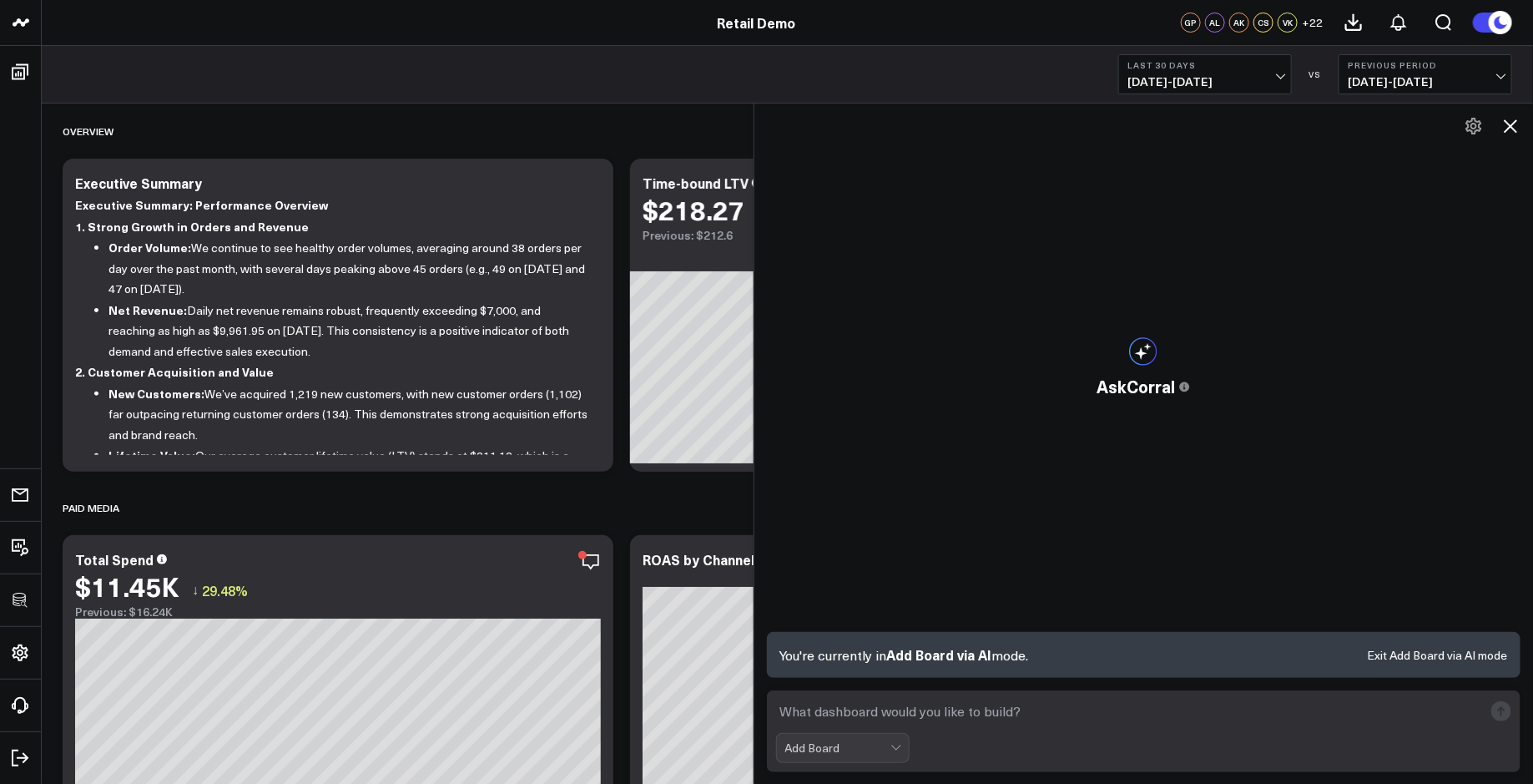
click at [792, 718] on textarea at bounding box center [1129, 711] width 708 height 30
paste textarea "build a paid social media reporting board"
type textarea "build a paid social media reporting board"
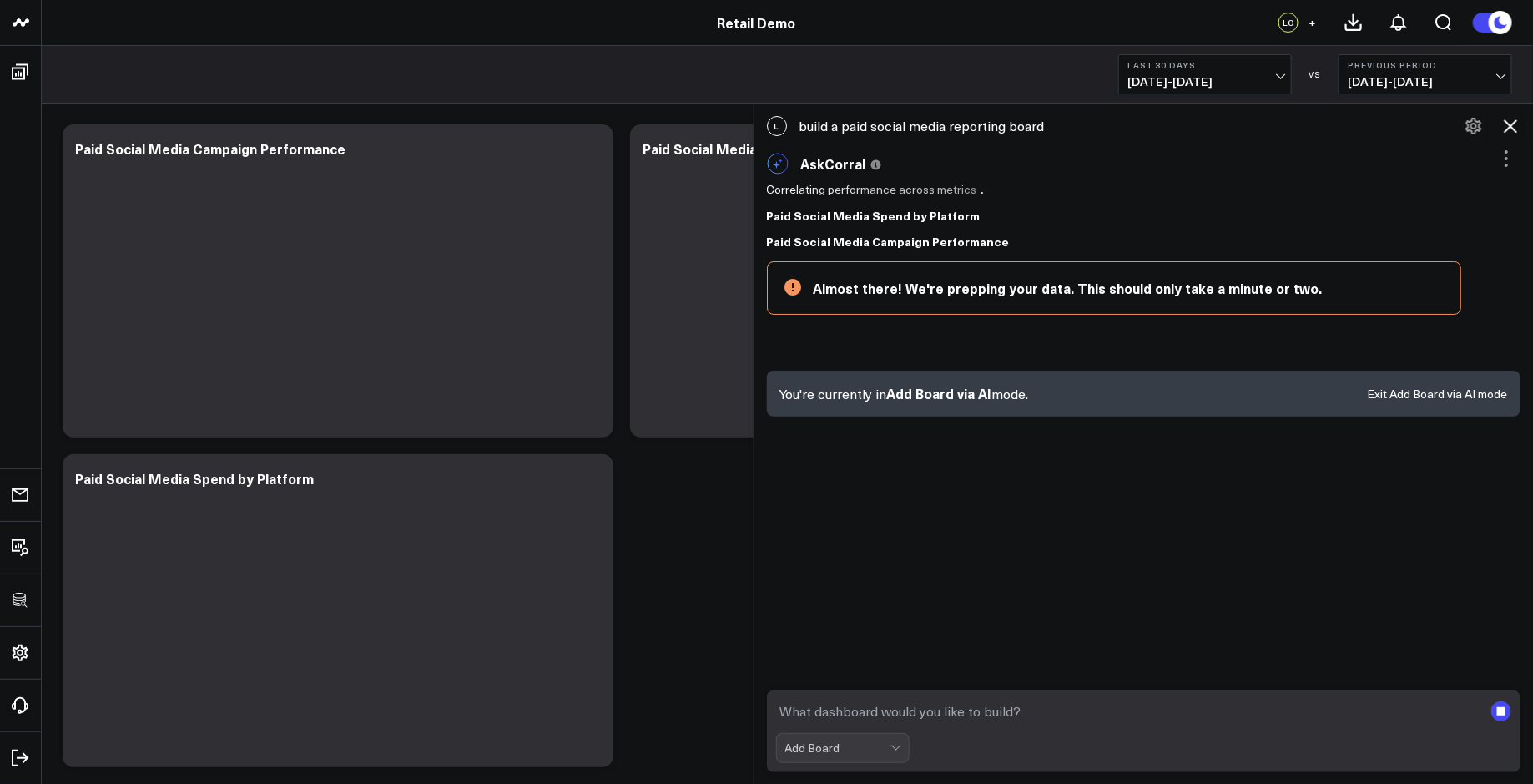
scroll to position [35, 0]
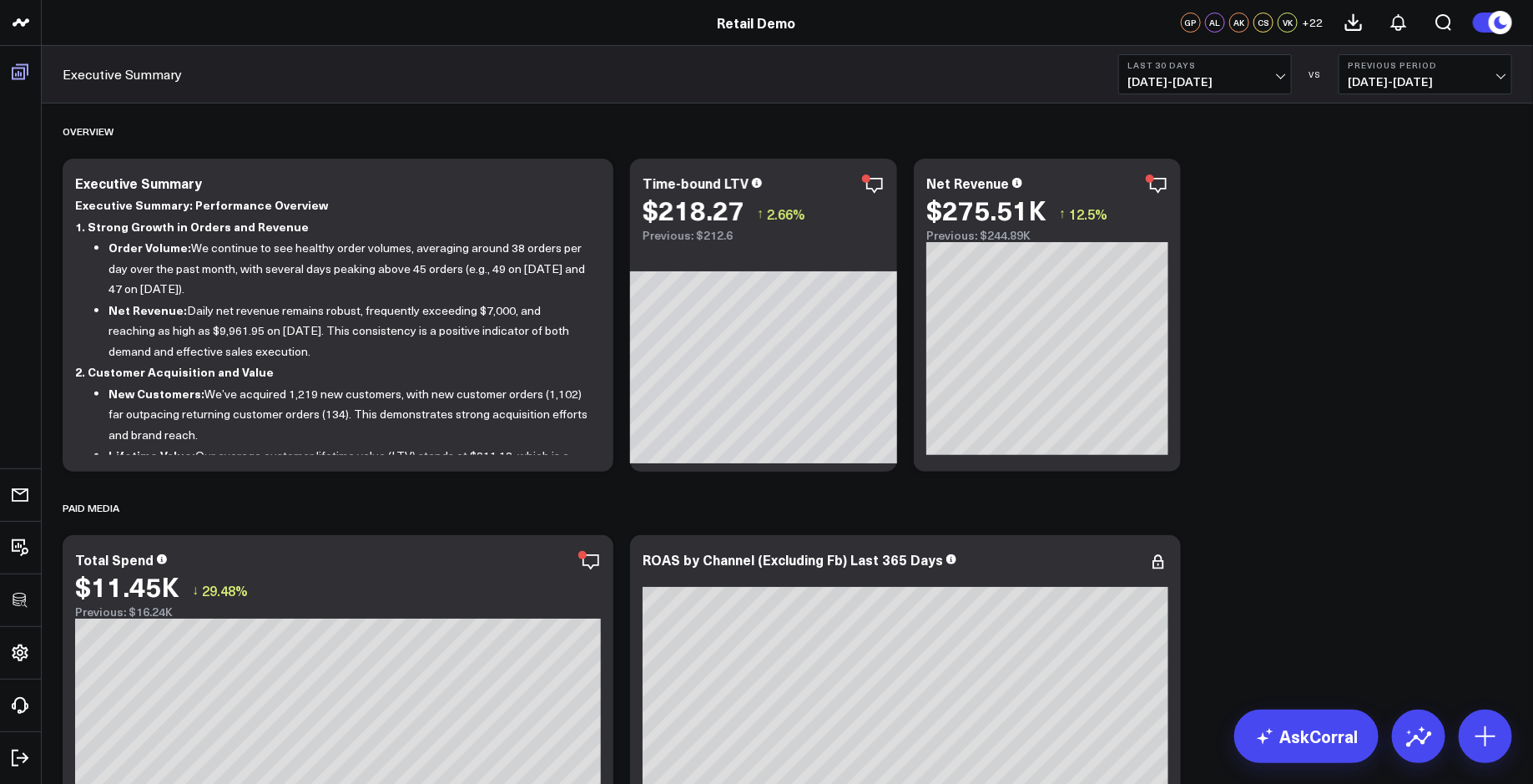
click at [20, 78] on icon at bounding box center [21, 72] width 17 height 16
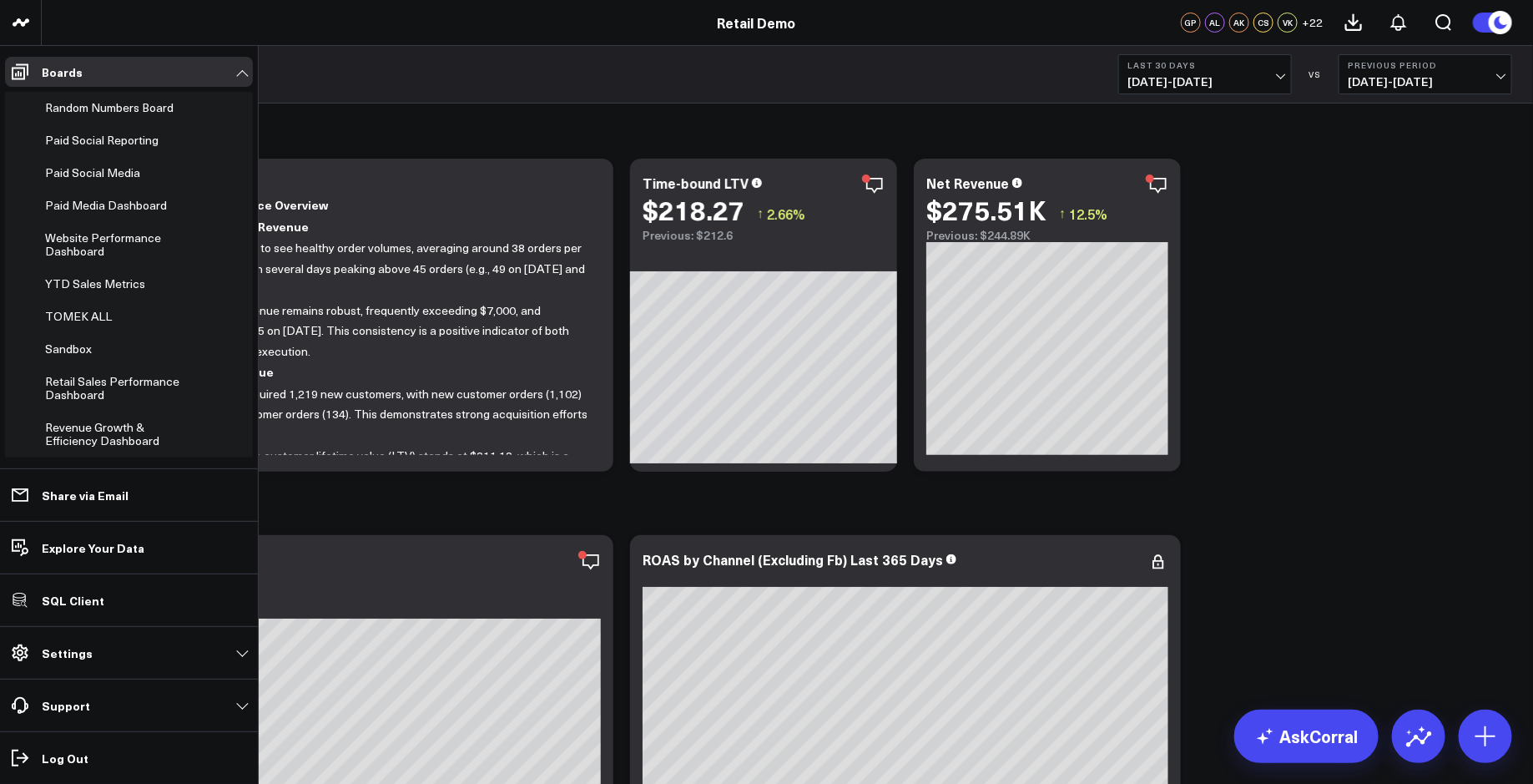
scroll to position [868, 0]
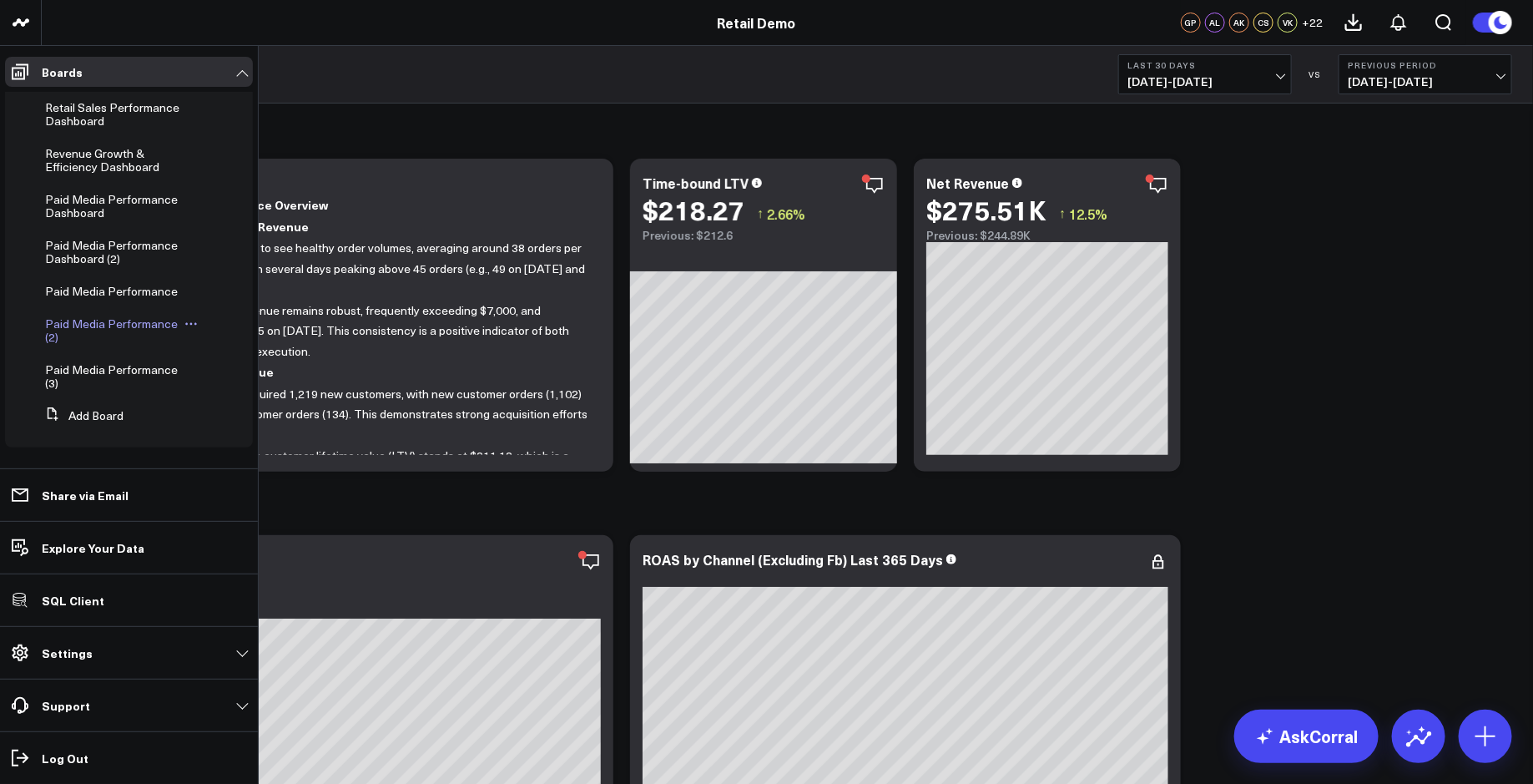
click at [185, 325] on icon at bounding box center [191, 323] width 13 height 13
click at [250, 435] on button "Delete Board" at bounding box center [262, 443] width 135 height 33
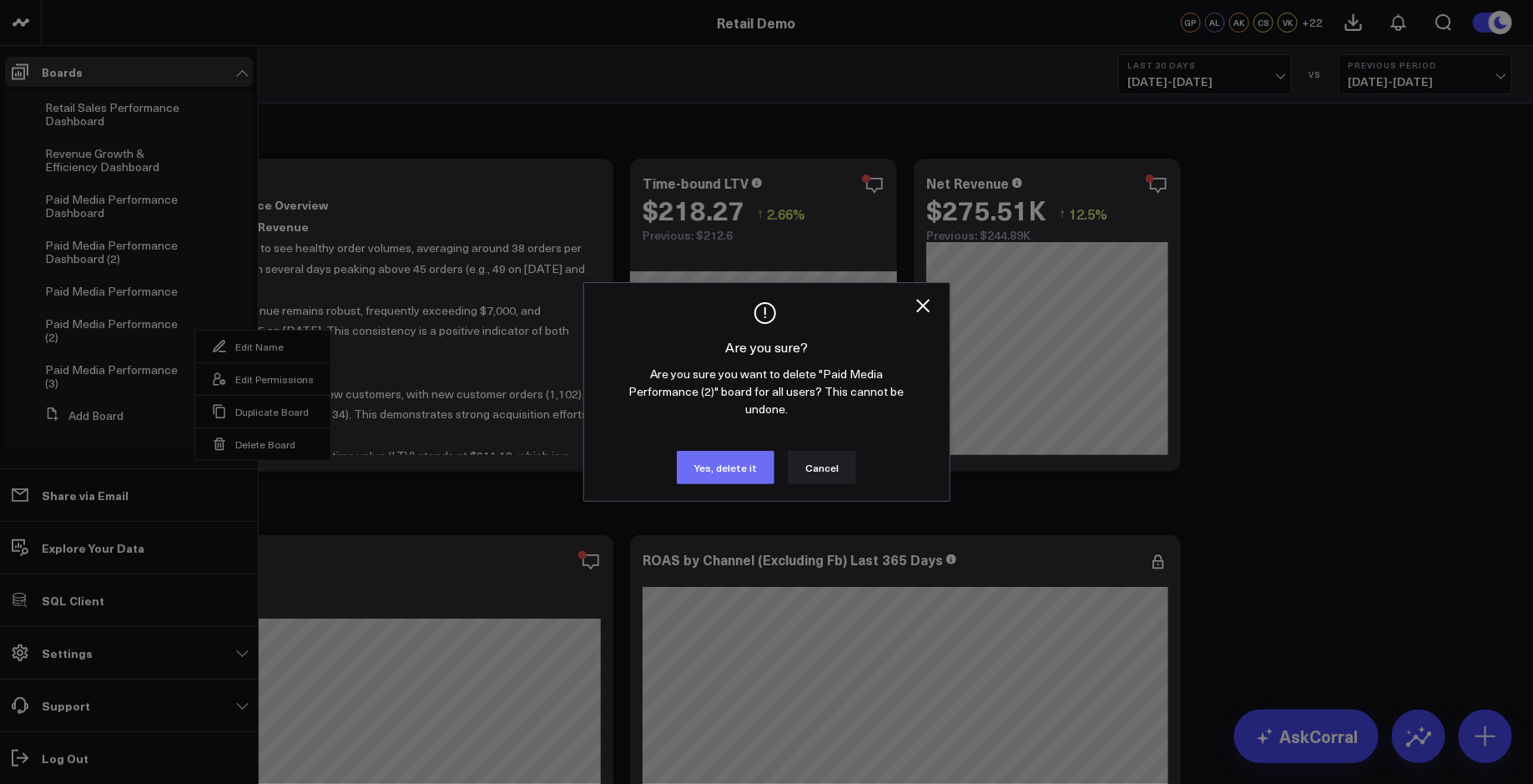
click at [730, 450] on button "Yes, delete it" at bounding box center [725, 467] width 98 height 34
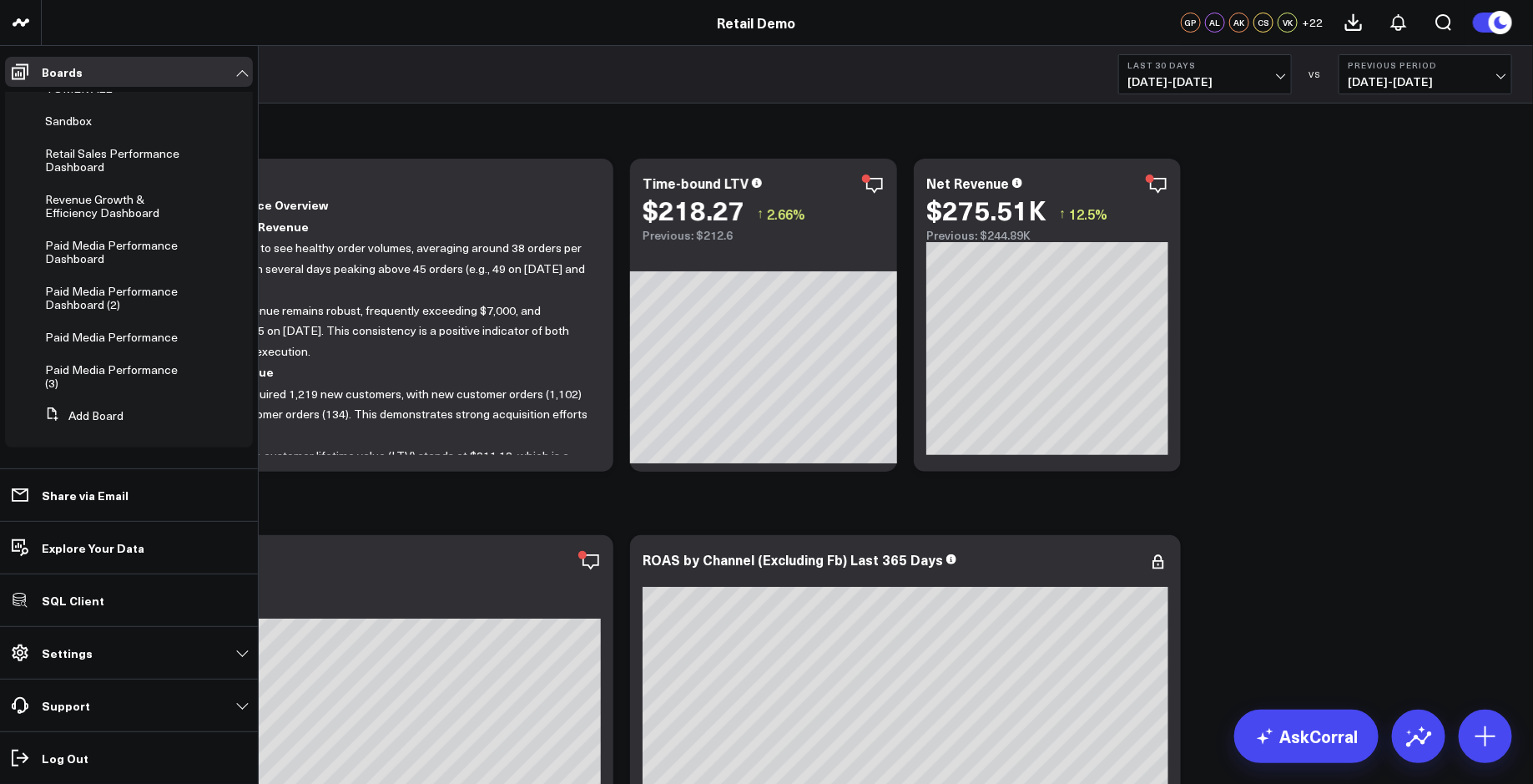
scroll to position [822, 0]
click at [194, 337] on icon at bounding box center [195, 337] width 3 height 3
click at [233, 439] on button "Delete Board" at bounding box center [260, 443] width 135 height 33
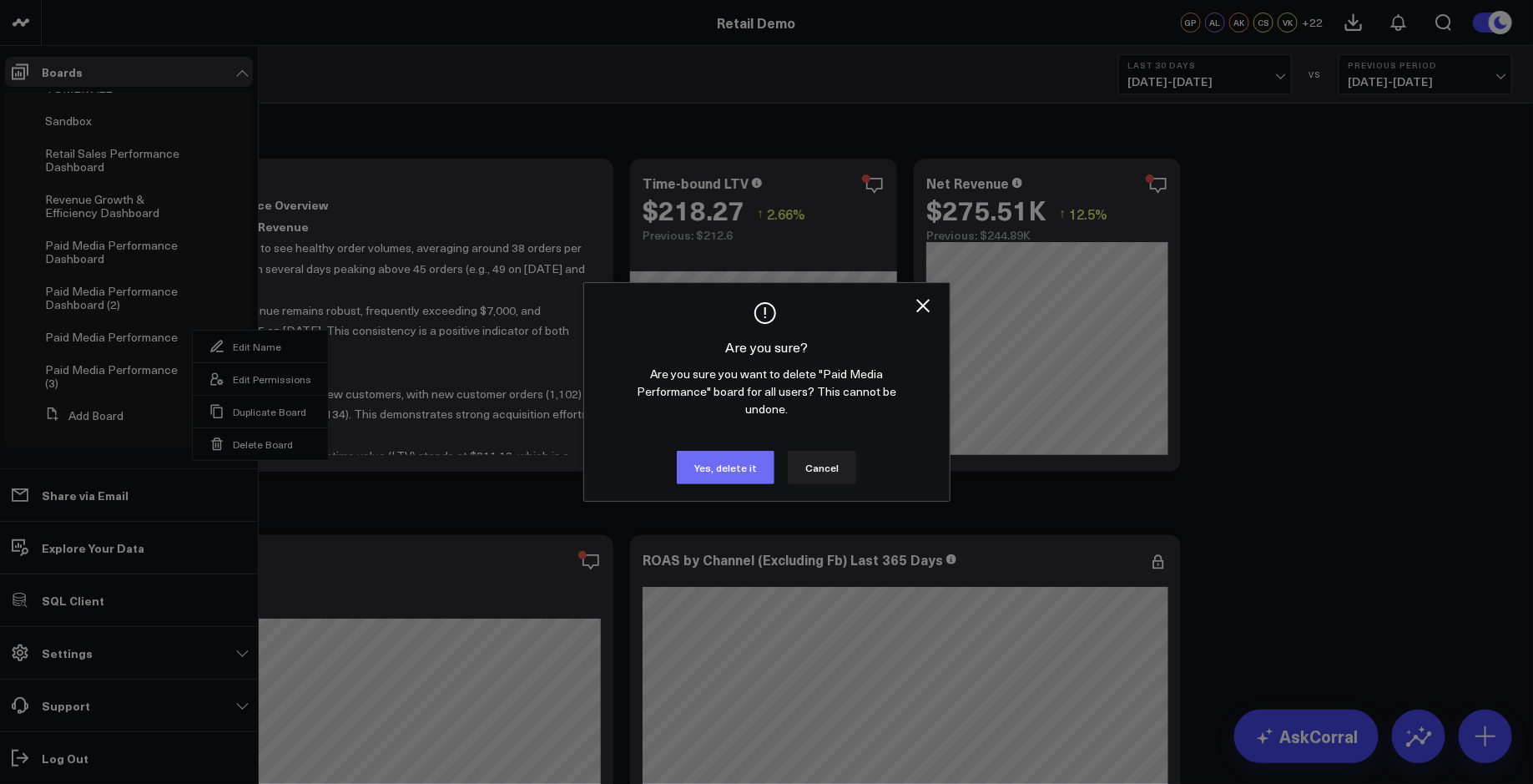
click at [712, 450] on button "Yes, delete it" at bounding box center [725, 467] width 98 height 34
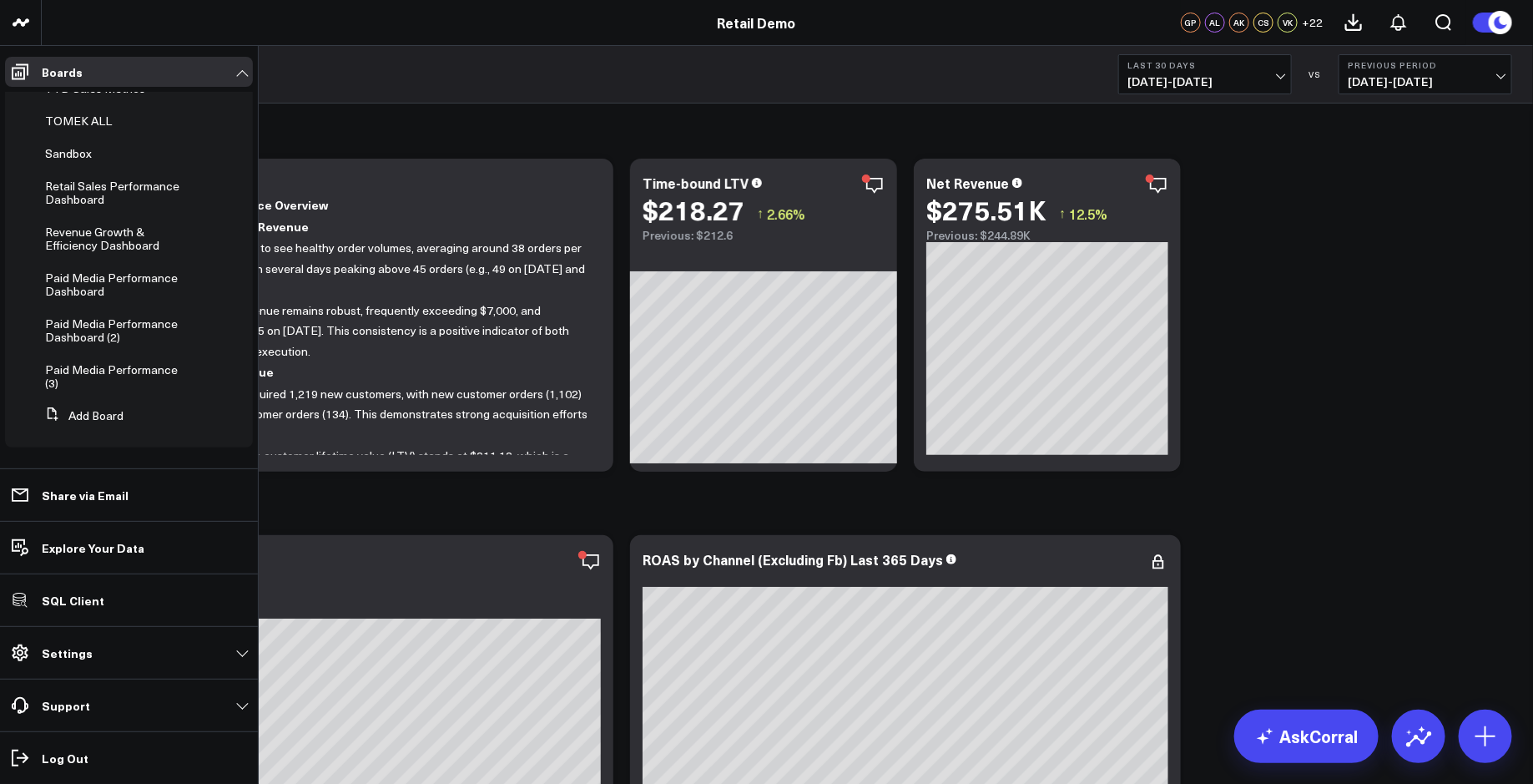
scroll to position [776, 0]
click at [185, 370] on icon at bounding box center [191, 369] width 13 height 13
click at [248, 489] on button "Delete Board" at bounding box center [262, 489] width 135 height 33
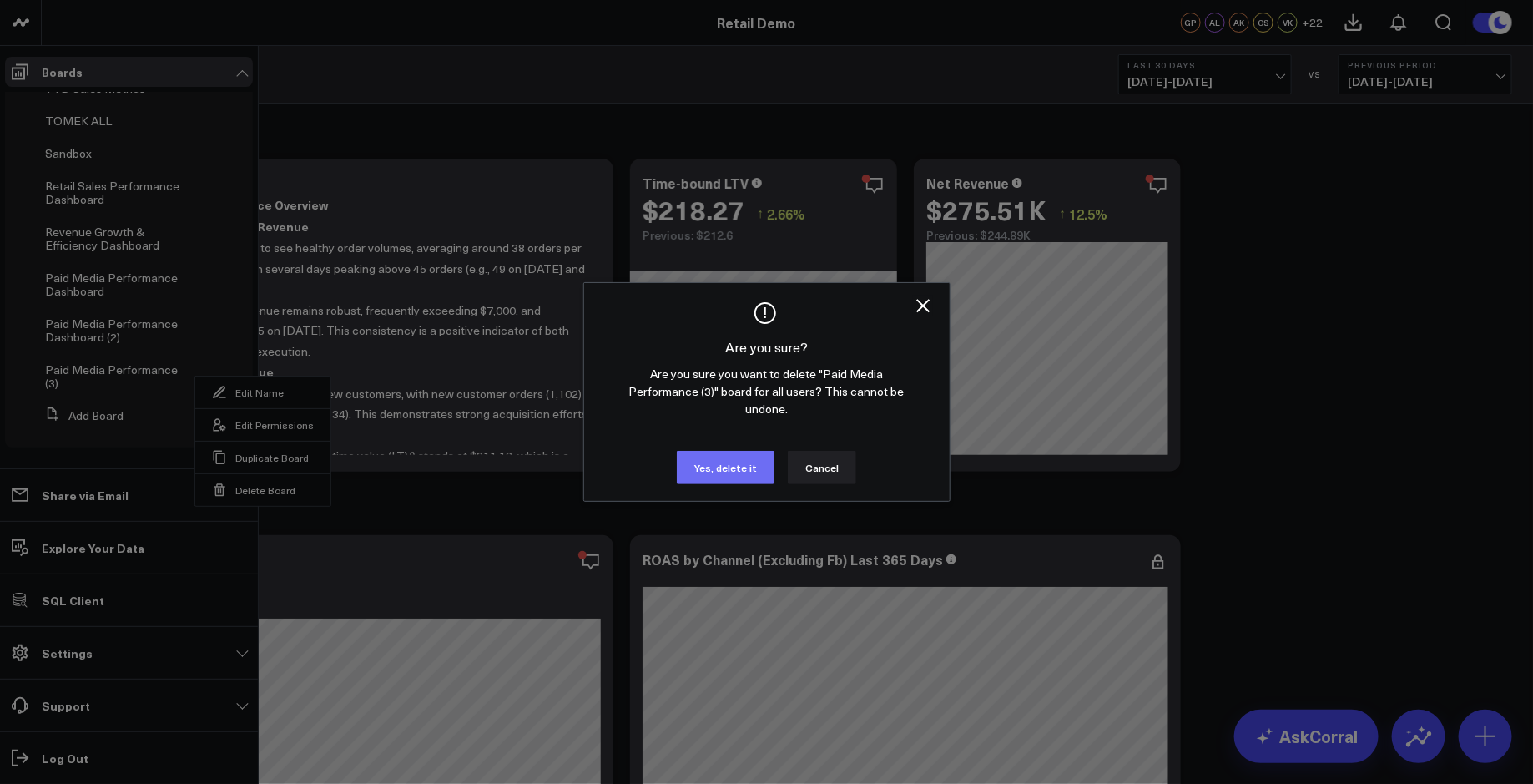
click at [711, 457] on button "Yes, delete it" at bounding box center [725, 467] width 98 height 34
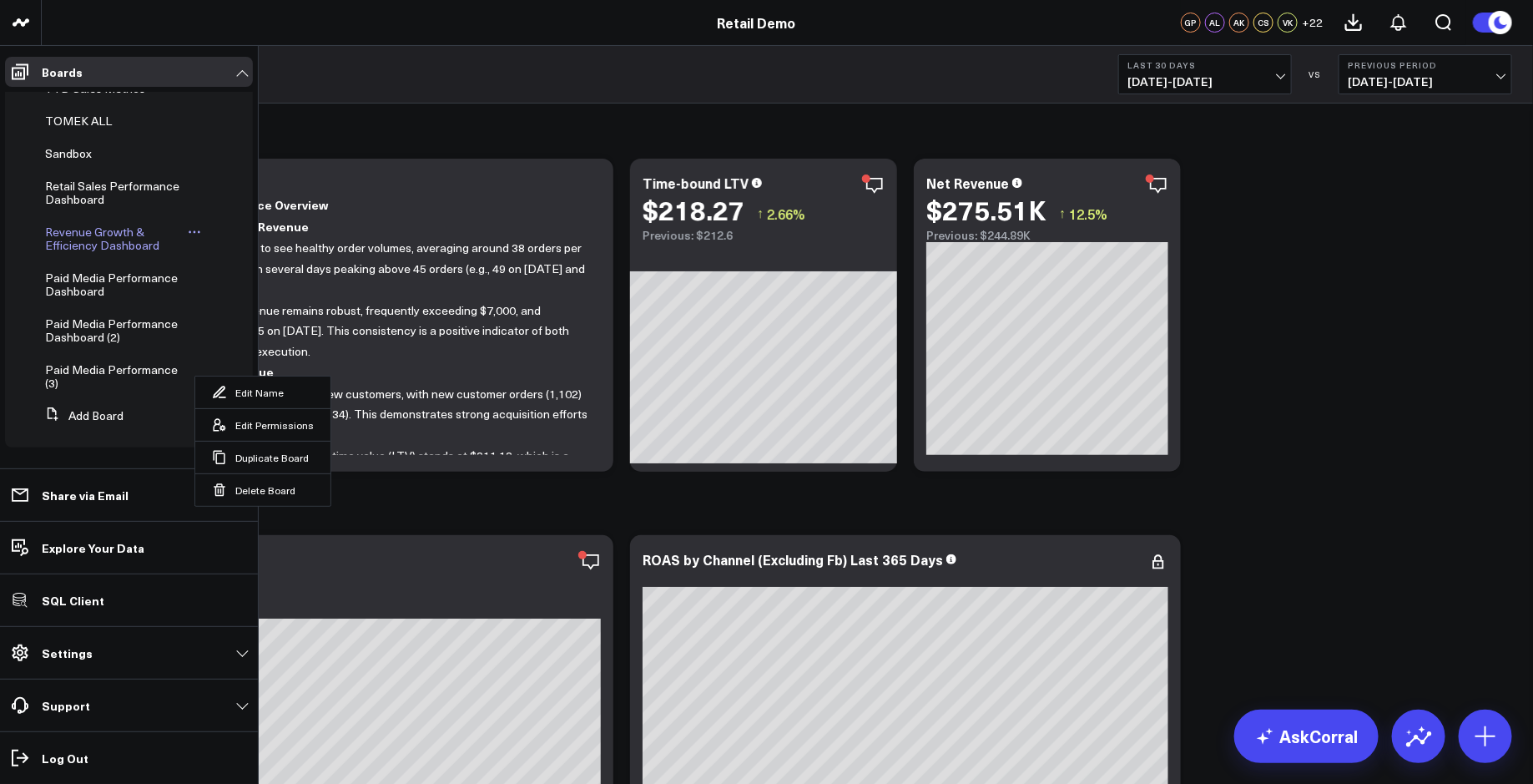
scroll to position [730, 0]
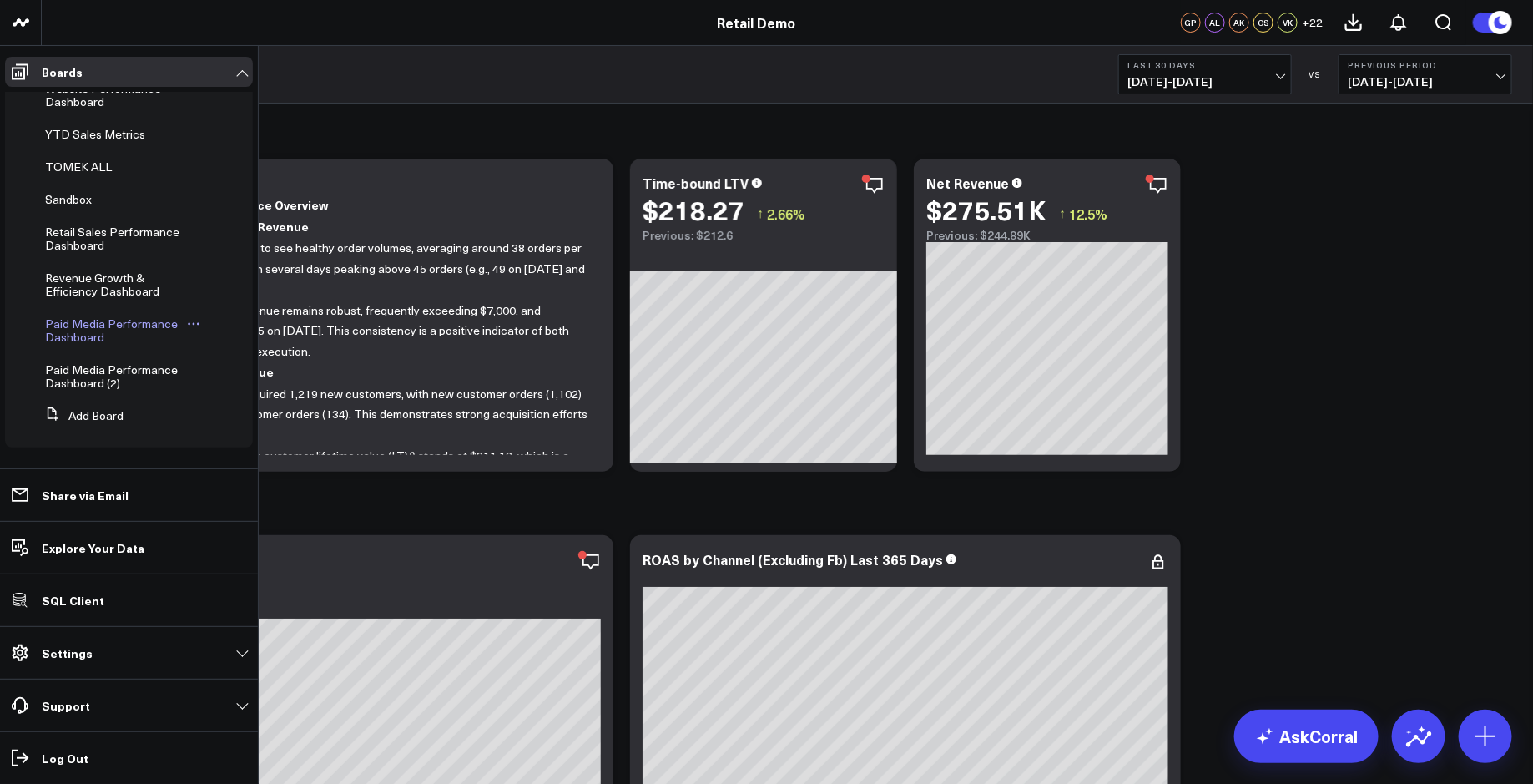
click at [153, 324] on span "Paid Media Performance Dashboard" at bounding box center [111, 329] width 132 height 29
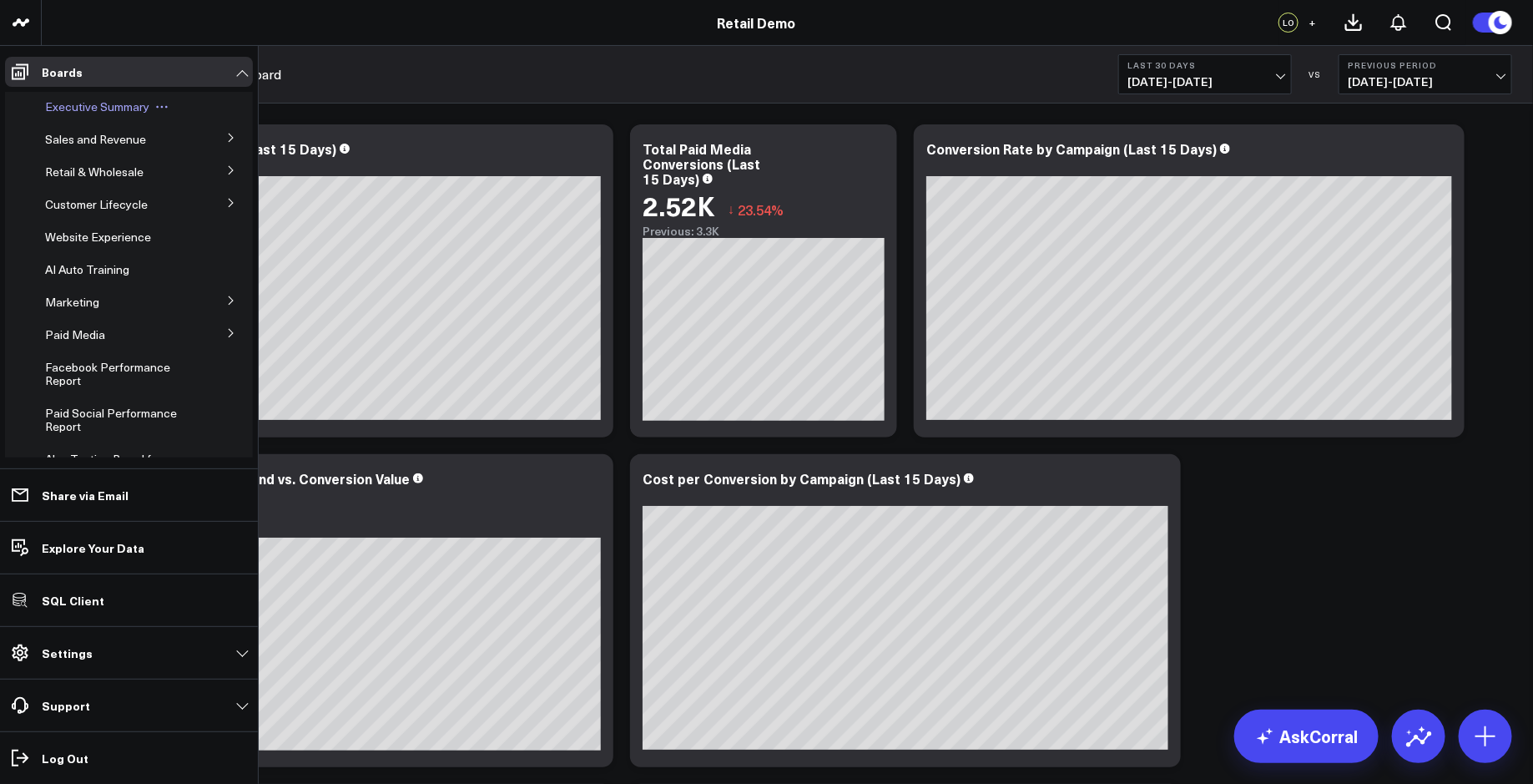
click at [65, 113] on span "Executive Summary" at bounding box center [97, 106] width 104 height 16
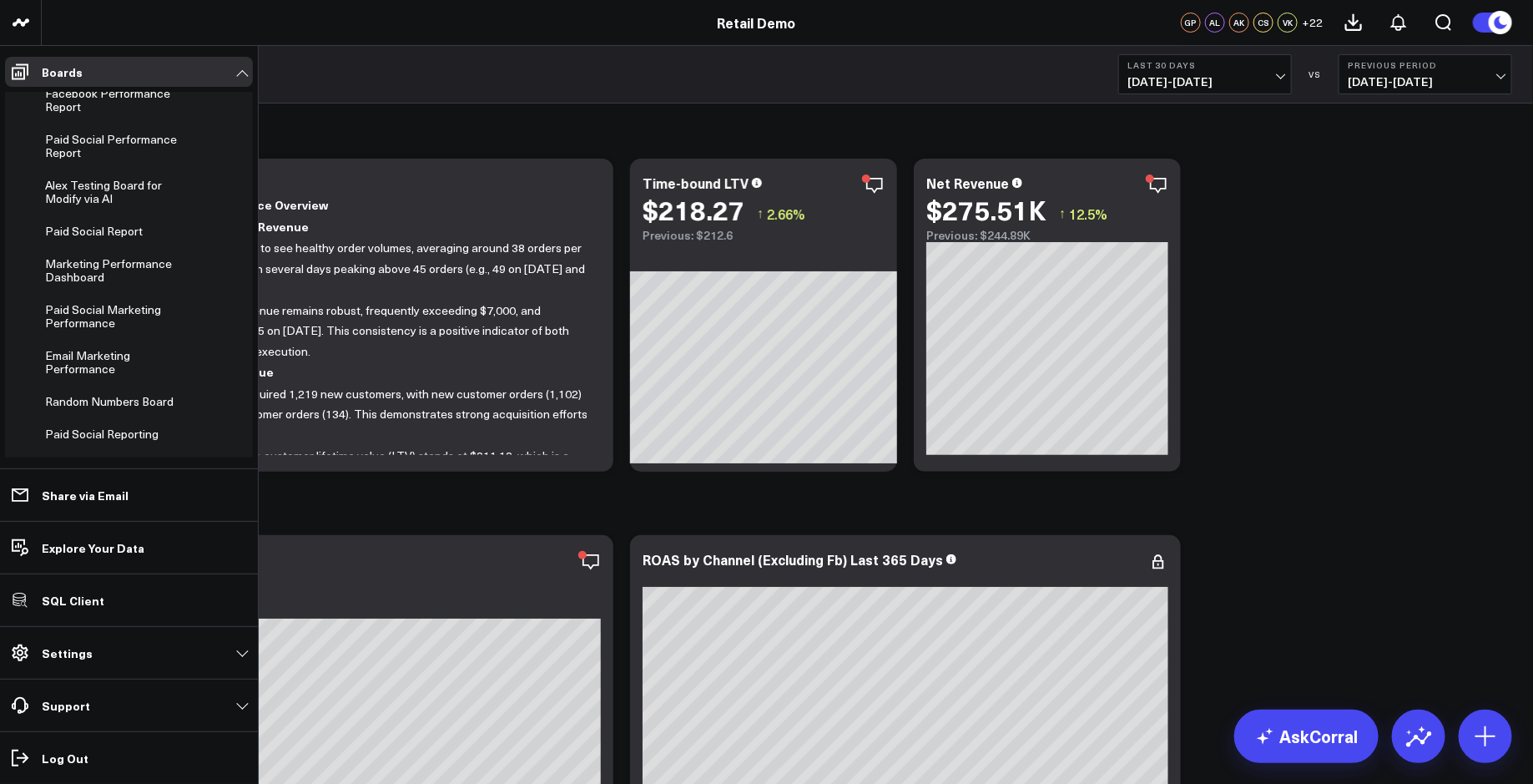
scroll to position [730, 0]
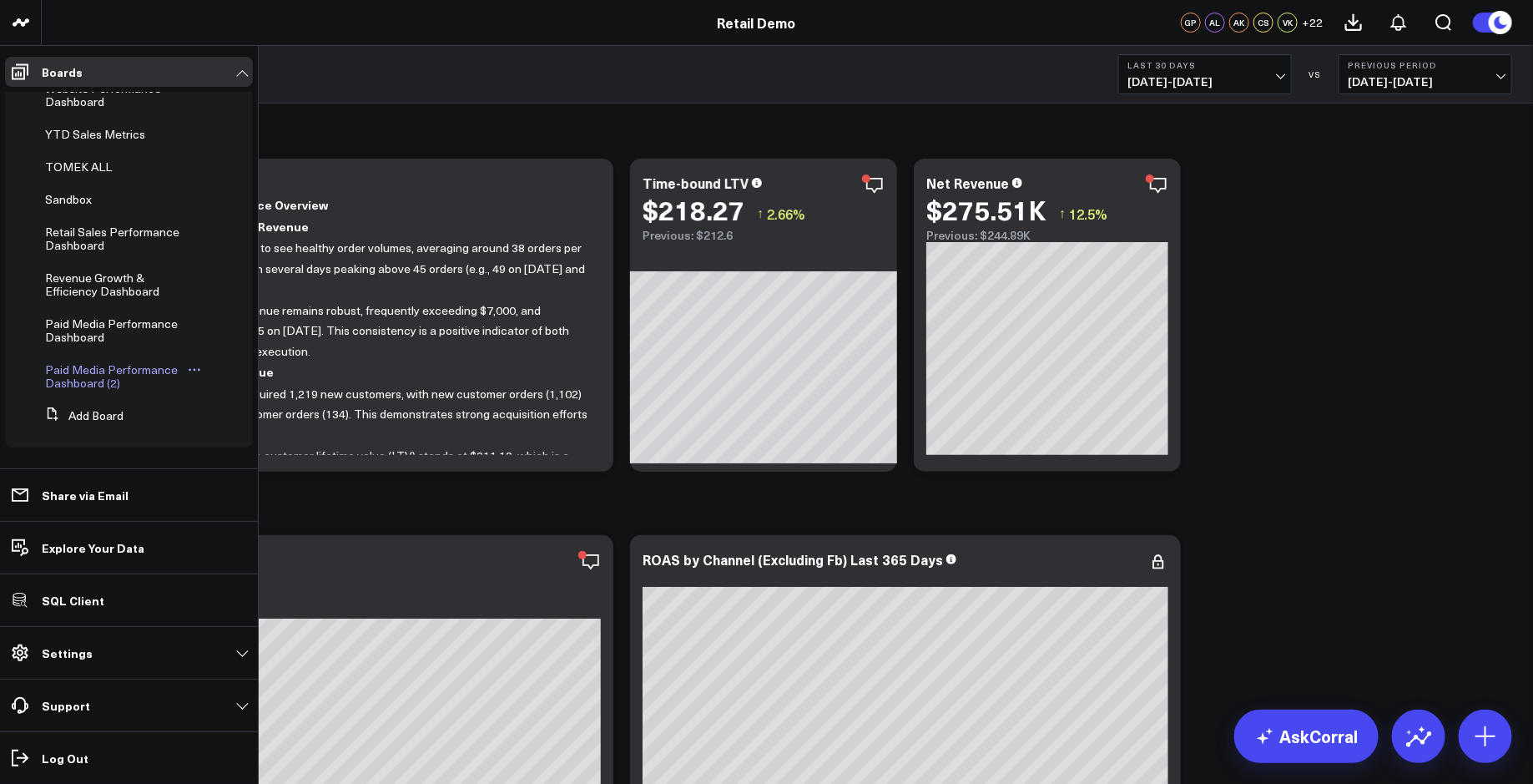
click at [156, 370] on span "Paid Media Performance Dashboard (2)" at bounding box center [111, 376] width 132 height 29
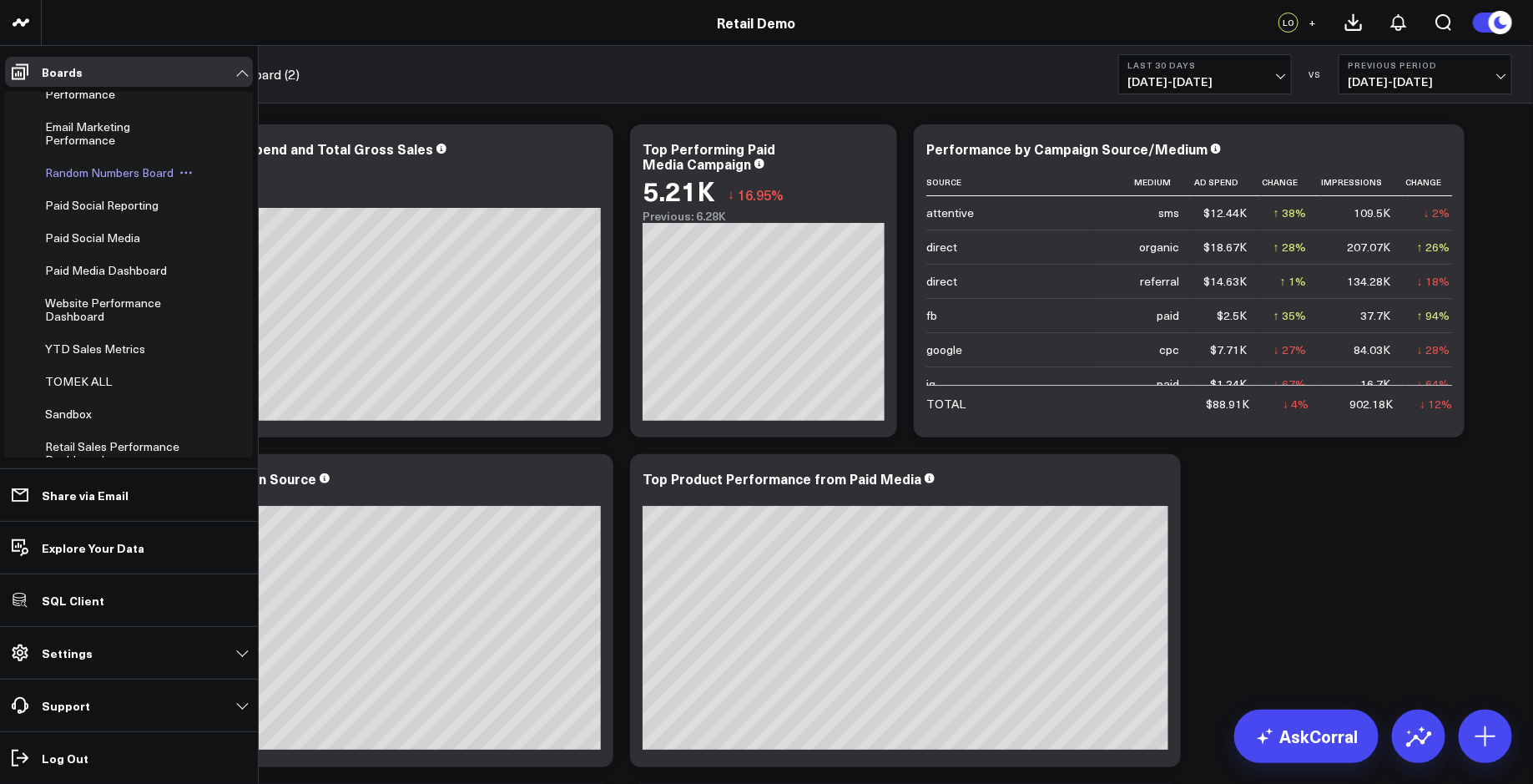
scroll to position [744, 0]
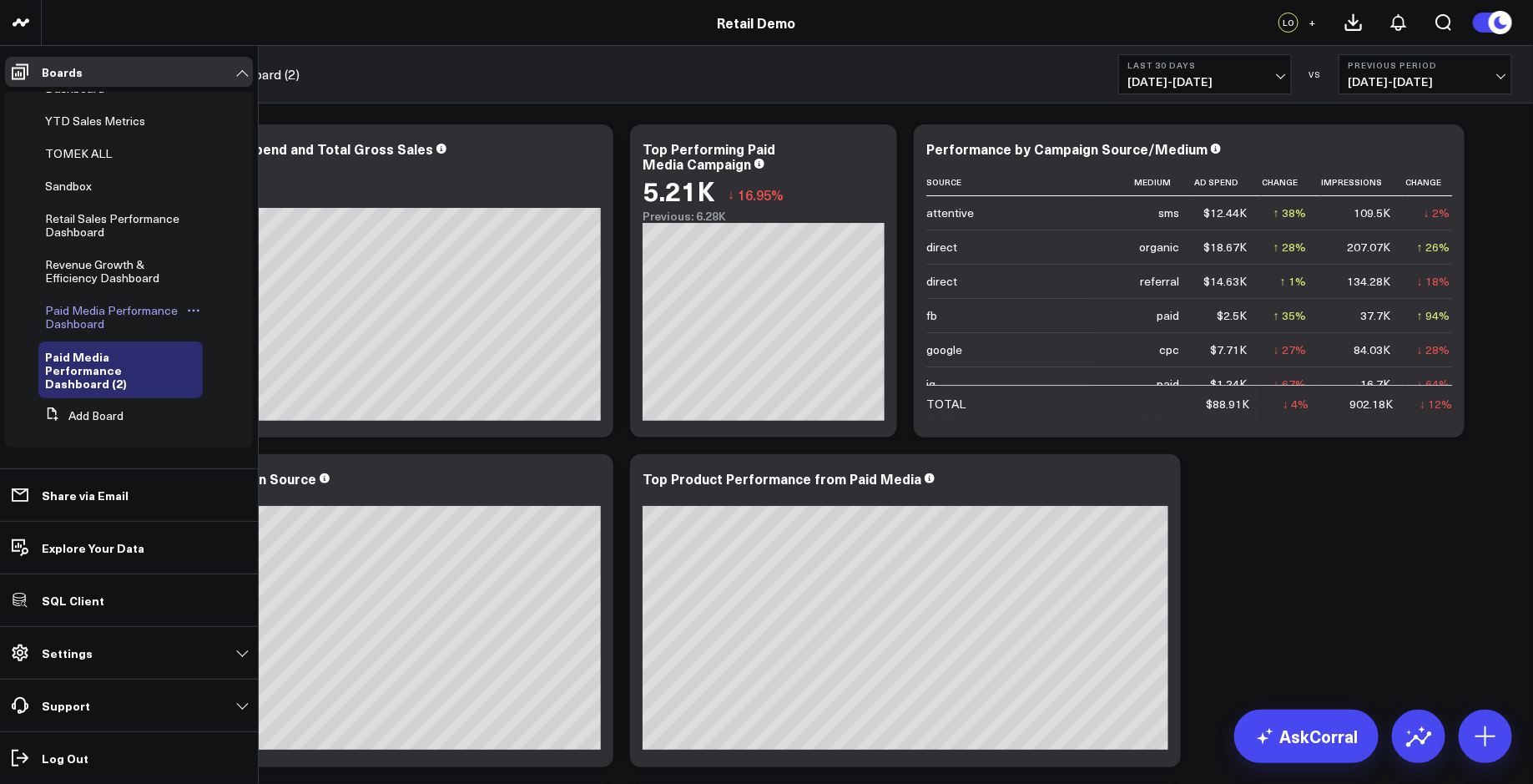
click at [129, 302] on span "Paid Media Performance Dashboard" at bounding box center [111, 316] width 132 height 29
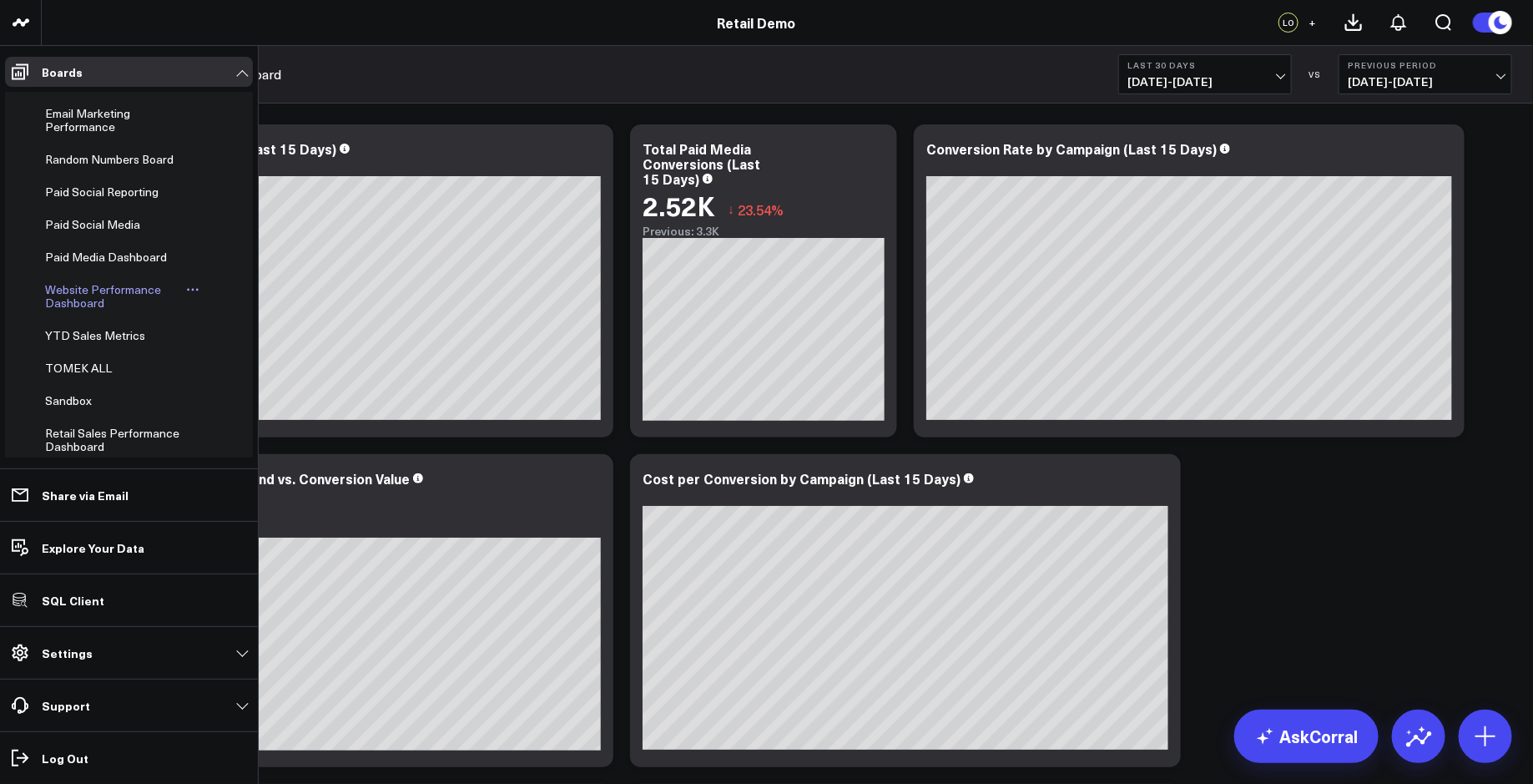
scroll to position [744, 0]
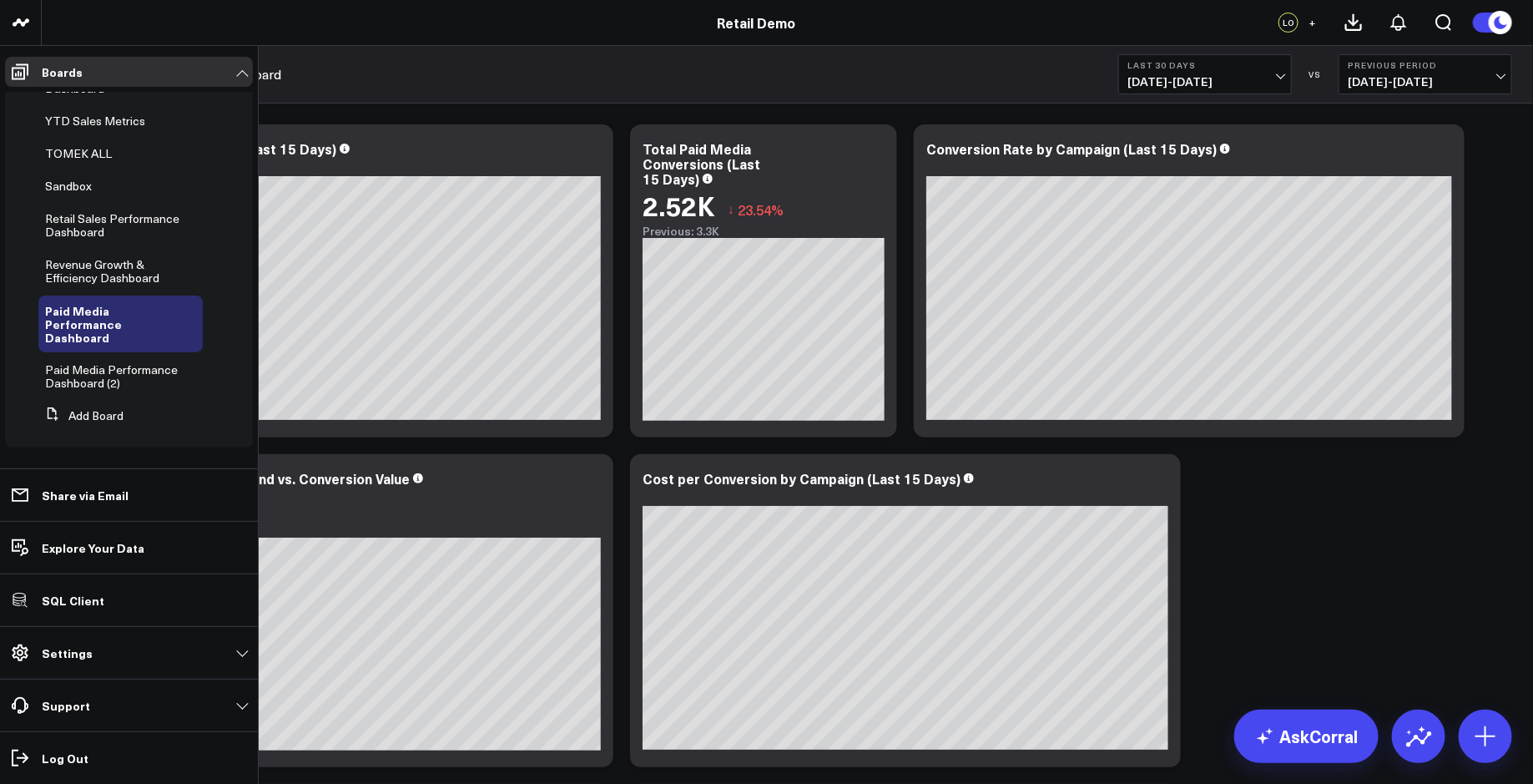
click at [195, 367] on li "Paid Media Performance Dashboard (2)" at bounding box center [129, 376] width 248 height 44
click at [188, 369] on icon at bounding box center [194, 369] width 13 height 13
click at [244, 489] on button "Delete Board" at bounding box center [268, 489] width 135 height 33
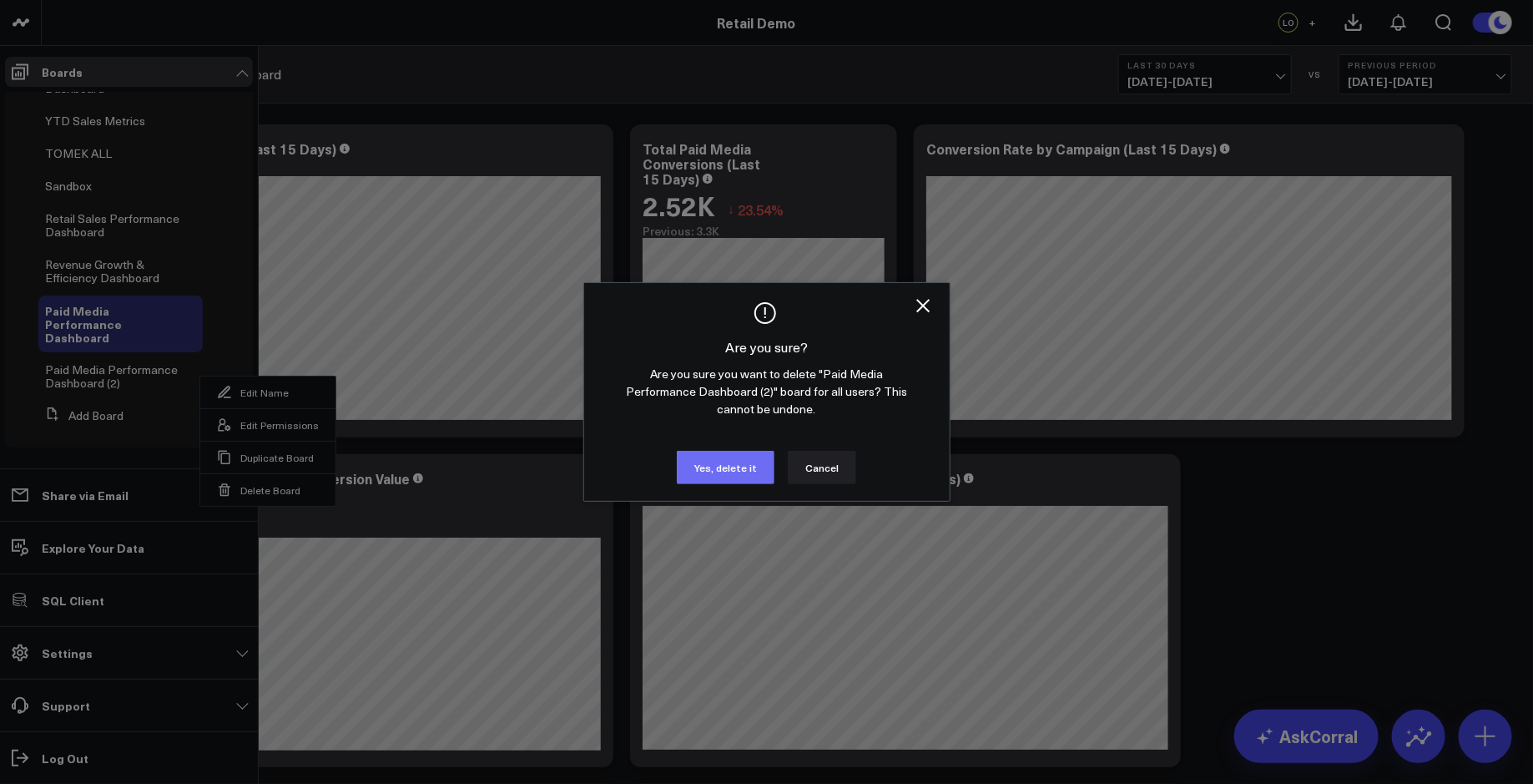
click at [733, 474] on button "Yes, delete it" at bounding box center [725, 467] width 98 height 34
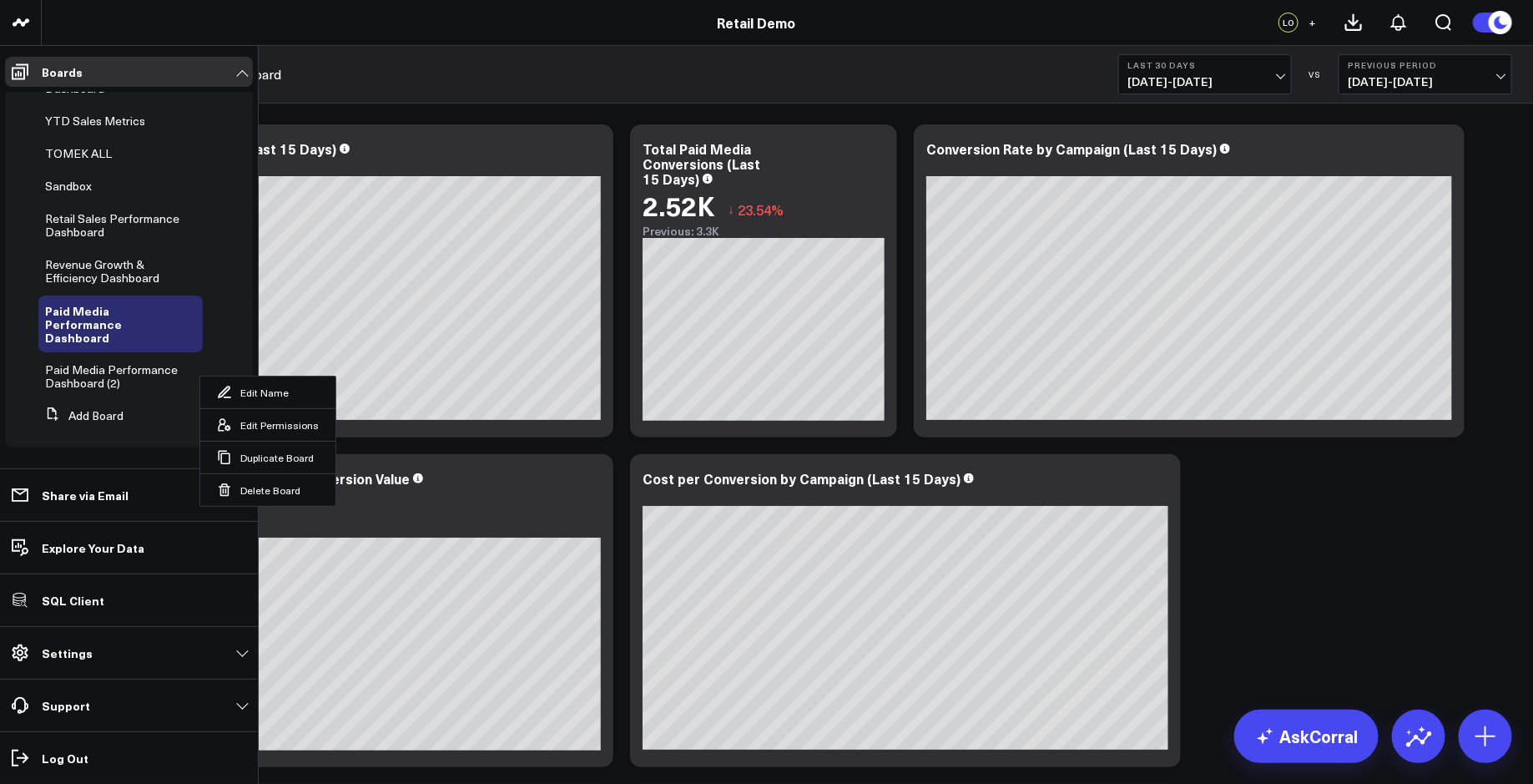
scroll to position [697, 0]
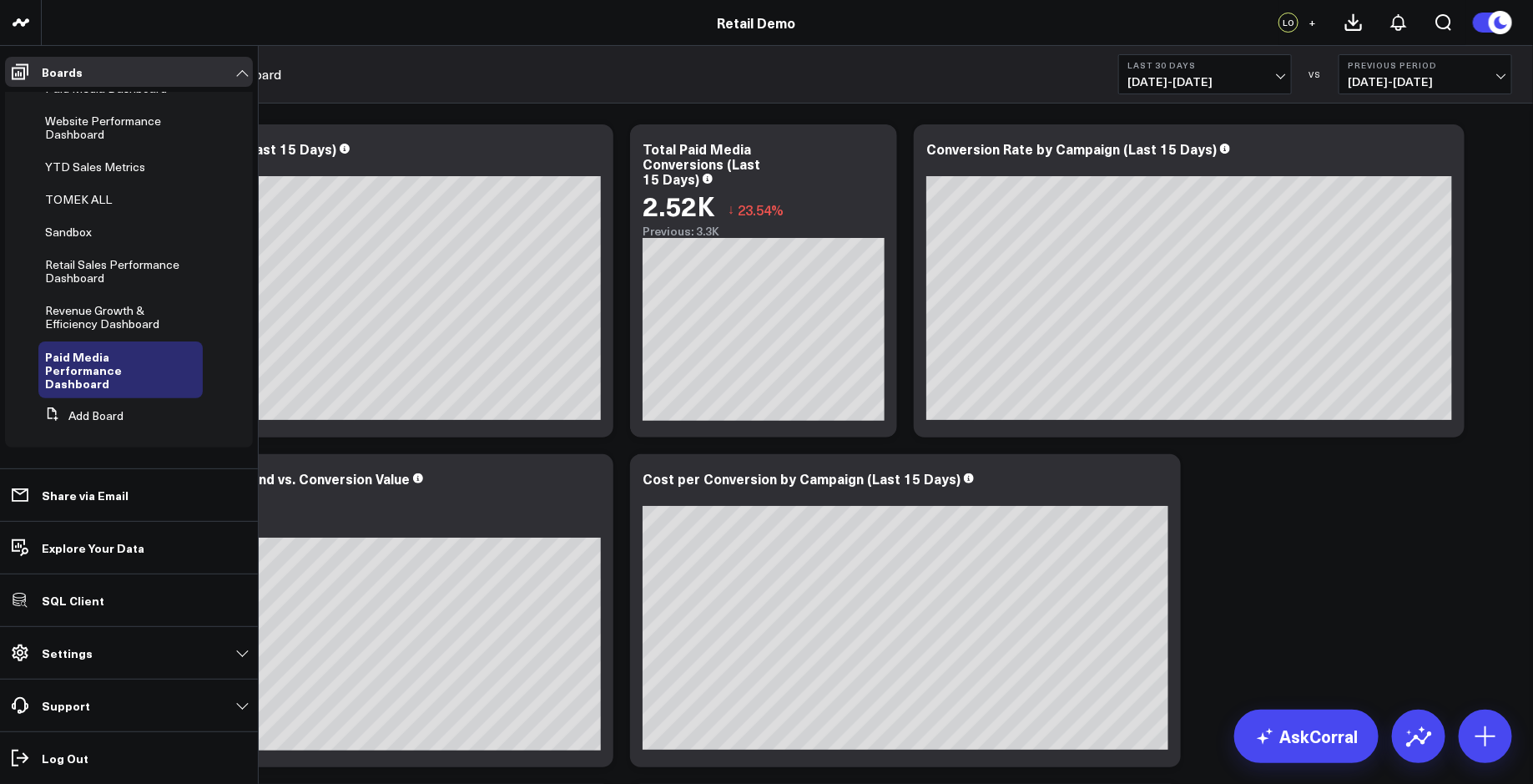
click at [1373, 596] on div "Modify via AI Copy link to widget Ask support Remove Create linked copy Executi…" at bounding box center [787, 775] width 1467 height 1318
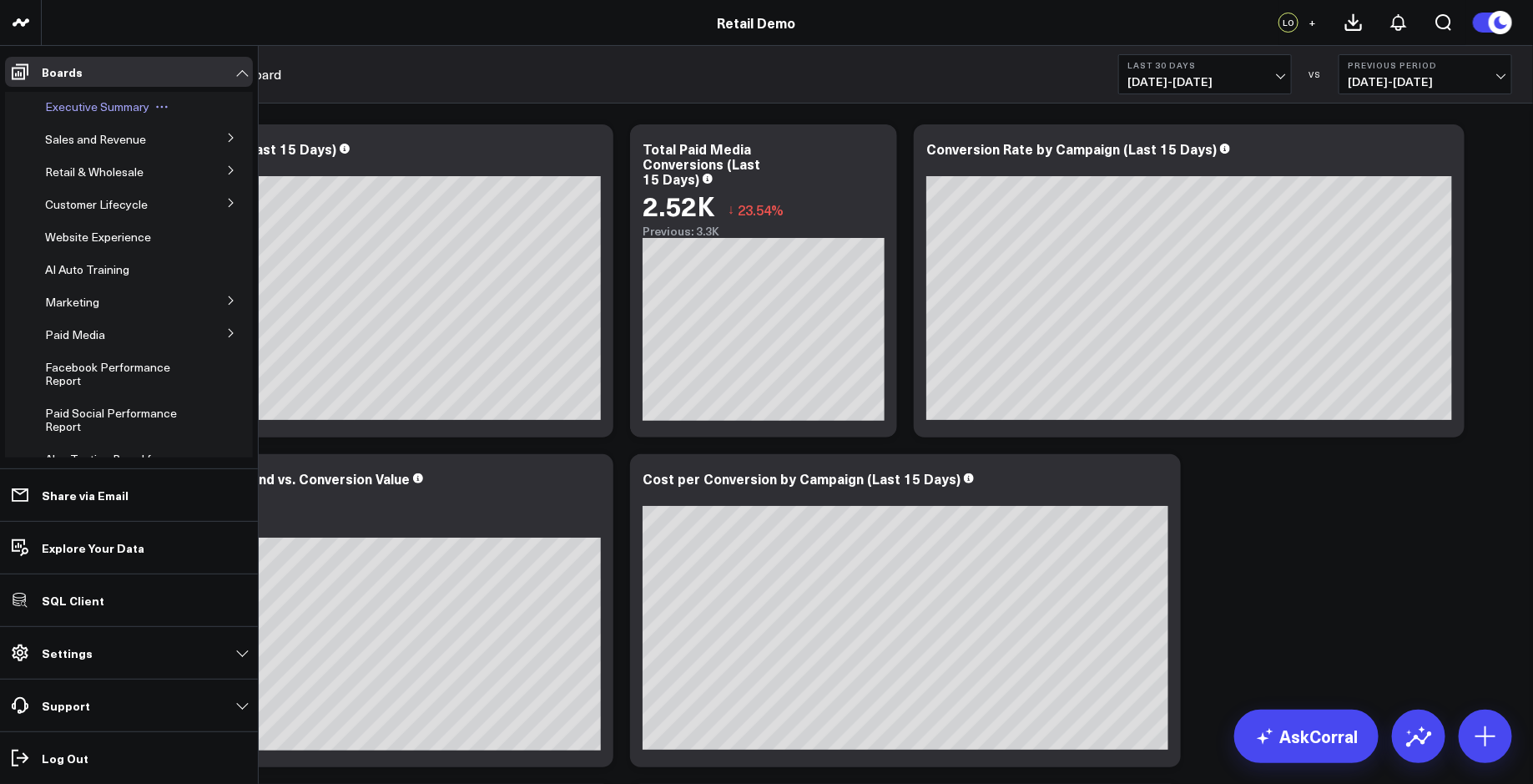
click at [66, 101] on span "Executive Summary" at bounding box center [97, 106] width 104 height 16
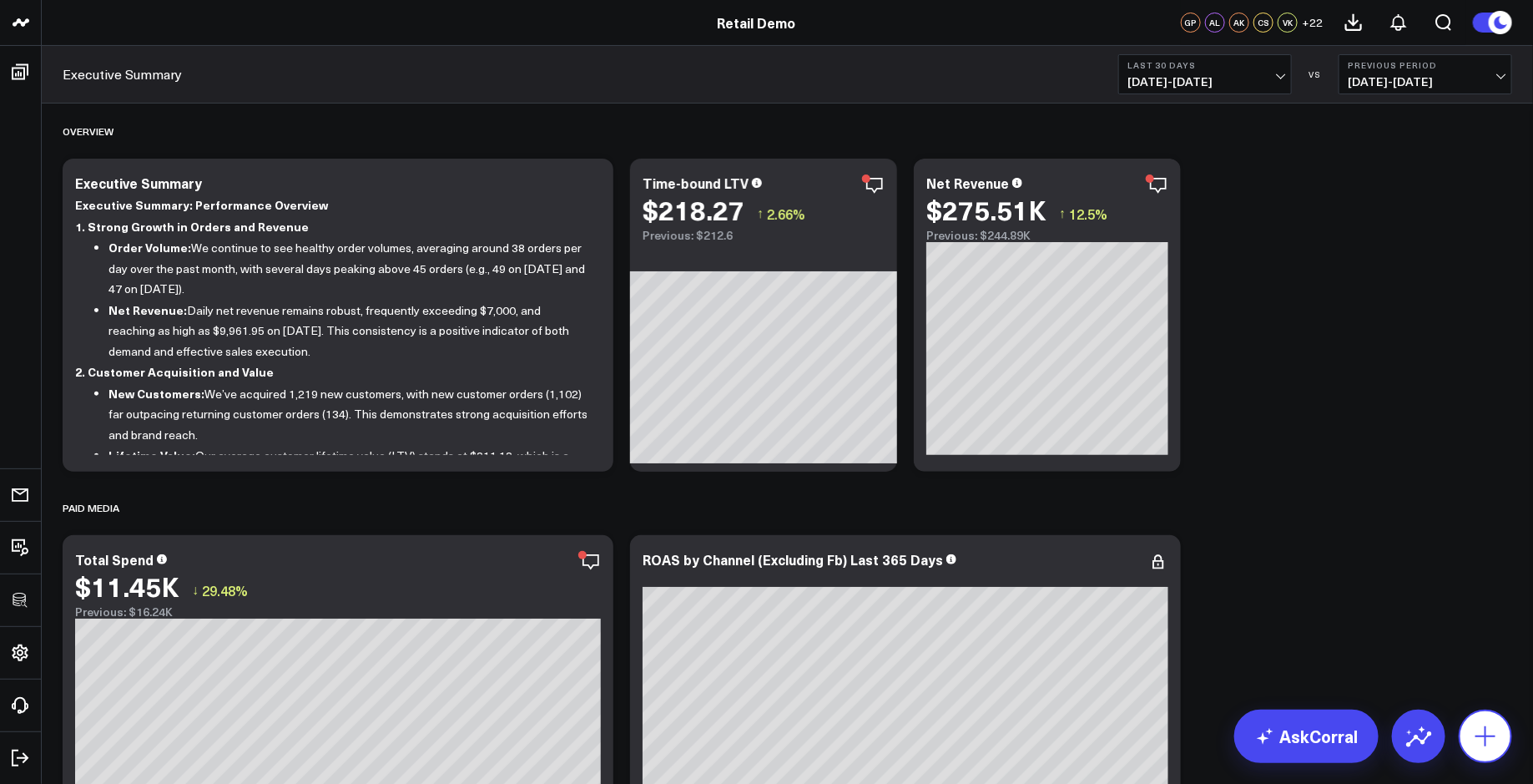
click at [1489, 728] on icon at bounding box center [1485, 736] width 27 height 27
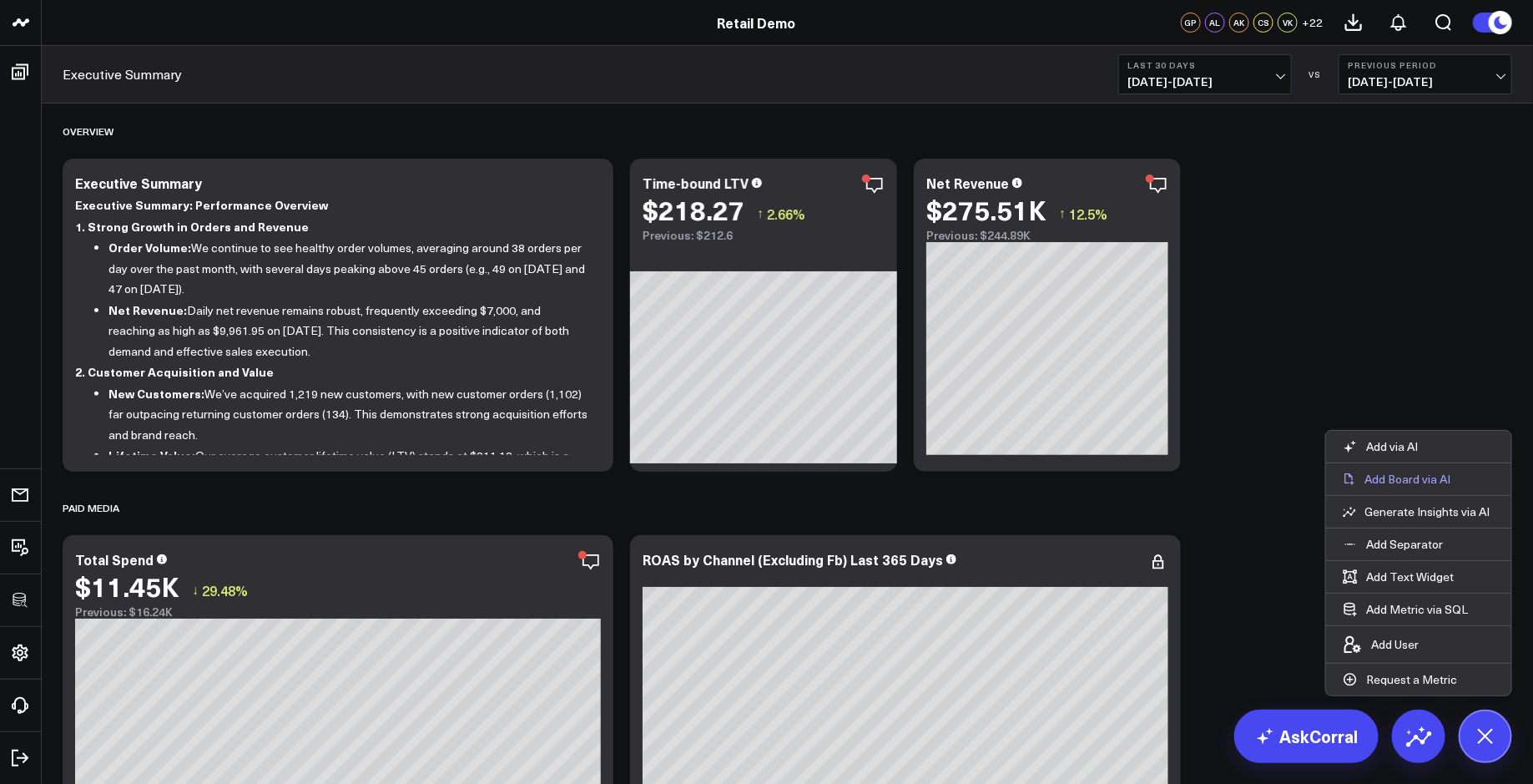
click at [1412, 472] on button "Add Board via AI" at bounding box center [1418, 479] width 186 height 32
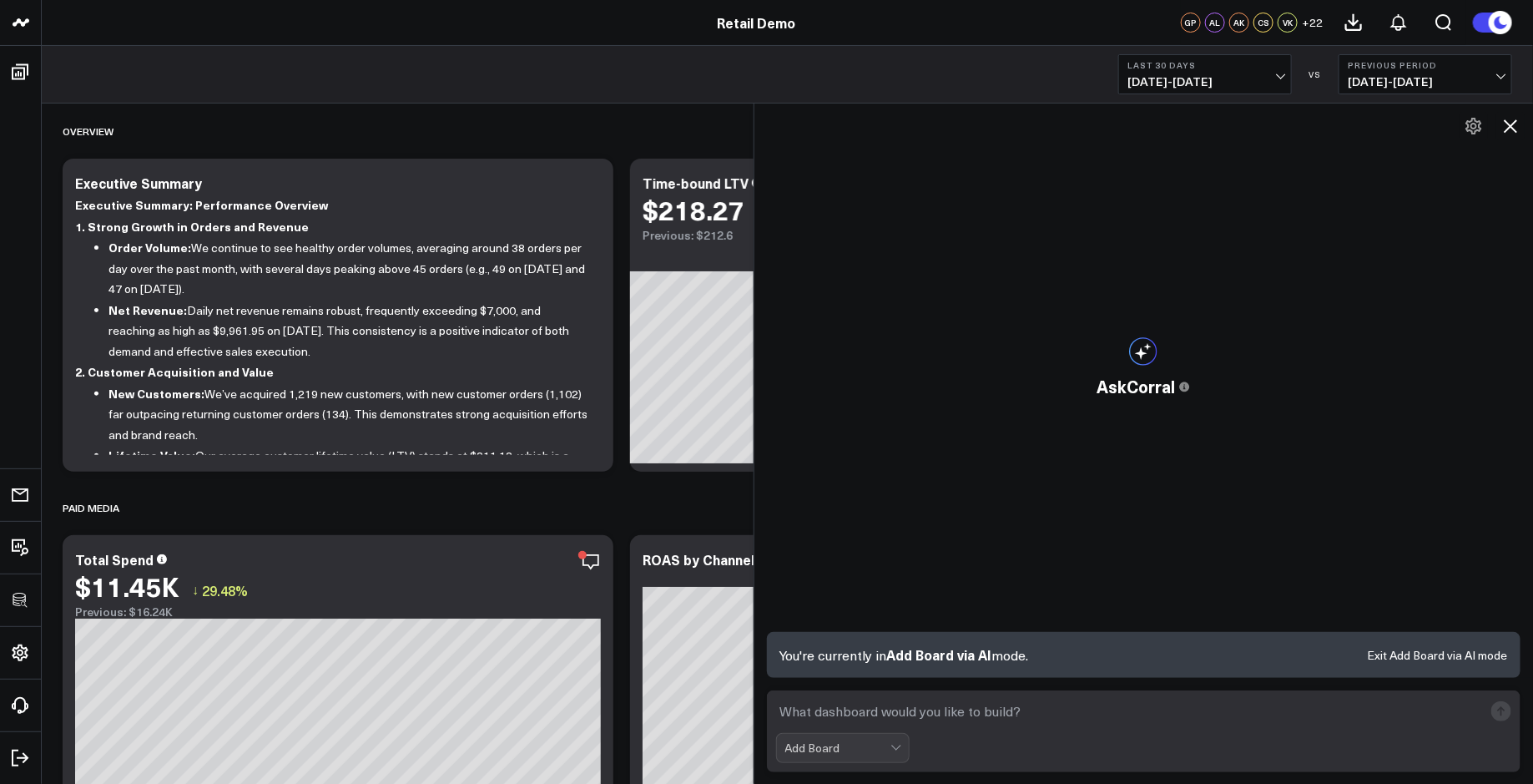
click at [839, 698] on textarea at bounding box center [1129, 711] width 708 height 30
paste textarea "build a paid social media reporting board"
click at [868, 710] on textarea "build a paid social media reporting board" at bounding box center [1129, 711] width 708 height 30
type textarea "build a paid media reporting board"
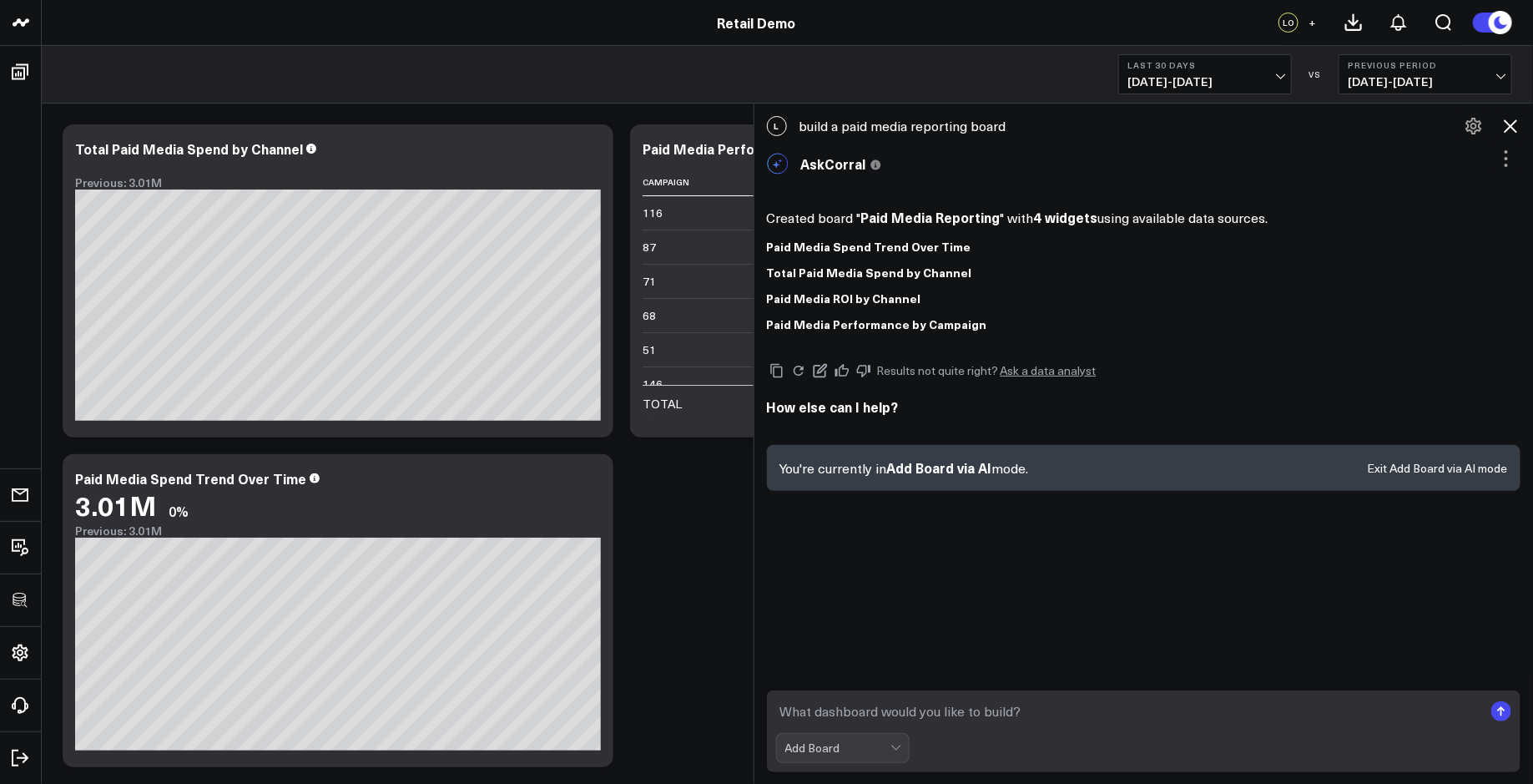
click at [1506, 123] on icon at bounding box center [1510, 125] width 20 height 20
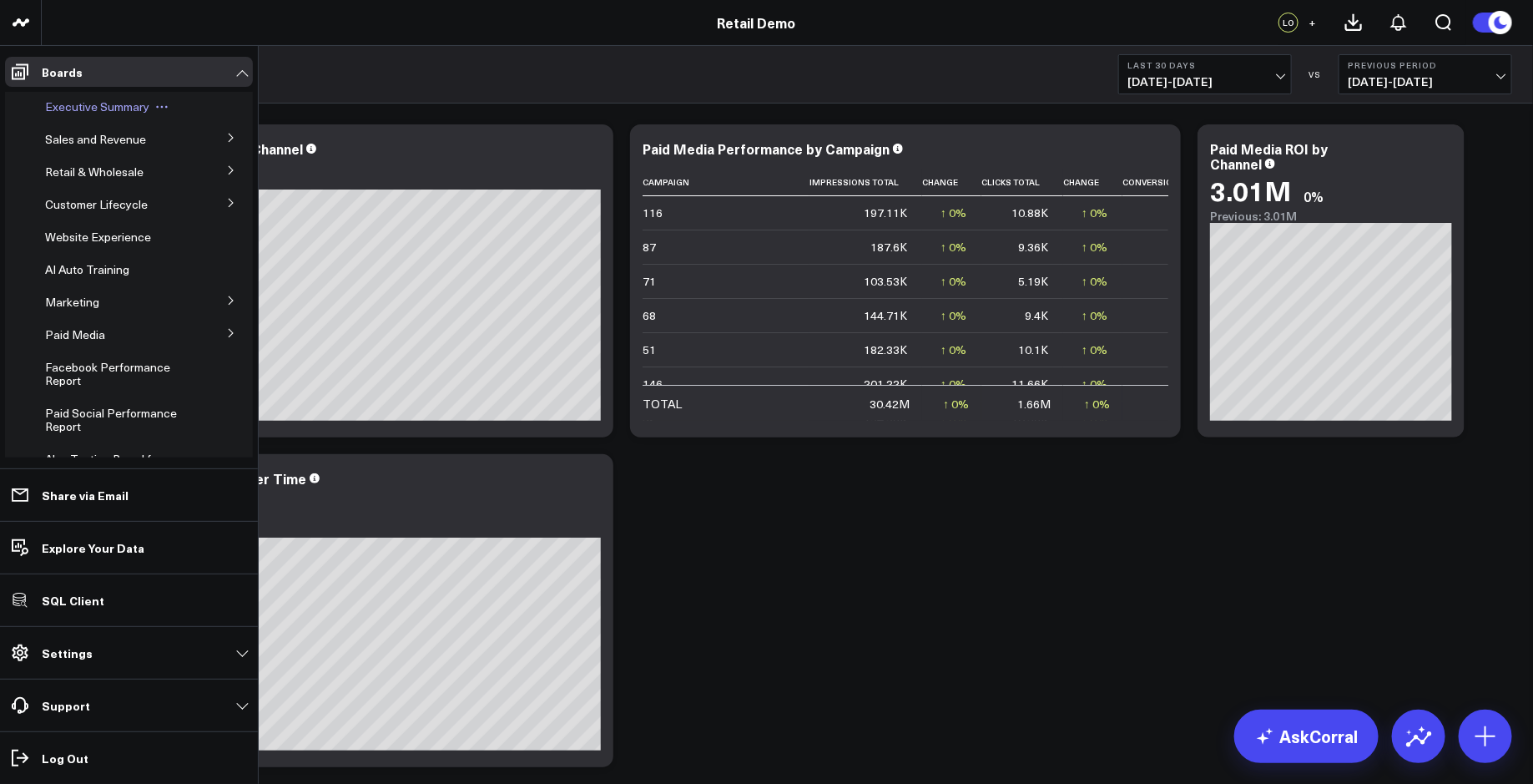
click at [59, 111] on span "Executive Summary" at bounding box center [97, 106] width 104 height 16
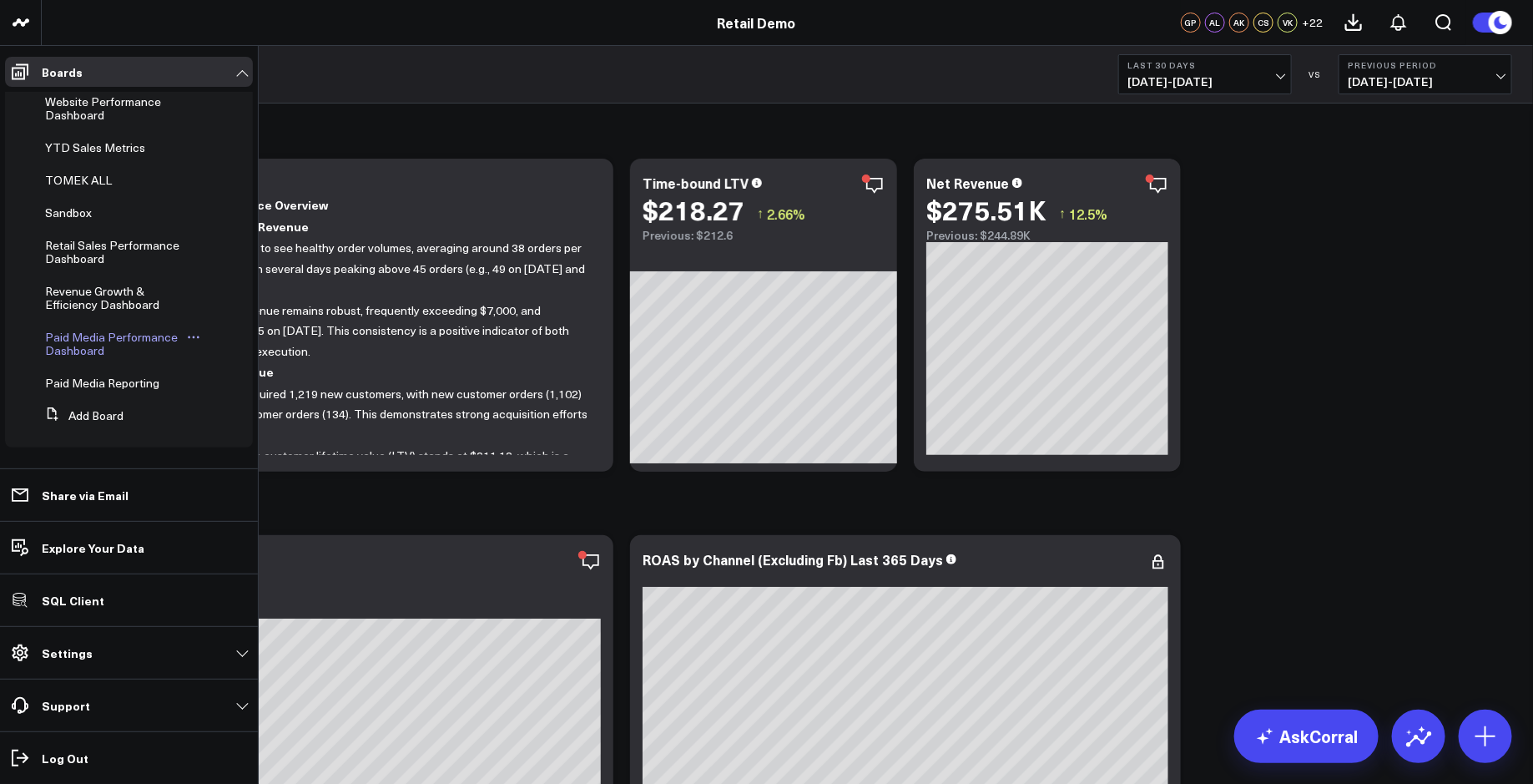
scroll to position [21, 0]
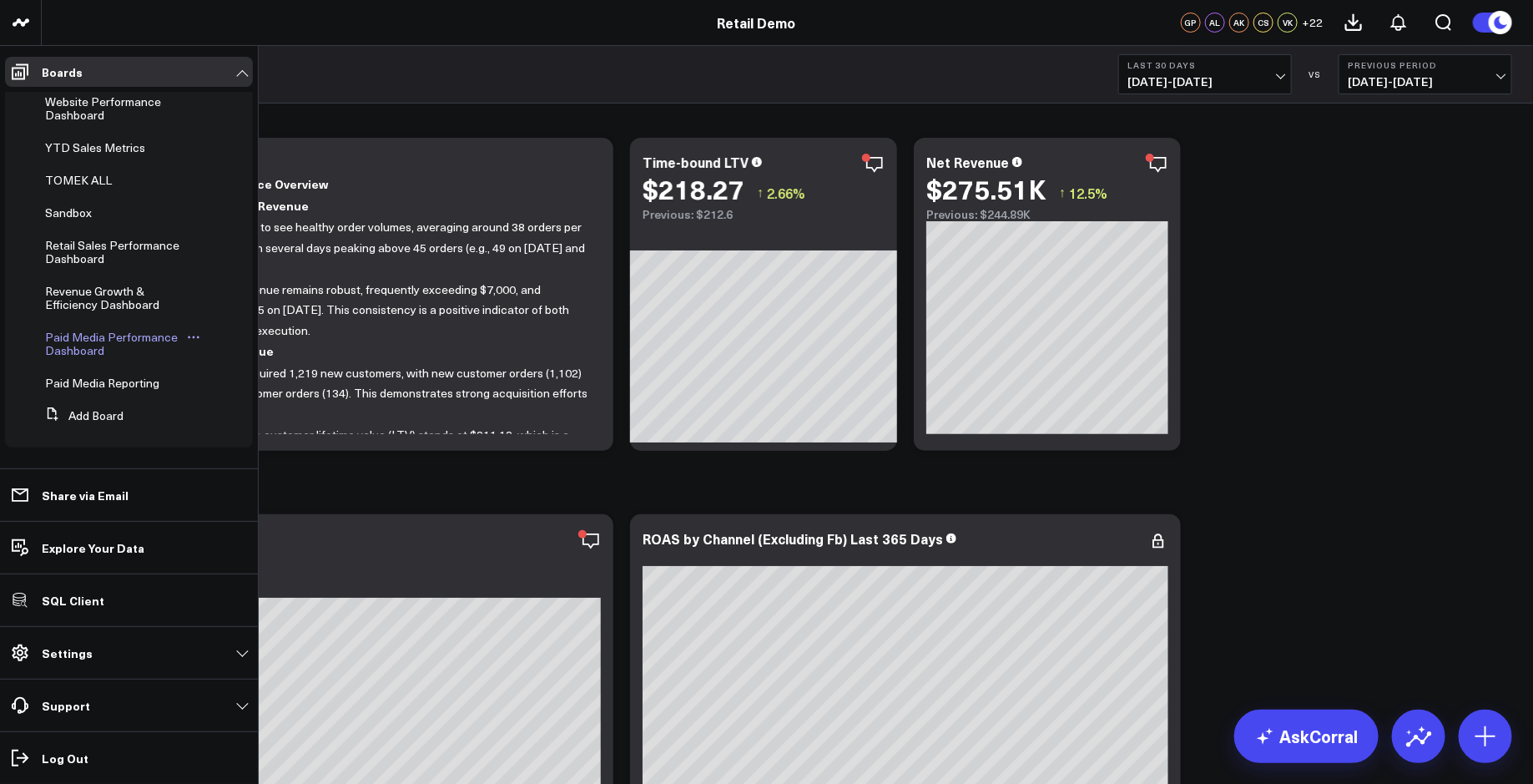
click at [84, 344] on span "Paid Media Performance Dashboard" at bounding box center [111, 343] width 132 height 29
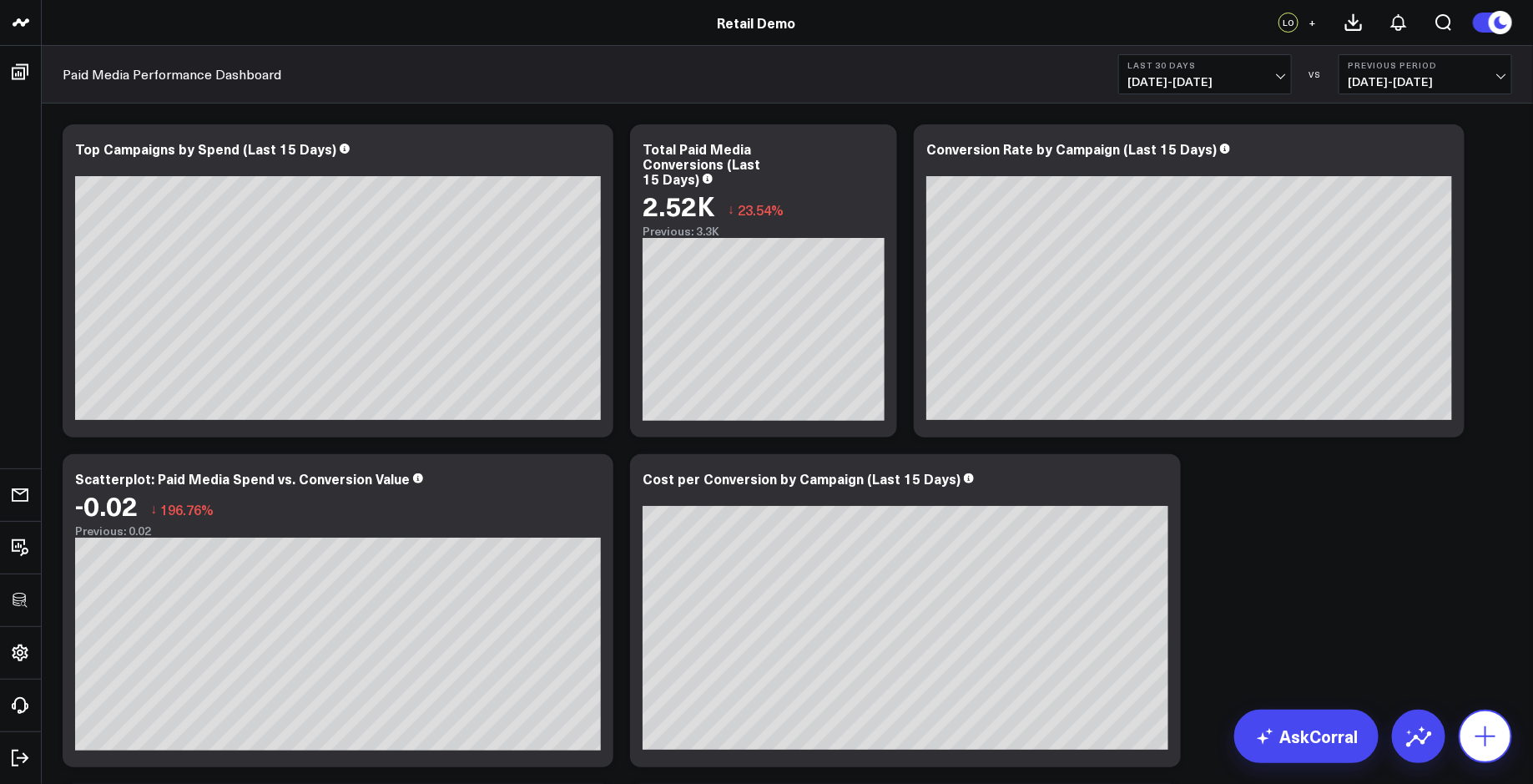
click at [1476, 722] on icon at bounding box center [1485, 736] width 27 height 27
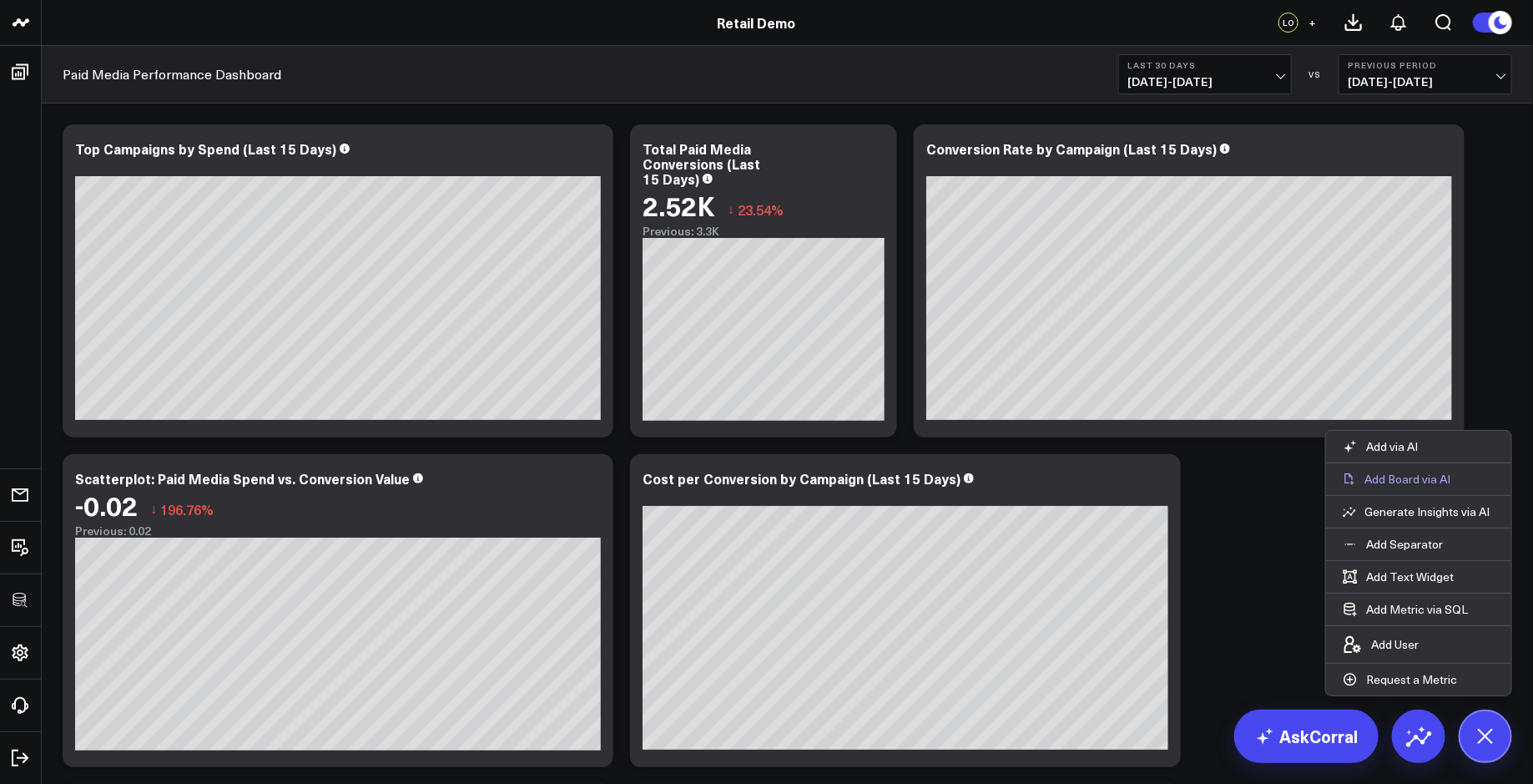
click at [1437, 489] on button "Add Board via AI" at bounding box center [1418, 479] width 186 height 32
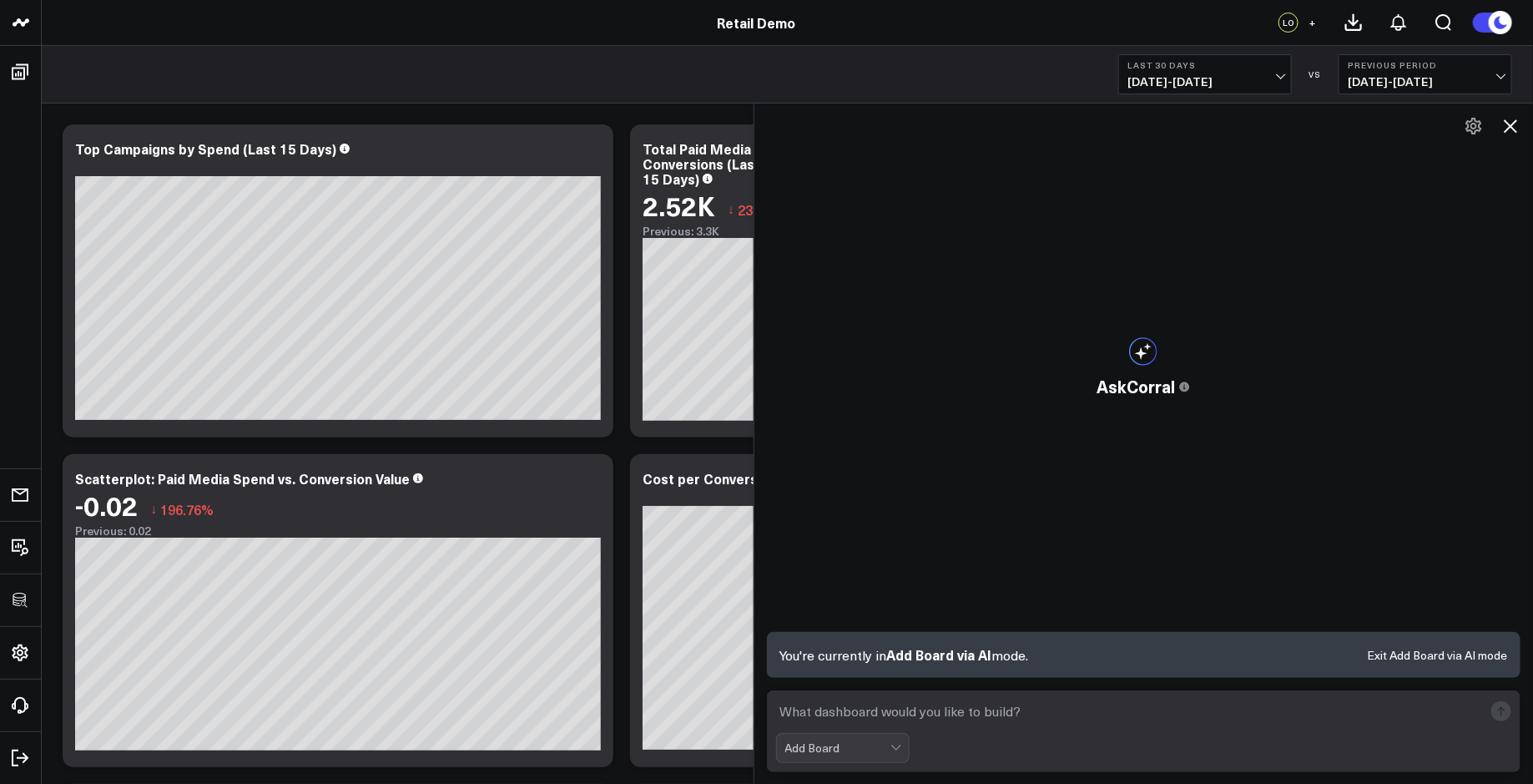
click at [1515, 124] on icon at bounding box center [1510, 125] width 20 height 20
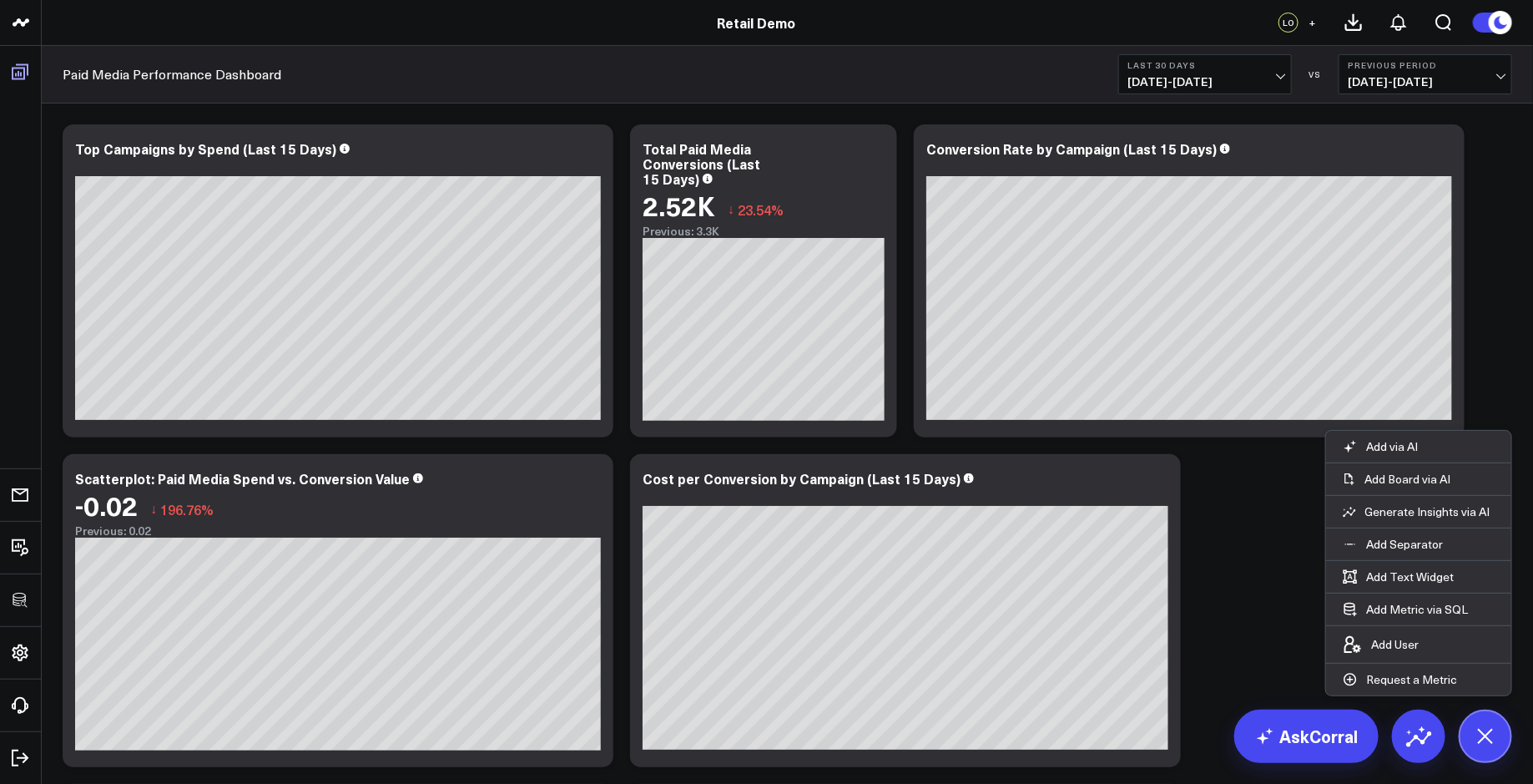
scroll to position [489, 0]
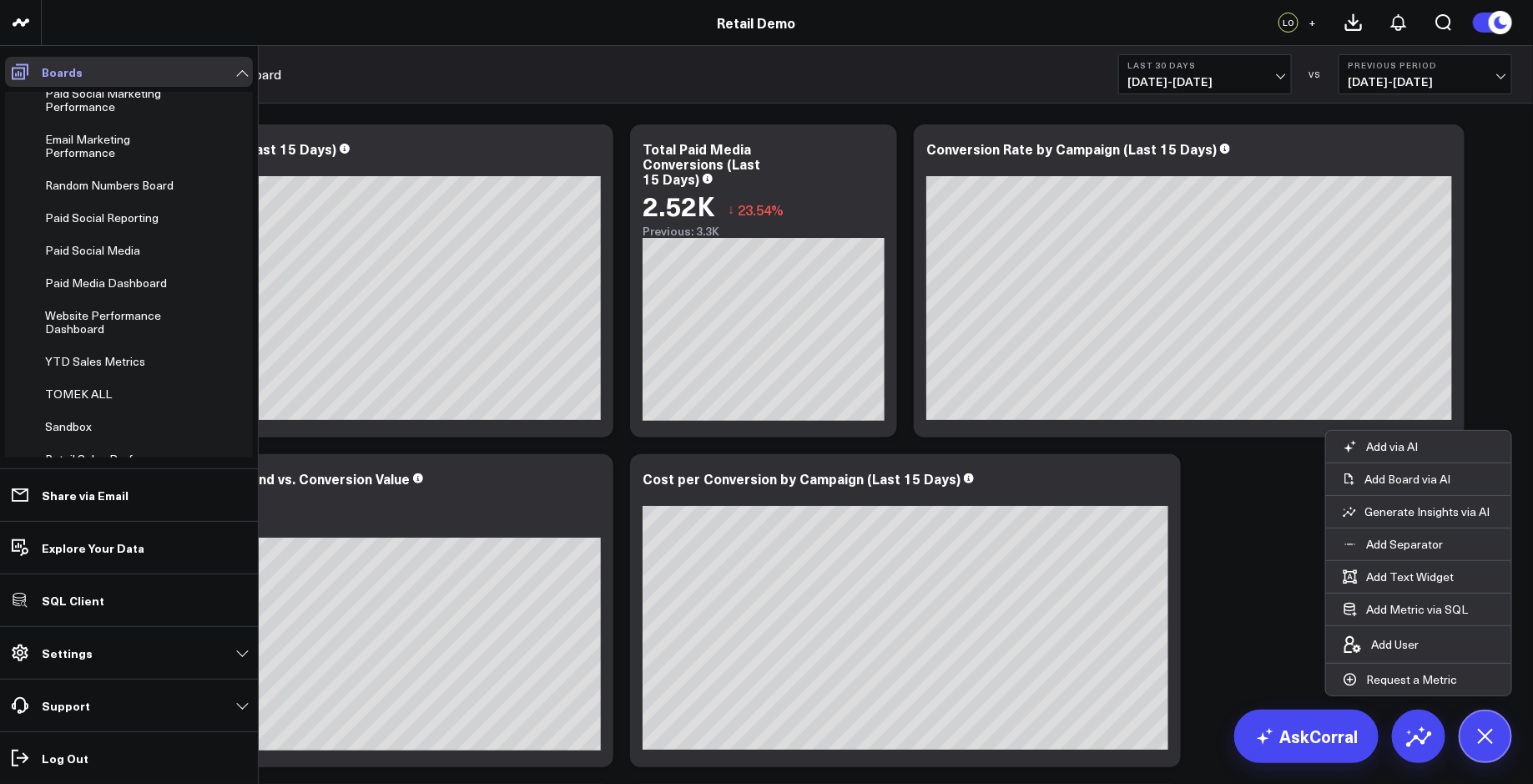
click at [29, 70] on icon at bounding box center [20, 71] width 20 height 20
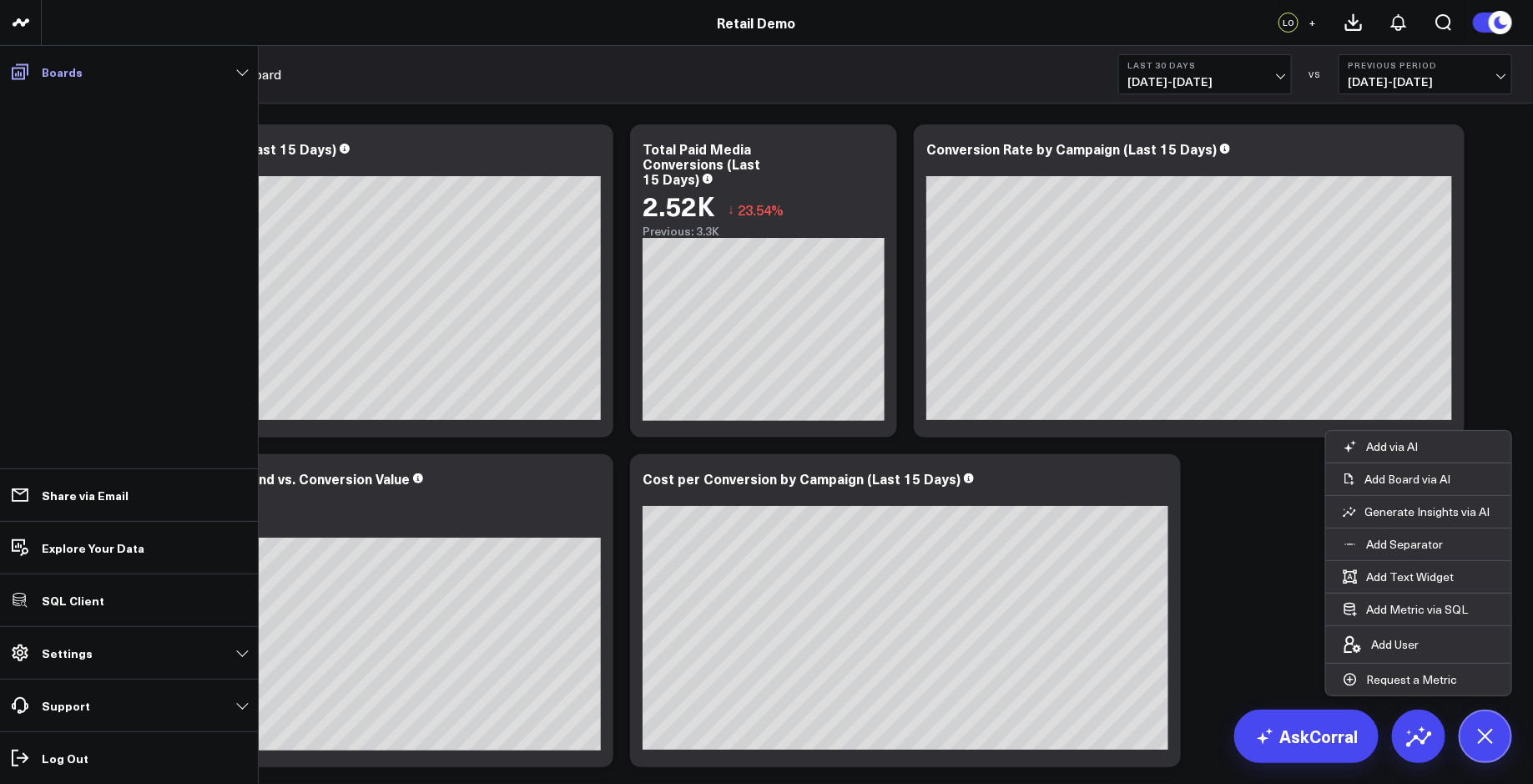
click at [23, 67] on icon at bounding box center [20, 71] width 20 height 20
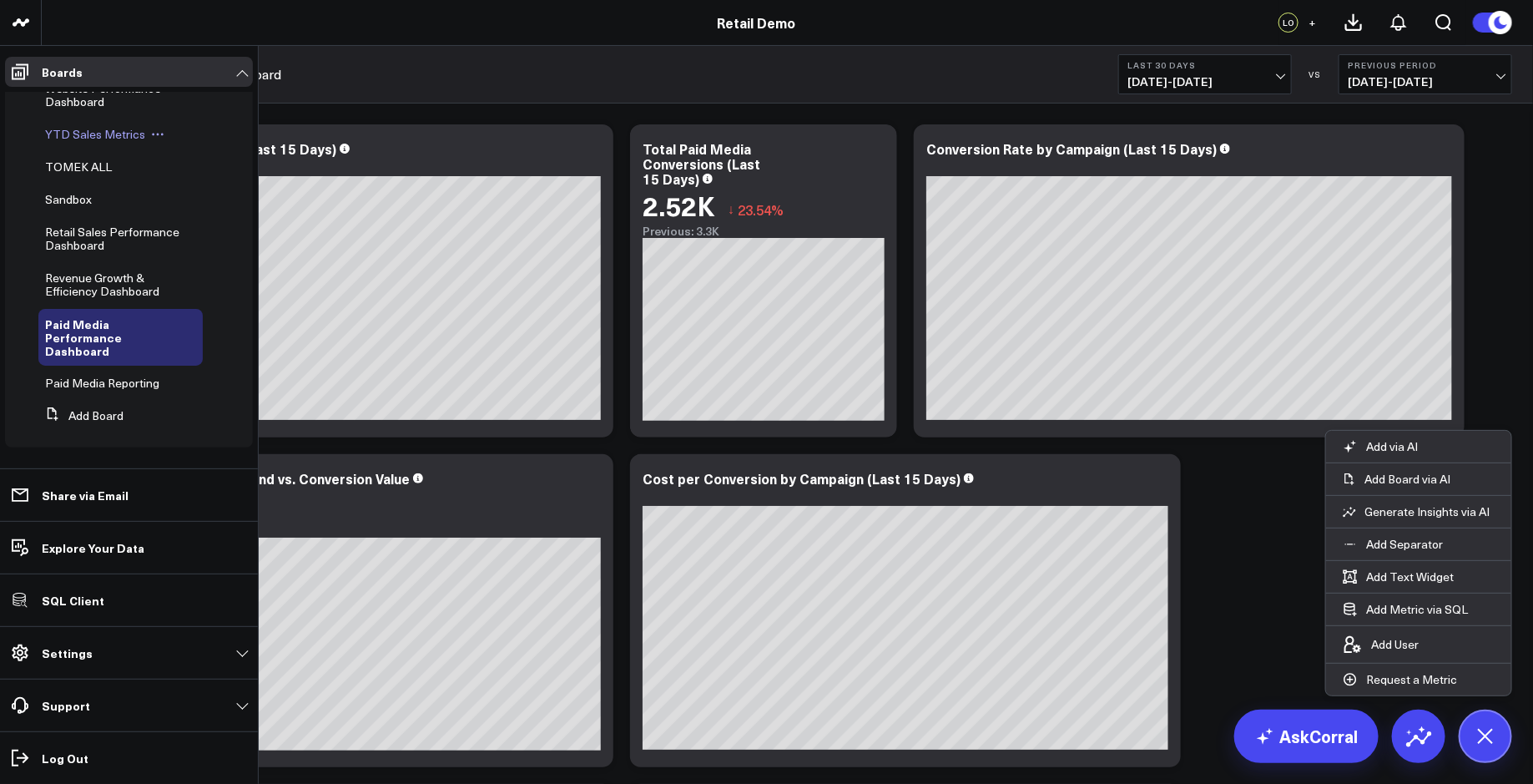
scroll to position [0, 0]
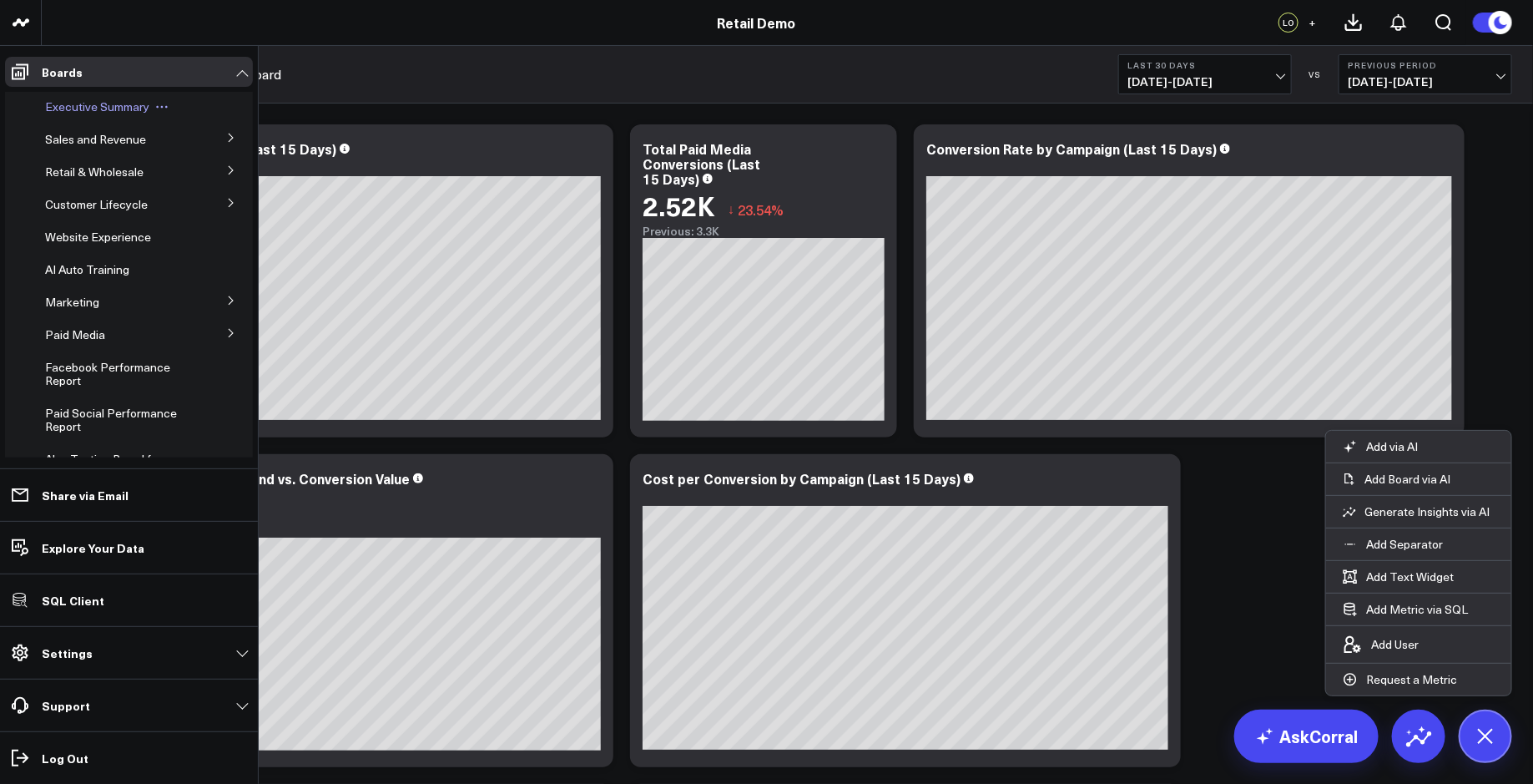
click at [76, 109] on span "Executive Summary" at bounding box center [97, 106] width 104 height 16
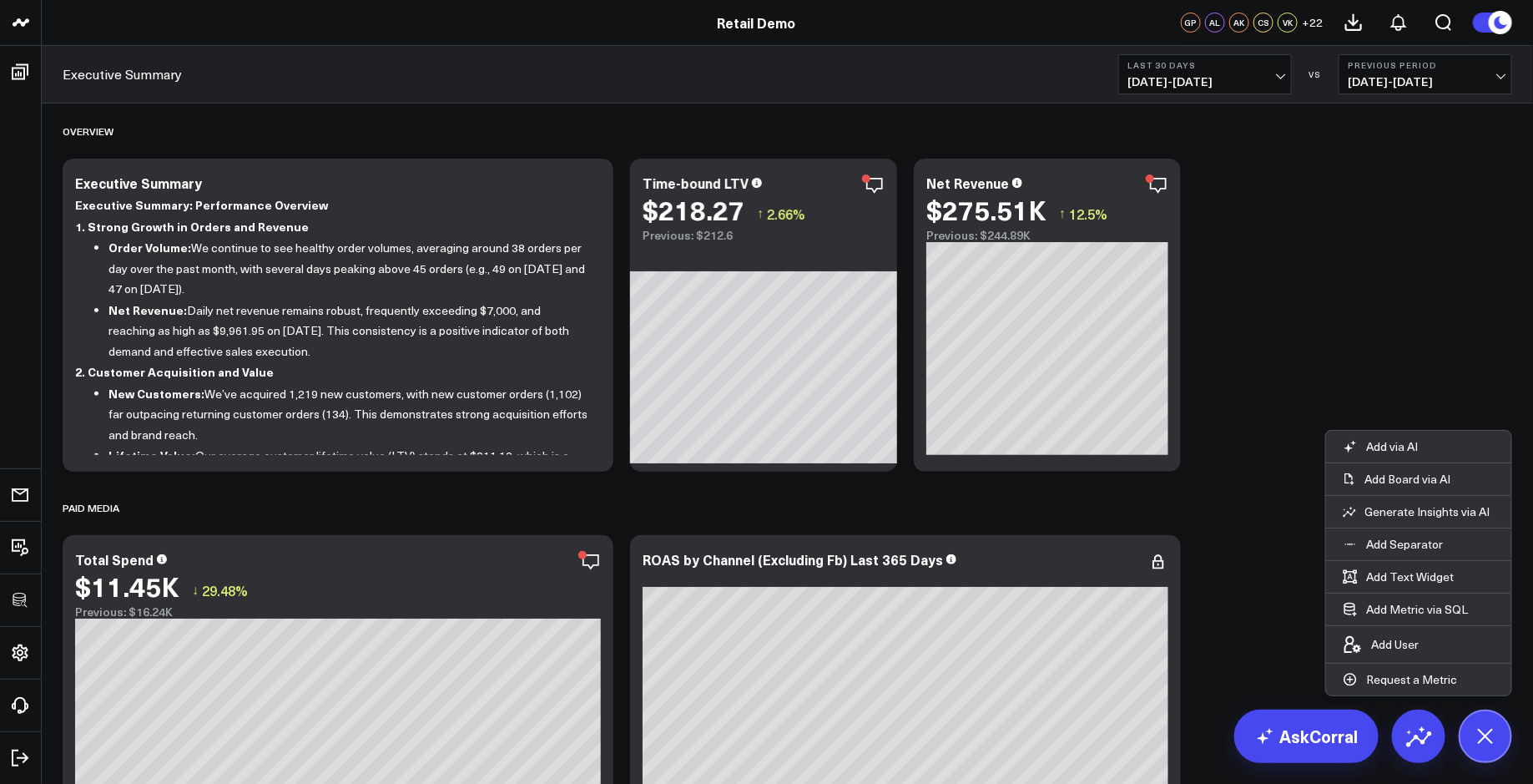
click at [1425, 484] on p "Add Board via AI" at bounding box center [1408, 479] width 86 height 15
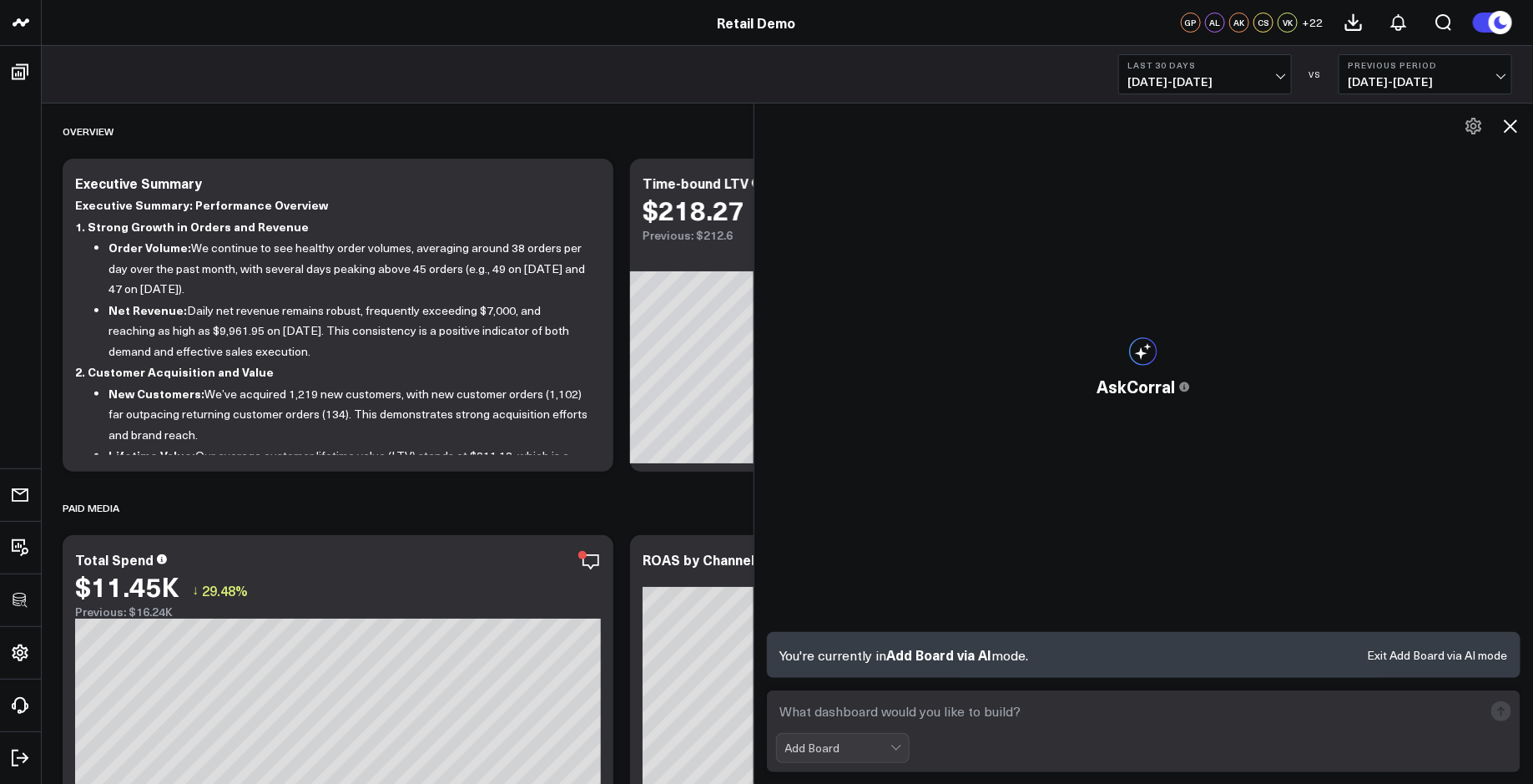
click at [847, 710] on textarea at bounding box center [1129, 711] width 708 height 30
paste textarea "build a paid social media reporting board"
click at [876, 718] on textarea "build a paid social media reporting board" at bounding box center [1129, 711] width 708 height 30
click at [910, 708] on textarea "build a paid media reporting board" at bounding box center [1129, 711] width 708 height 30
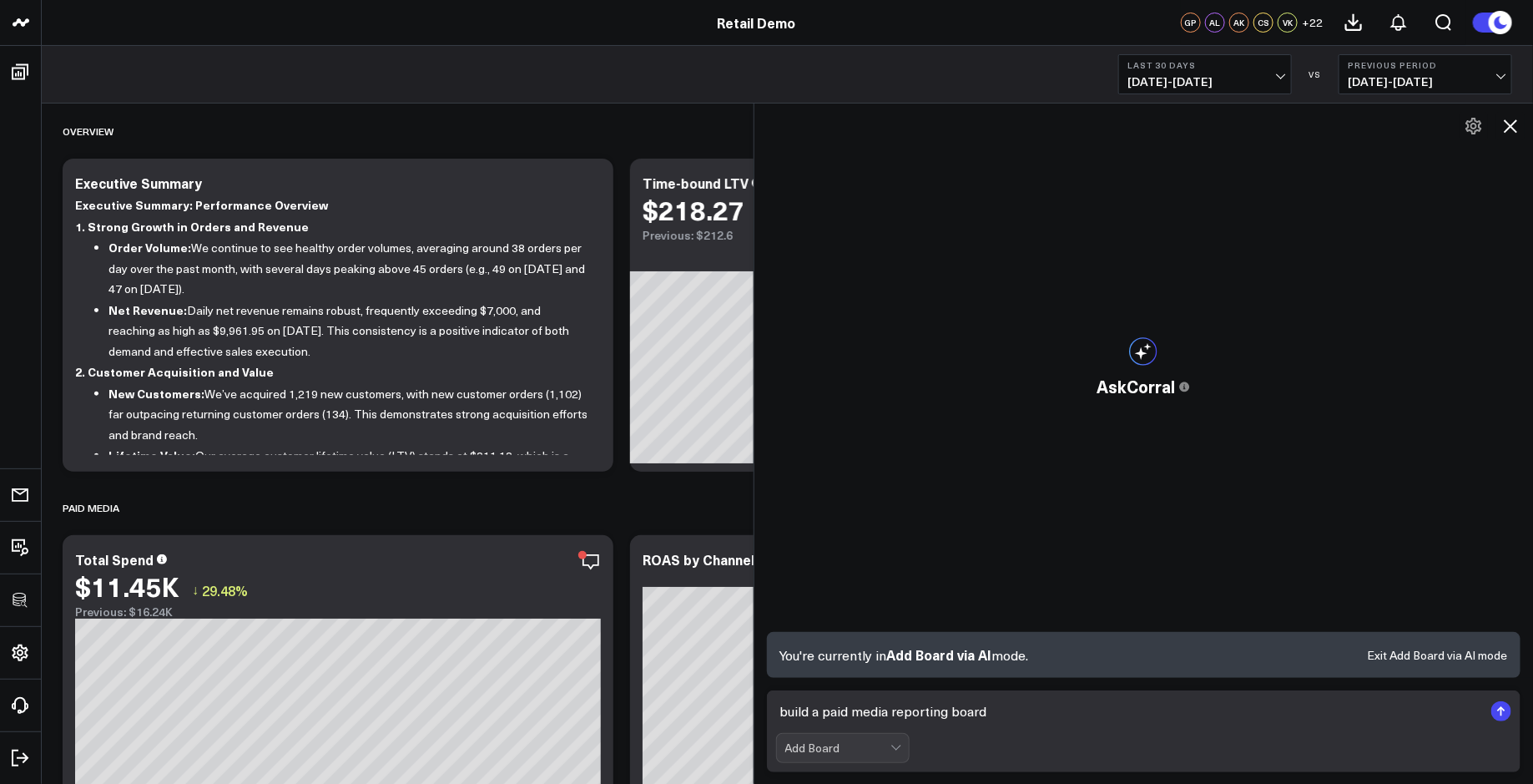
click at [910, 708] on textarea "build a paid media reporting board" at bounding box center [1129, 711] width 708 height 30
type textarea "build a paid media performance board"
click at [1038, 714] on textarea "build a paid media performance board" at bounding box center [1129, 711] width 708 height 30
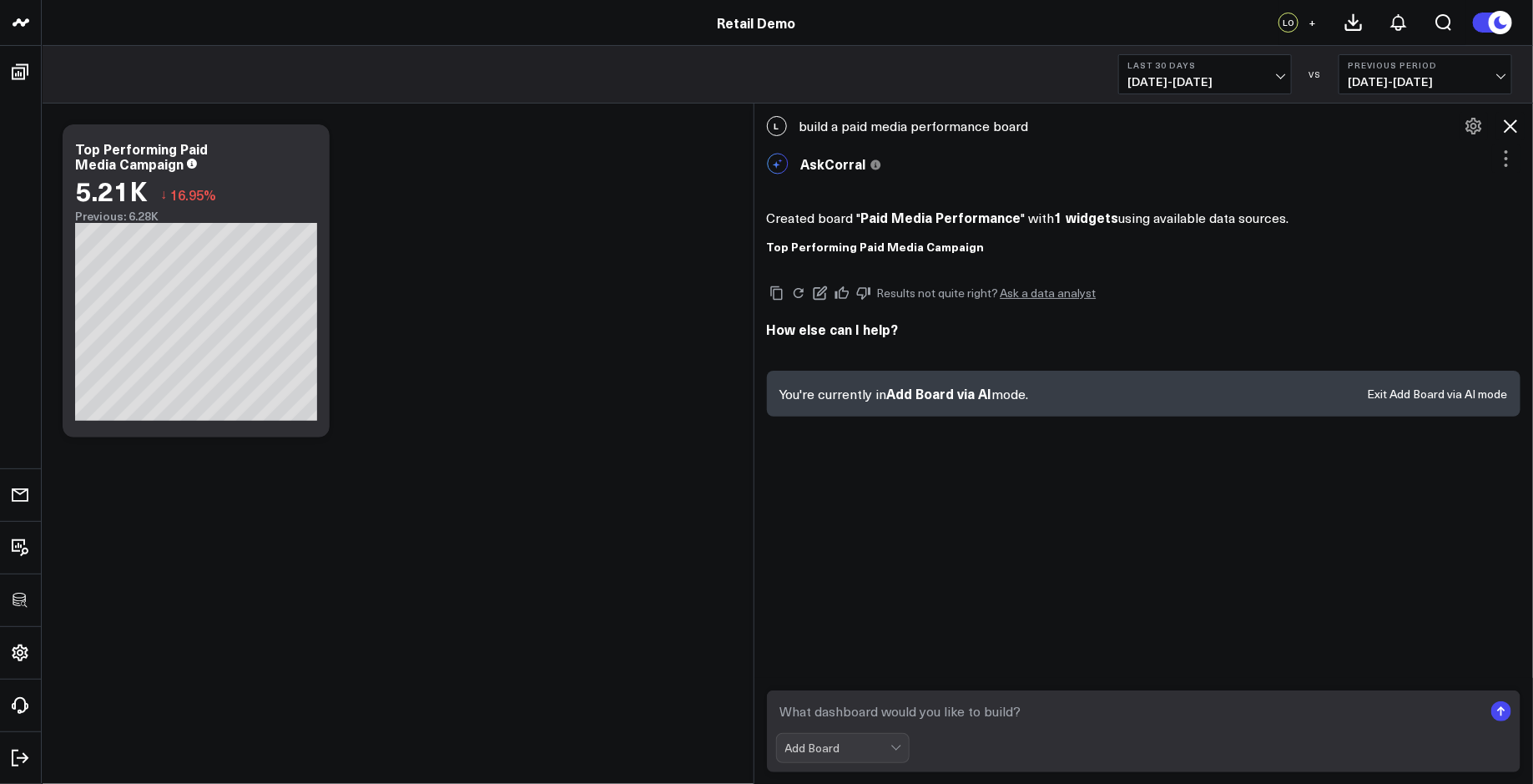
click at [1501, 123] on icon at bounding box center [1510, 125] width 20 height 20
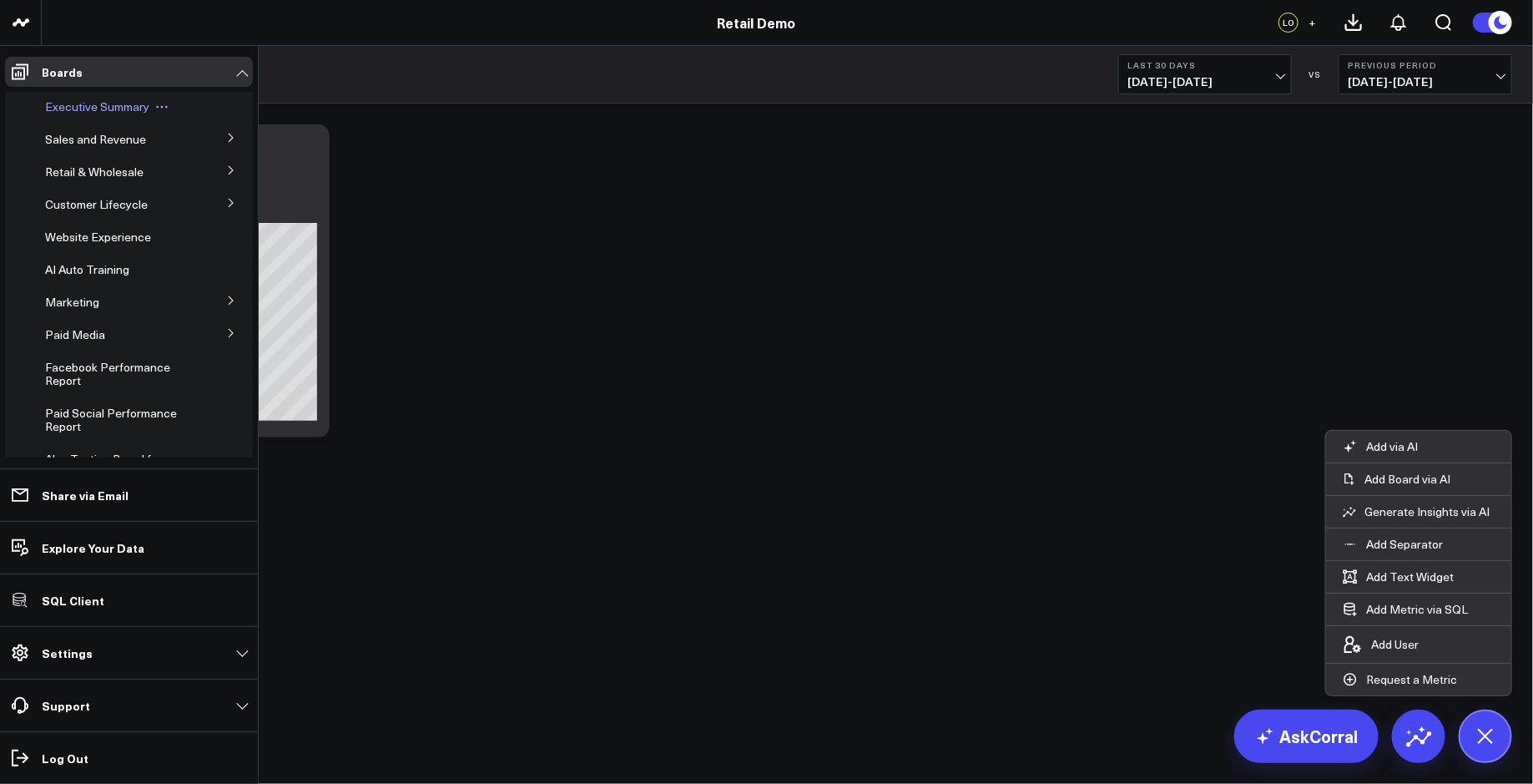
click at [79, 107] on span "Executive Summary" at bounding box center [97, 106] width 104 height 16
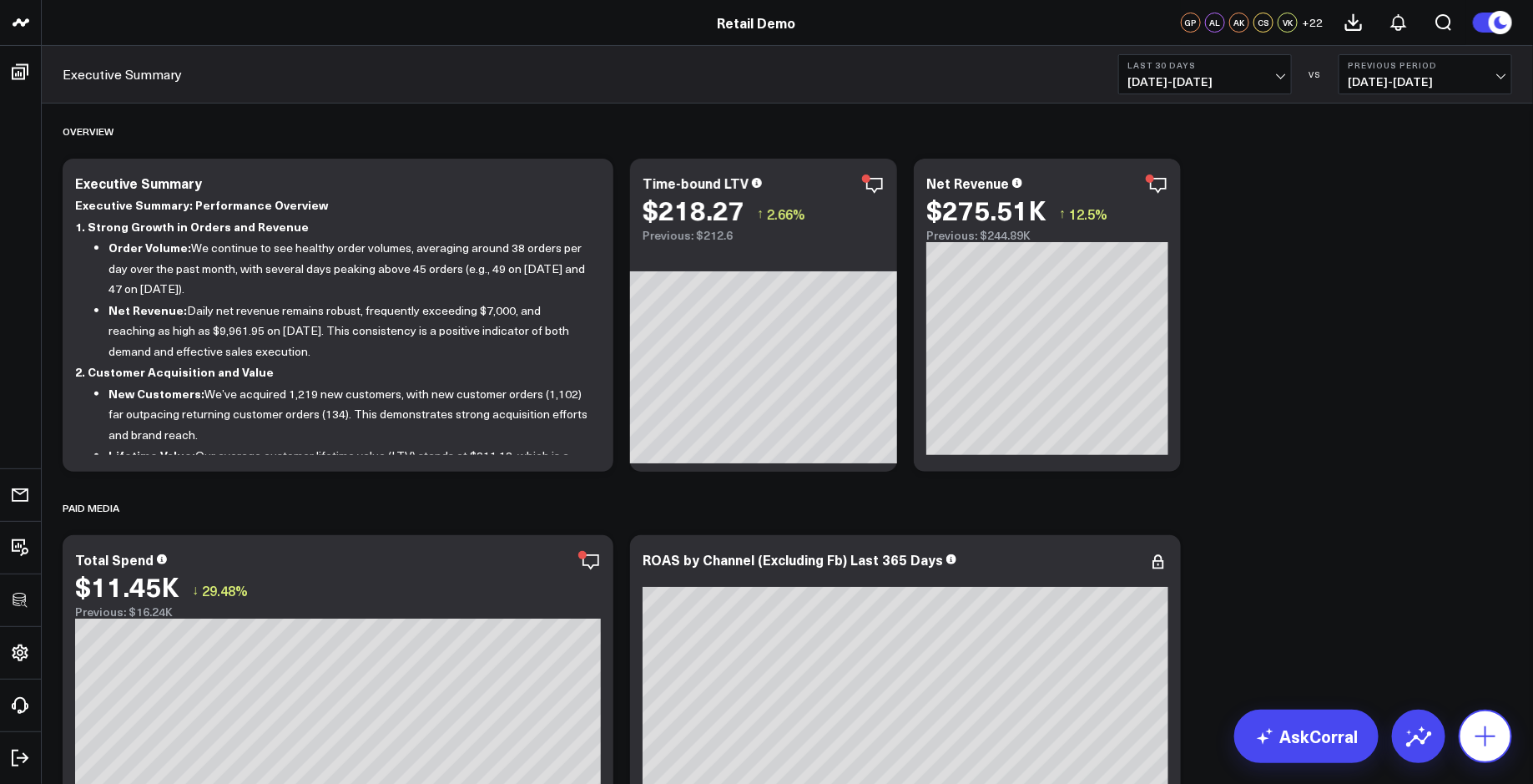
click at [1485, 741] on icon at bounding box center [1485, 736] width 20 height 20
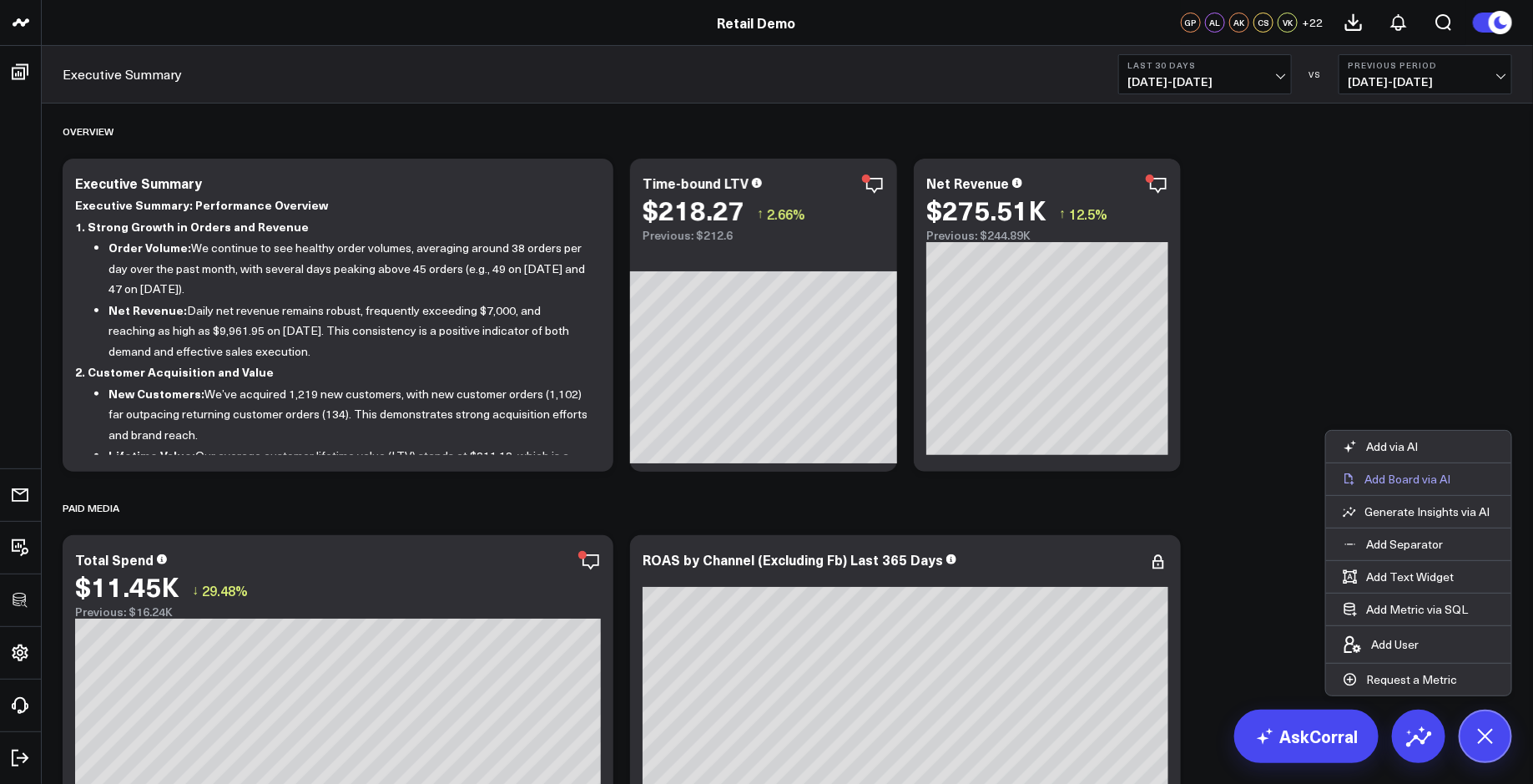
click at [1414, 478] on p "Add Board via AI" at bounding box center [1408, 479] width 86 height 15
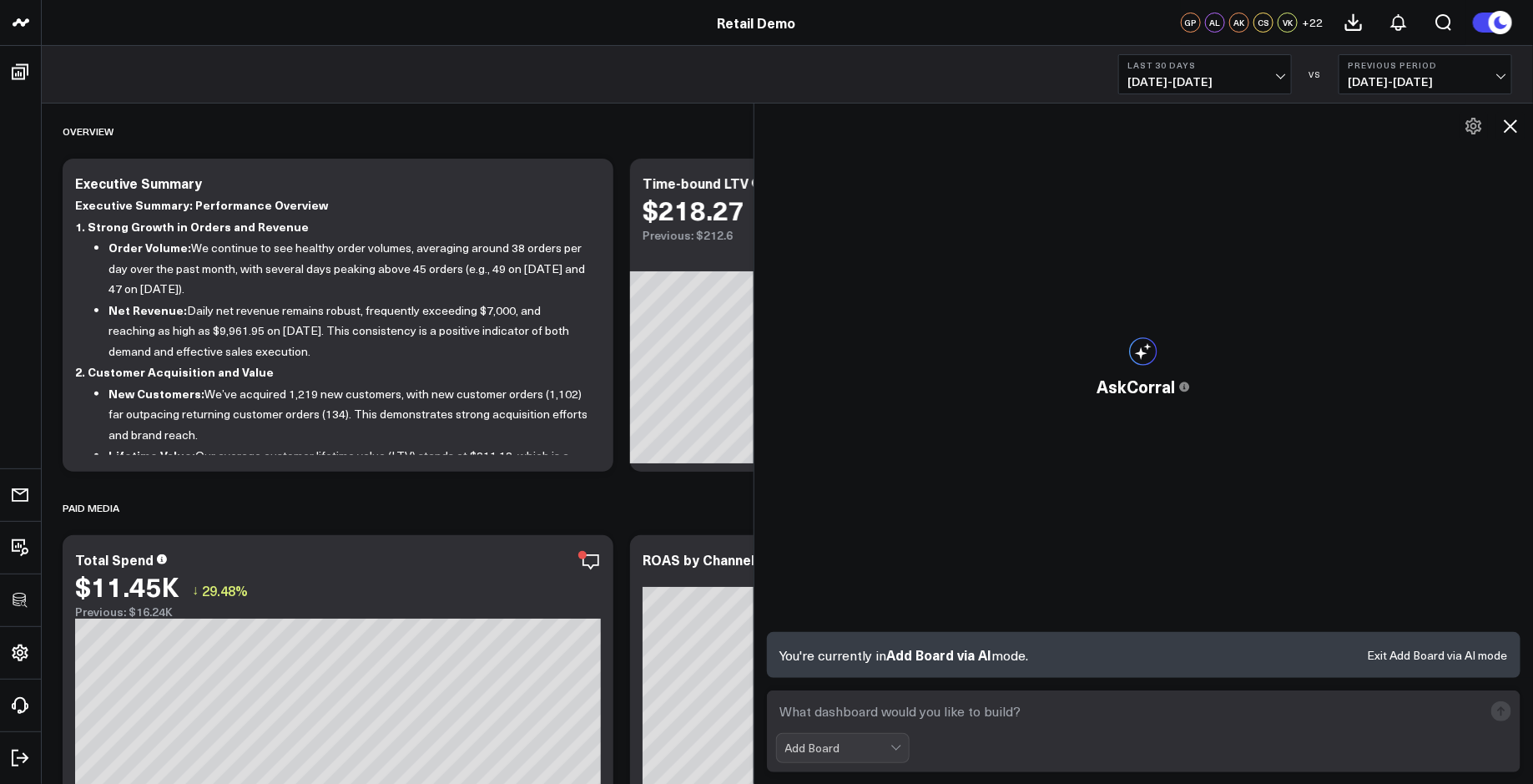
click at [870, 718] on textarea at bounding box center [1129, 711] width 708 height 30
paste textarea "build a paid social media reporting board"
click at [872, 714] on textarea "build a paid social media reporting board" at bounding box center [1129, 711] width 708 height 30
type textarea "build a paid media reporting board"
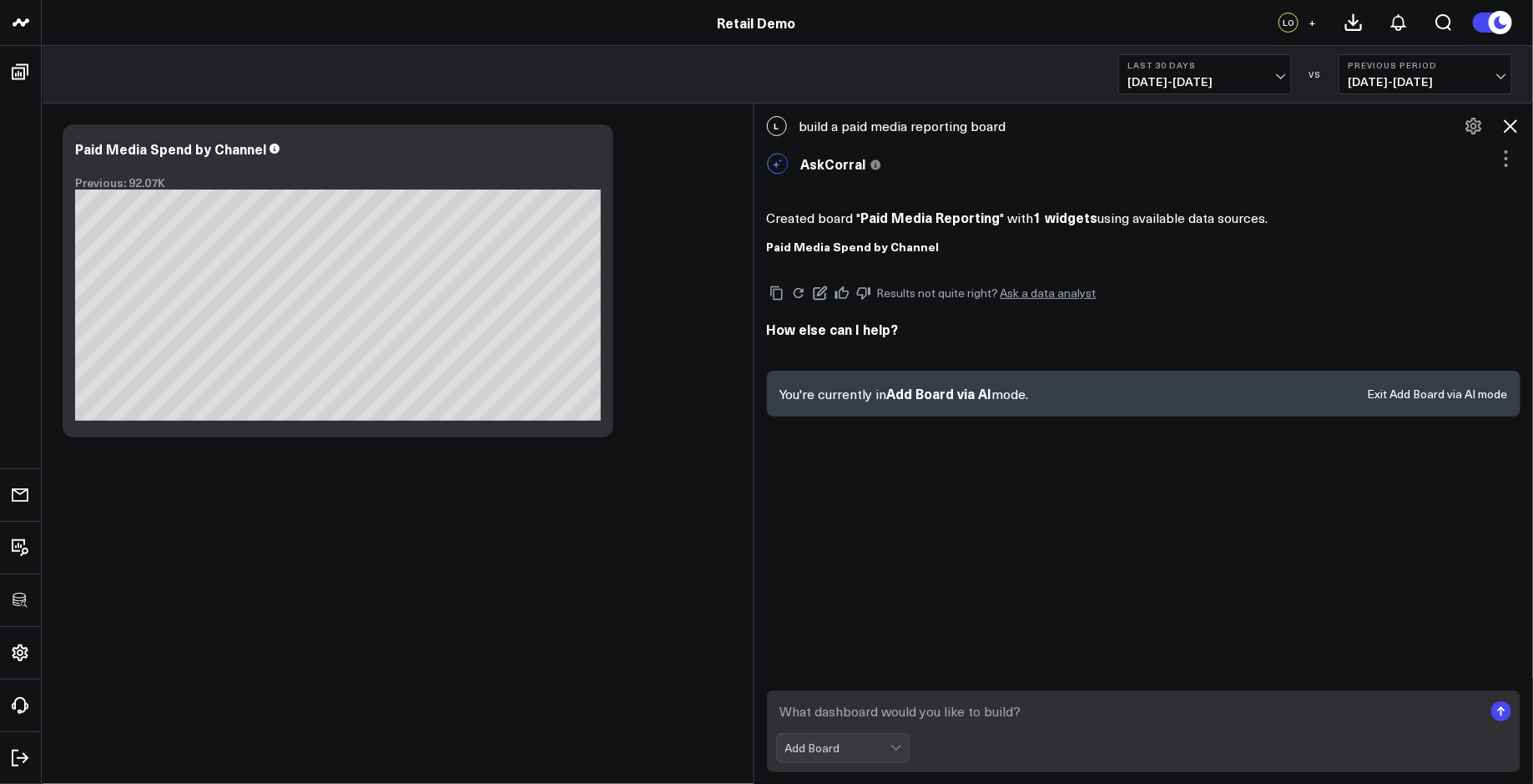
click at [1509, 120] on icon at bounding box center [1510, 125] width 20 height 20
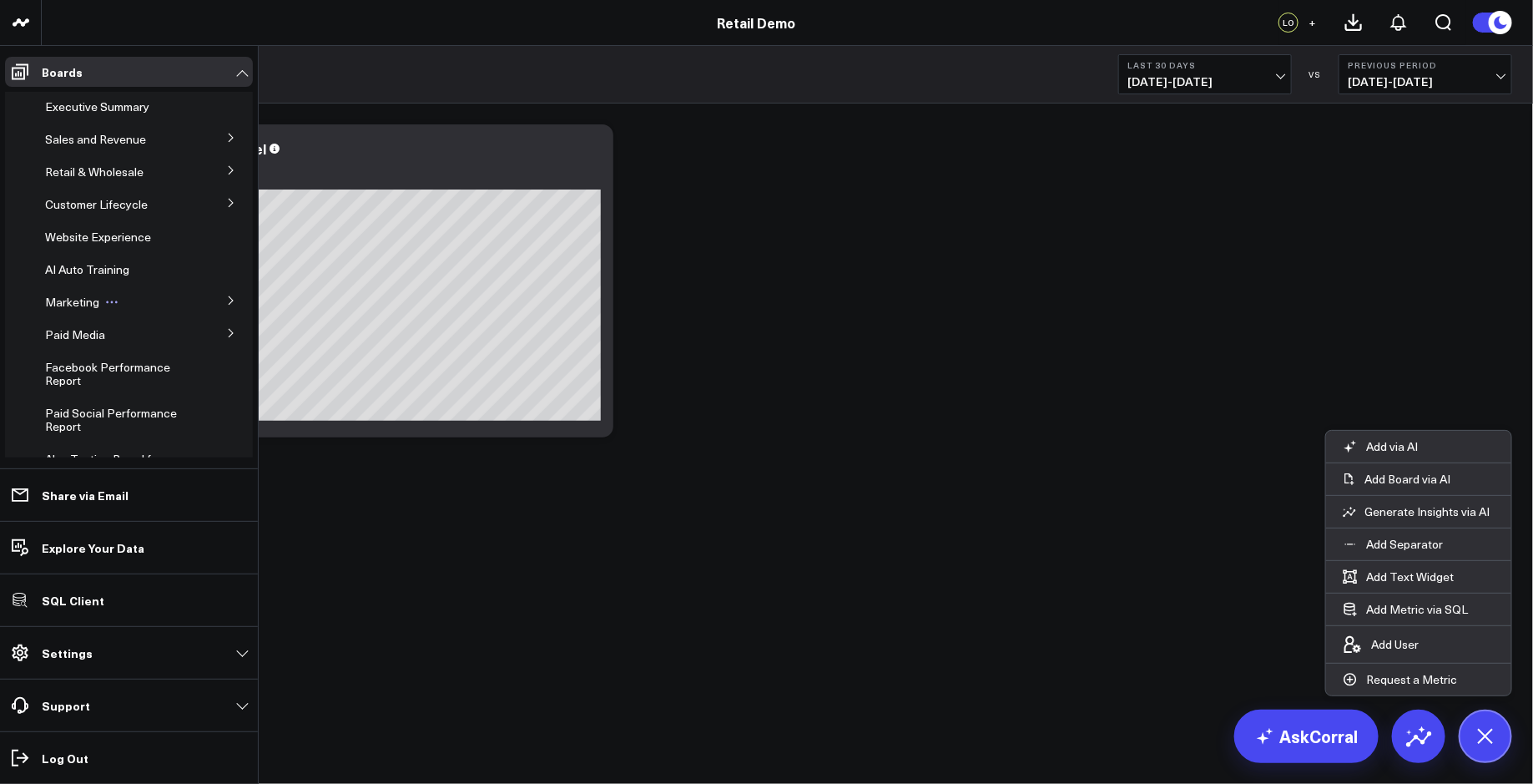
scroll to position [808, 0]
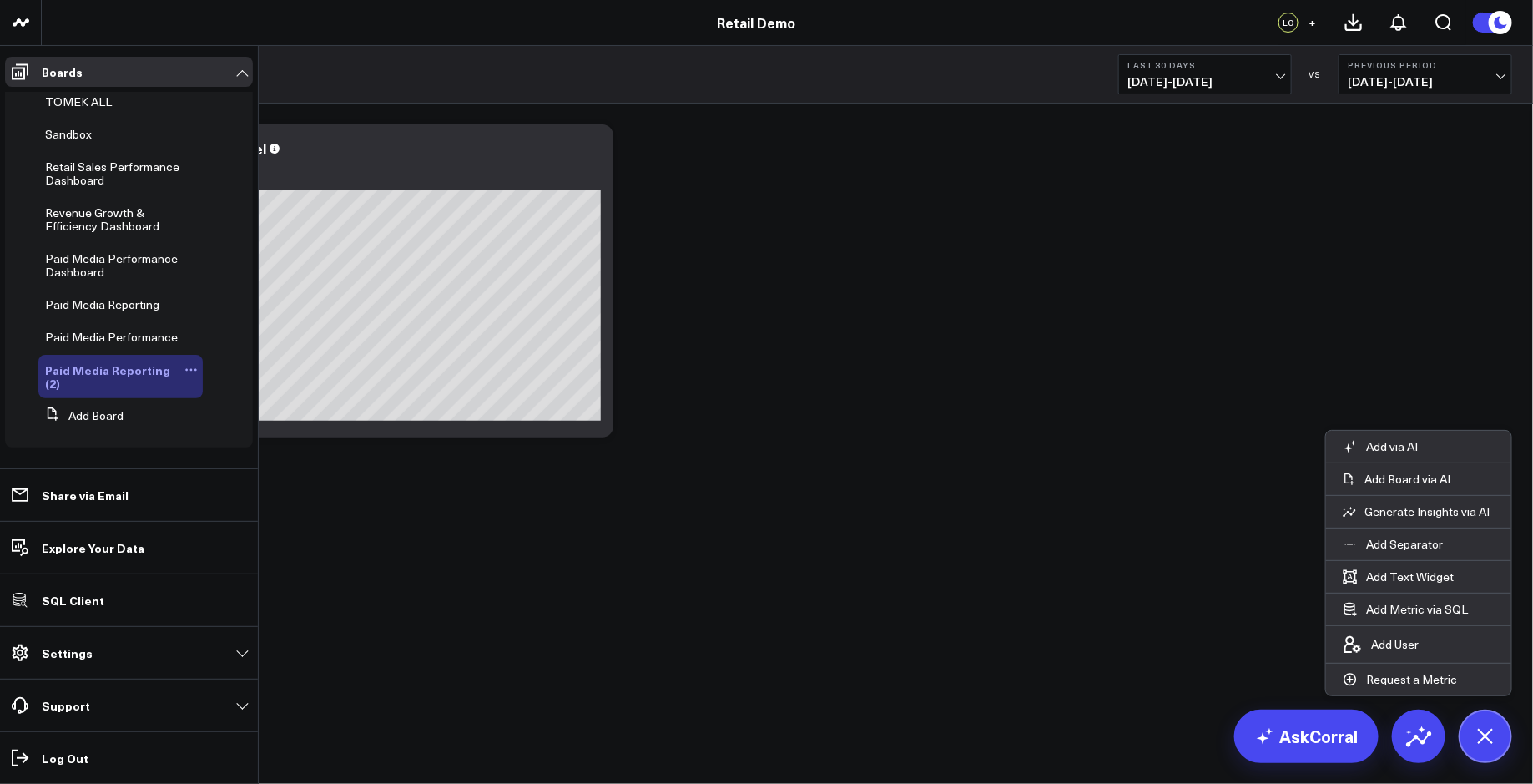
click at [185, 370] on icon at bounding box center [191, 369] width 13 height 13
click at [235, 485] on button "Delete Board" at bounding box center [261, 489] width 135 height 33
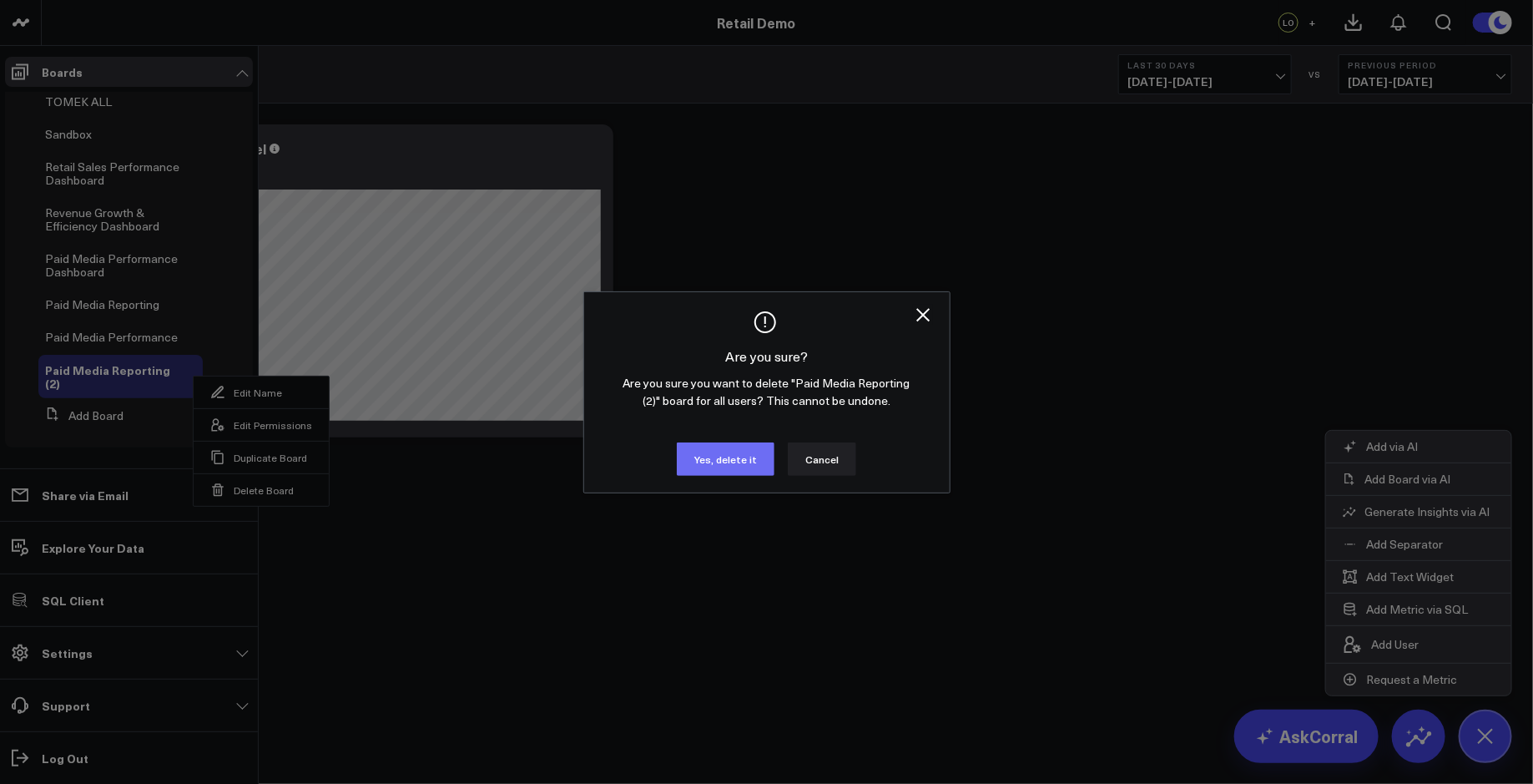
click at [704, 465] on button "Yes, delete it" at bounding box center [725, 459] width 98 height 34
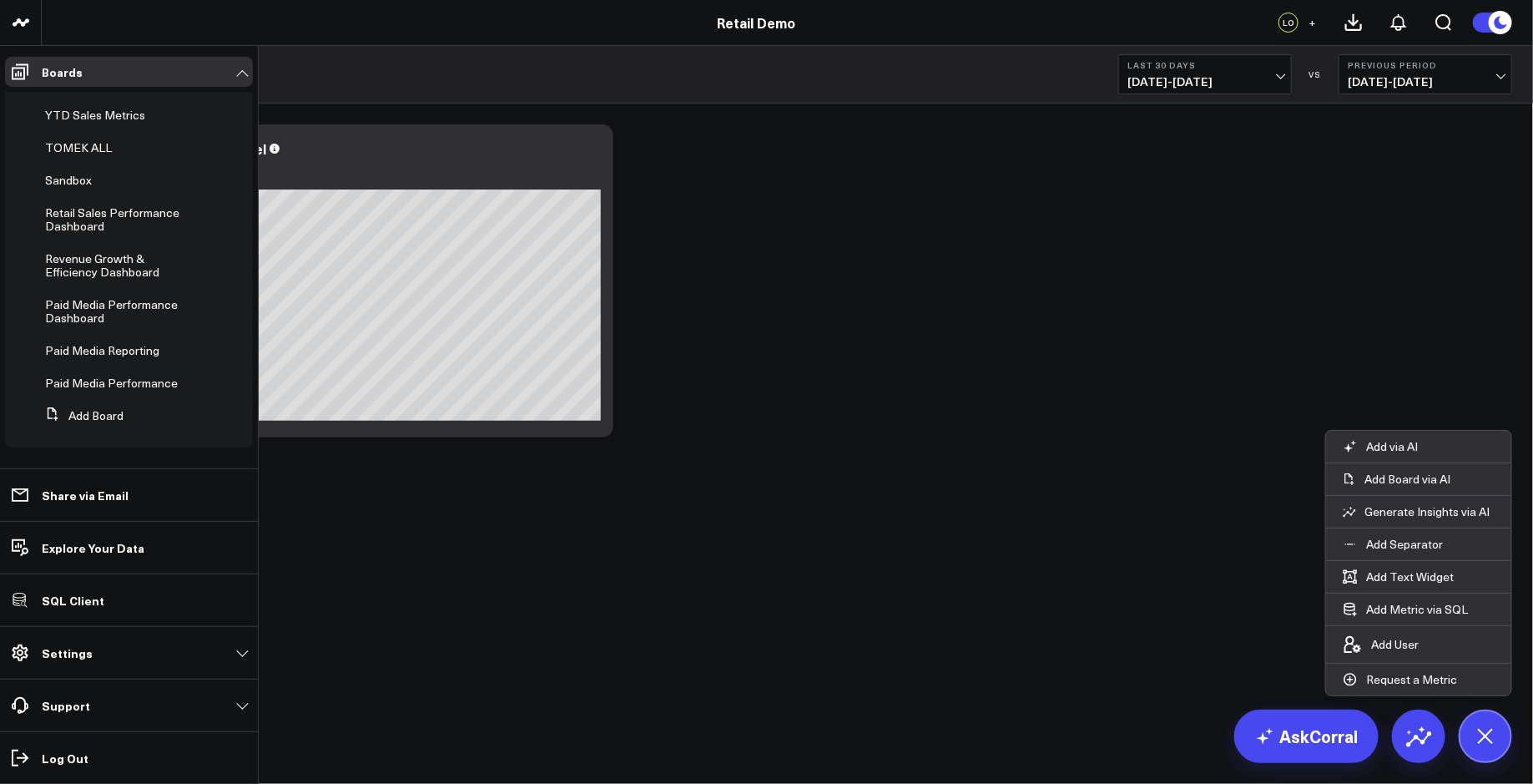
scroll to position [763, 0]
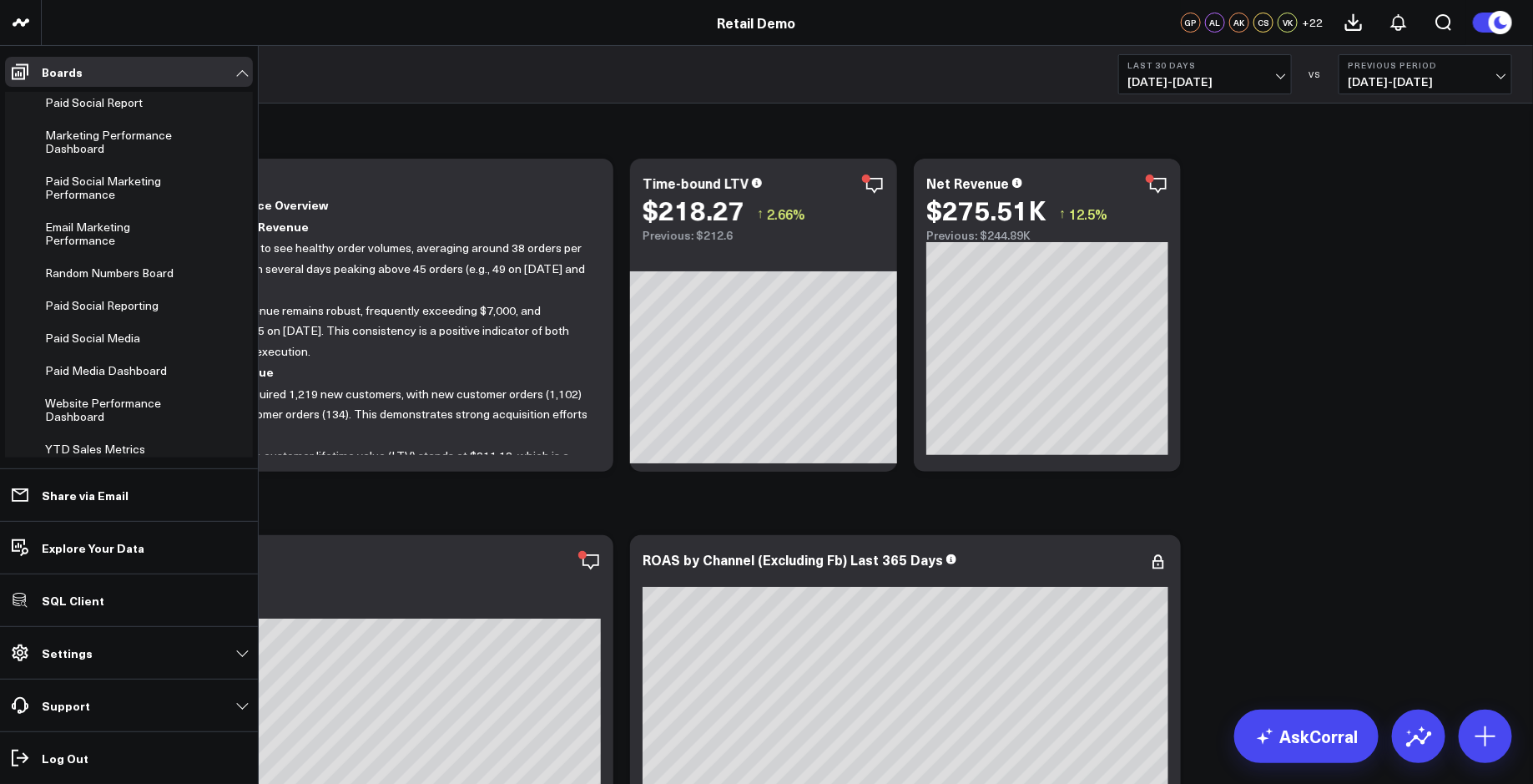
scroll to position [763, 0]
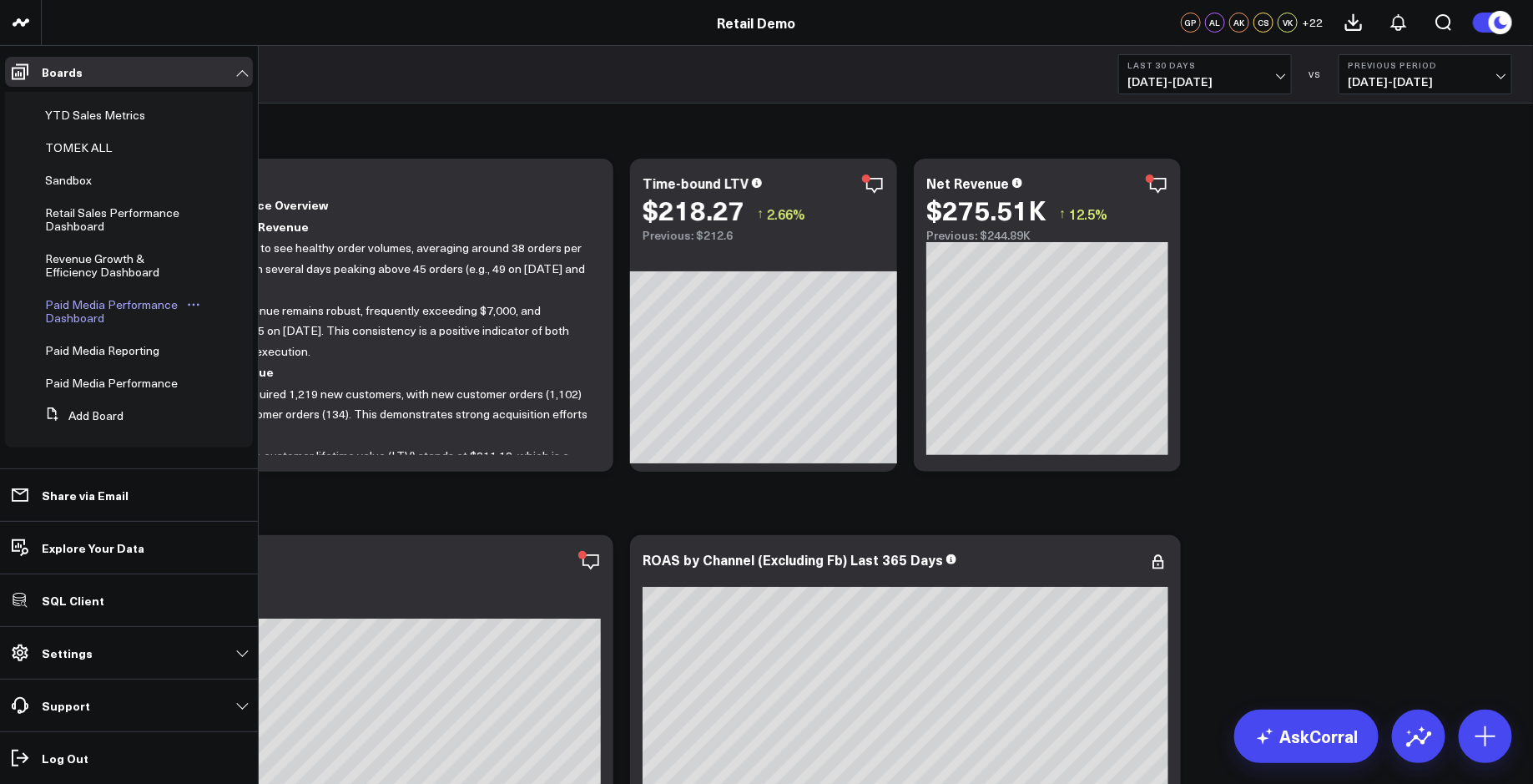
click at [135, 296] on span "Paid Media Performance Dashboard" at bounding box center [111, 310] width 132 height 29
